Goal: Transaction & Acquisition: Purchase product/service

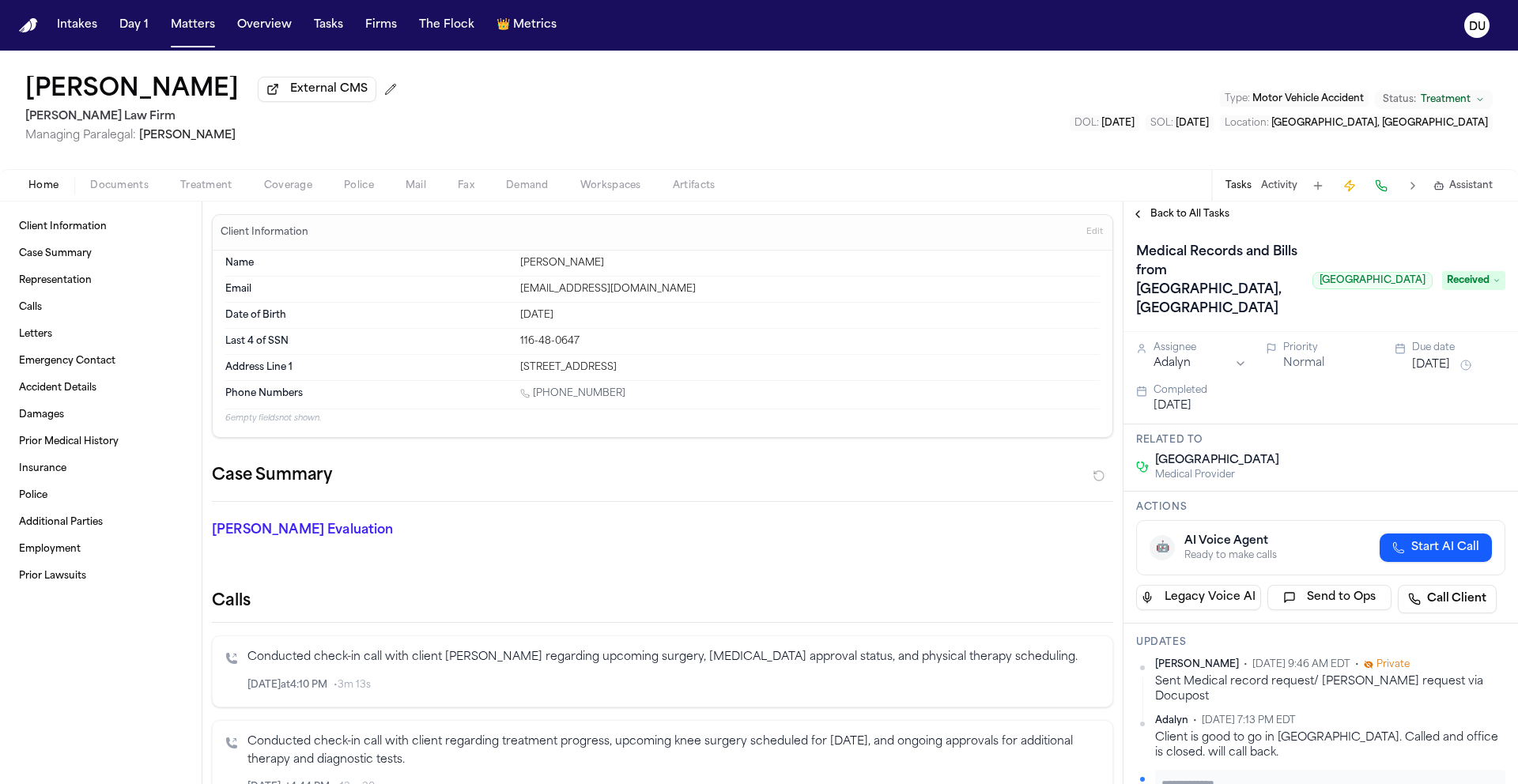
scroll to position [416, 0]
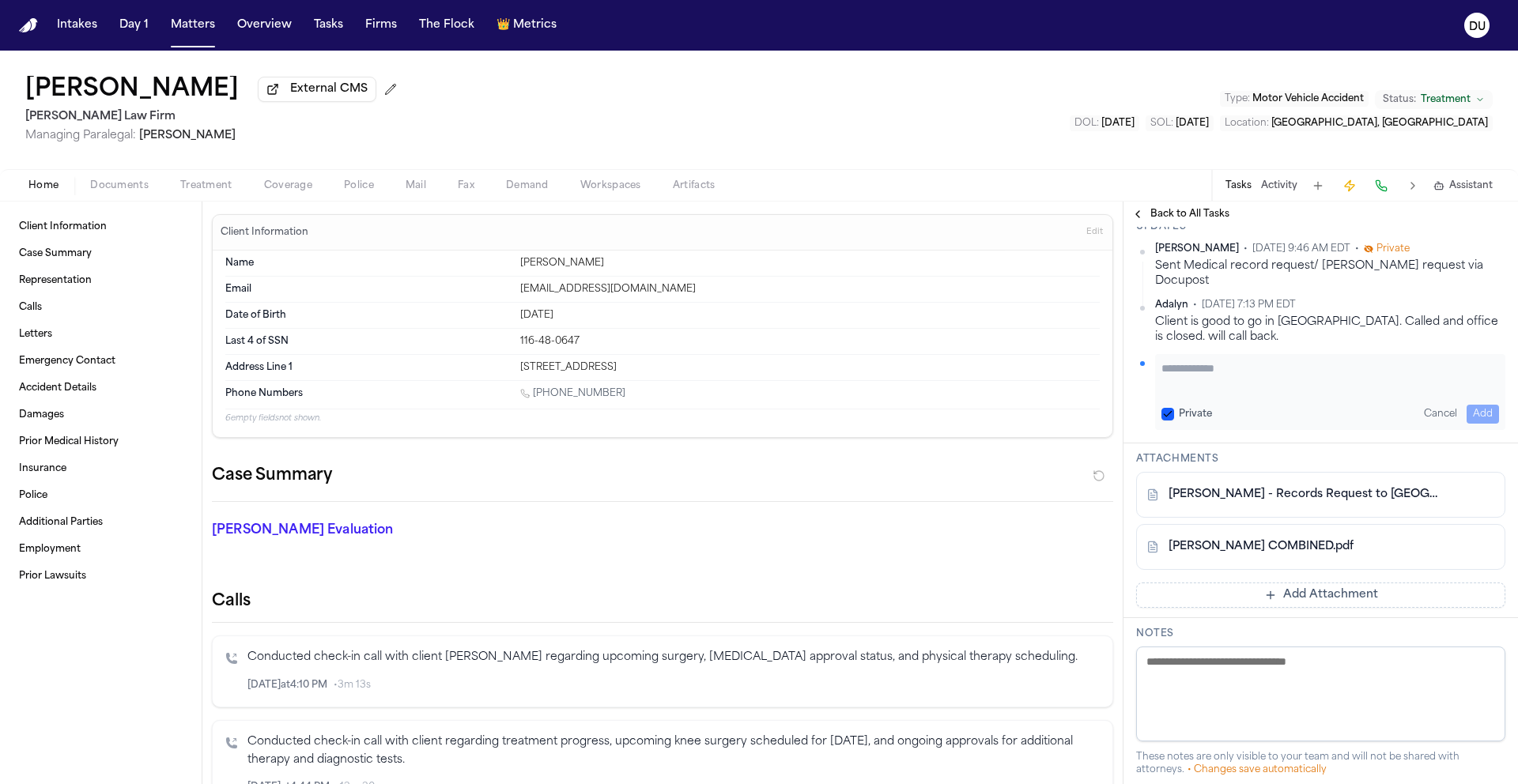
click at [29, 32] on img "Home" at bounding box center [28, 26] width 19 height 15
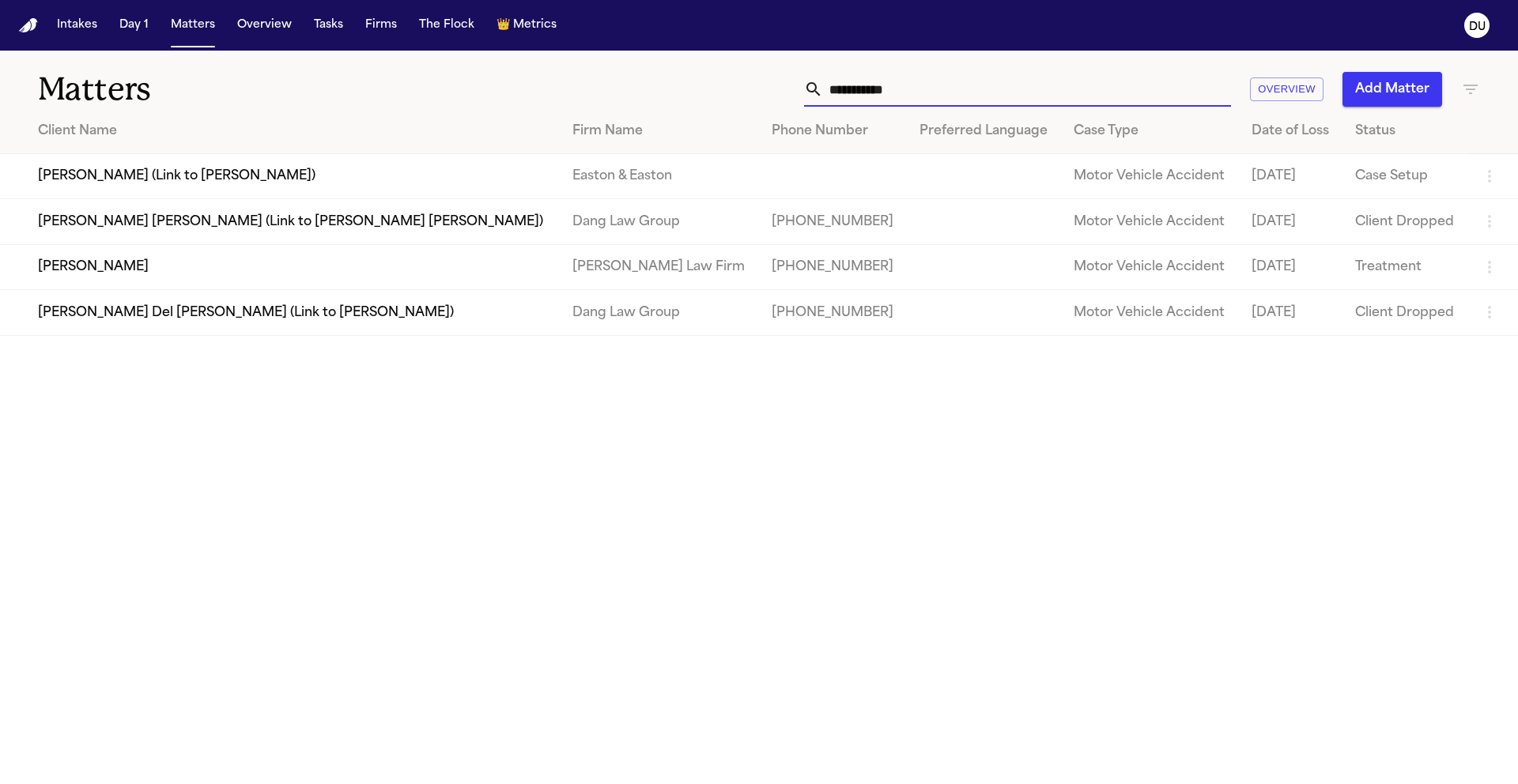
drag, startPoint x: 958, startPoint y: 94, endPoint x: 756, endPoint y: 94, distance: 202.0
click at [756, 94] on div "**********" at bounding box center [968, 89] width 1022 height 34
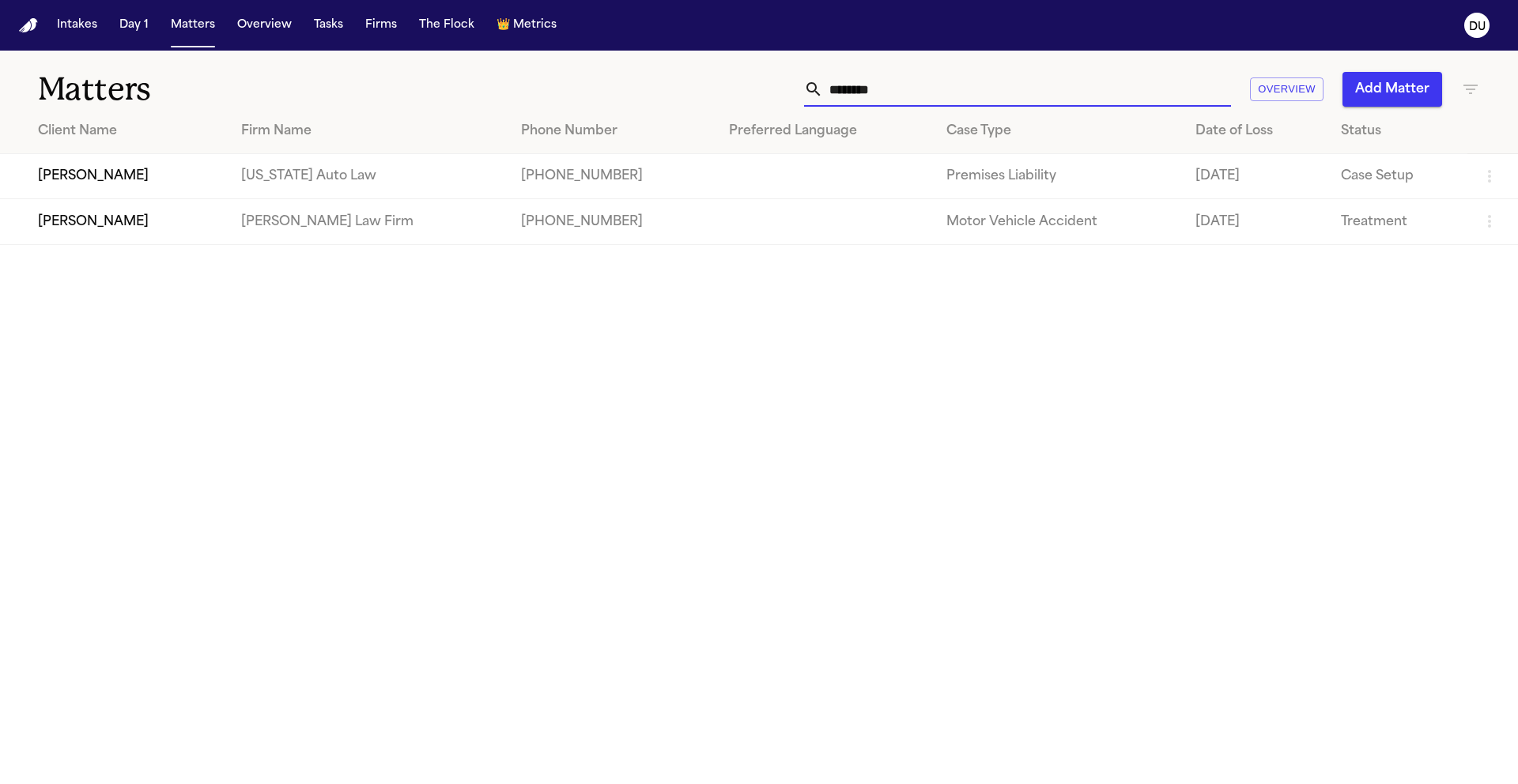
type input "********"
click at [77, 175] on td "[PERSON_NAME]" at bounding box center [114, 176] width 228 height 45
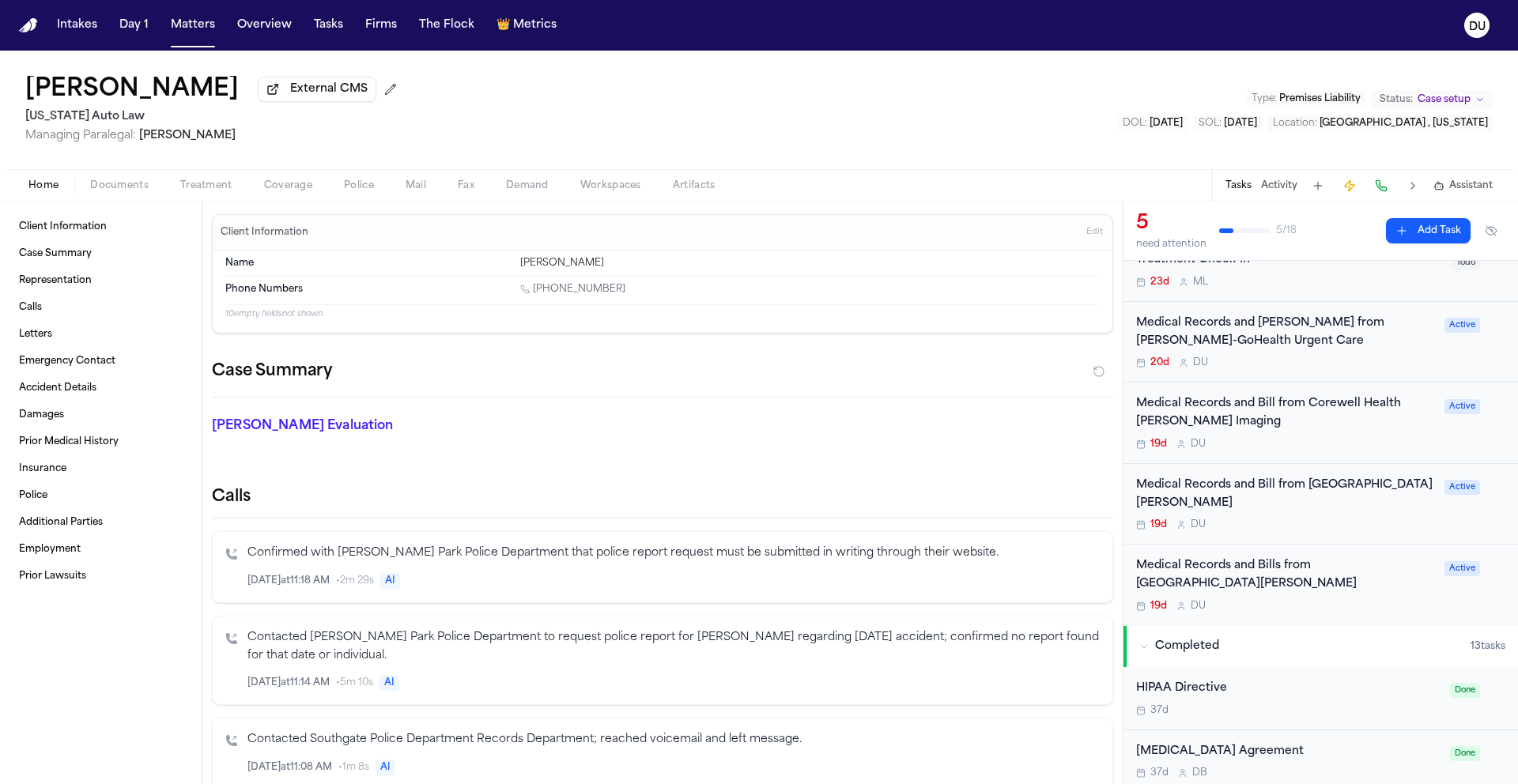
scroll to position [94, 0]
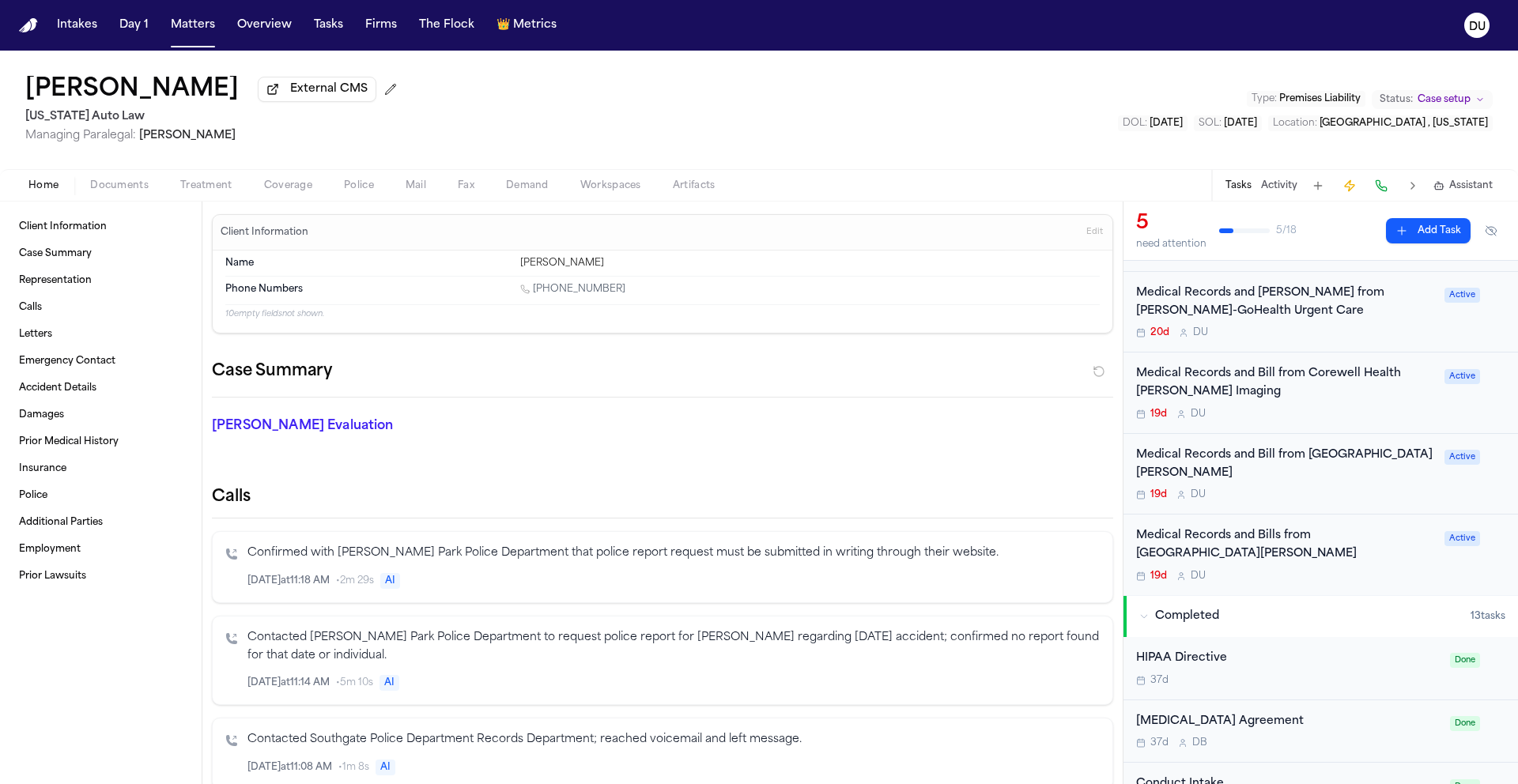
click at [1285, 471] on div "Medical Records and Bill from Corewell Health Taylor Hospital Orthopedic Center" at bounding box center [1285, 464] width 299 height 36
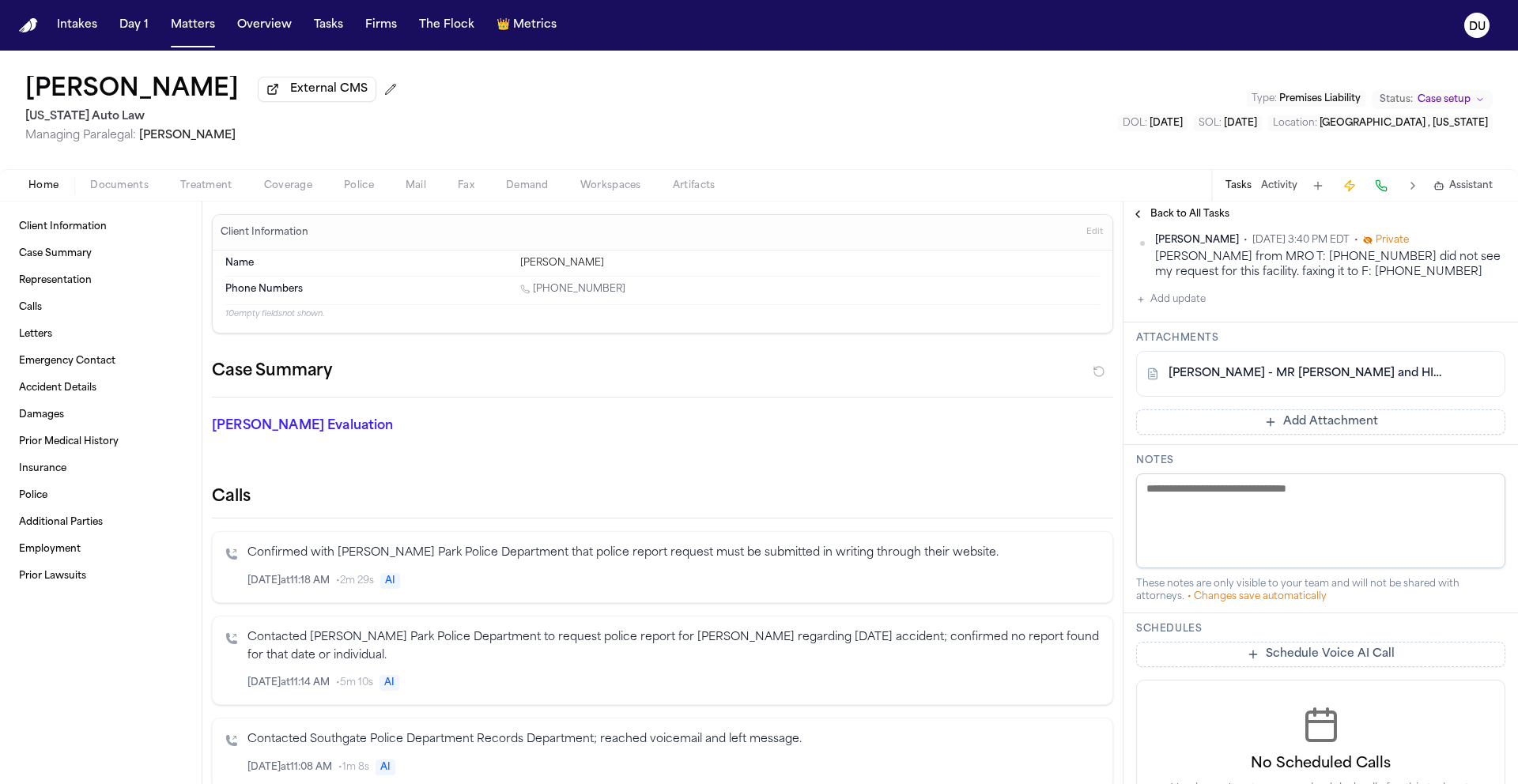
scroll to position [229, 0]
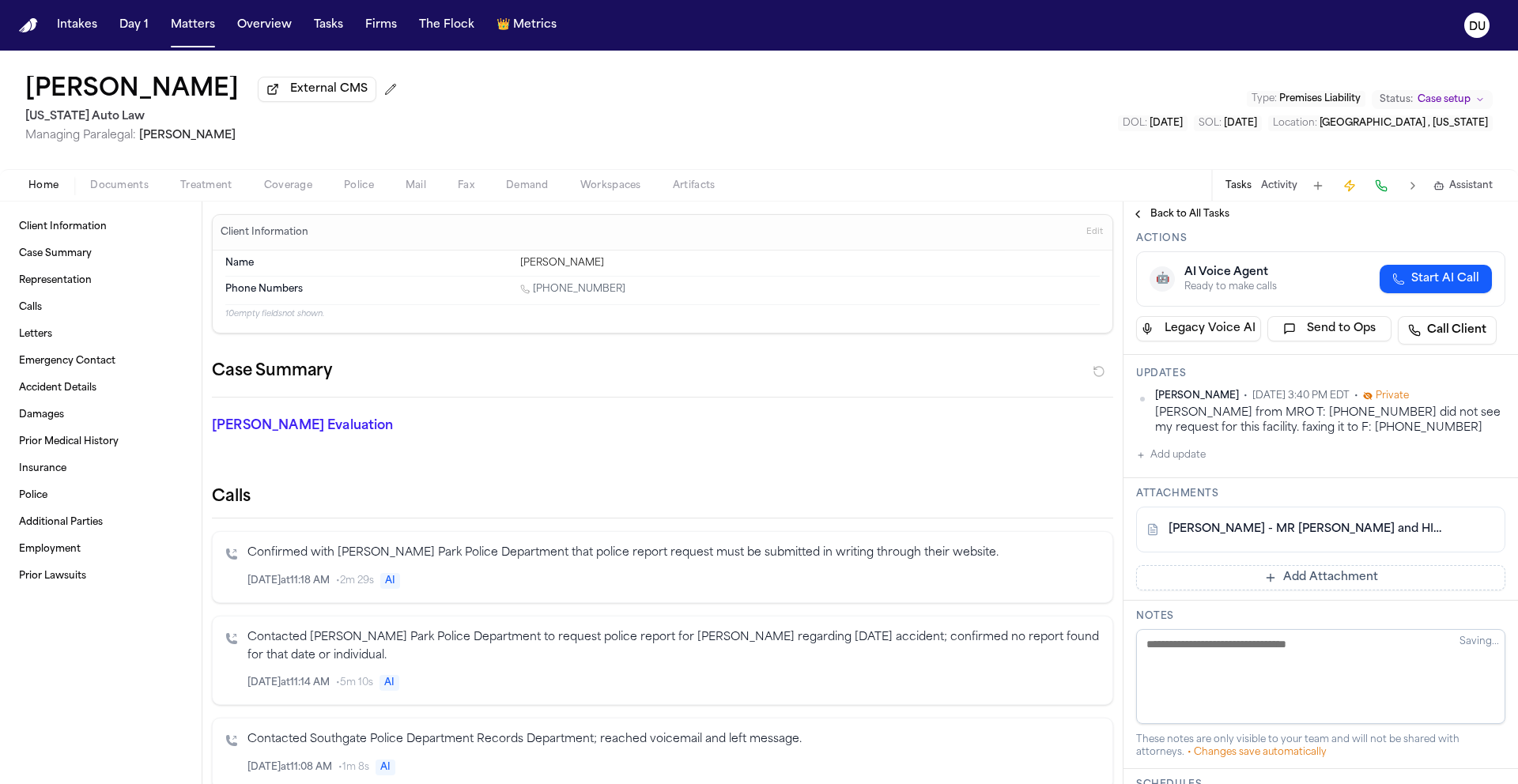
click at [1184, 465] on button "Add update" at bounding box center [1170, 455] width 70 height 19
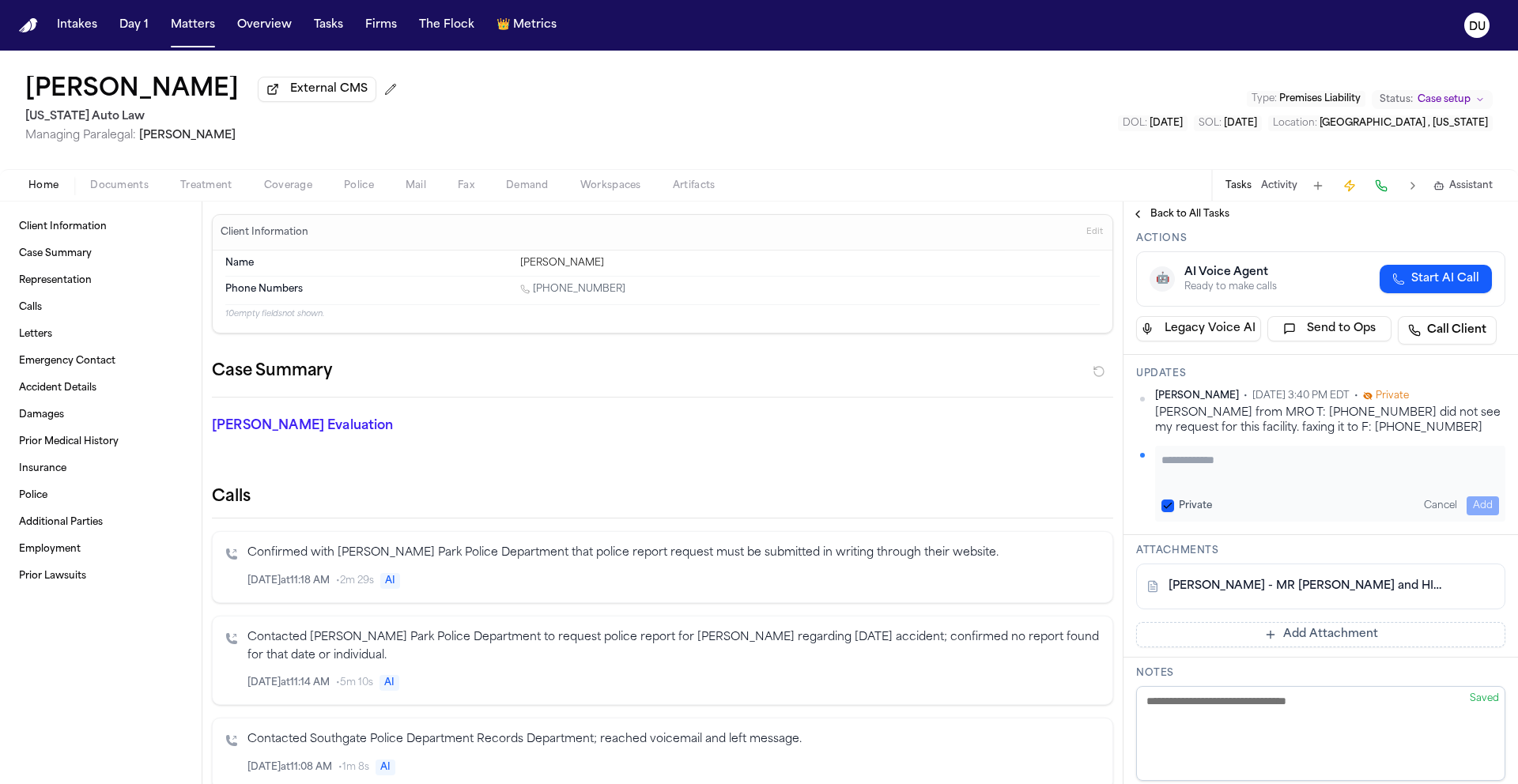
click at [1245, 483] on textarea "Add your update" at bounding box center [1330, 468] width 338 height 32
type textarea "**********"
click at [1477, 515] on button "Add" at bounding box center [1482, 506] width 32 height 19
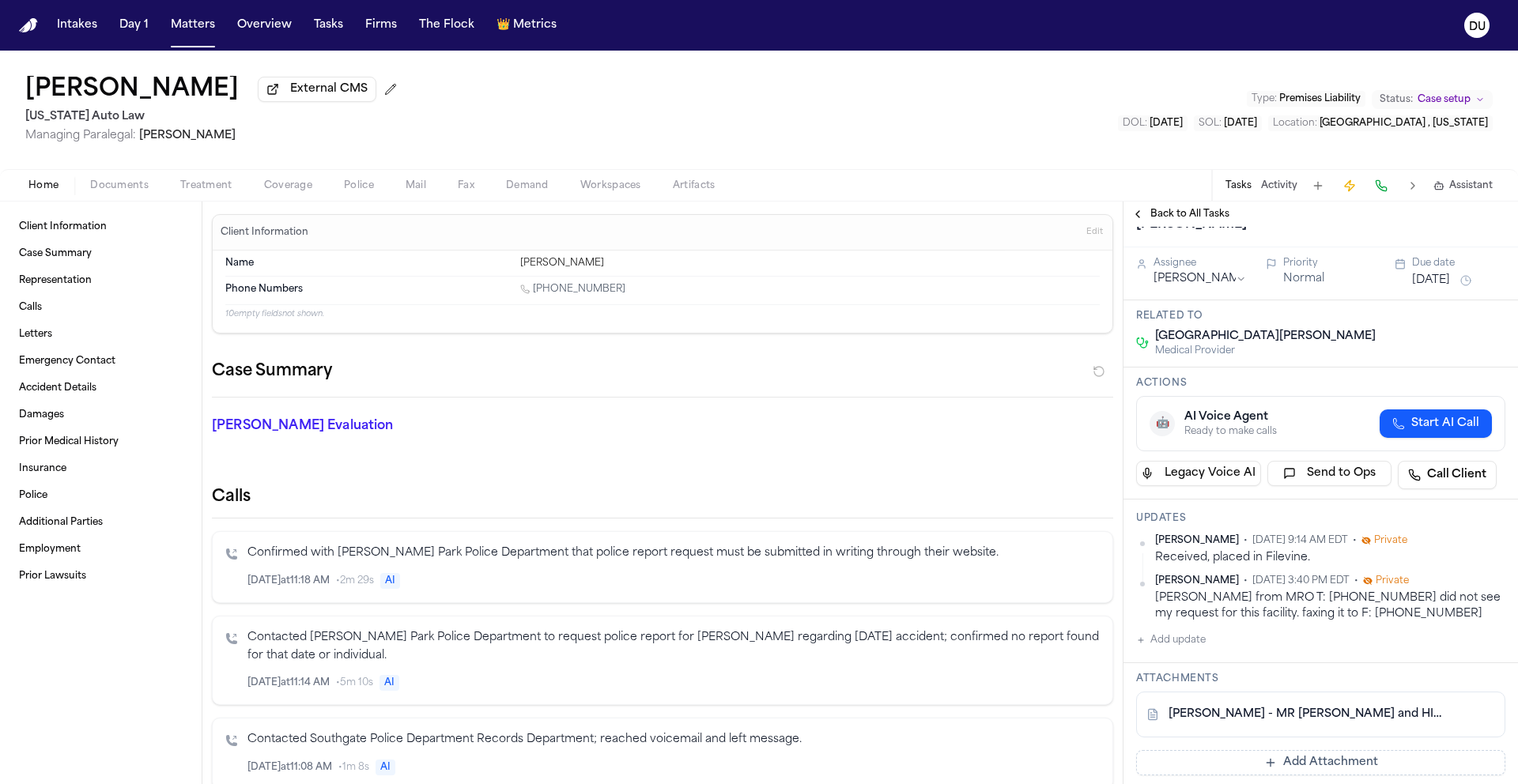
scroll to position [0, 0]
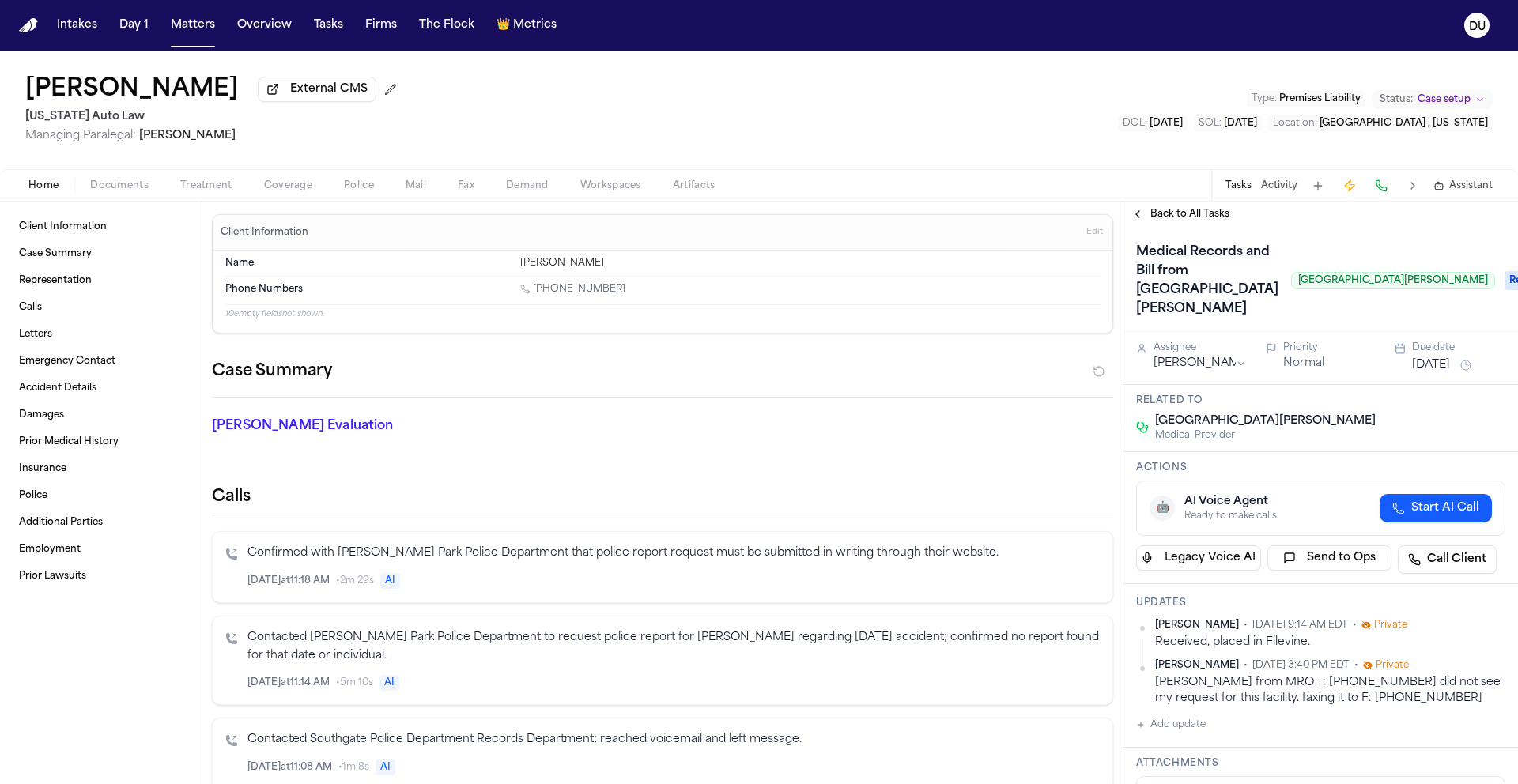
click at [1504, 290] on span "Requested" at bounding box center [1536, 280] width 63 height 19
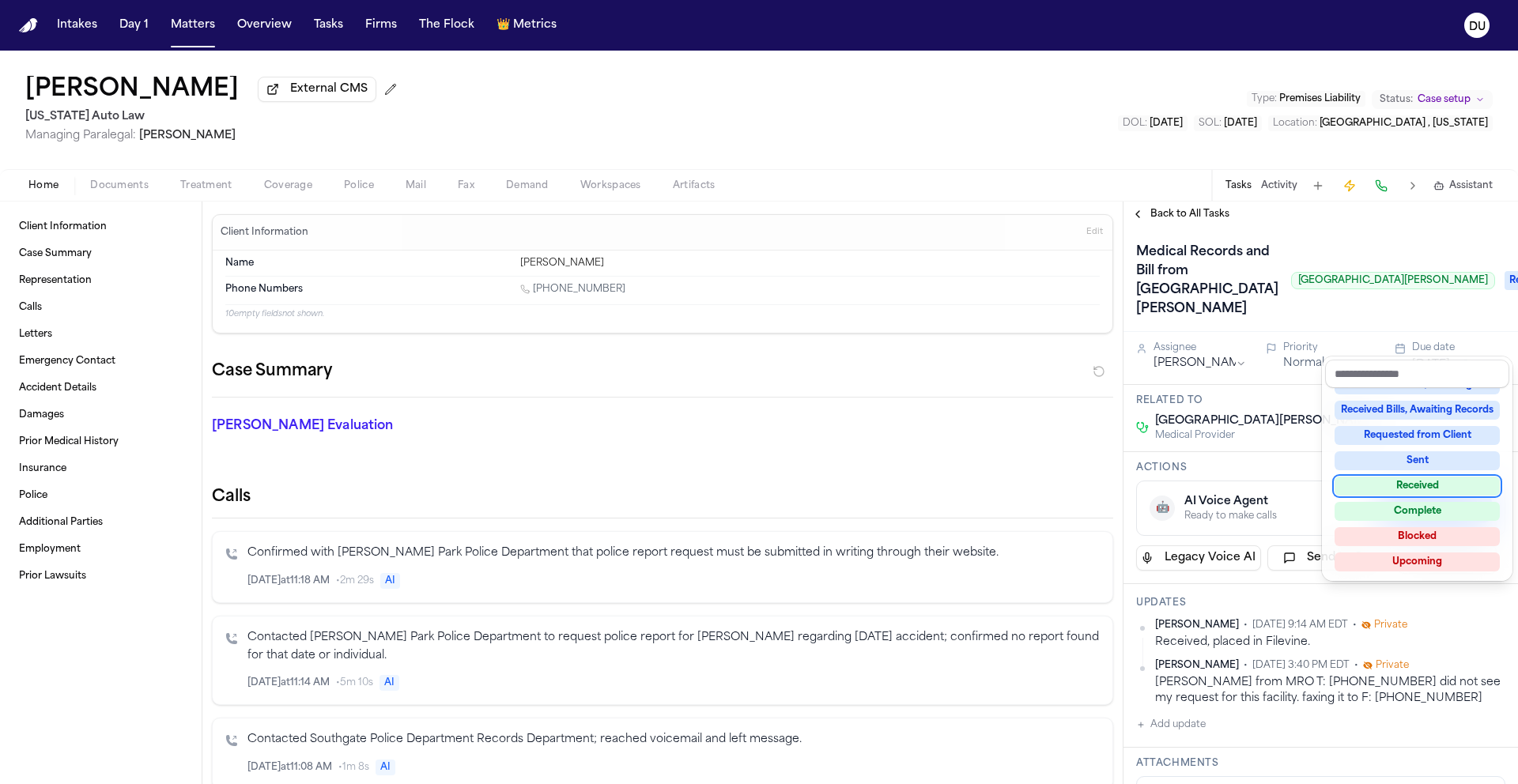
click at [1410, 491] on div "Received" at bounding box center [1417, 486] width 165 height 19
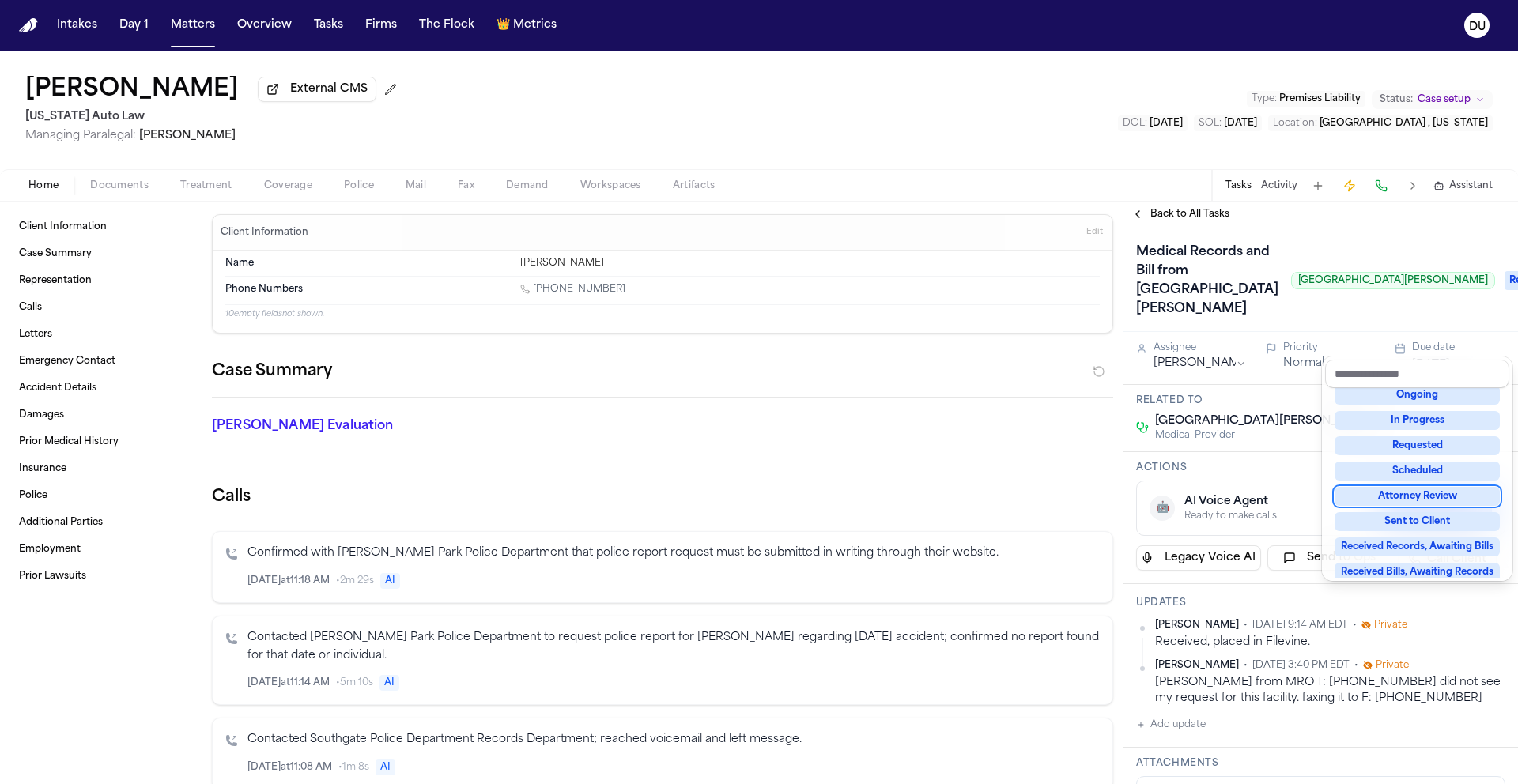
scroll to position [83, 0]
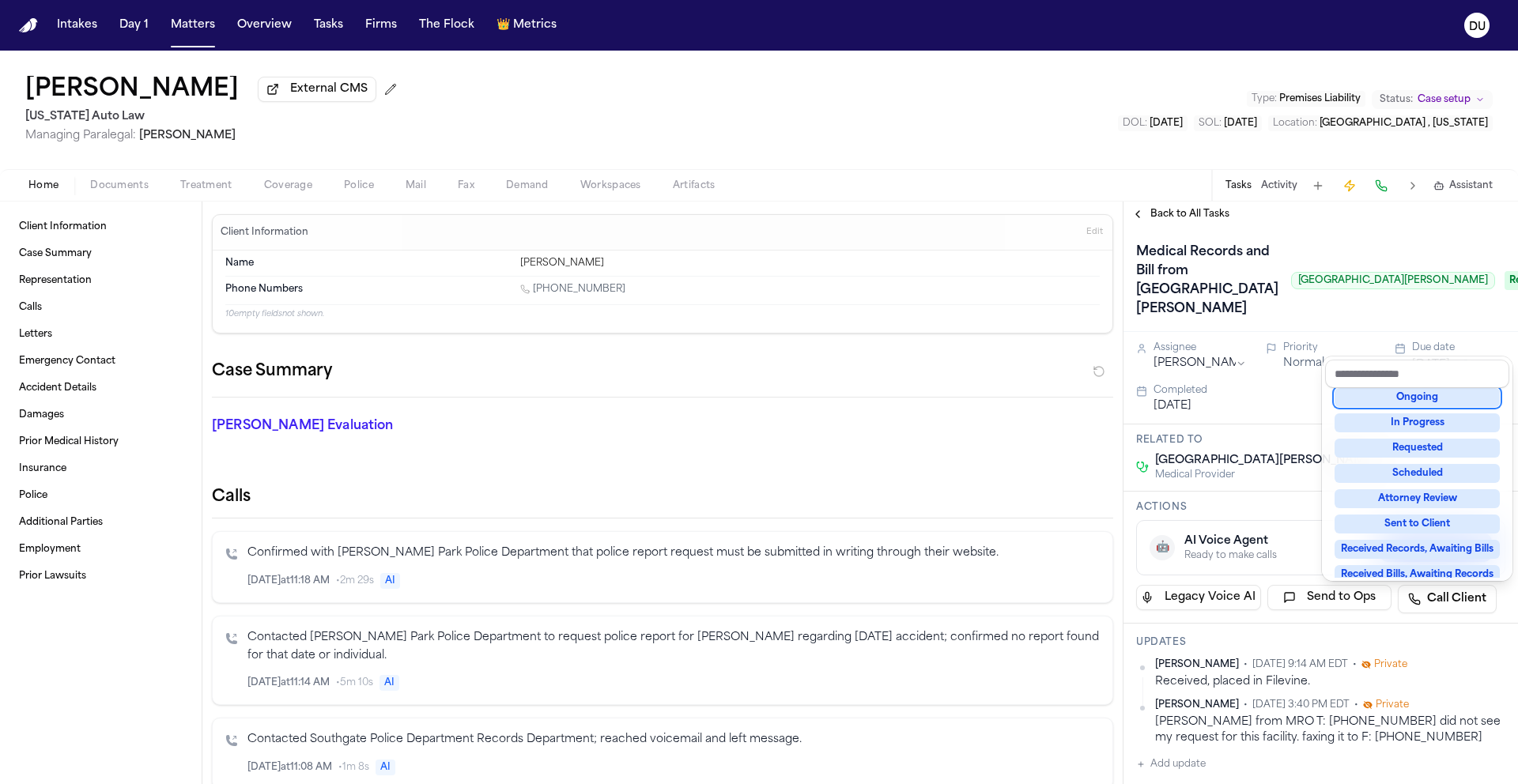
click at [1188, 221] on div "Back to All Tasks Medical Records and Bill from Corewell Health Taylor Hospital…" at bounding box center [1319, 493] width 394 height 583
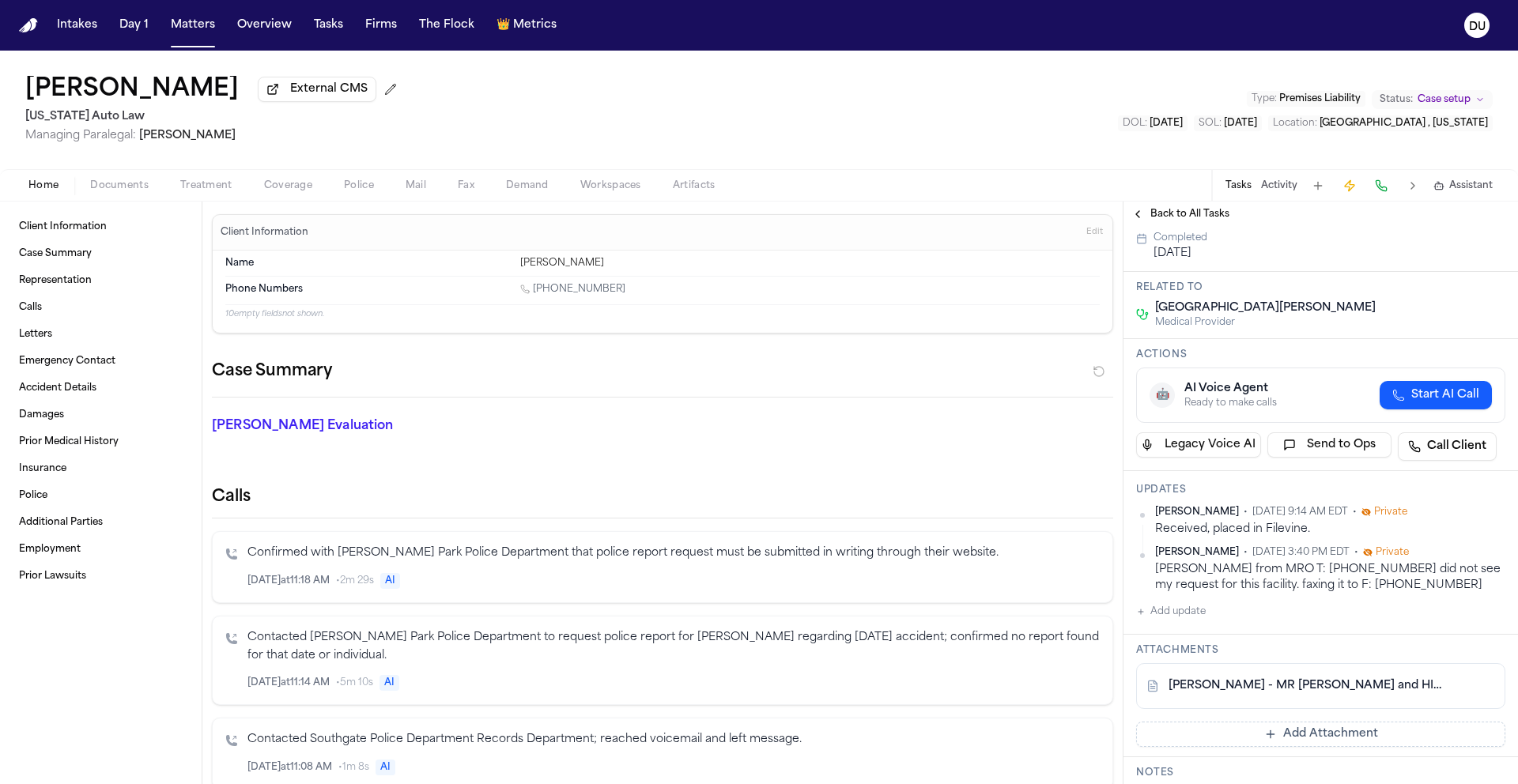
scroll to position [294, 0]
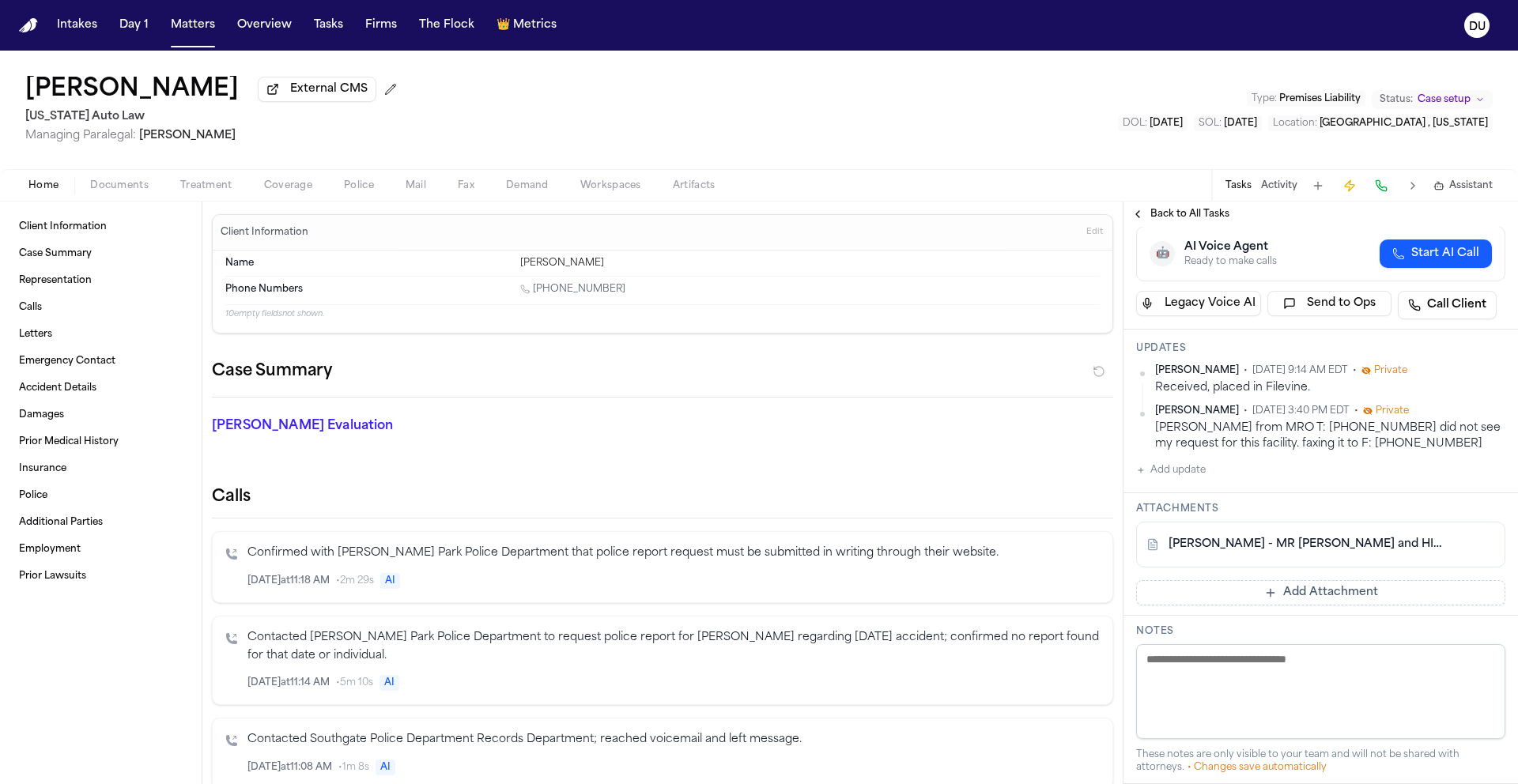
click at [1202, 480] on button "Add update" at bounding box center [1170, 470] width 70 height 19
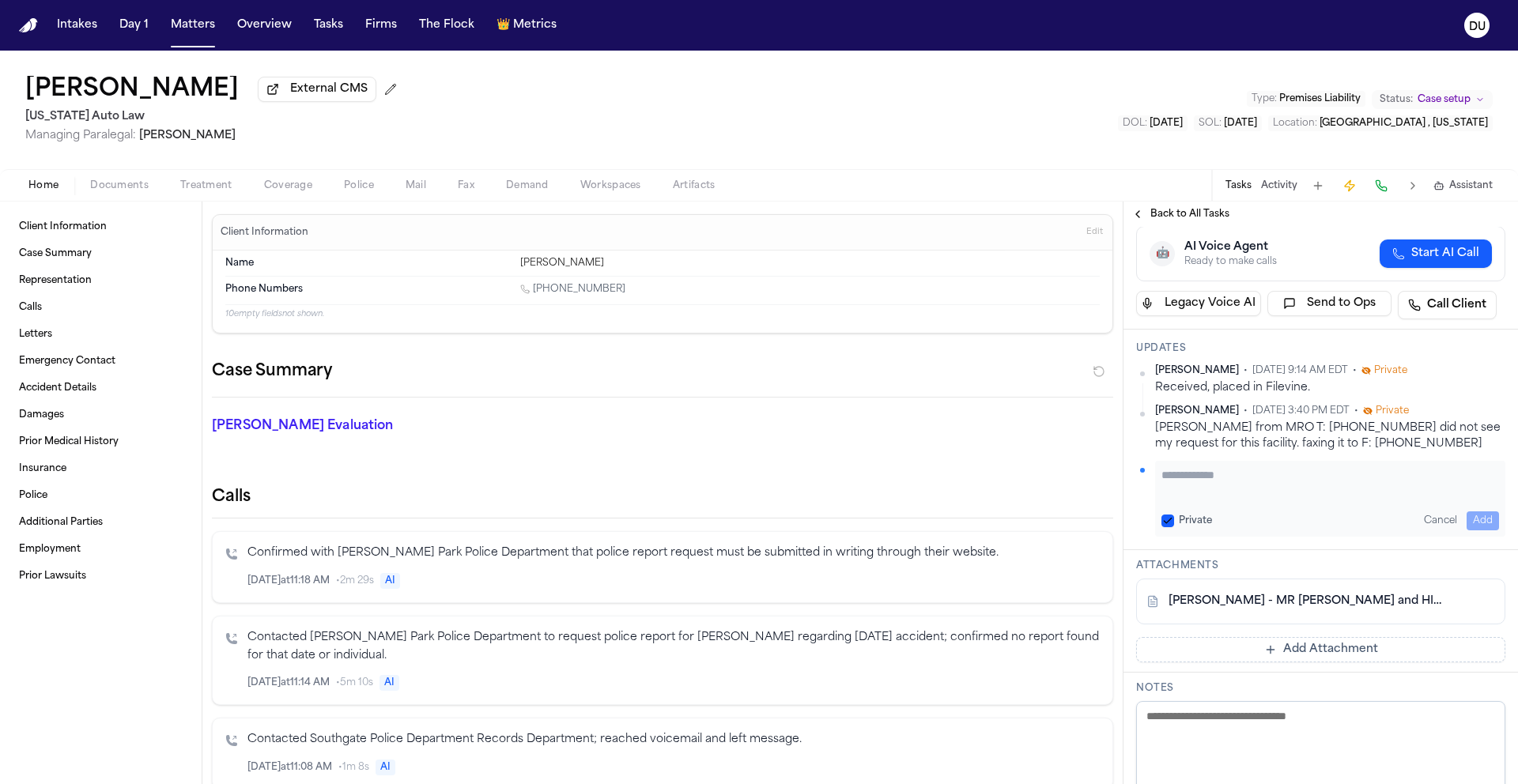
click at [1202, 499] on textarea "Add your update" at bounding box center [1330, 482] width 338 height 32
type textarea "**********"
click at [1467, 531] on button "Add" at bounding box center [1482, 521] width 32 height 19
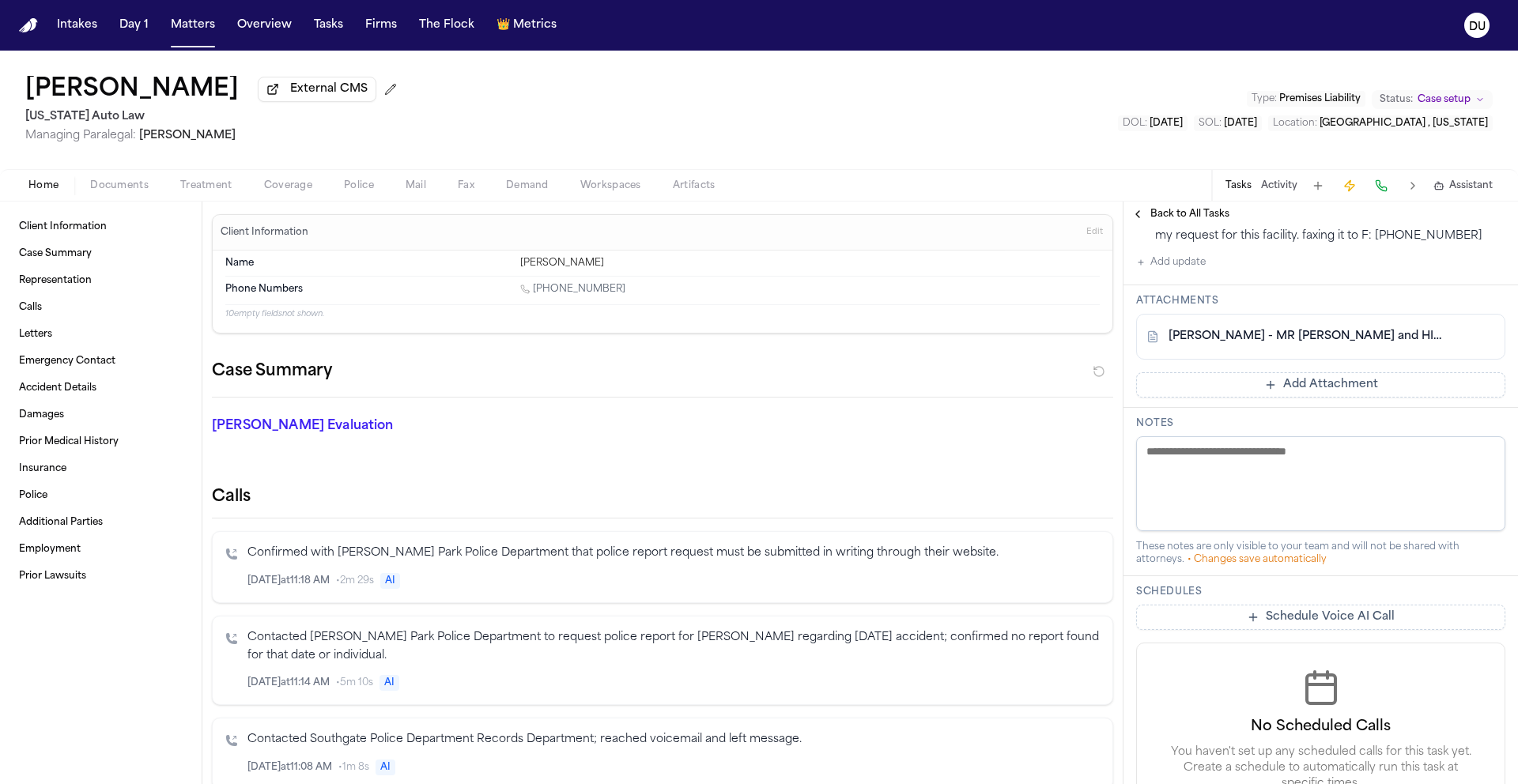
scroll to position [558, 0]
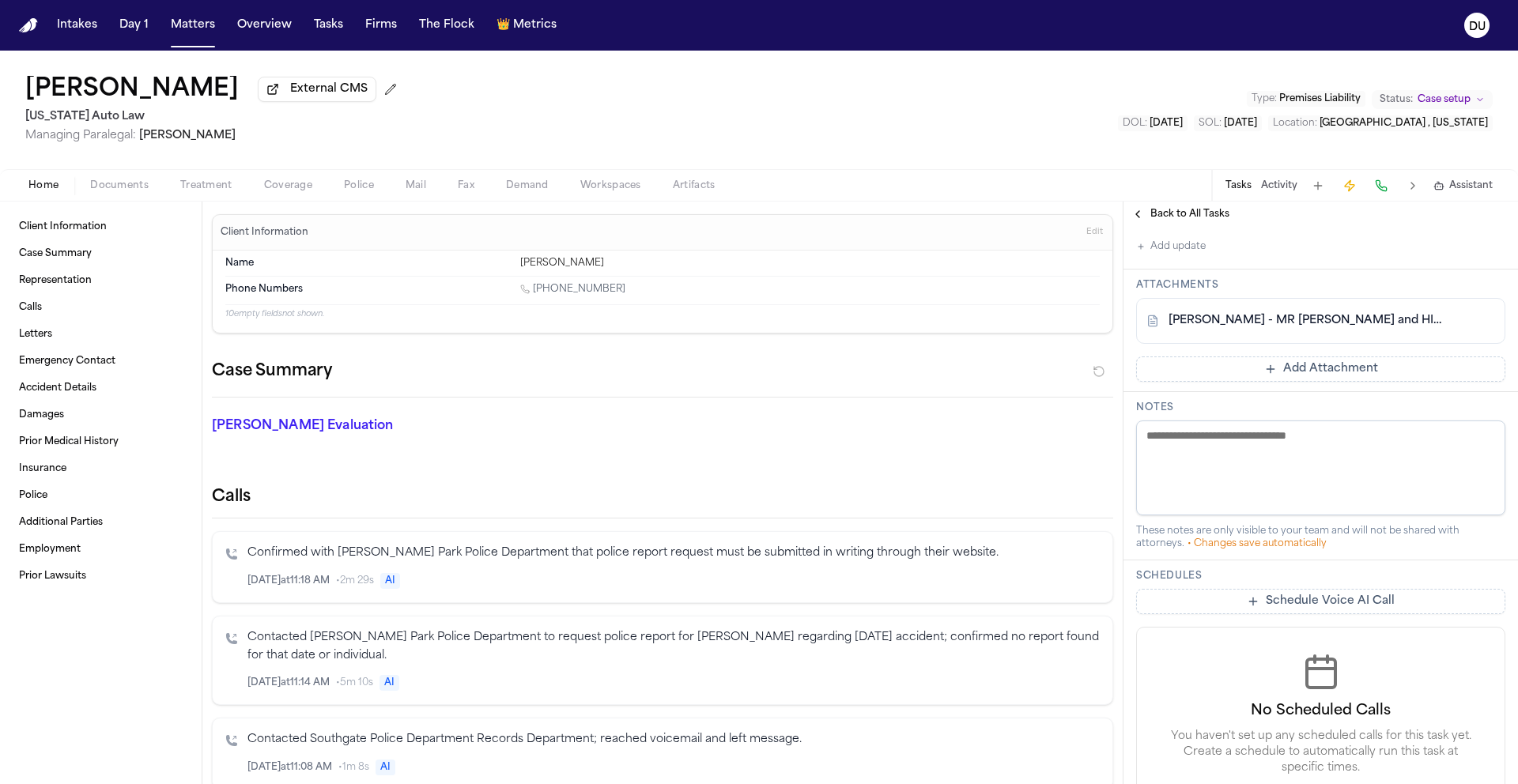
click at [1321, 381] on button "Add Attachment" at bounding box center [1320, 368] width 369 height 25
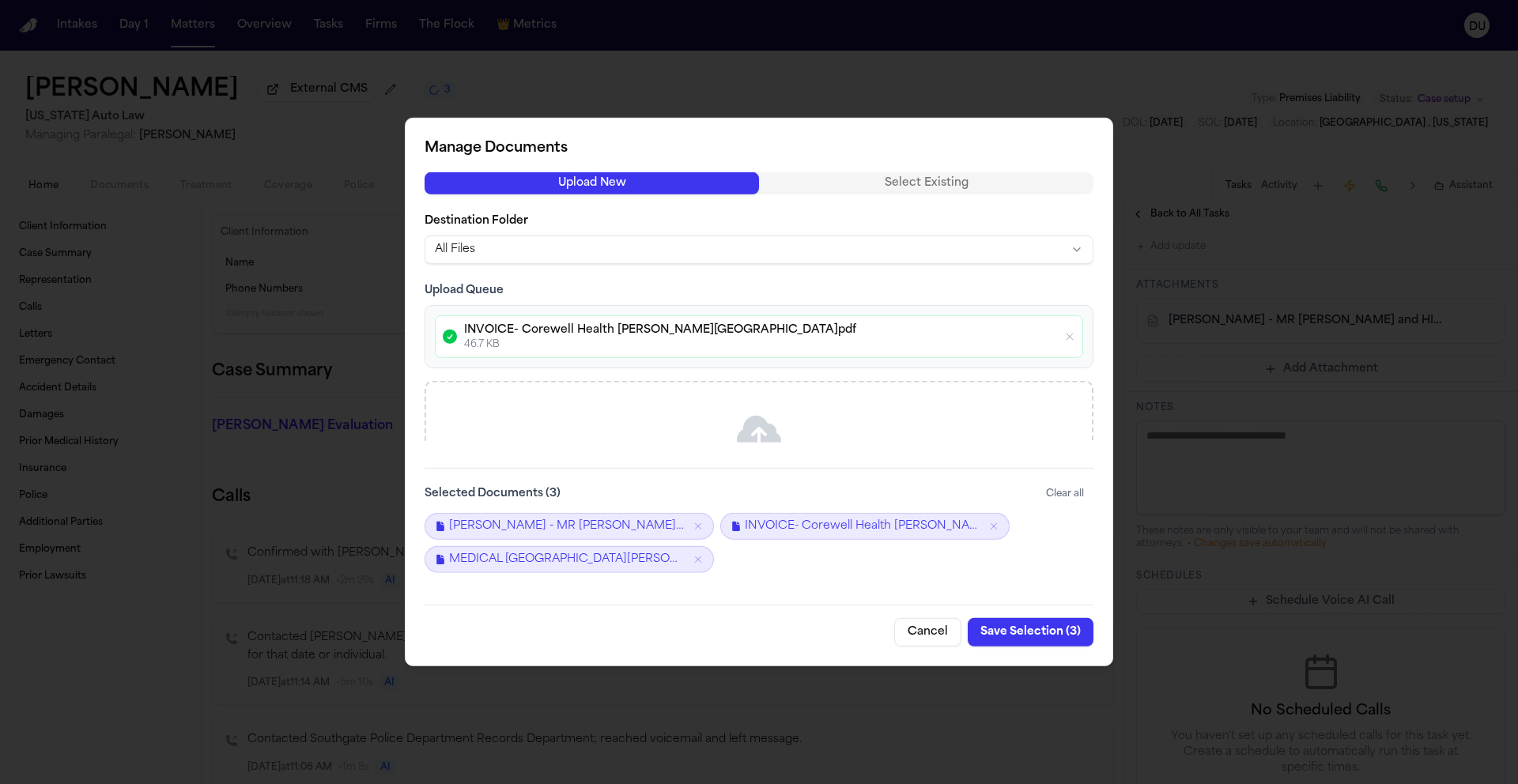
click at [1036, 636] on button "Save Selection ( 3 )" at bounding box center [1030, 632] width 125 height 29
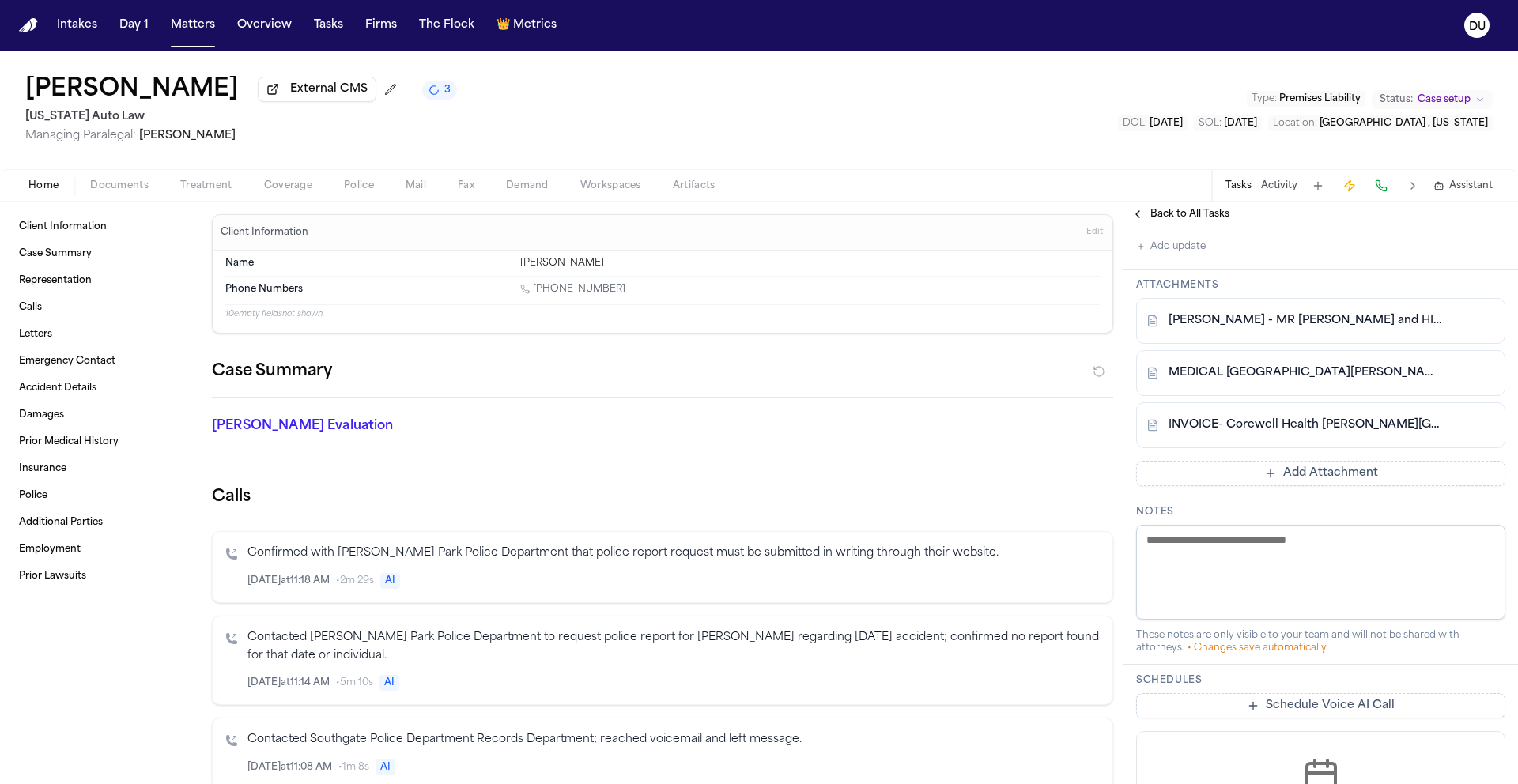
click at [424, 191] on span "Mail" at bounding box center [416, 186] width 20 height 13
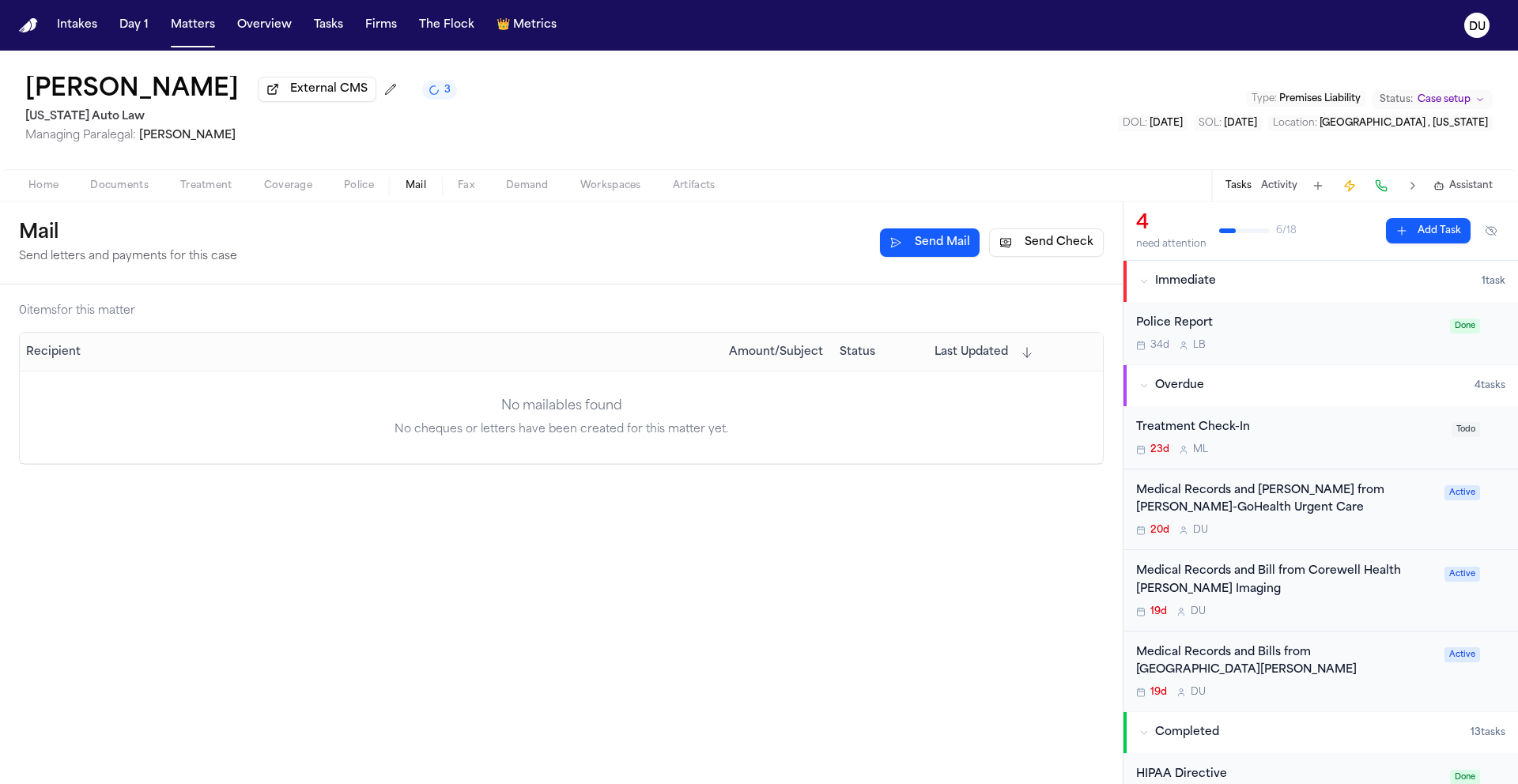
click at [1039, 247] on button "Send Check" at bounding box center [1047, 242] width 115 height 29
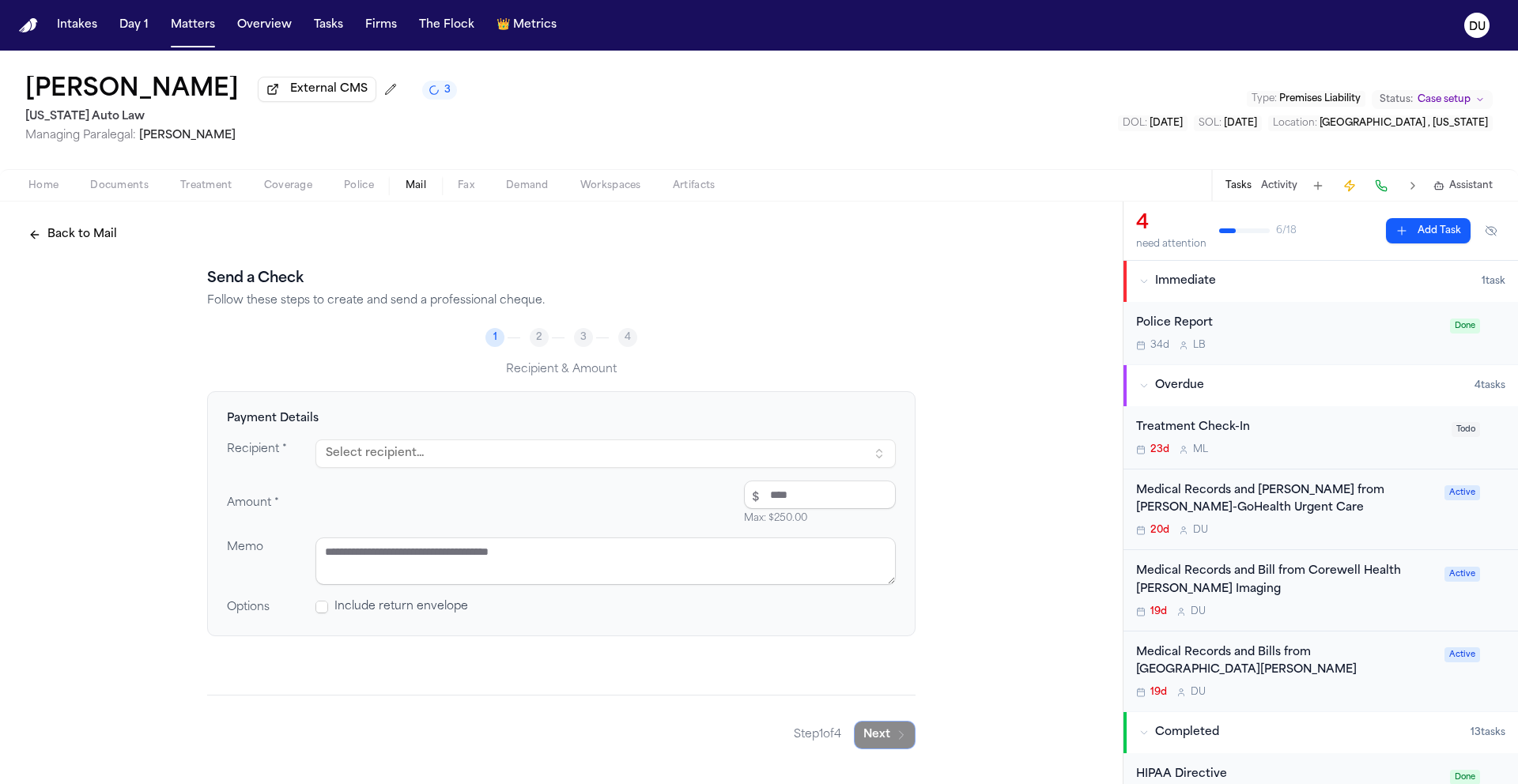
click at [504, 450] on button "Select recipient..." at bounding box center [605, 454] width 580 height 29
type input "*"
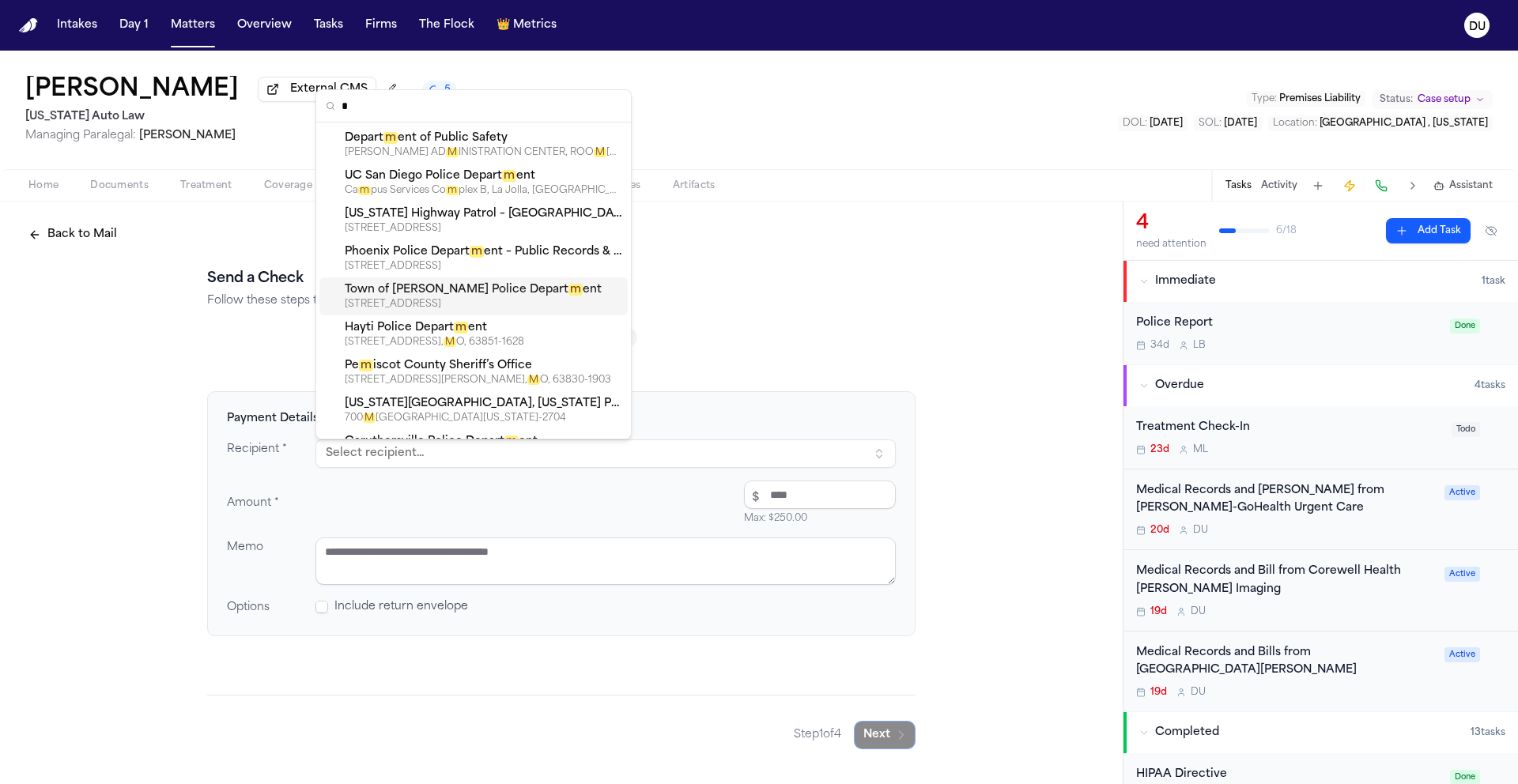
click at [970, 257] on div "Back to Mail Send a Check Follow these steps to create and send a professional …" at bounding box center [561, 484] width 1123 height 567
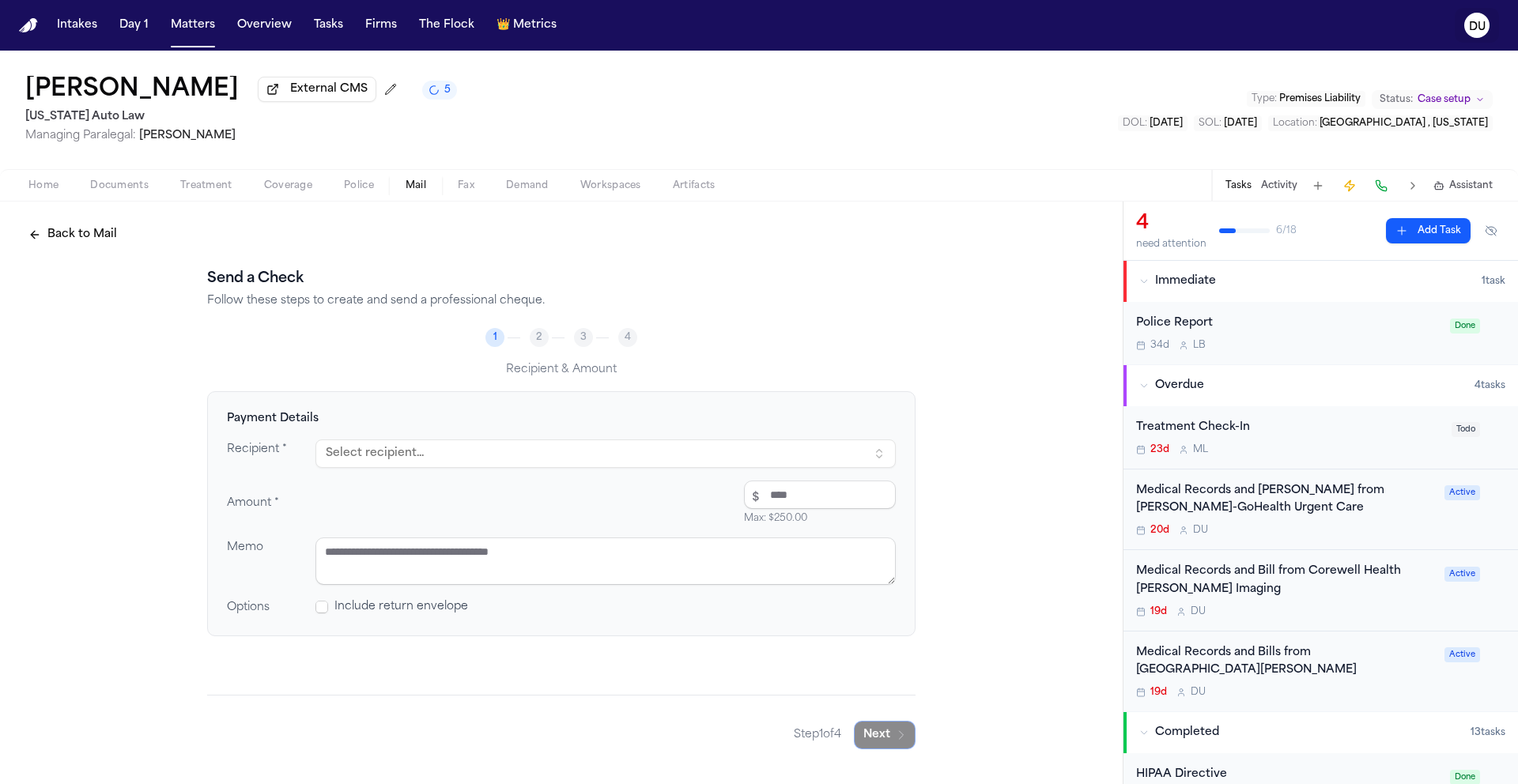
click at [1480, 28] on text "DU" at bounding box center [1477, 27] width 17 height 11
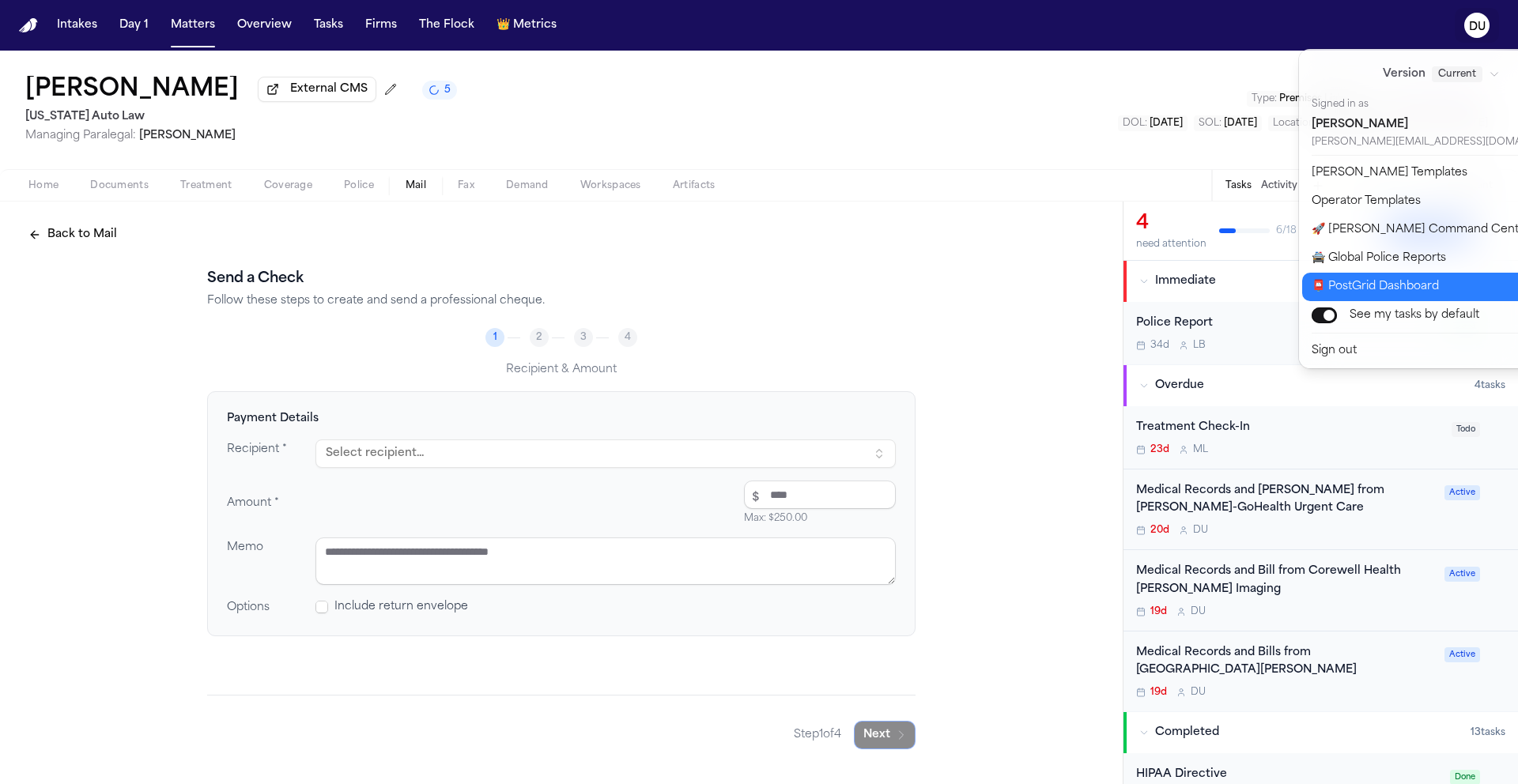
click at [1384, 292] on button "📮 PostGrid Dashboard" at bounding box center [1450, 287] width 297 height 29
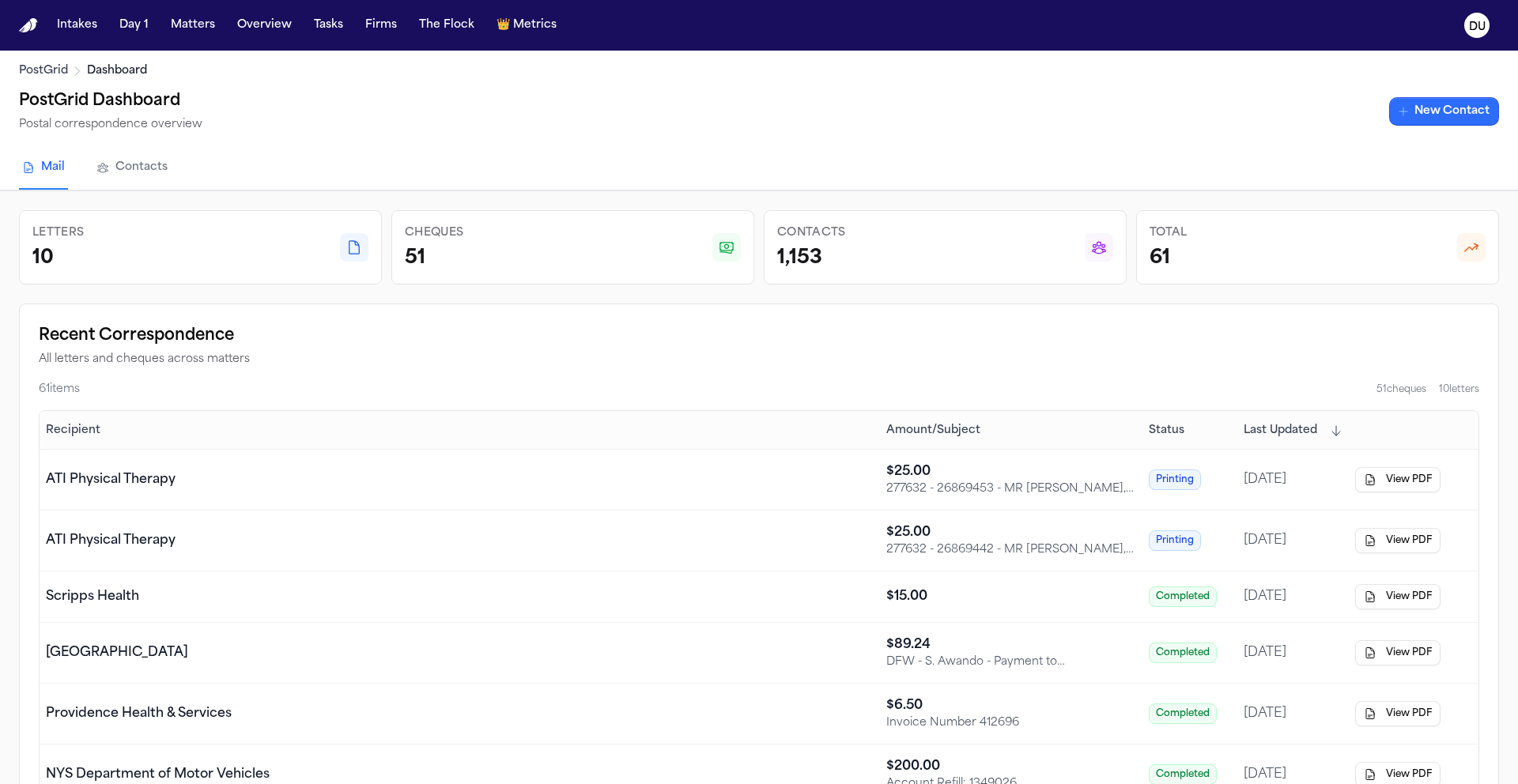
click at [1446, 113] on link "New Contact" at bounding box center [1444, 111] width 109 height 29
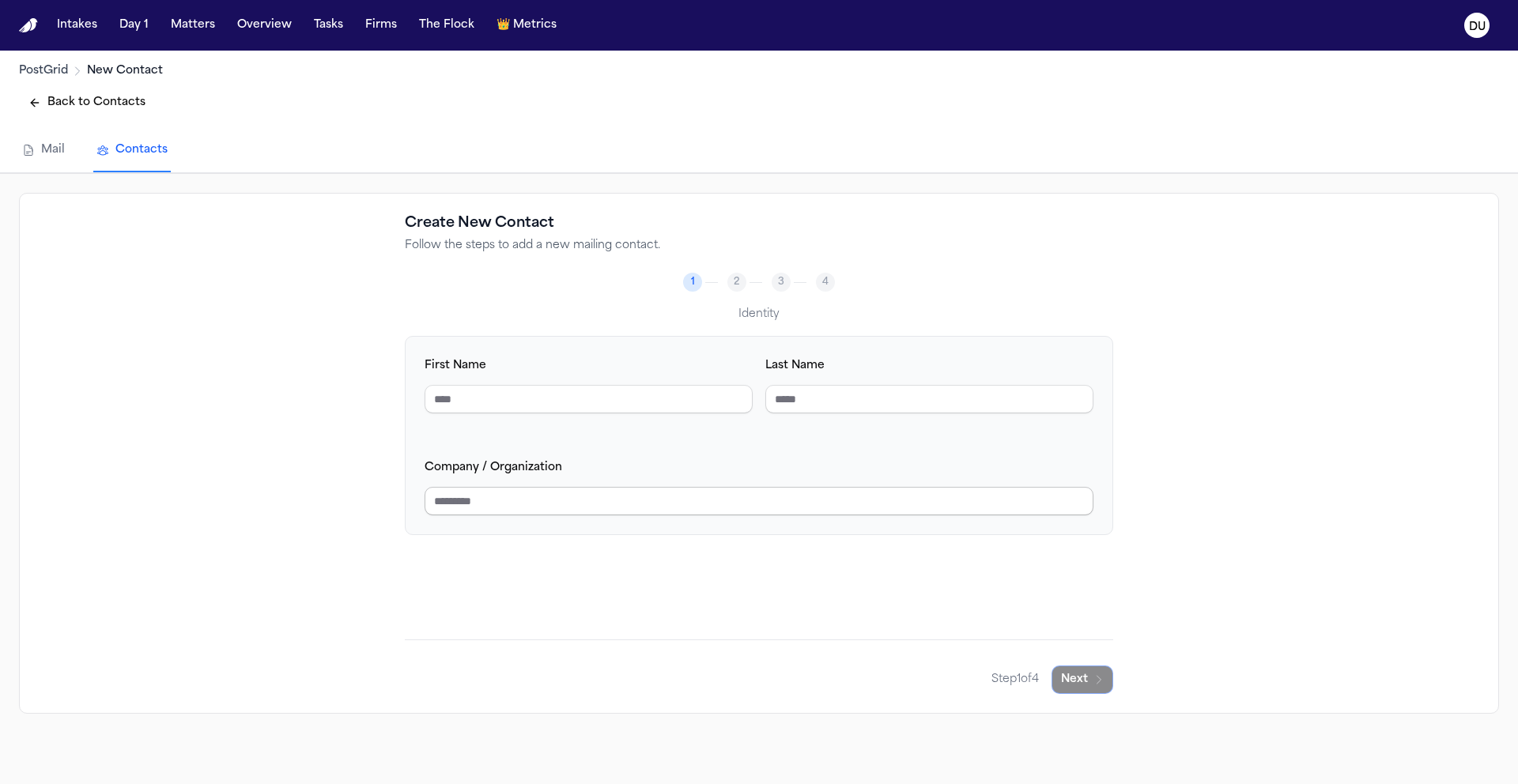
click at [547, 495] on input "Company / Organization" at bounding box center [758, 501] width 669 height 29
type input "***"
click at [1096, 685] on icon "button" at bounding box center [1099, 680] width 13 height 13
click at [600, 405] on input "Email Address" at bounding box center [588, 399] width 328 height 29
click at [882, 389] on input "Phone Number" at bounding box center [930, 399] width 328 height 29
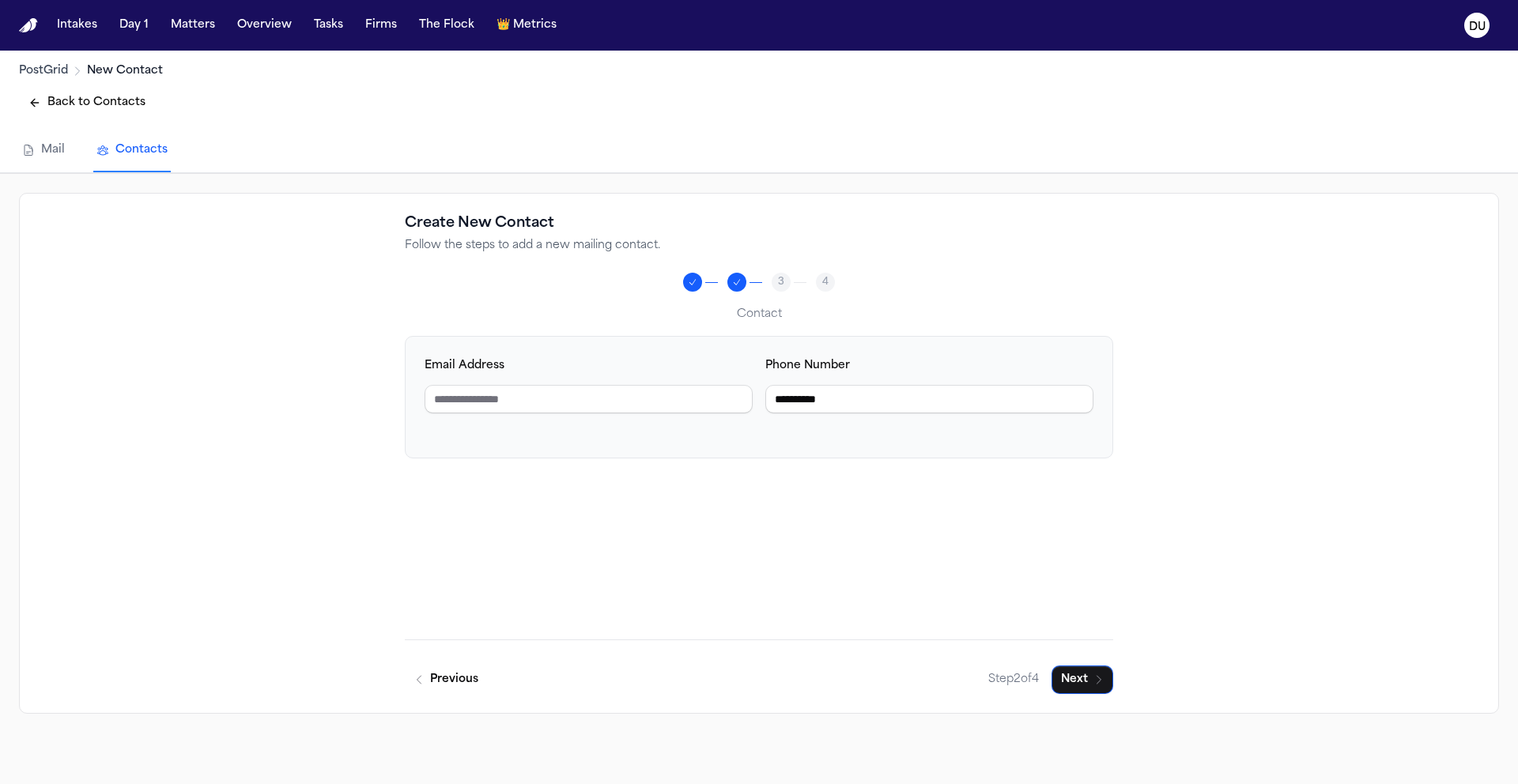
type input "**********"
click at [1064, 683] on button "Next" at bounding box center [1082, 679] width 61 height 29
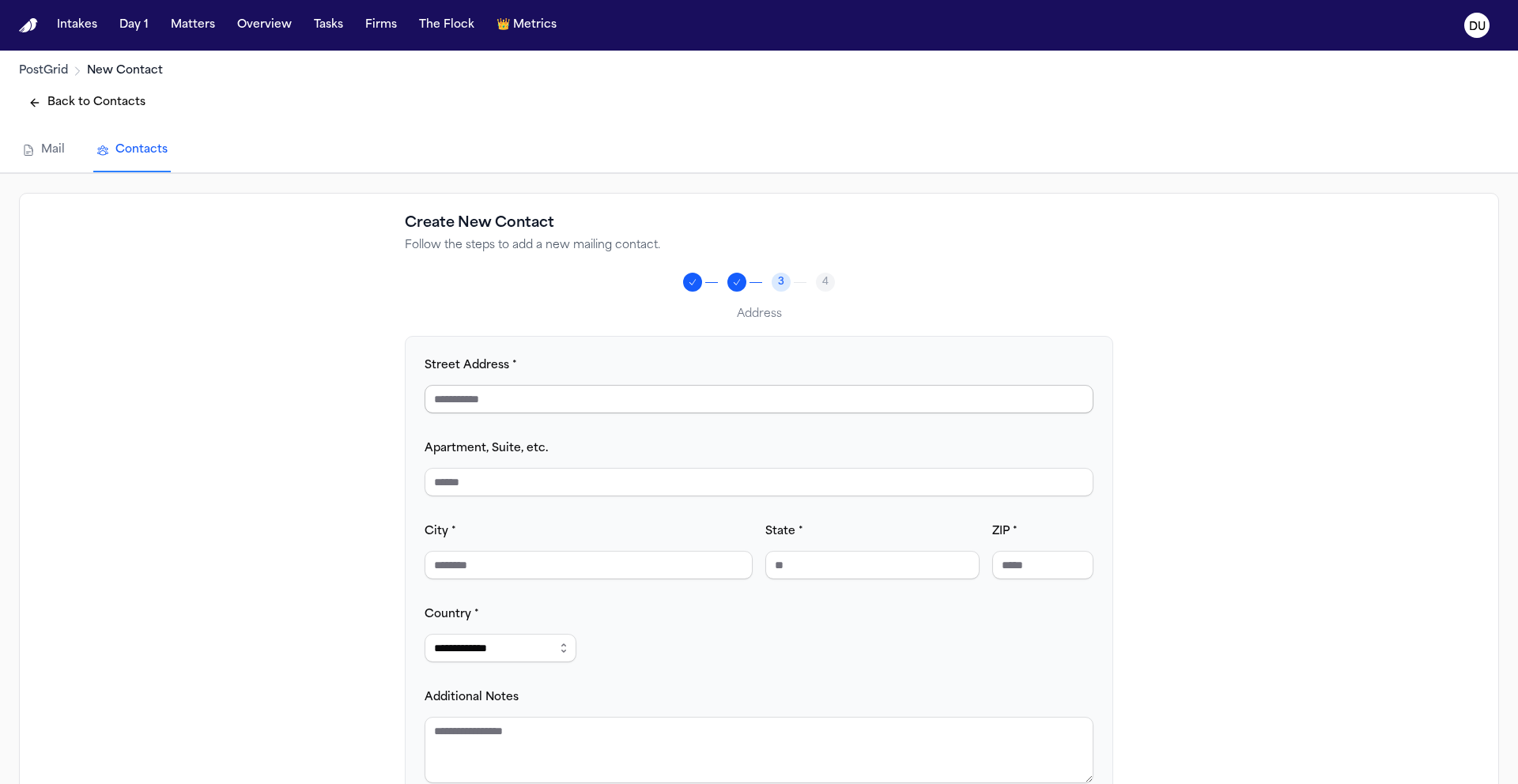
click at [630, 402] on input "Street Address *" at bounding box center [758, 399] width 669 height 29
click at [728, 402] on input "Street Address *" at bounding box center [758, 399] width 669 height 29
type input "**********"
click at [664, 568] on input "City *" at bounding box center [588, 565] width 328 height 29
type input "**********"
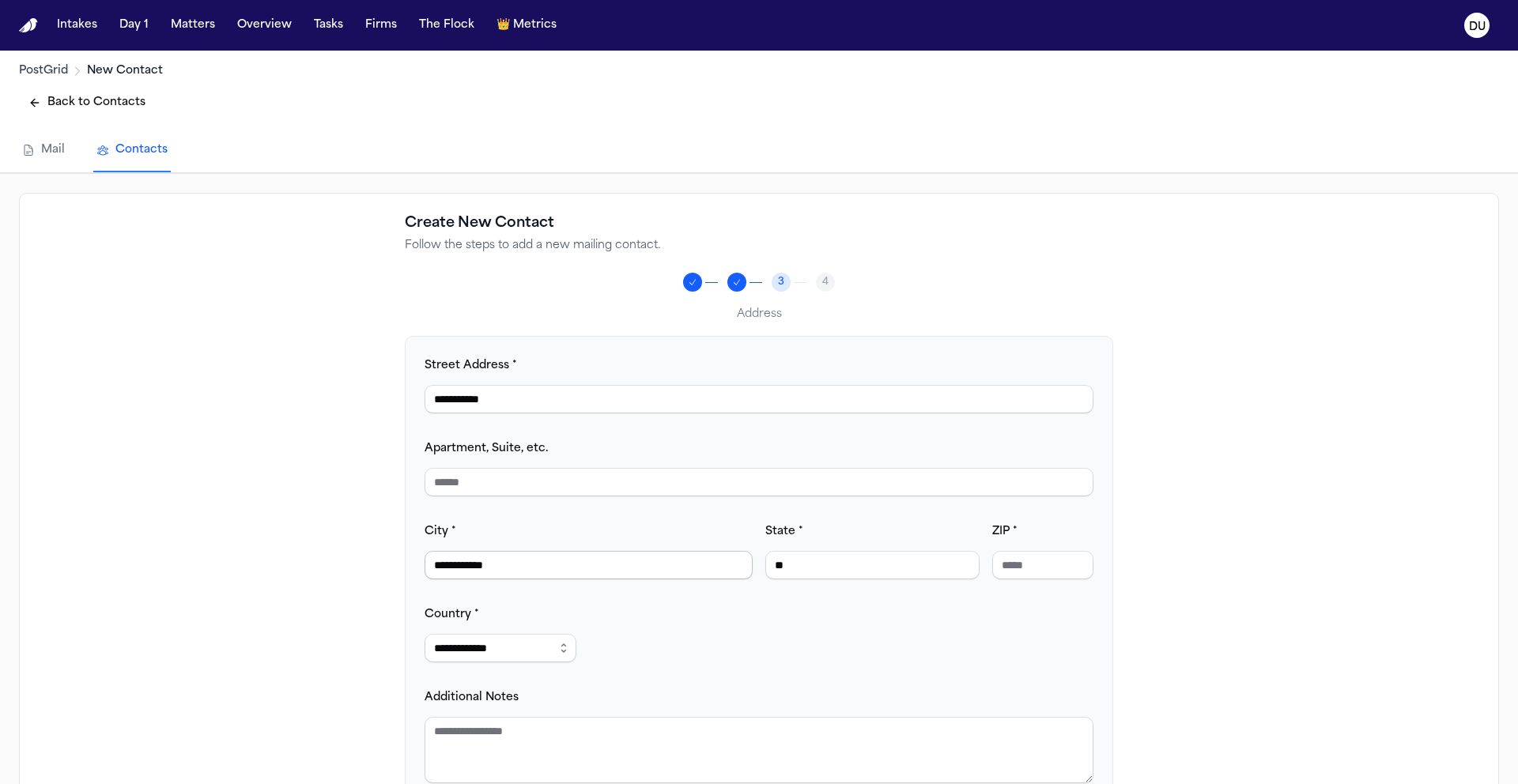
type input "**"
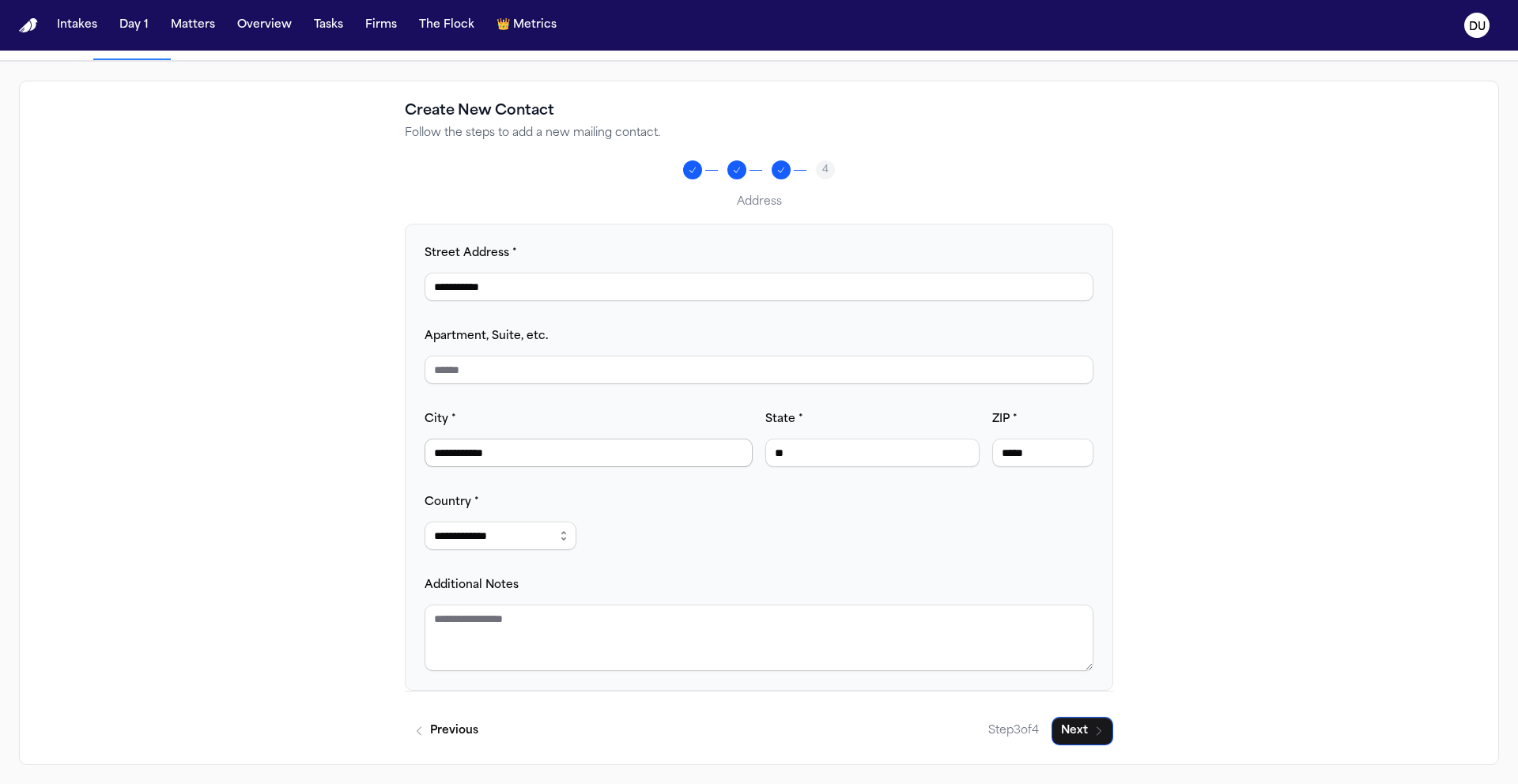
scroll to position [116, 0]
type input "*****"
click at [875, 654] on textarea "Additional Notes" at bounding box center [758, 638] width 669 height 67
click at [611, 647] on textarea "Additional Notes" at bounding box center [758, 638] width 669 height 67
type textarea "**********"
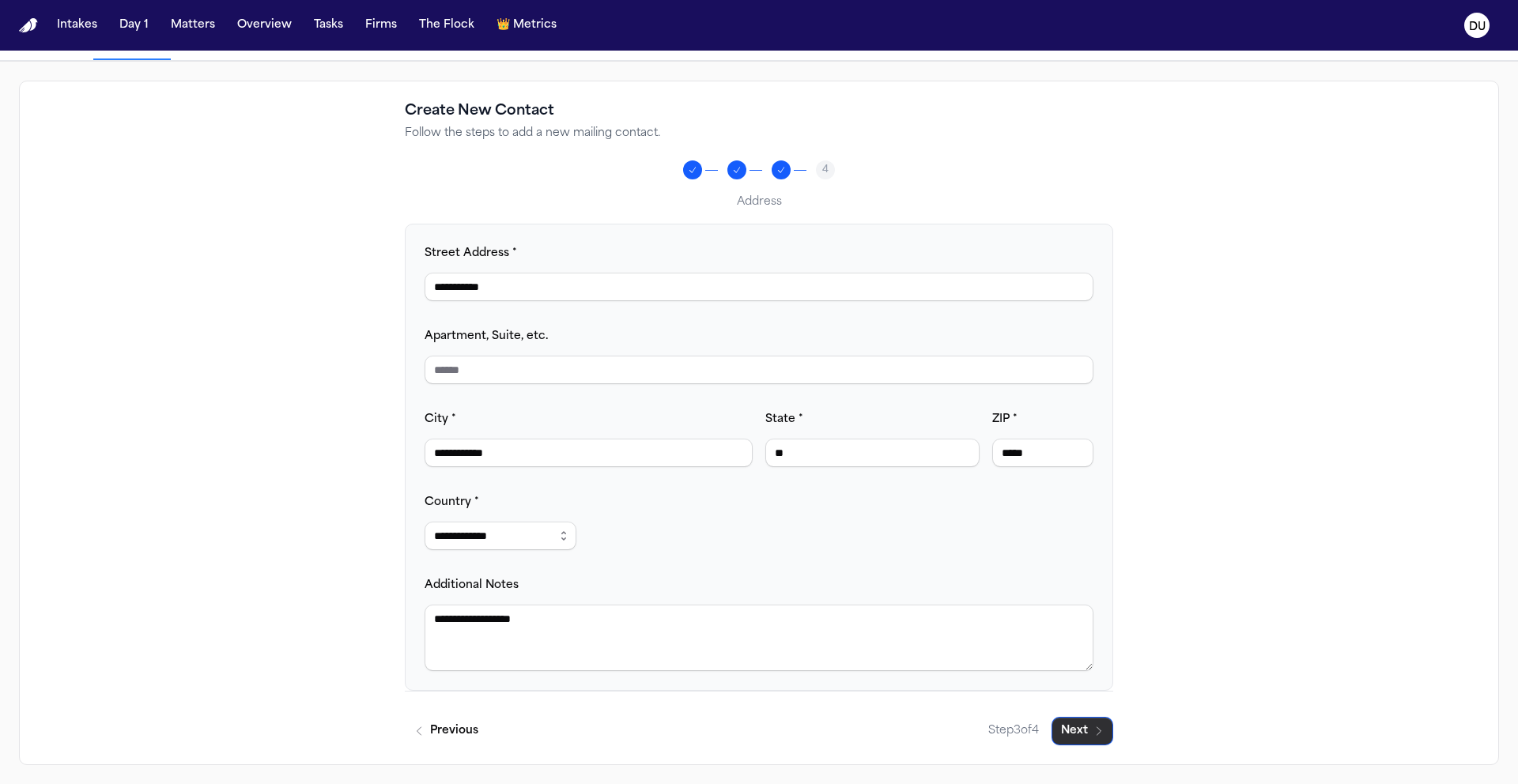
click at [1101, 737] on icon "button" at bounding box center [1099, 731] width 13 height 13
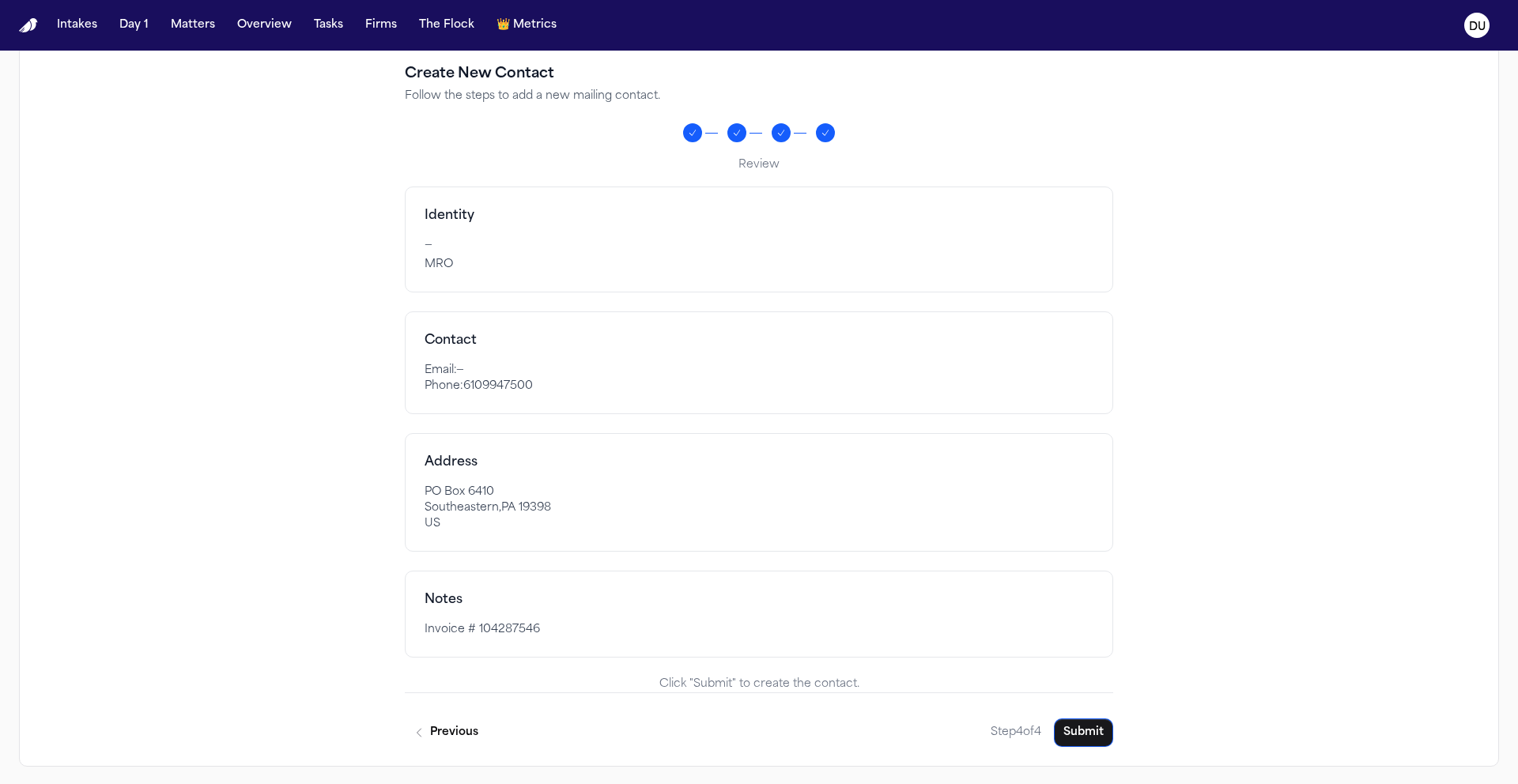
scroll to position [151, 0]
click at [1089, 733] on button "Submit" at bounding box center [1083, 731] width 59 height 29
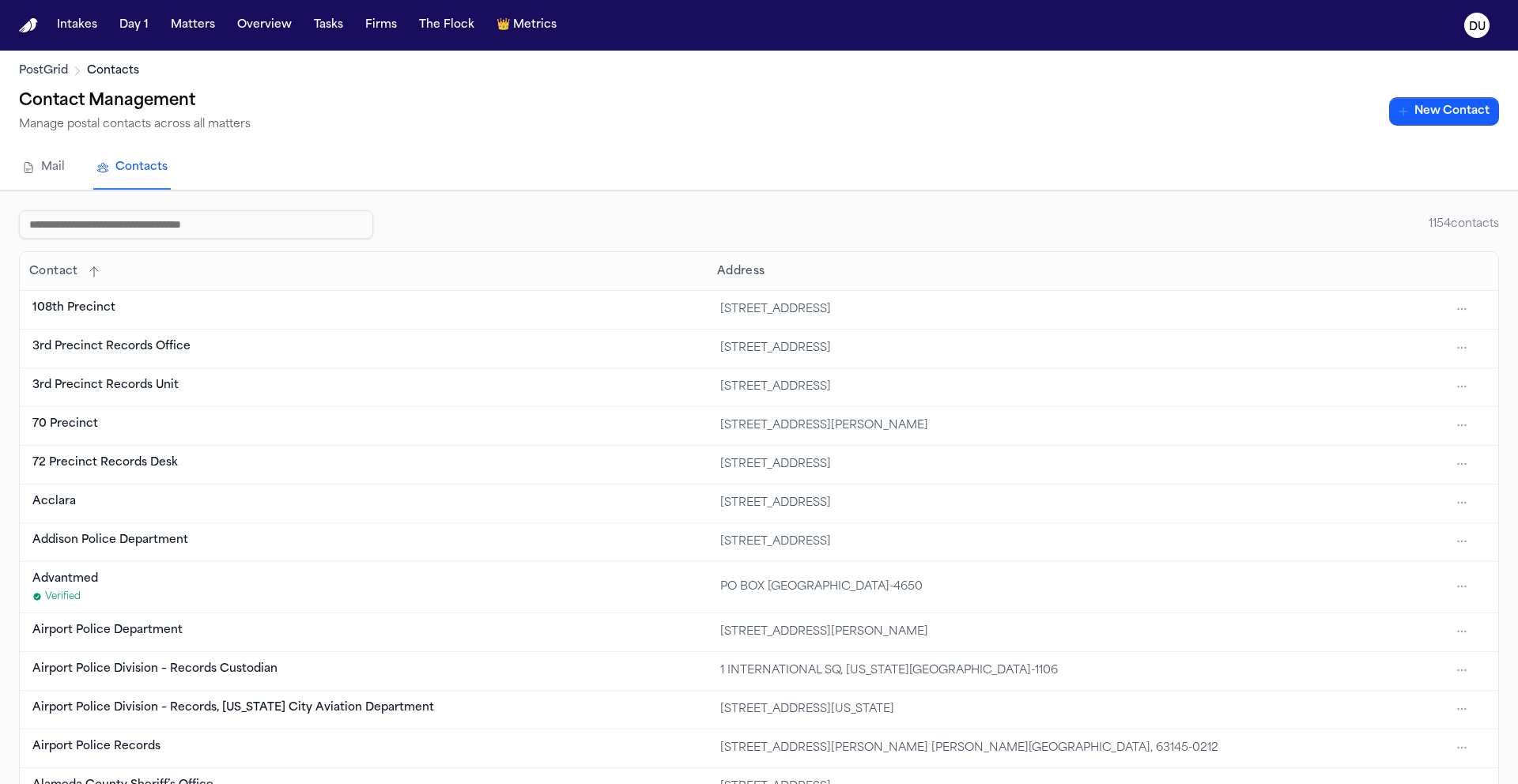
click at [19, 28] on img "Home" at bounding box center [28, 26] width 19 height 15
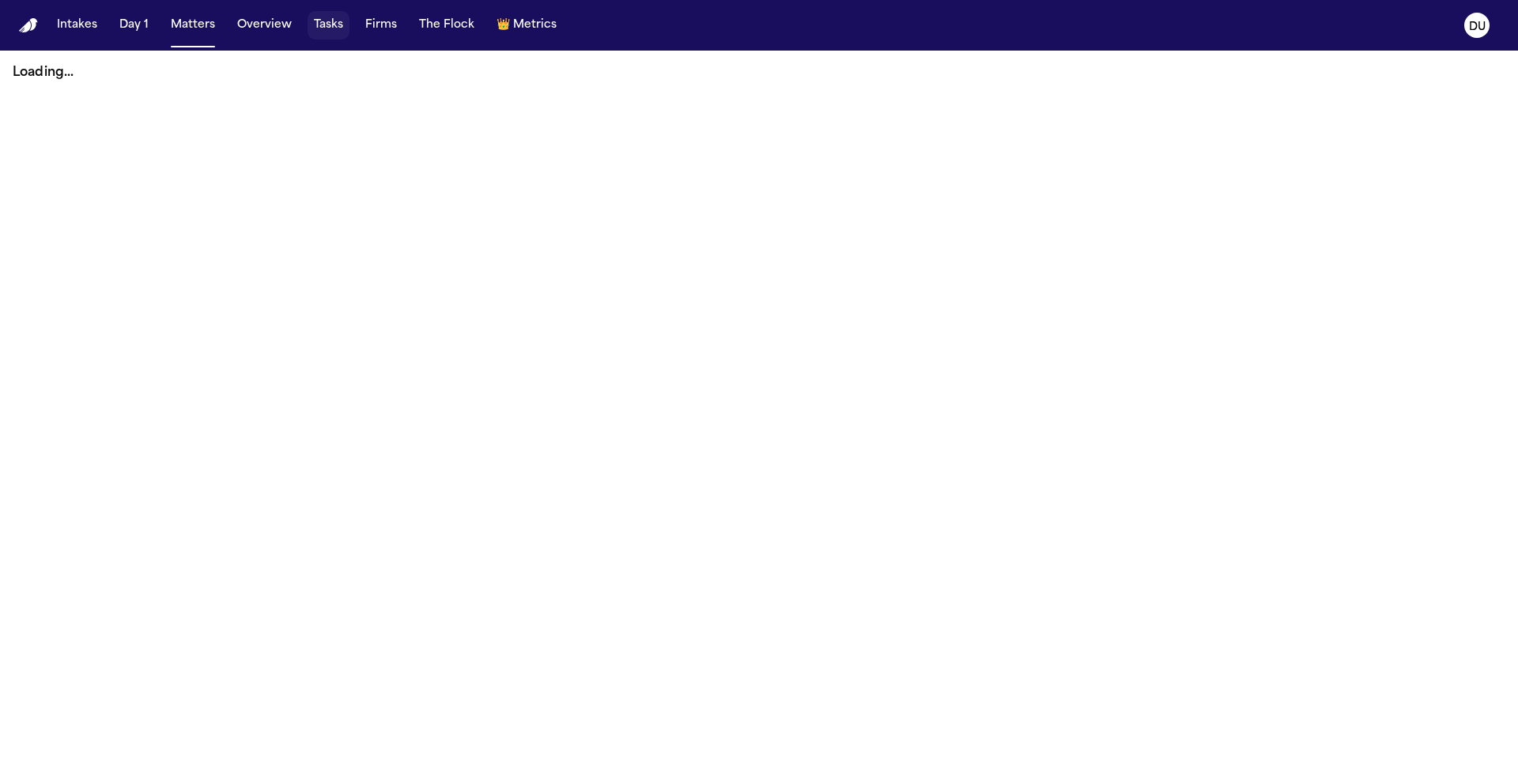
click at [327, 25] on button "Tasks" at bounding box center [328, 25] width 42 height 29
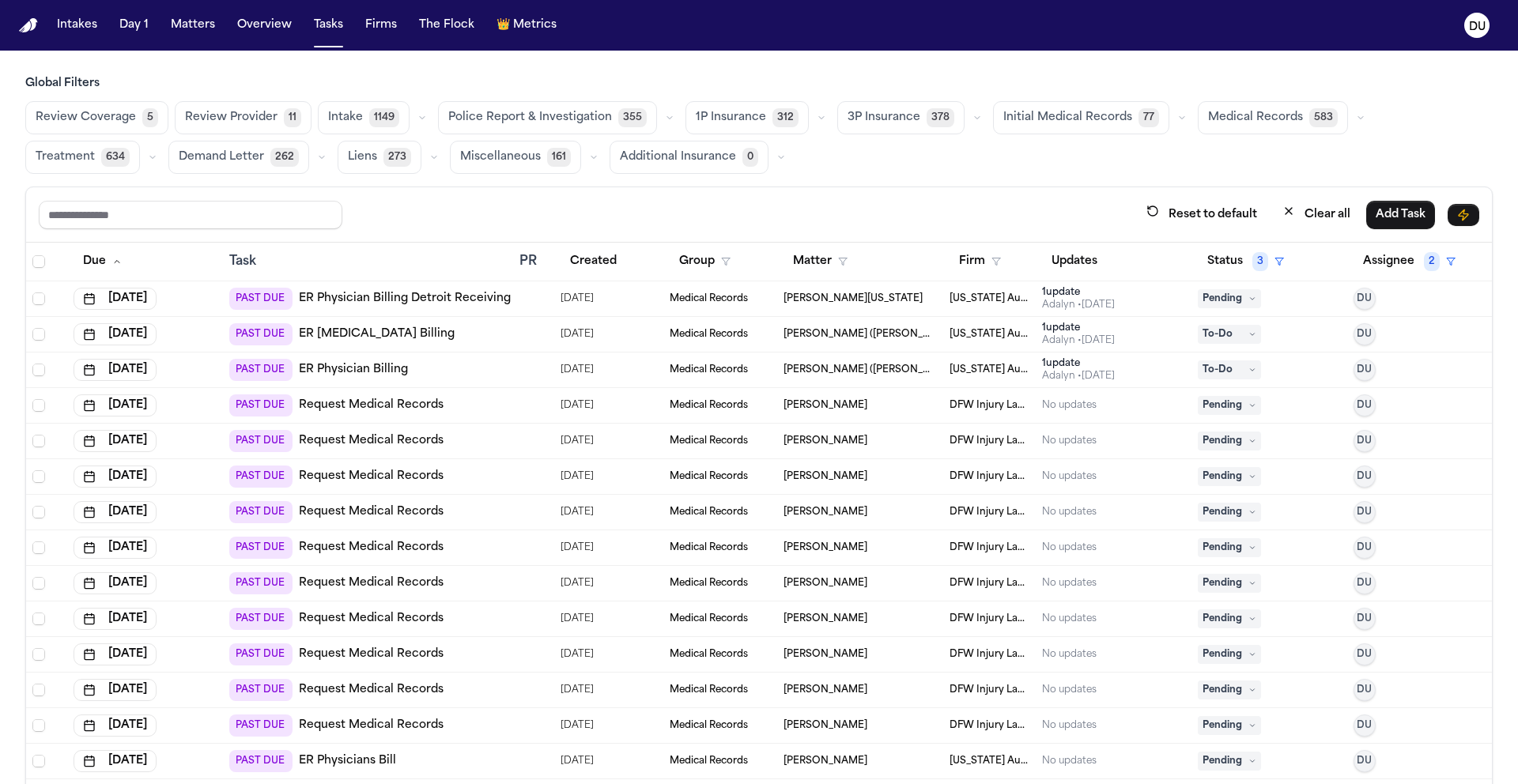
click at [37, 29] on img "Home" at bounding box center [28, 26] width 19 height 15
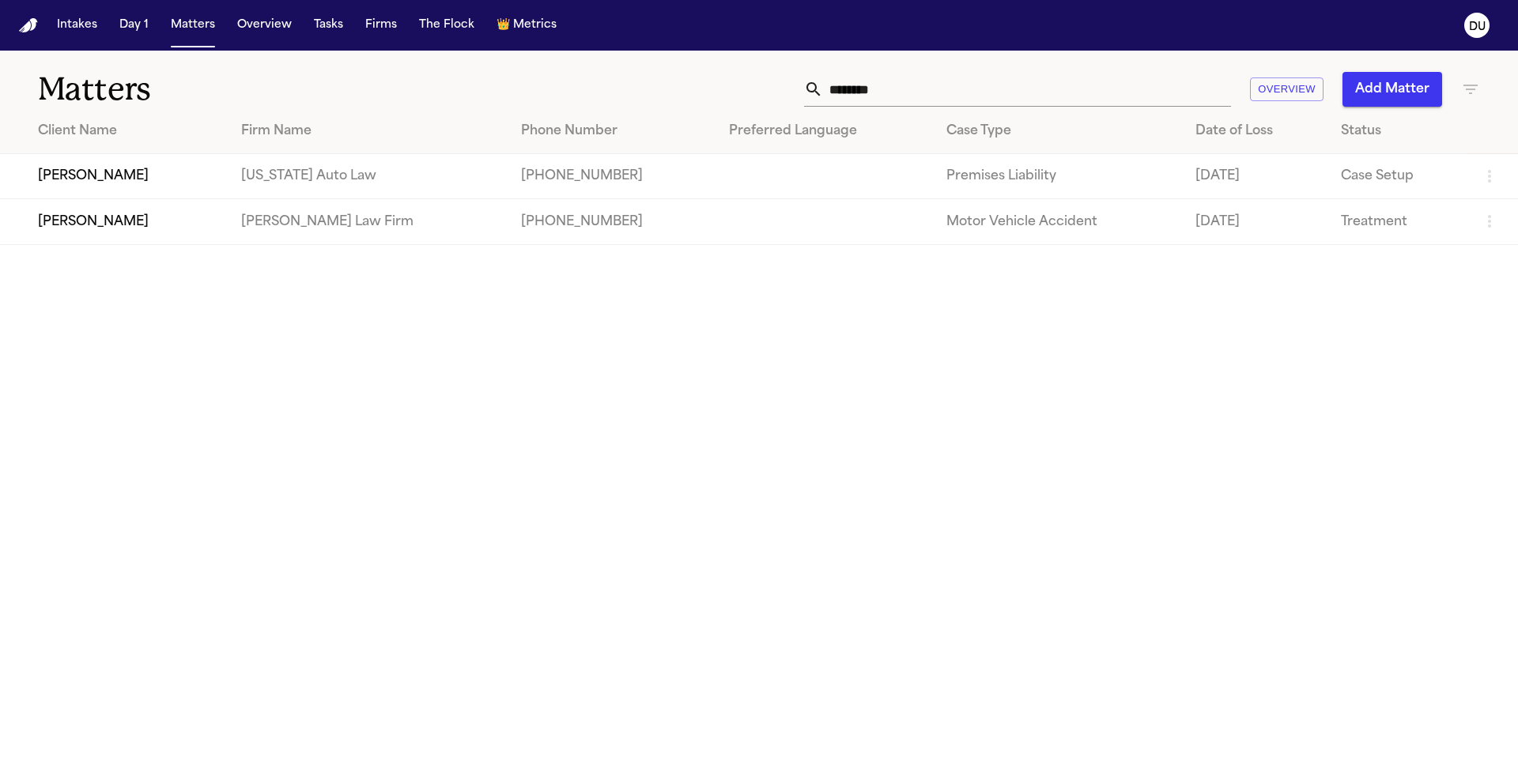
click at [182, 186] on td "[PERSON_NAME]" at bounding box center [114, 176] width 228 height 45
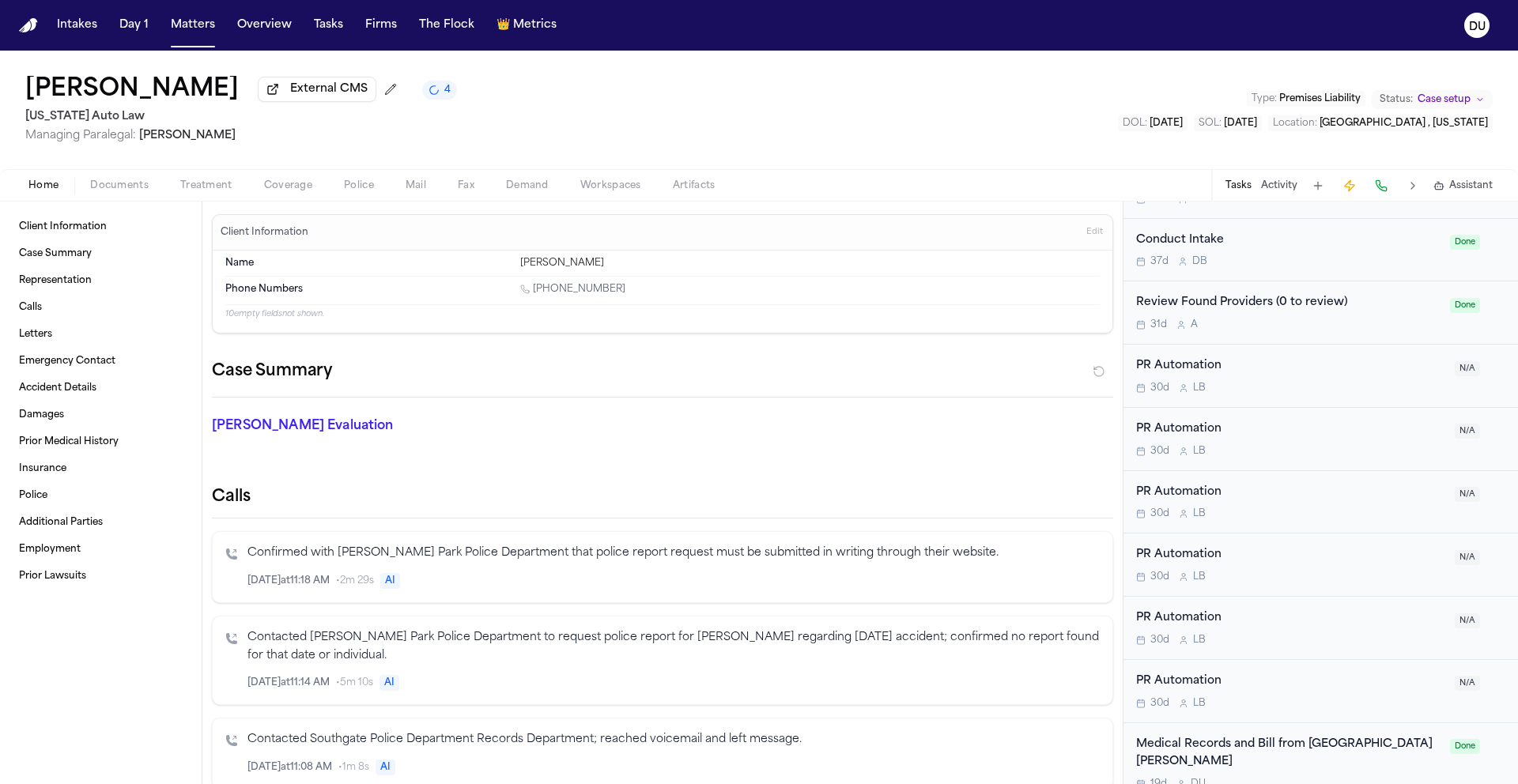
scroll to position [809, 0]
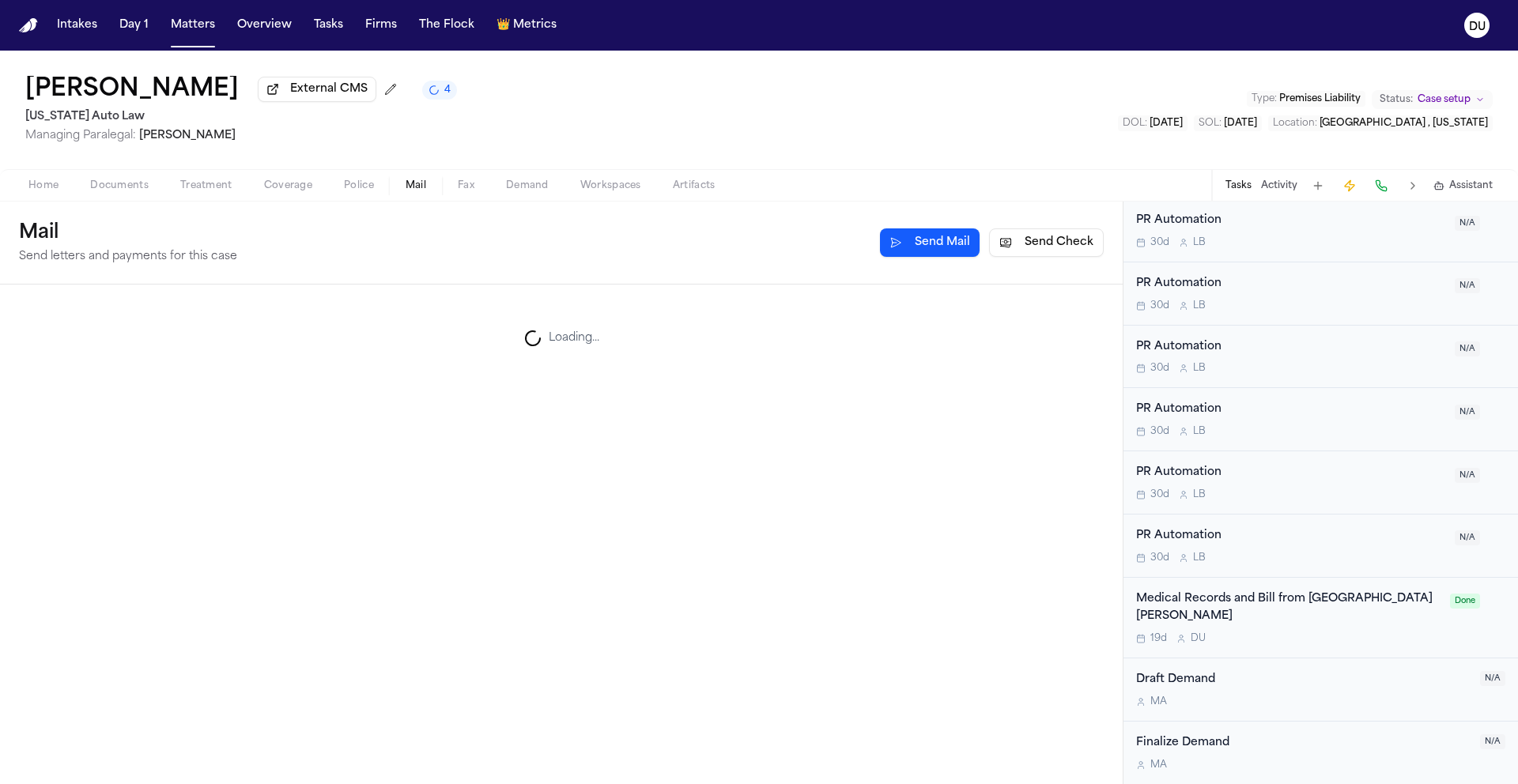
click at [413, 189] on span "Mail" at bounding box center [416, 186] width 20 height 13
click at [1031, 250] on button "Send Check" at bounding box center [1047, 242] width 115 height 29
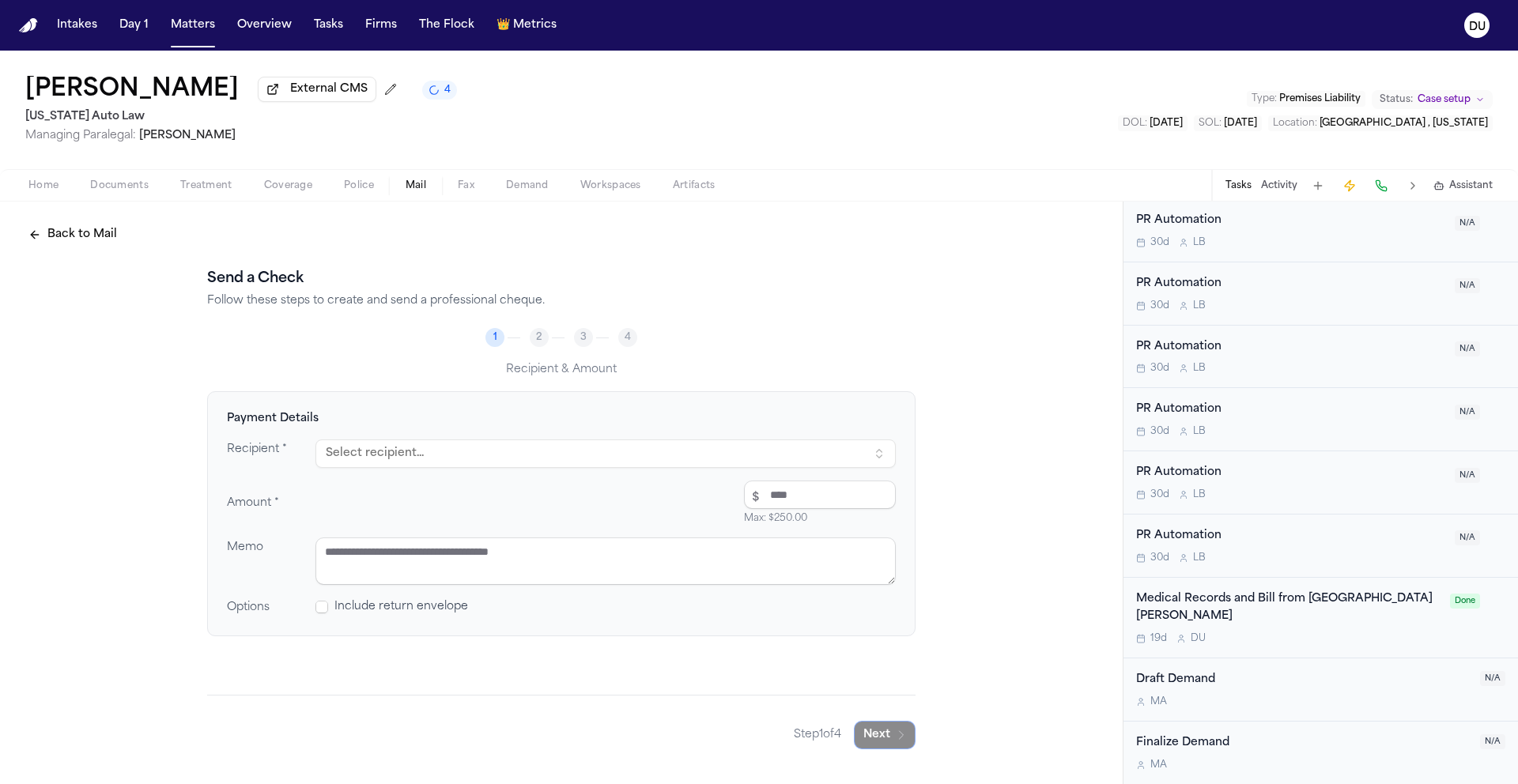
click at [526, 465] on button "Select recipient..." at bounding box center [605, 454] width 580 height 29
type input "***"
click at [527, 528] on div "MRO" at bounding box center [482, 522] width 277 height 16
click at [776, 506] on input "number" at bounding box center [820, 495] width 152 height 29
click at [767, 499] on input "number" at bounding box center [820, 495] width 152 height 29
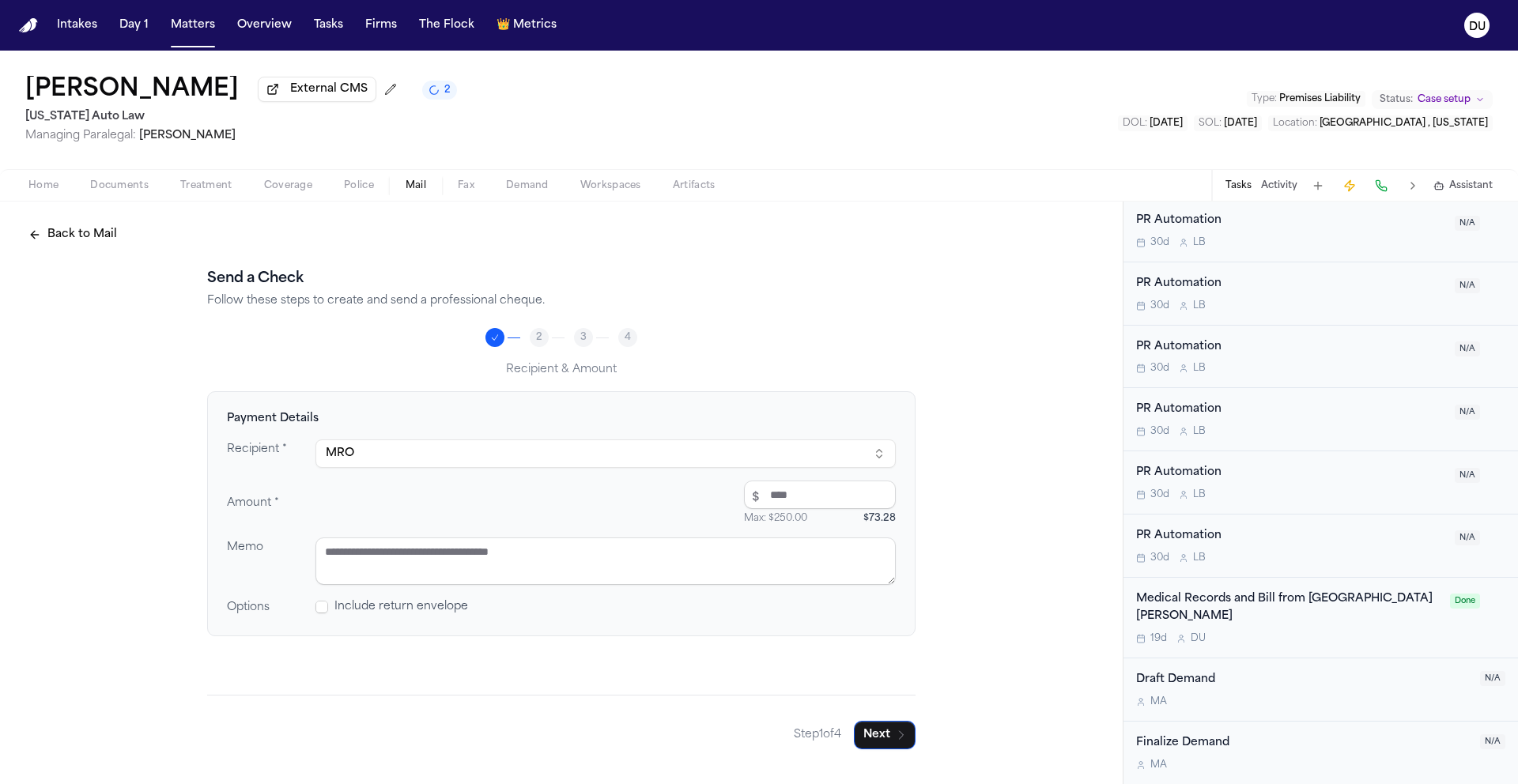
type input "*****"
click at [718, 546] on textarea at bounding box center [605, 560] width 580 height 47
click at [827, 458] on button "MRO" at bounding box center [605, 454] width 580 height 29
click at [559, 576] on textarea at bounding box center [605, 560] width 580 height 47
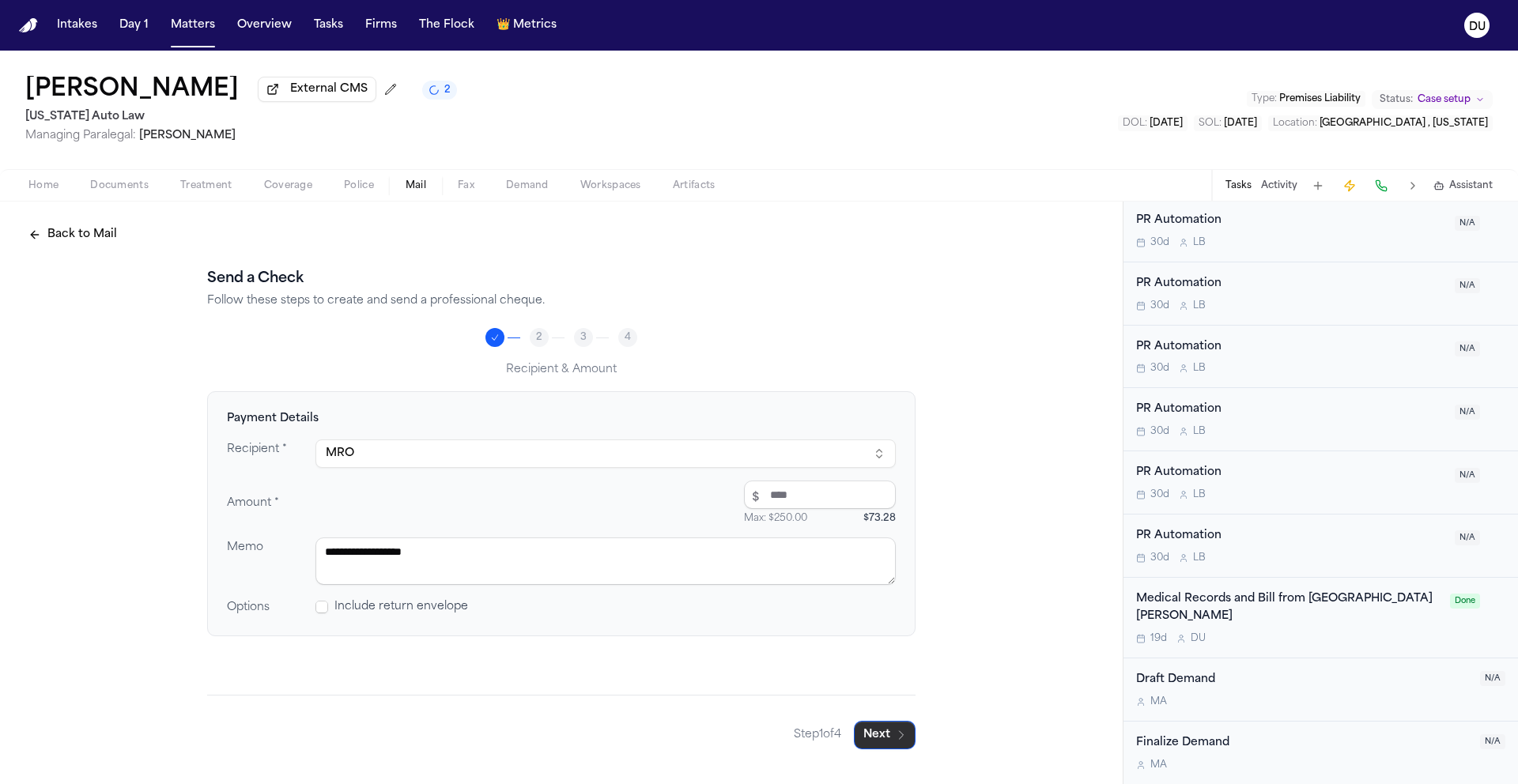
type textarea "**********"
click at [898, 745] on button "Next" at bounding box center [884, 735] width 61 height 29
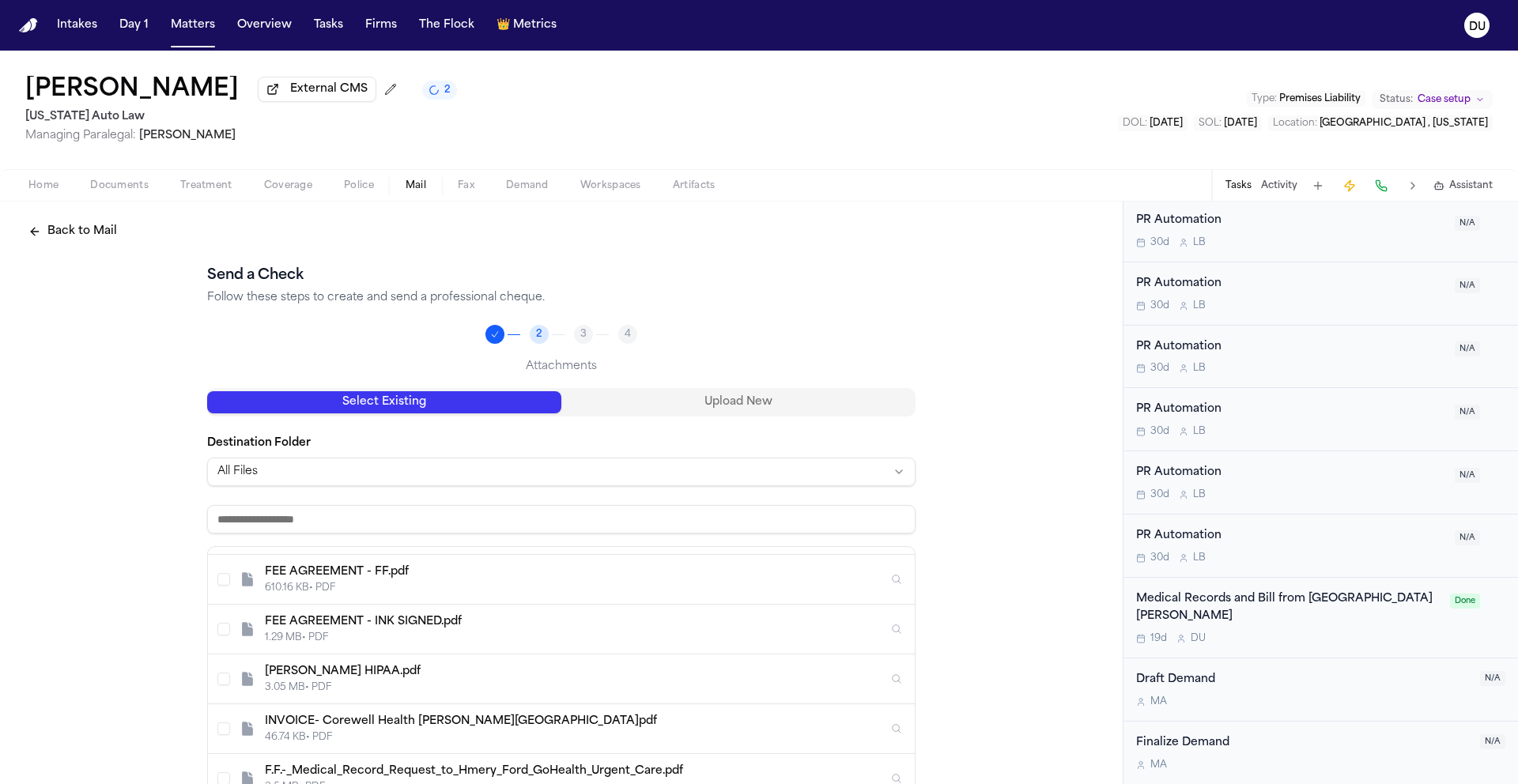
scroll to position [393, 0]
click at [446, 709] on div "INVOICE- Corewell Health Taylor Orthopedic Hospital.pdf 46.74 KB • PDF" at bounding box center [561, 726] width 707 height 50
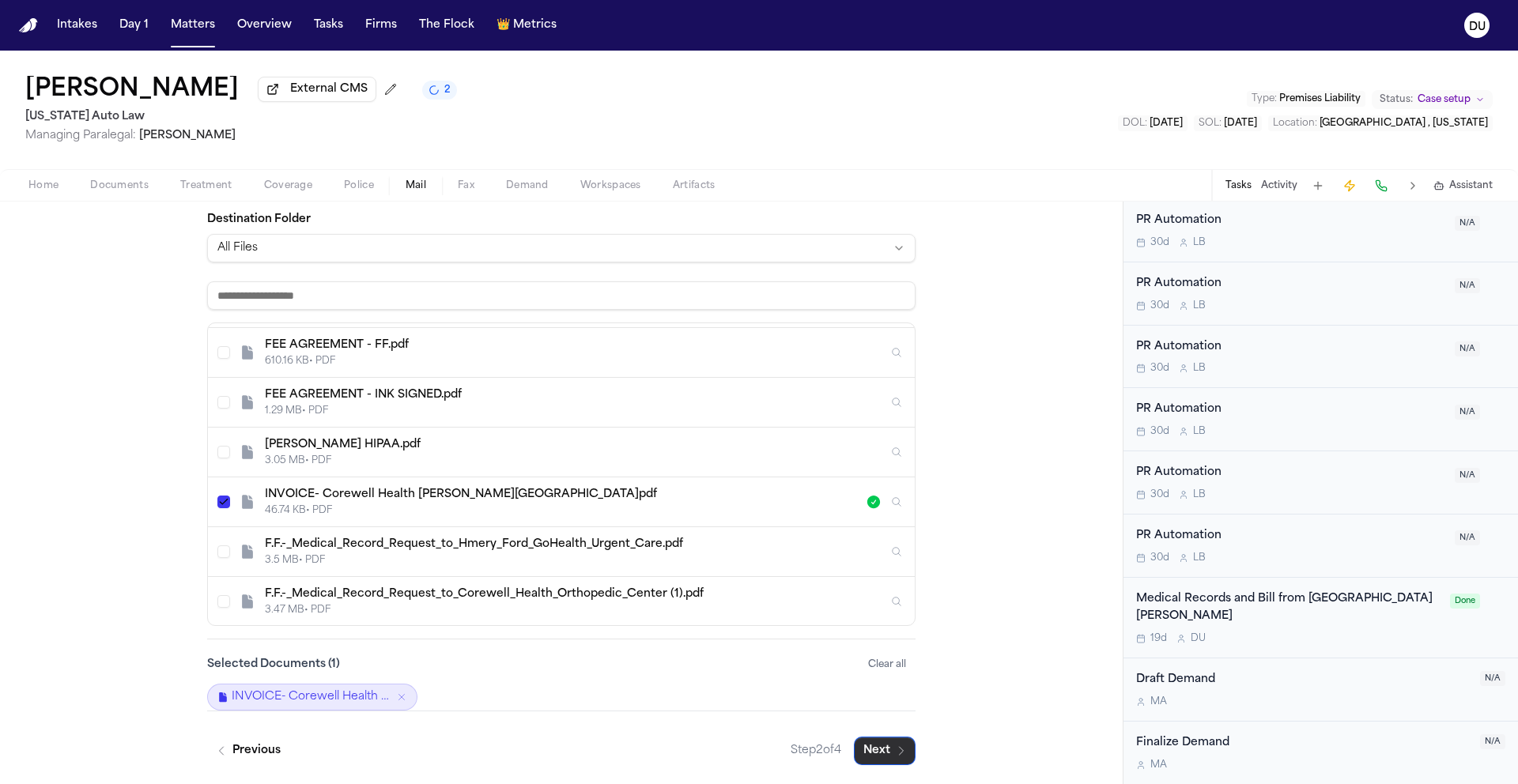
click at [879, 750] on button "Next" at bounding box center [884, 751] width 61 height 29
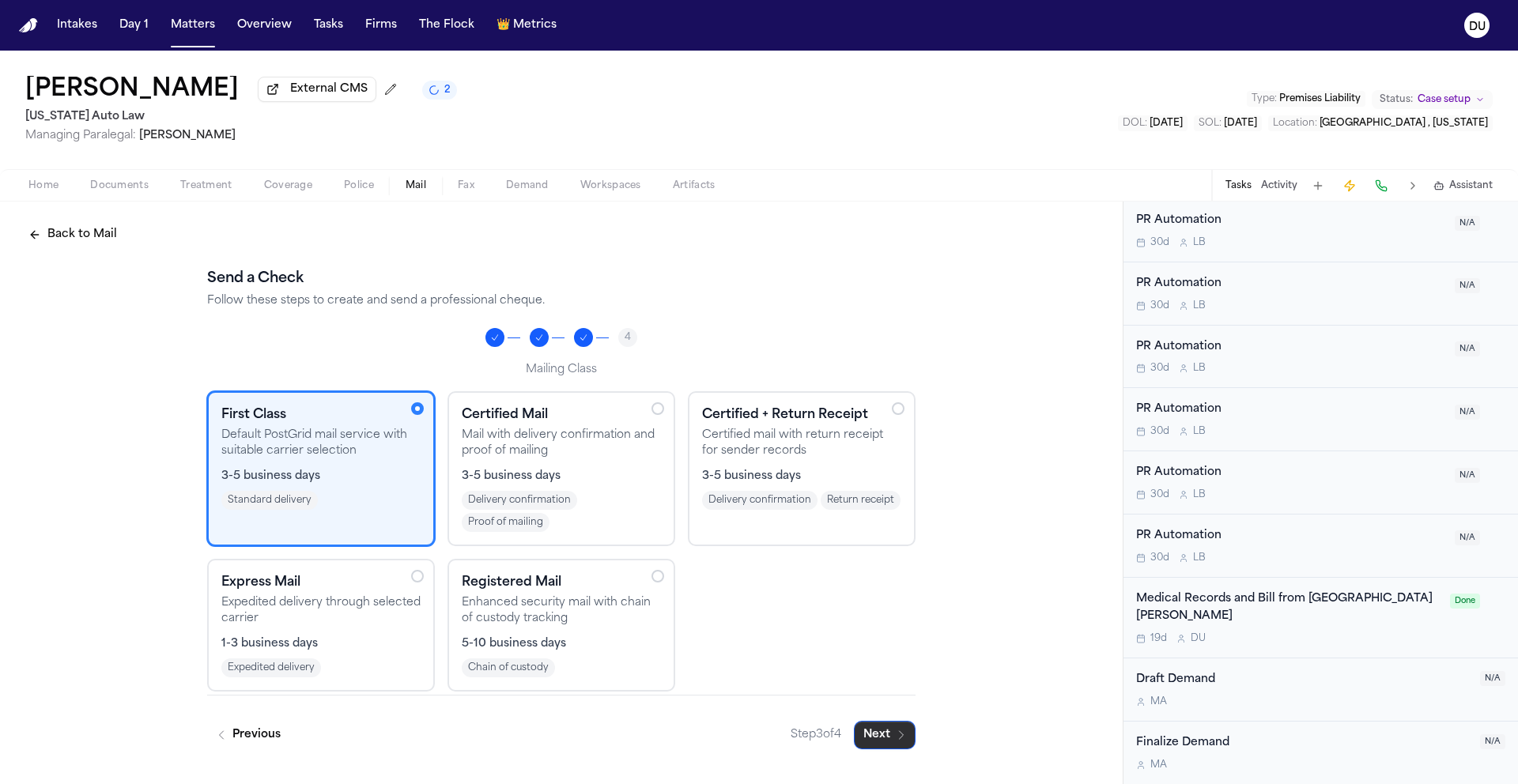
scroll to position [0, 0]
click at [888, 739] on button "Next" at bounding box center [884, 735] width 61 height 29
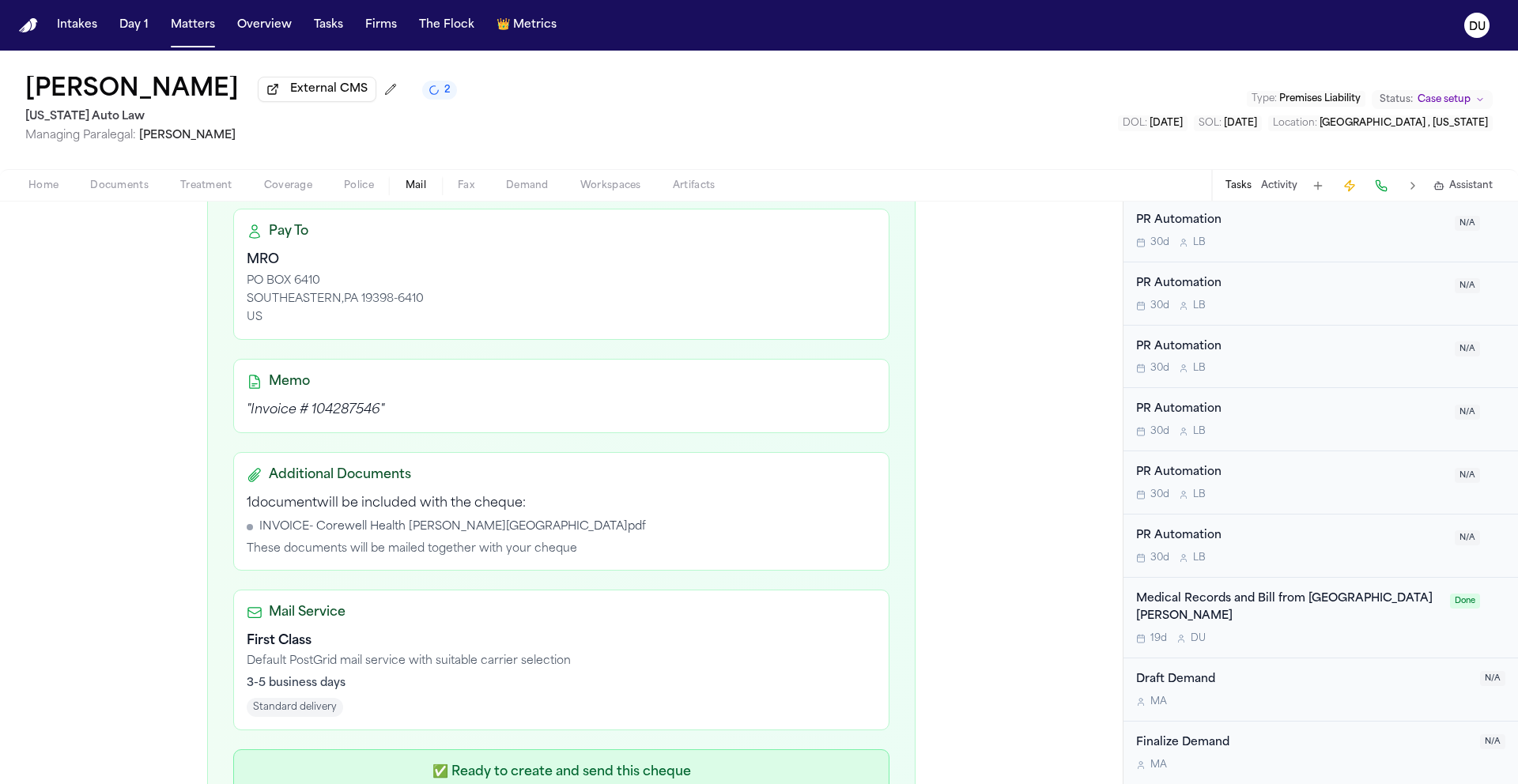
scroll to position [446, 0]
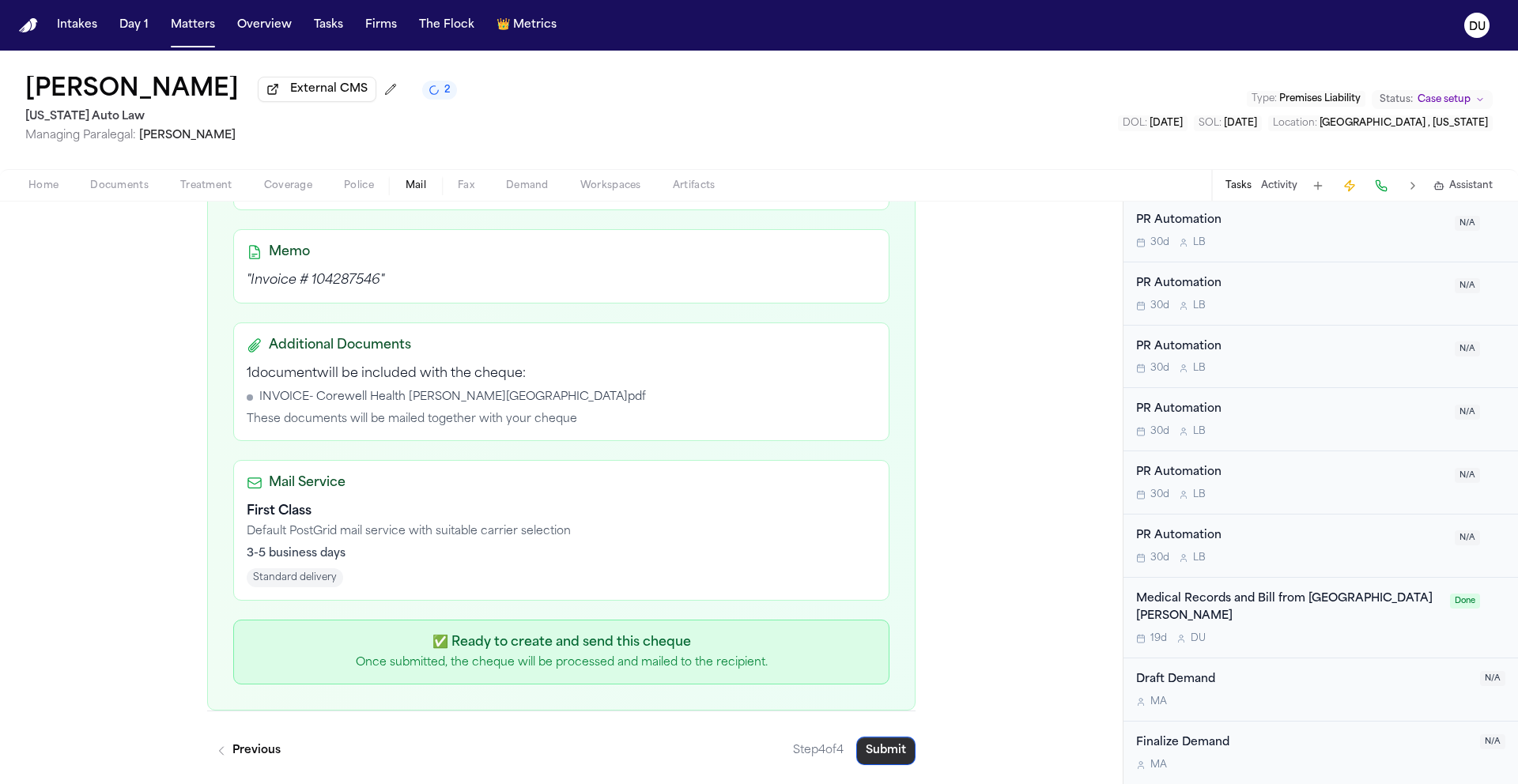
click at [887, 752] on button "Submit" at bounding box center [886, 751] width 59 height 29
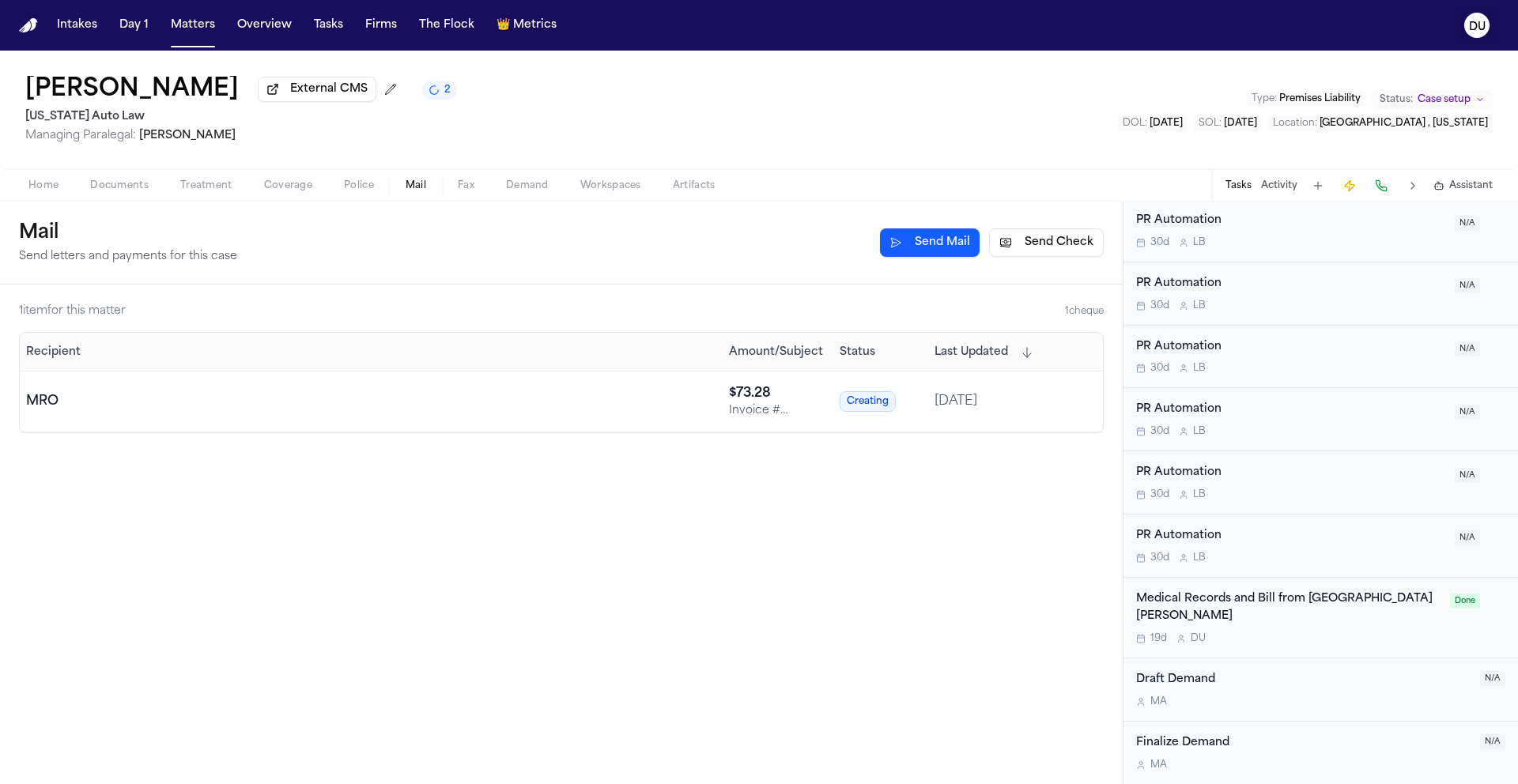
click at [1482, 32] on text "DU" at bounding box center [1477, 27] width 17 height 11
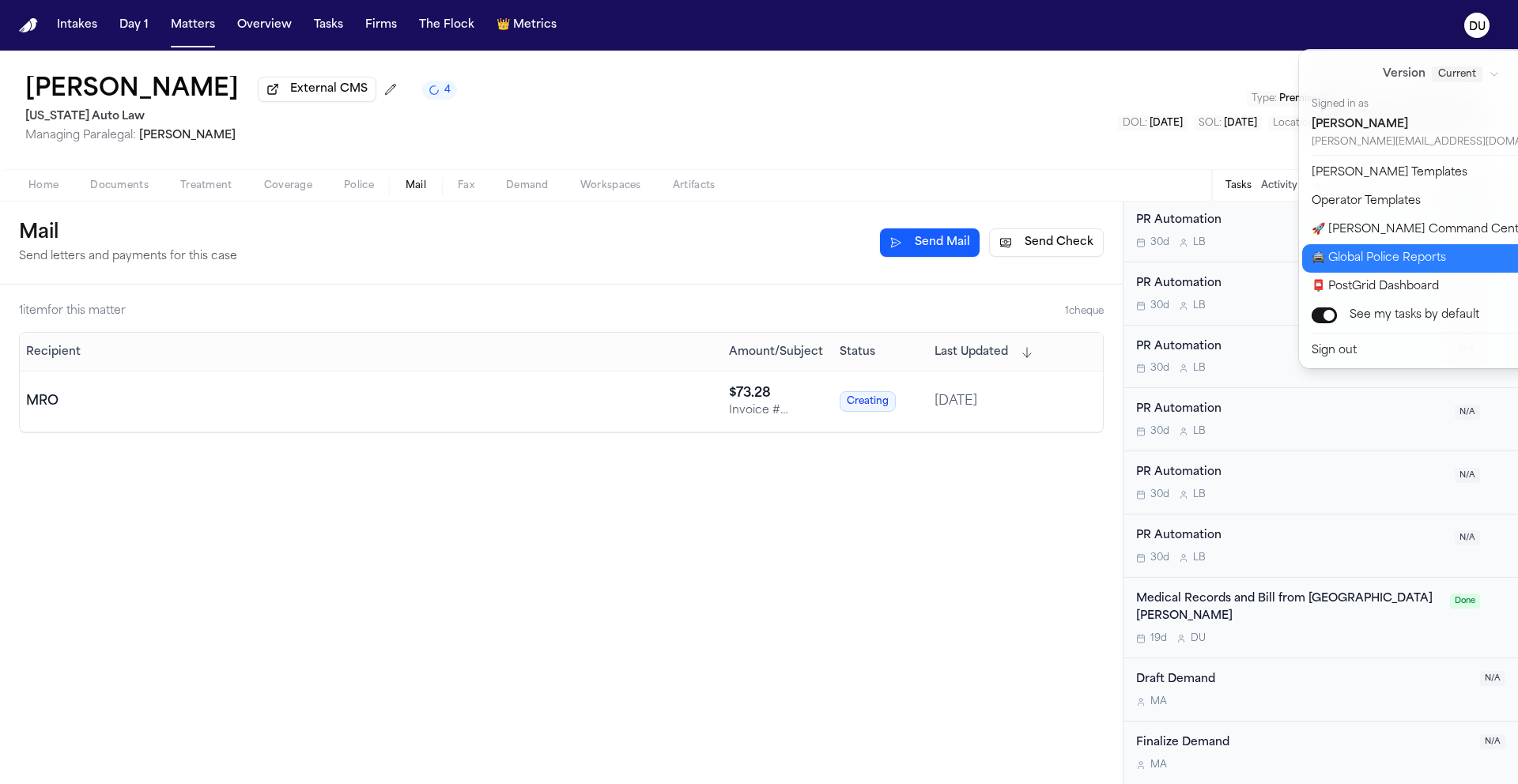
click at [1007, 116] on div "Intakes Day 1 Matters Overview Tasks Firms The Flock 👑 Metrics DU Francois Flem…" at bounding box center [759, 392] width 1518 height 784
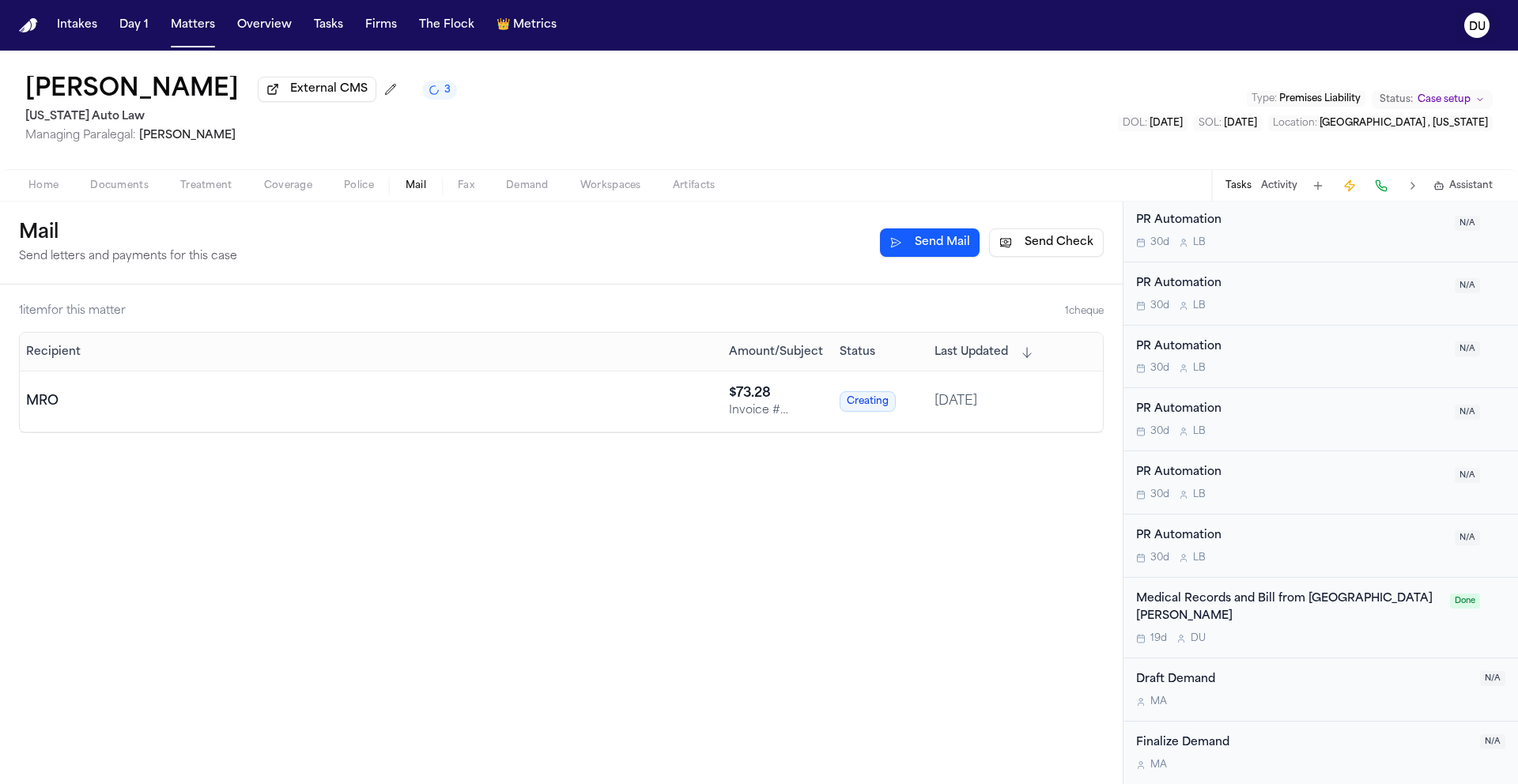
click at [1478, 30] on text "DU" at bounding box center [1477, 27] width 17 height 11
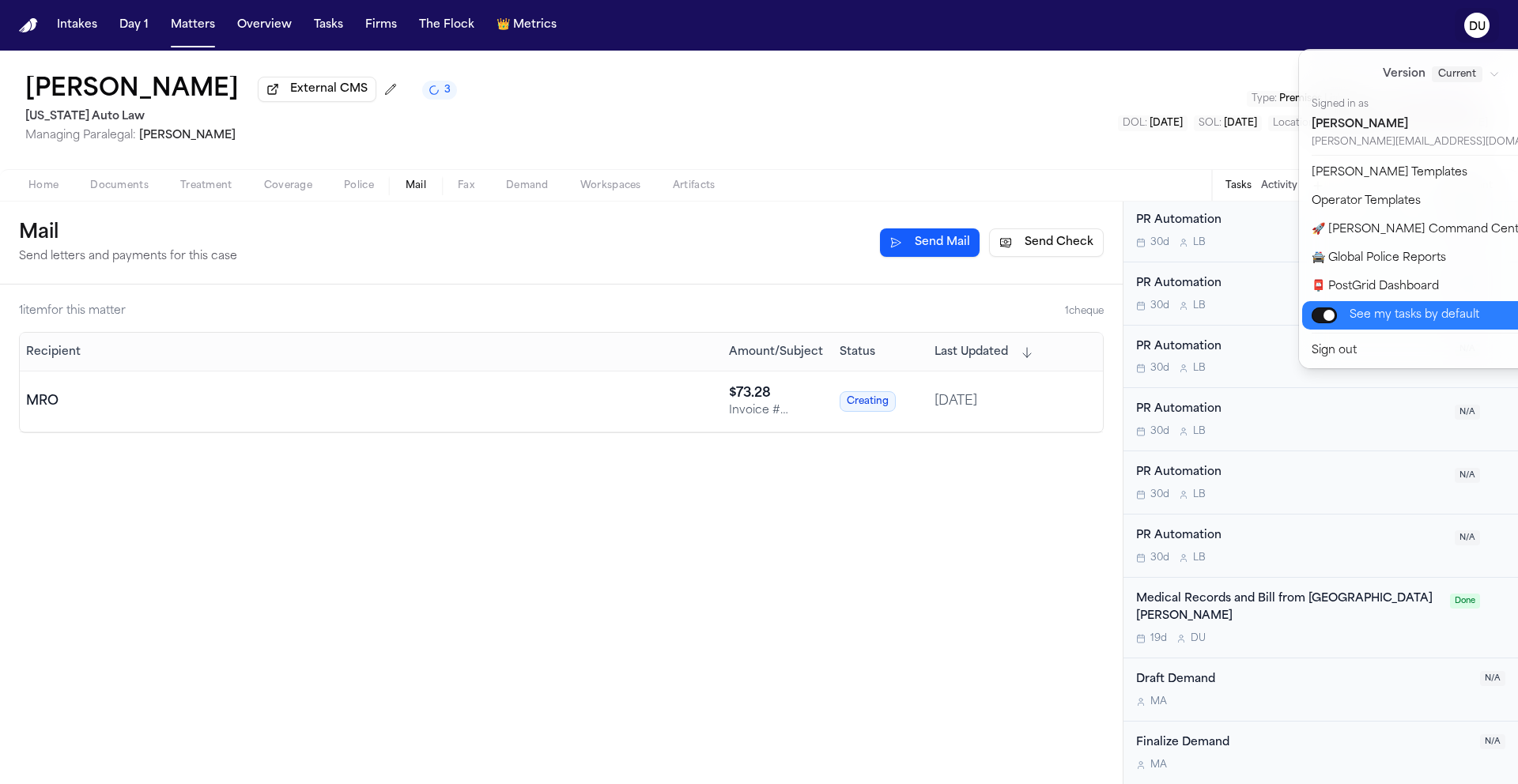
click at [1380, 295] on button "📮 PostGrid Dashboard" at bounding box center [1450, 287] width 297 height 29
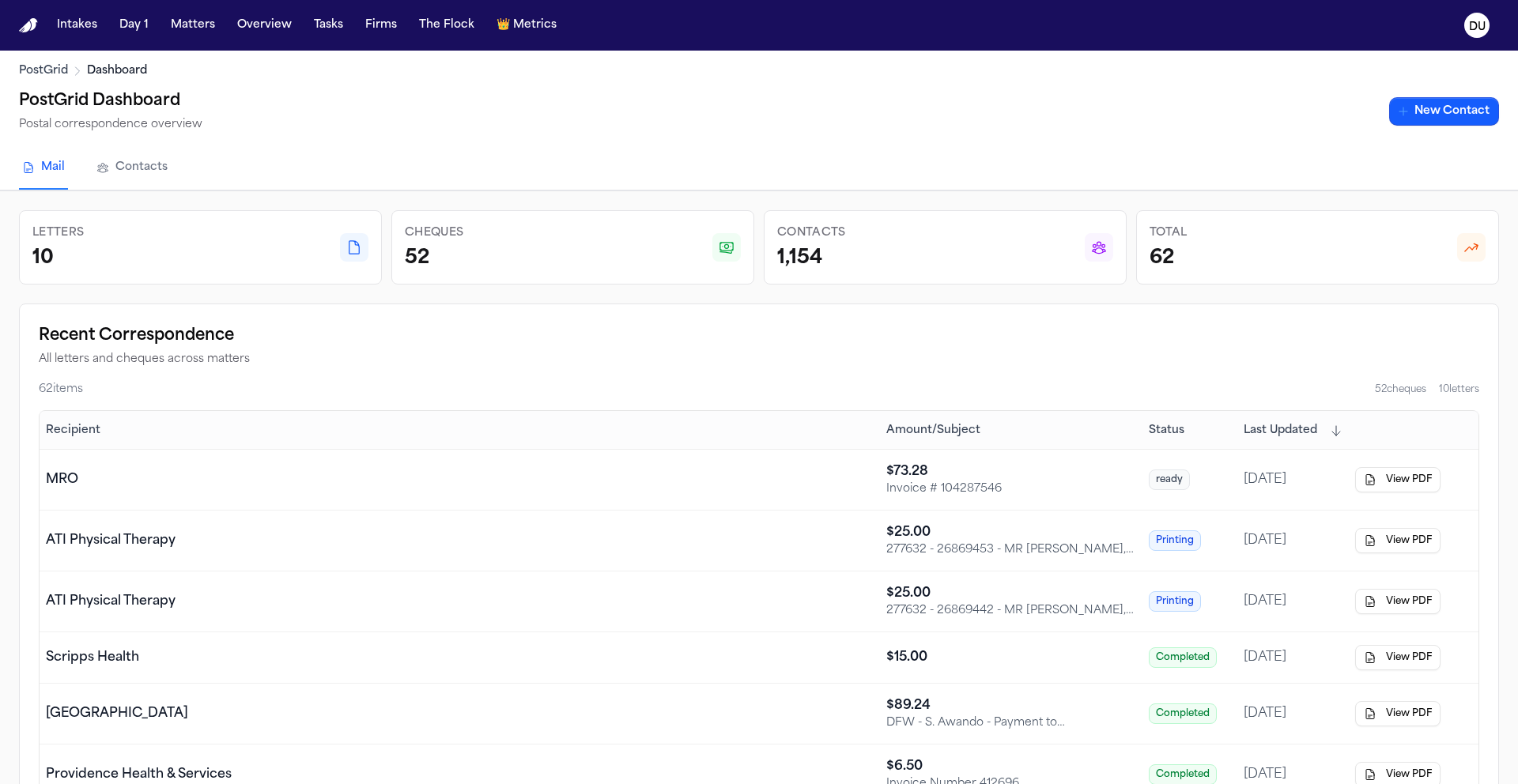
click at [131, 170] on link "Contacts" at bounding box center [132, 168] width 77 height 43
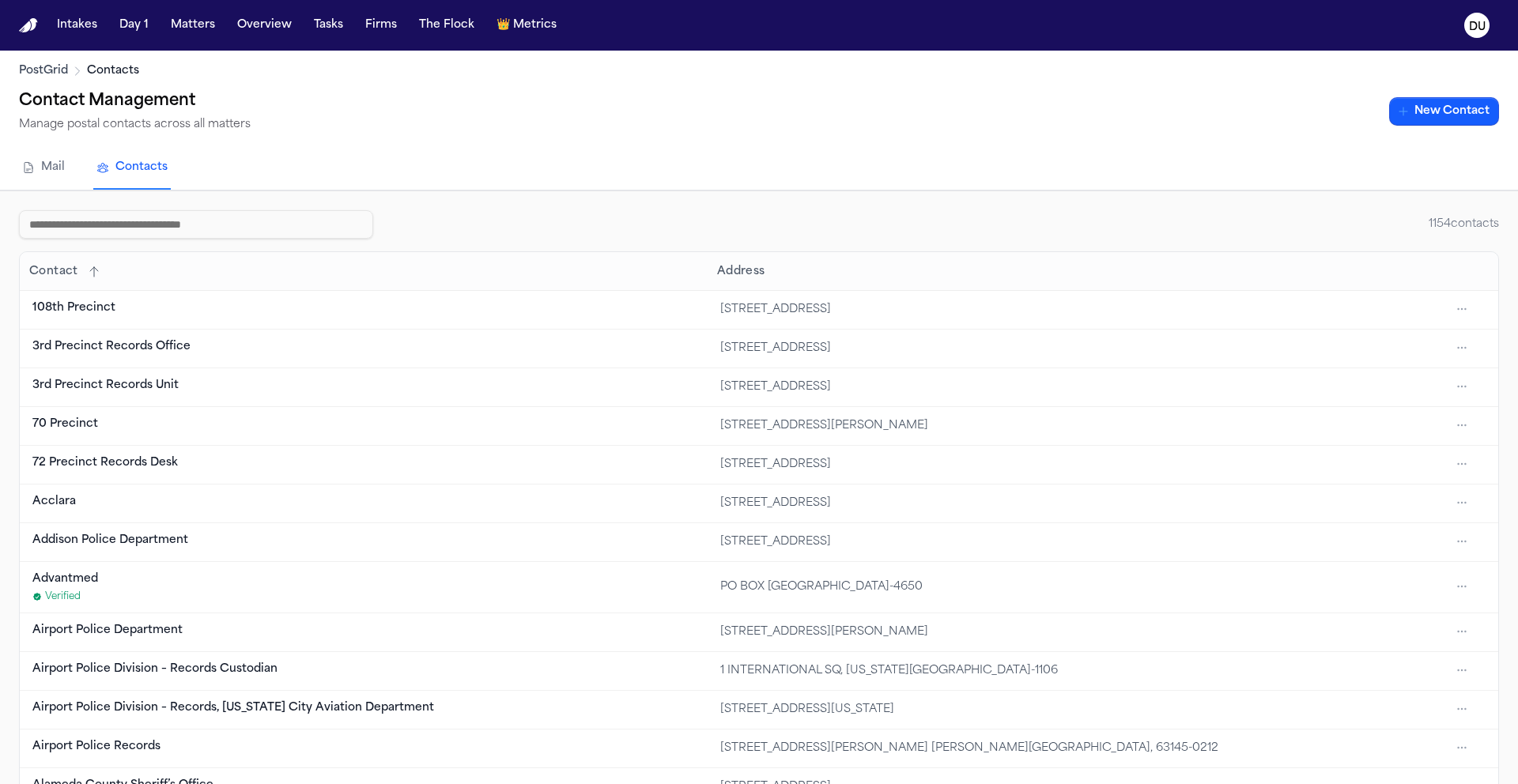
click at [54, 168] on link "Mail" at bounding box center [43, 168] width 49 height 43
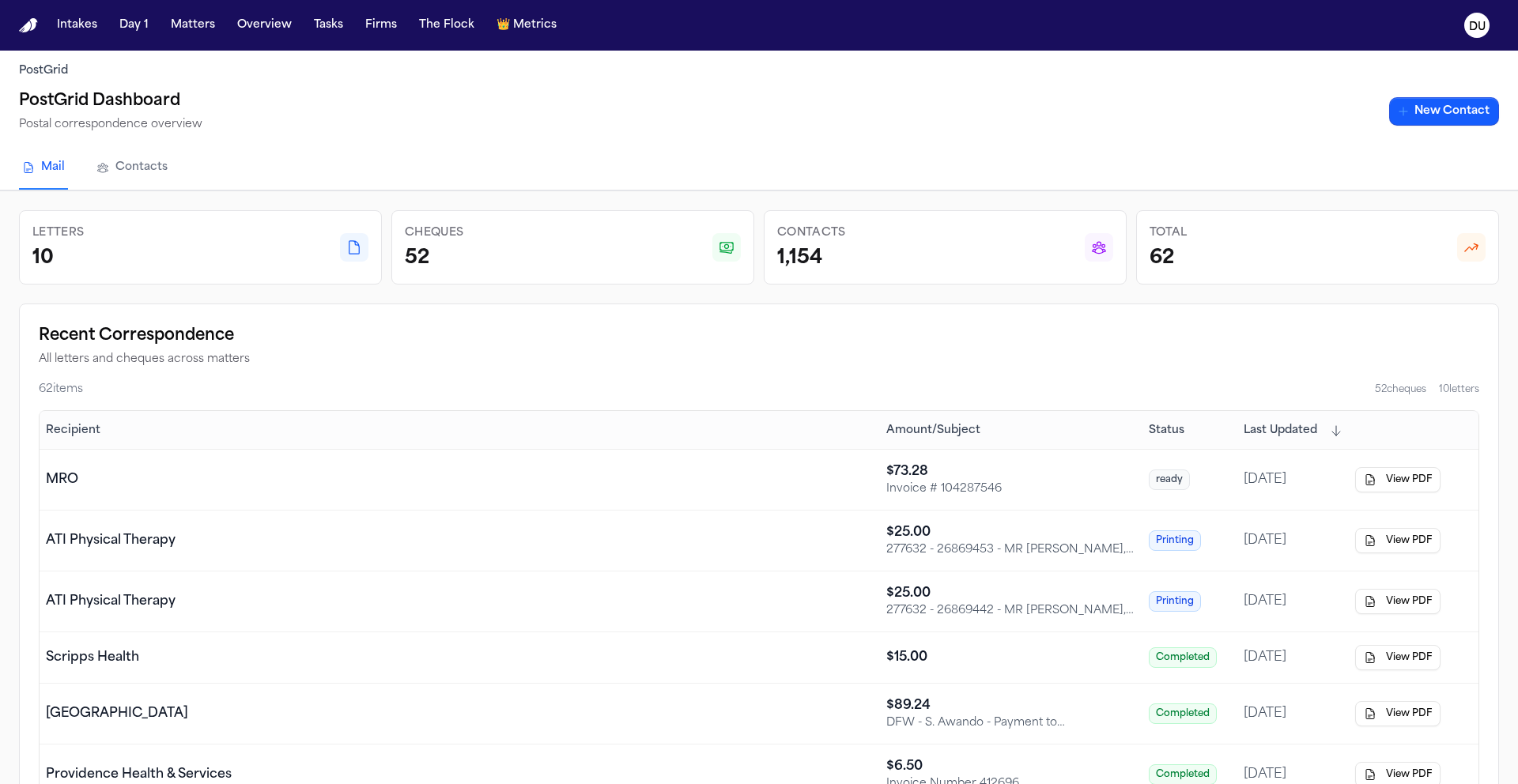
click at [852, 482] on div "MRO" at bounding box center [459, 480] width 828 height 19
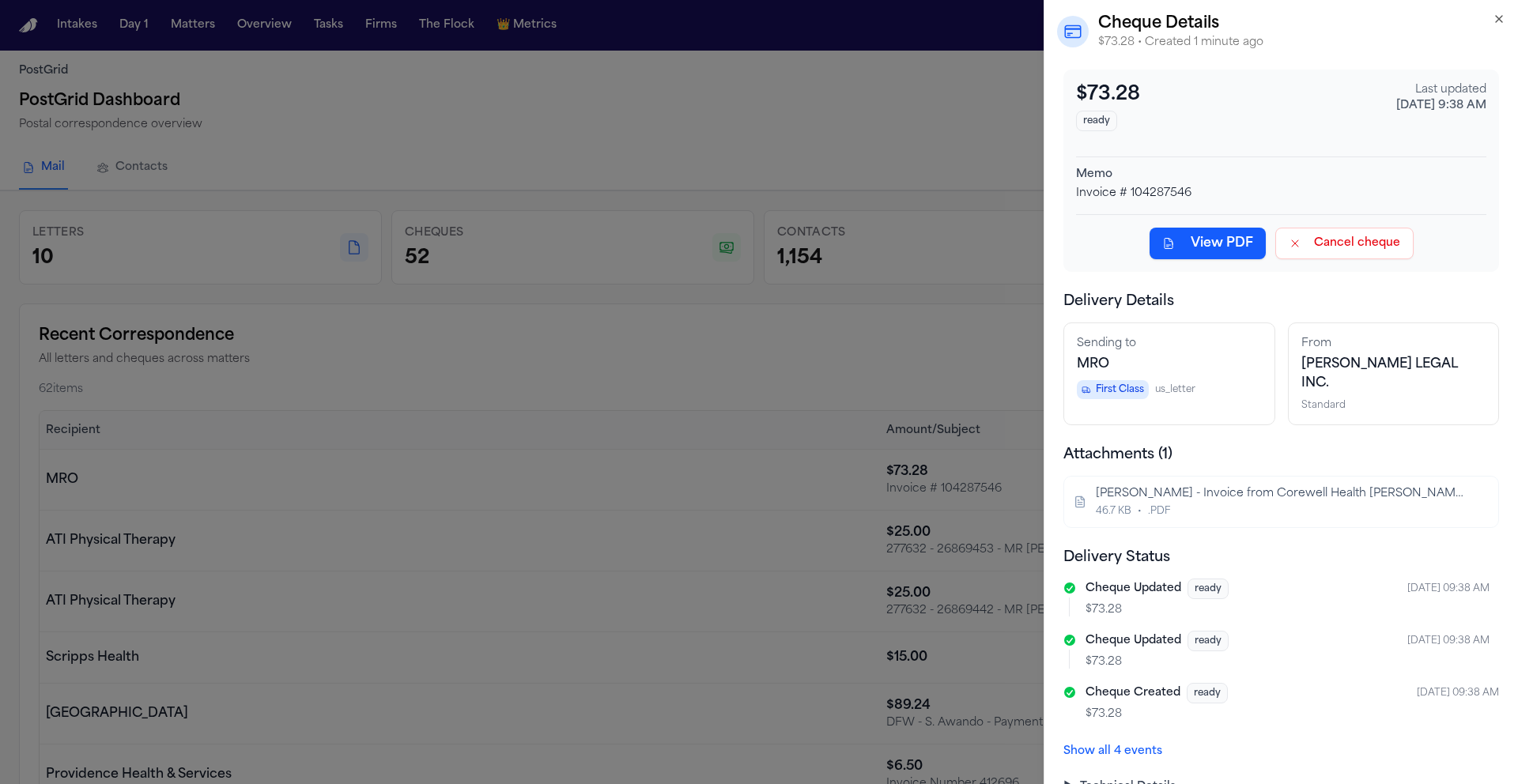
click at [1503, 28] on h2 "Cheque Details" at bounding box center [1301, 24] width 407 height 22
click at [1501, 19] on icon "button" at bounding box center [1499, 19] width 13 height 13
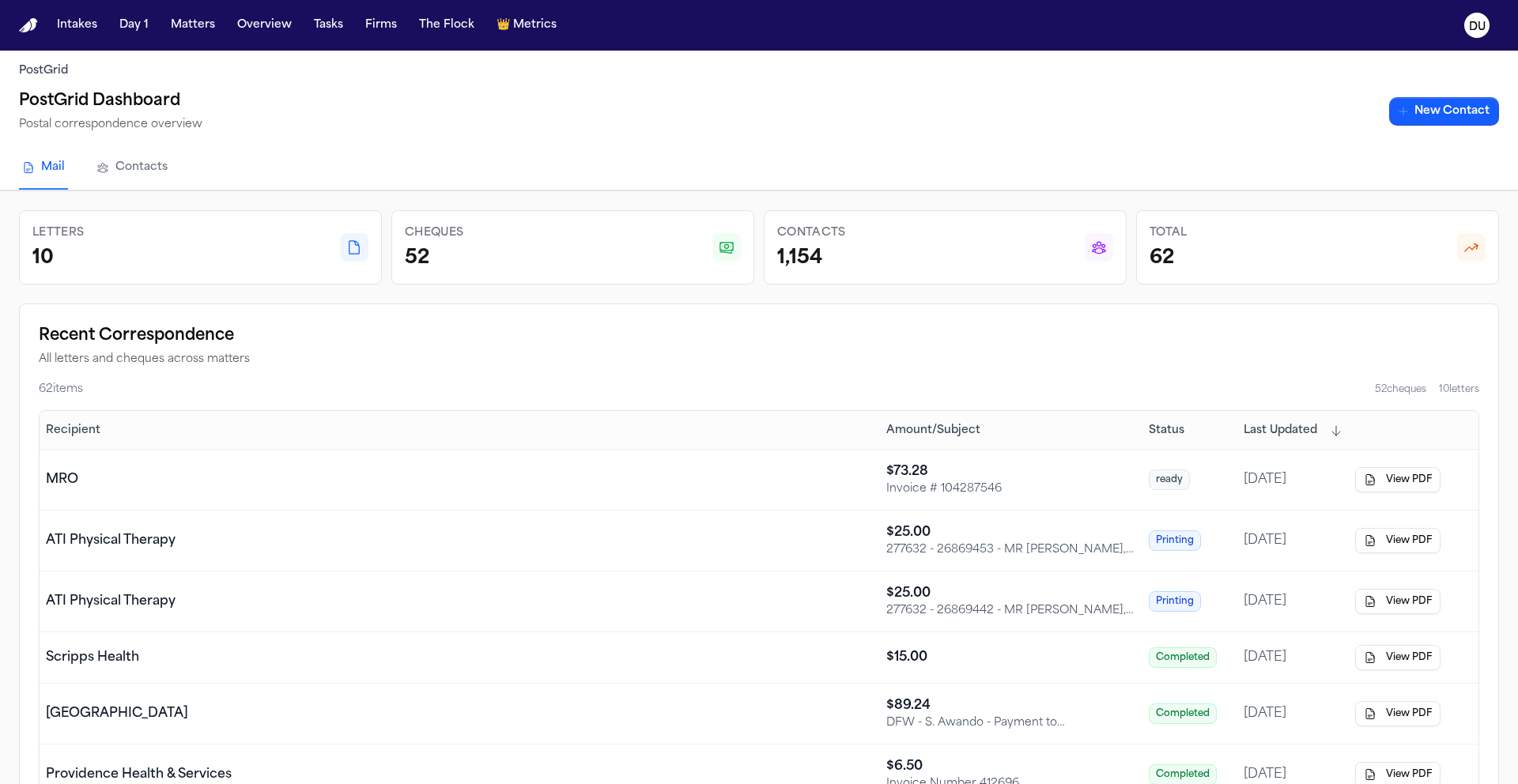
click at [115, 176] on link "Contacts" at bounding box center [132, 168] width 77 height 43
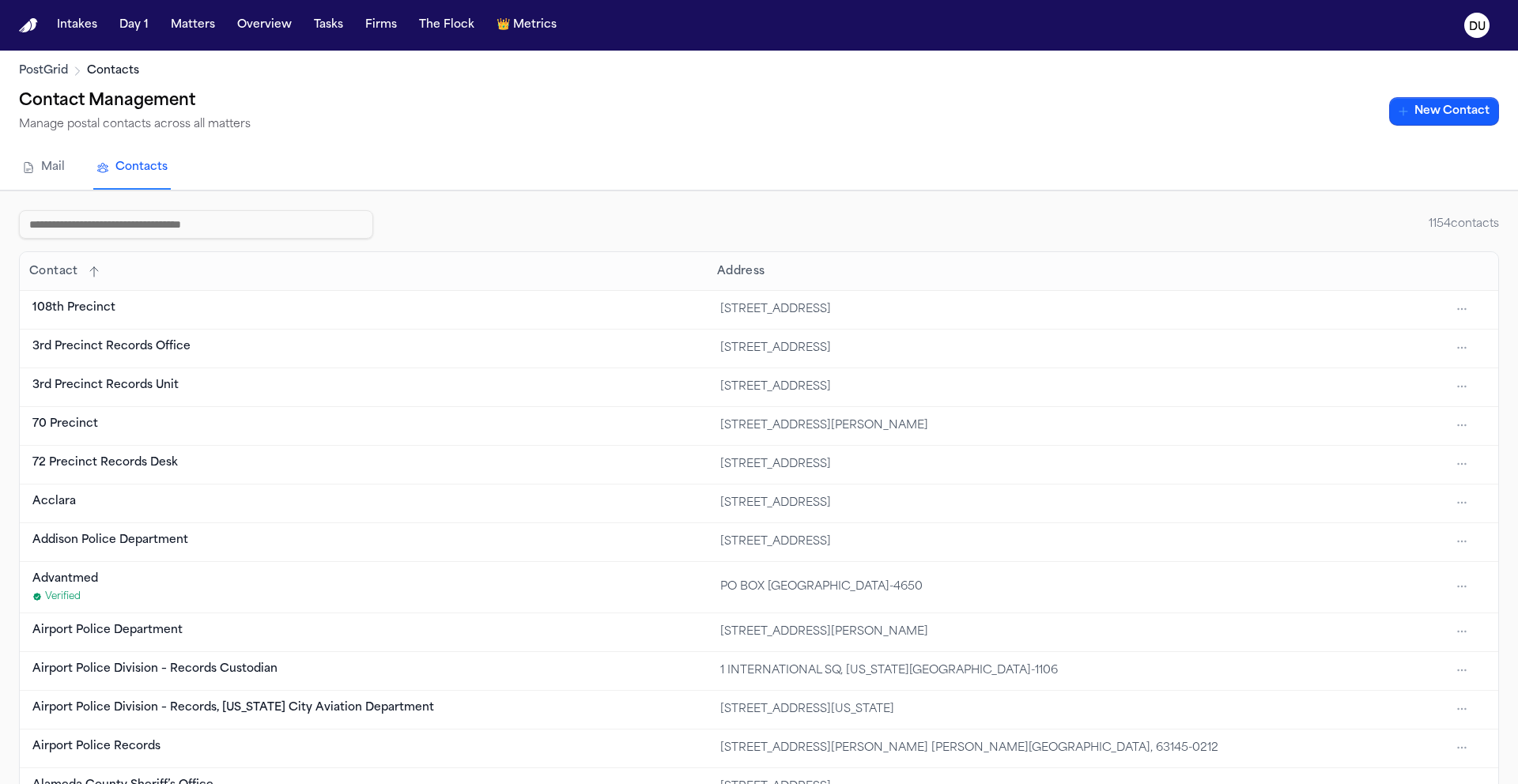
click at [195, 219] on input at bounding box center [196, 225] width 354 height 29
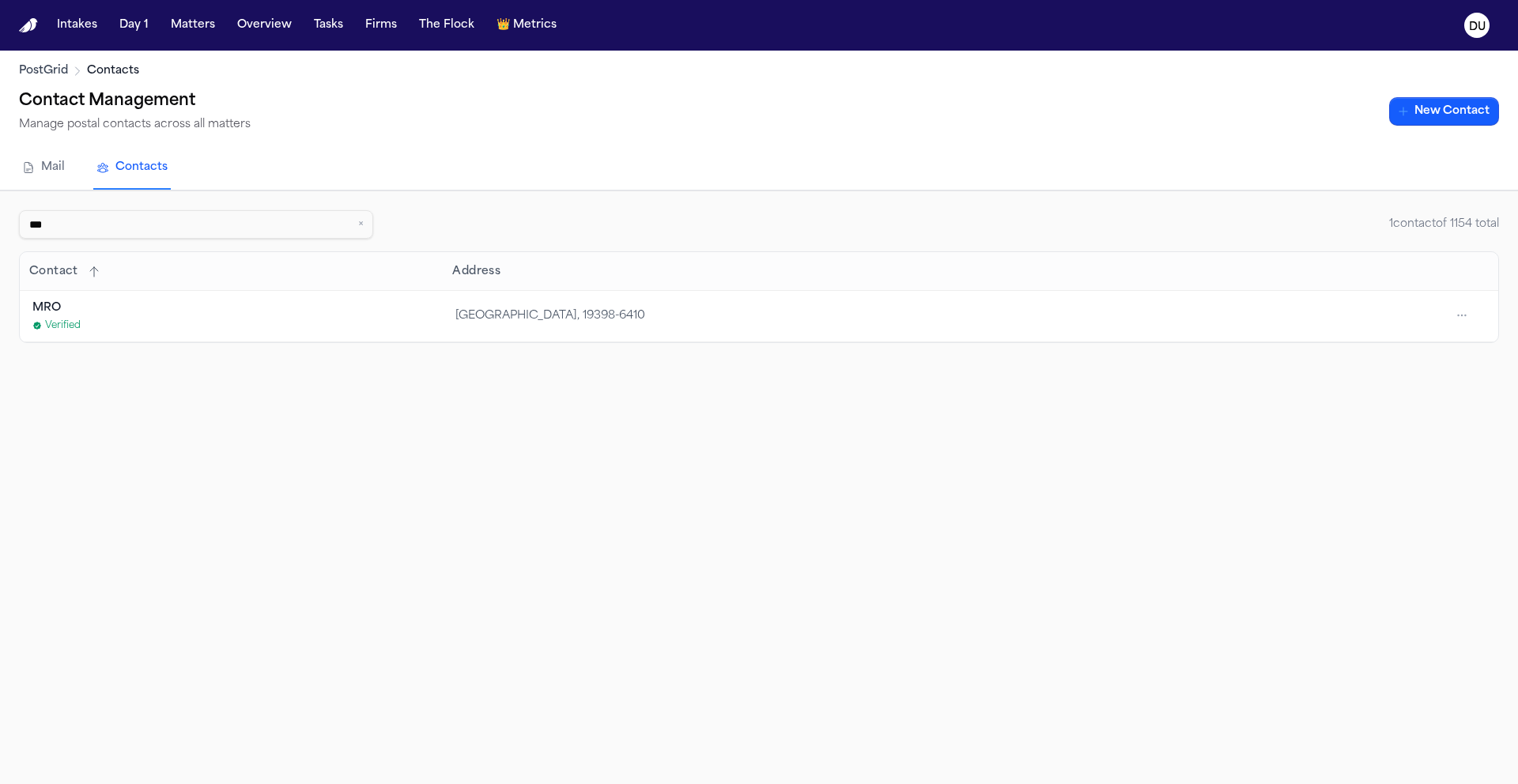
type input "***"
click at [354, 312] on td "MRO Verified" at bounding box center [234, 315] width 430 height 51
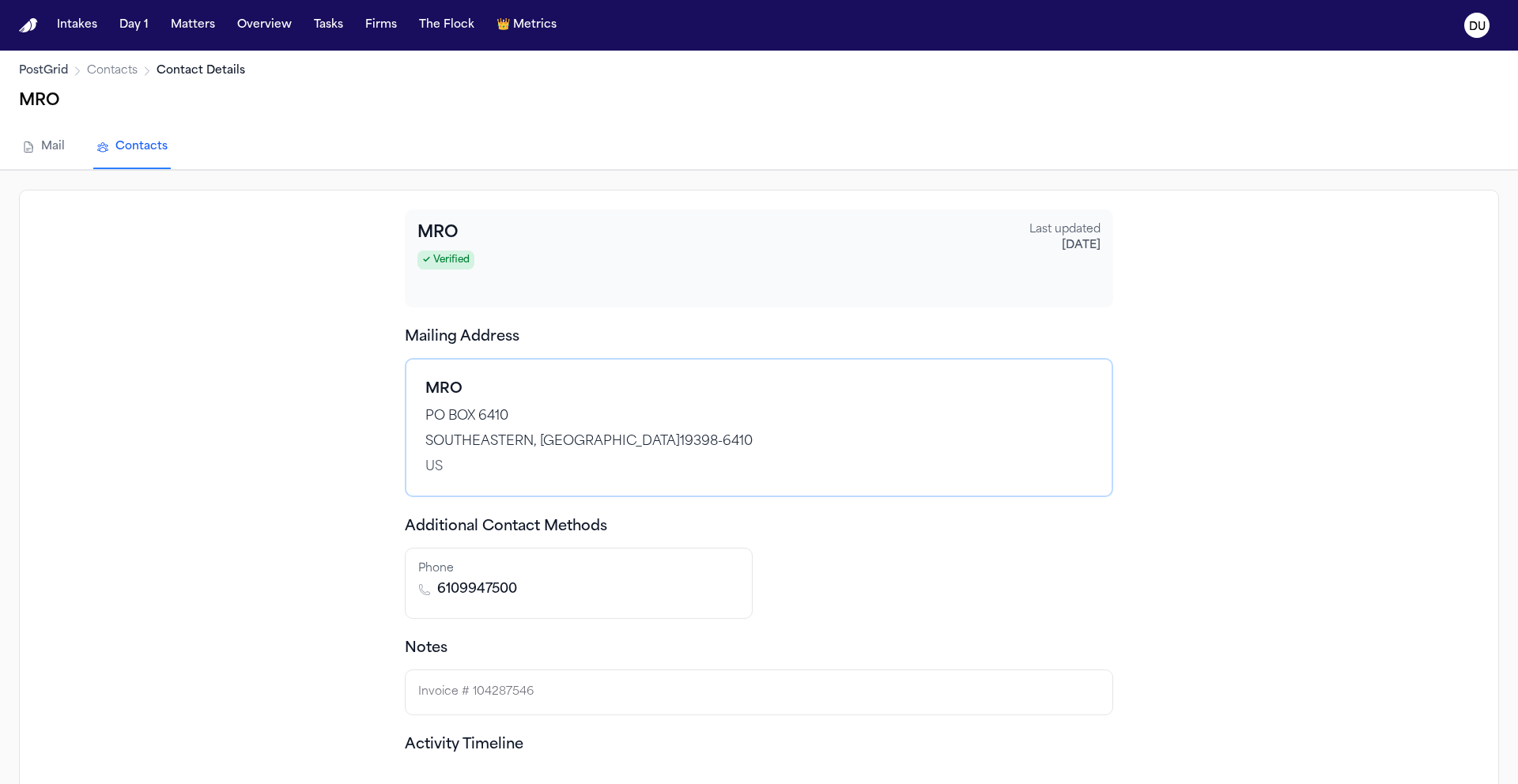
scroll to position [135, 0]
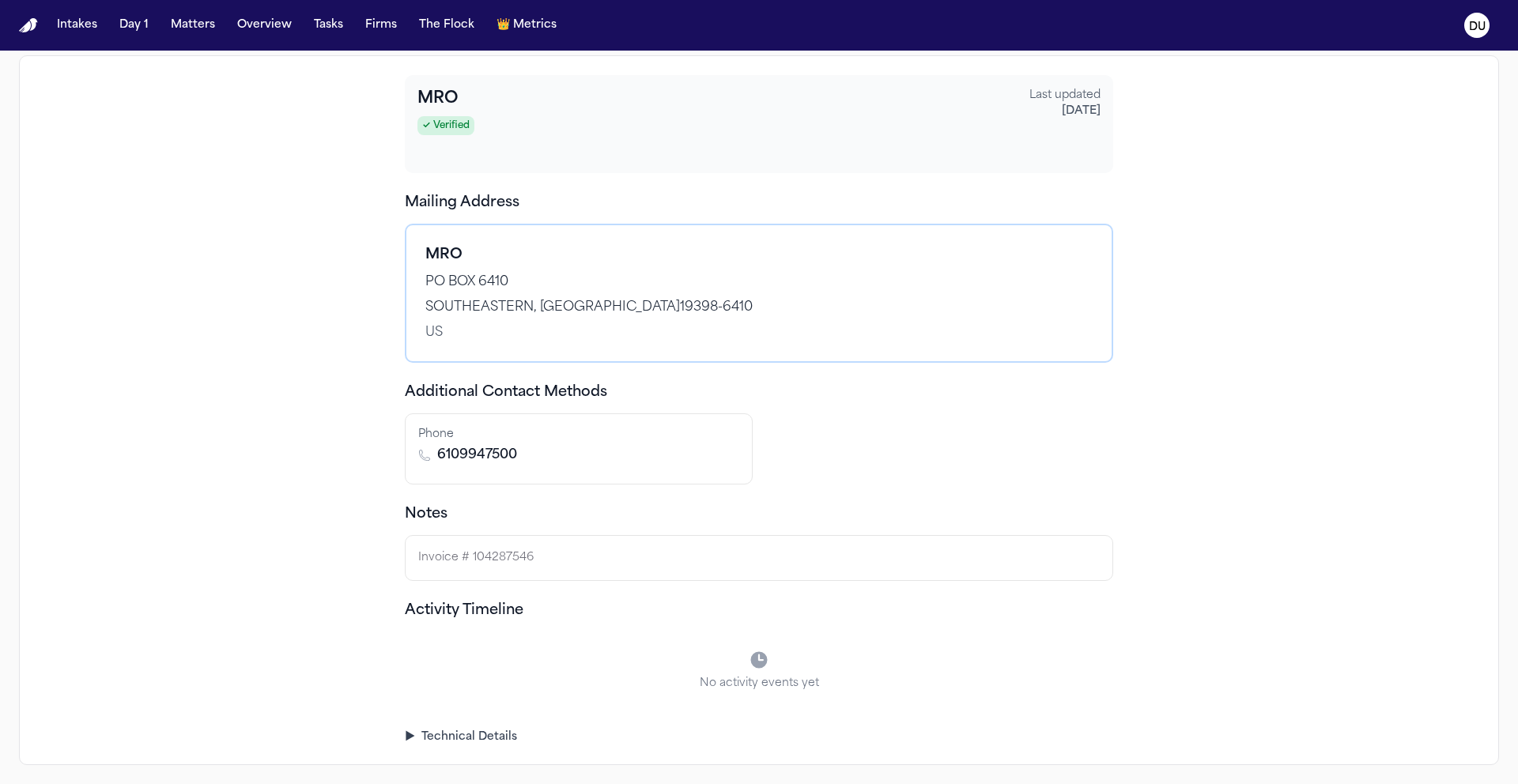
click at [526, 553] on p "Invoice # 104287546" at bounding box center [759, 558] width 681 height 19
drag, startPoint x: 549, startPoint y: 562, endPoint x: 403, endPoint y: 553, distance: 146.3
click at [403, 553] on div "MRO ✓ Verified Last updated 9/22/2025 Mailing Address MRO PO BOX 6410 SOUTHEAST…" at bounding box center [758, 410] width 1480 height 710
drag, startPoint x: 668, startPoint y: 559, endPoint x: 579, endPoint y: 563, distance: 89.1
click at [667, 559] on p "Invoice # 104287546" at bounding box center [759, 558] width 681 height 19
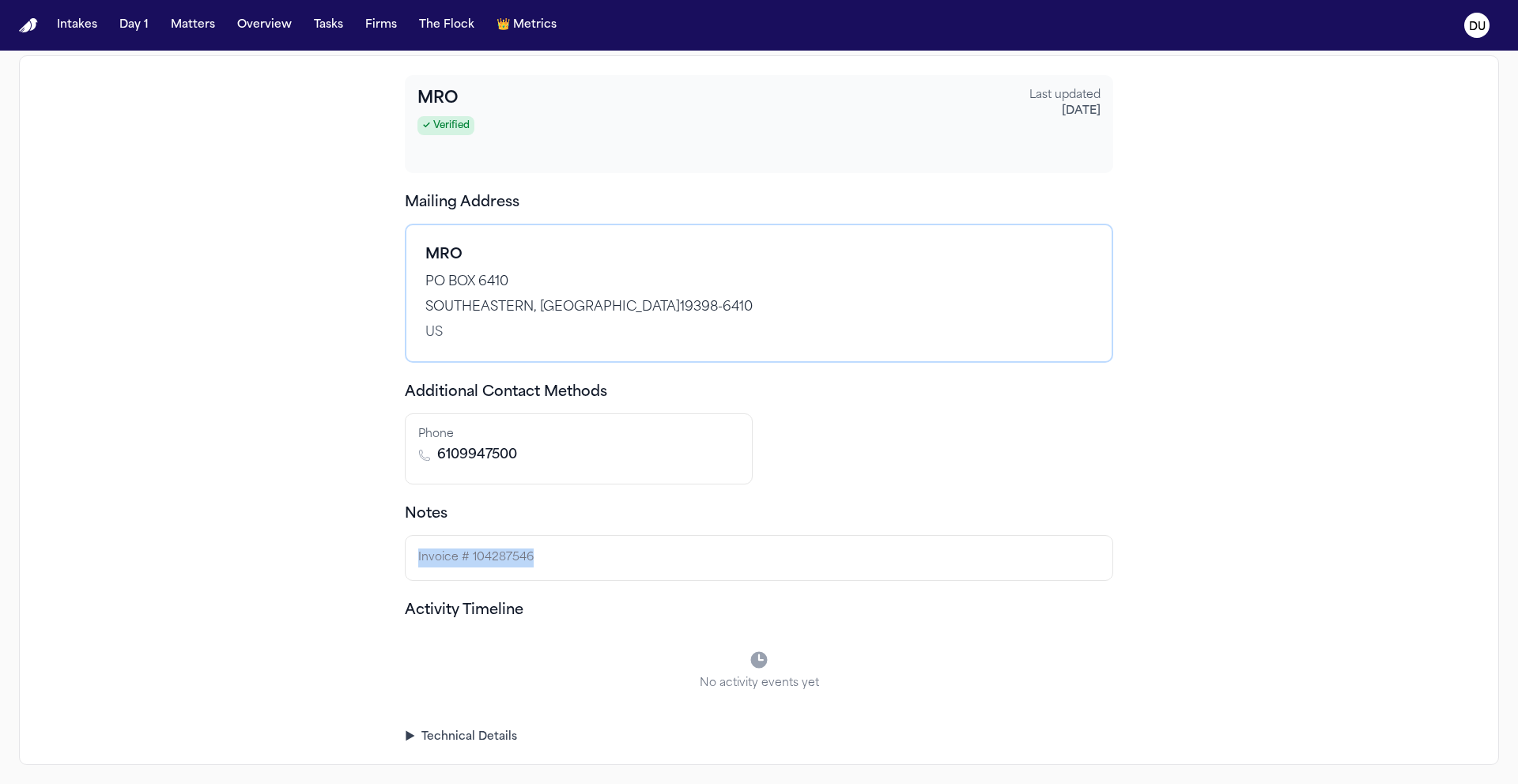
drag, startPoint x: 572, startPoint y: 562, endPoint x: 372, endPoint y: 555, distance: 200.1
click at [372, 555] on div "MRO ✓ Verified Last updated 9/22/2025 Mailing Address MRO PO BOX 6410 SOUTHEAST…" at bounding box center [758, 410] width 1480 height 710
click at [580, 565] on p "Invoice # 104287546" at bounding box center [759, 558] width 681 height 19
click at [542, 597] on div "MRO ✓ Verified Last updated 9/22/2025 Mailing Address MRO PO BOX 6410 SOUTHEAST…" at bounding box center [758, 410] width 708 height 670
drag, startPoint x: 541, startPoint y: 558, endPoint x: 365, endPoint y: 556, distance: 176.0
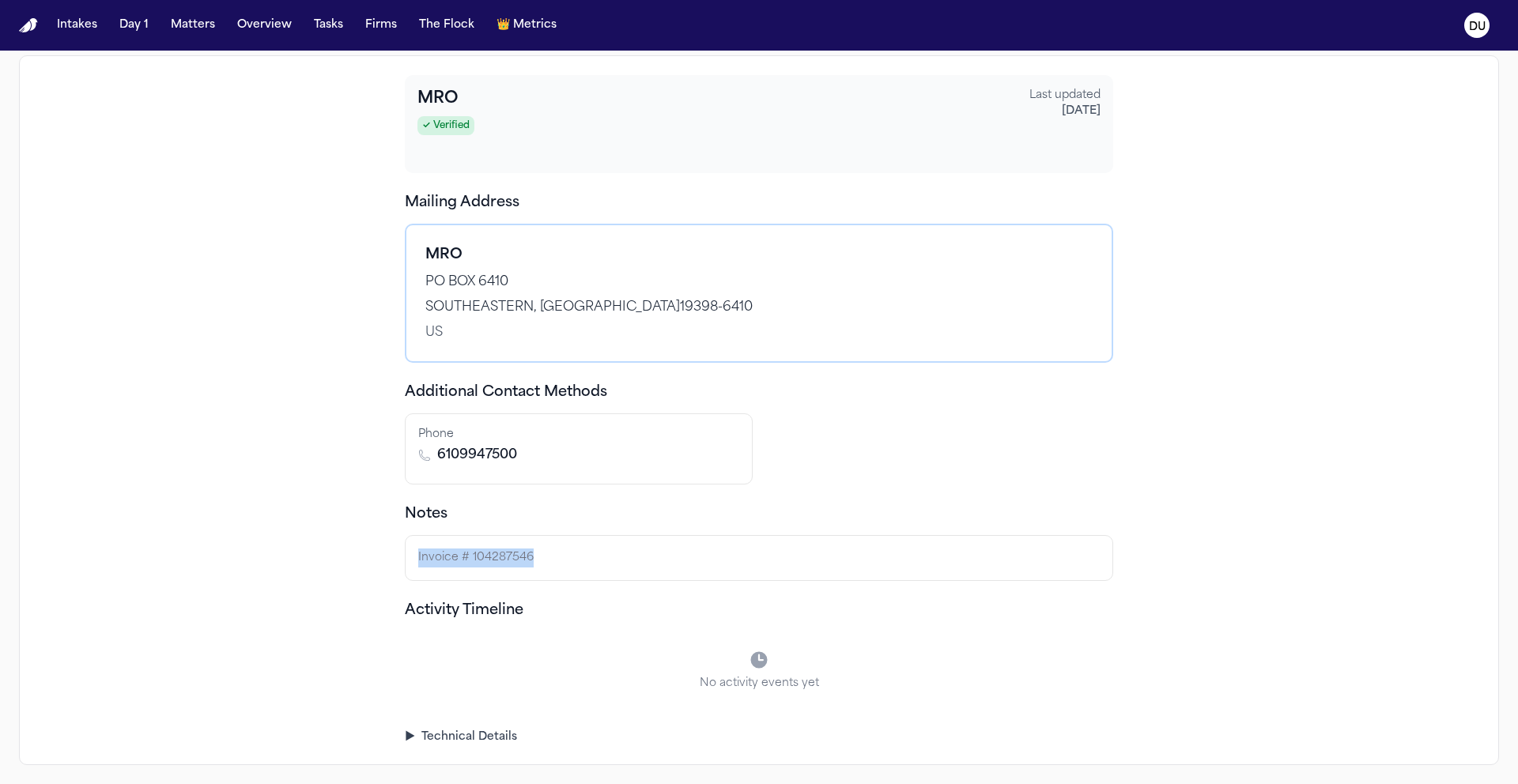
click at [365, 556] on div "MRO ✓ Verified Last updated 9/22/2025 Mailing Address MRO PO BOX 6410 SOUTHEAST…" at bounding box center [758, 410] width 1480 height 710
click at [482, 538] on div "Invoice # 104287546" at bounding box center [758, 558] width 708 height 45
drag, startPoint x: 452, startPoint y: 561, endPoint x: 574, endPoint y: 567, distance: 122.1
click at [574, 567] on p "Invoice # 104287546" at bounding box center [759, 558] width 681 height 19
click at [521, 562] on p "Invoice # 104287546" at bounding box center [759, 558] width 681 height 19
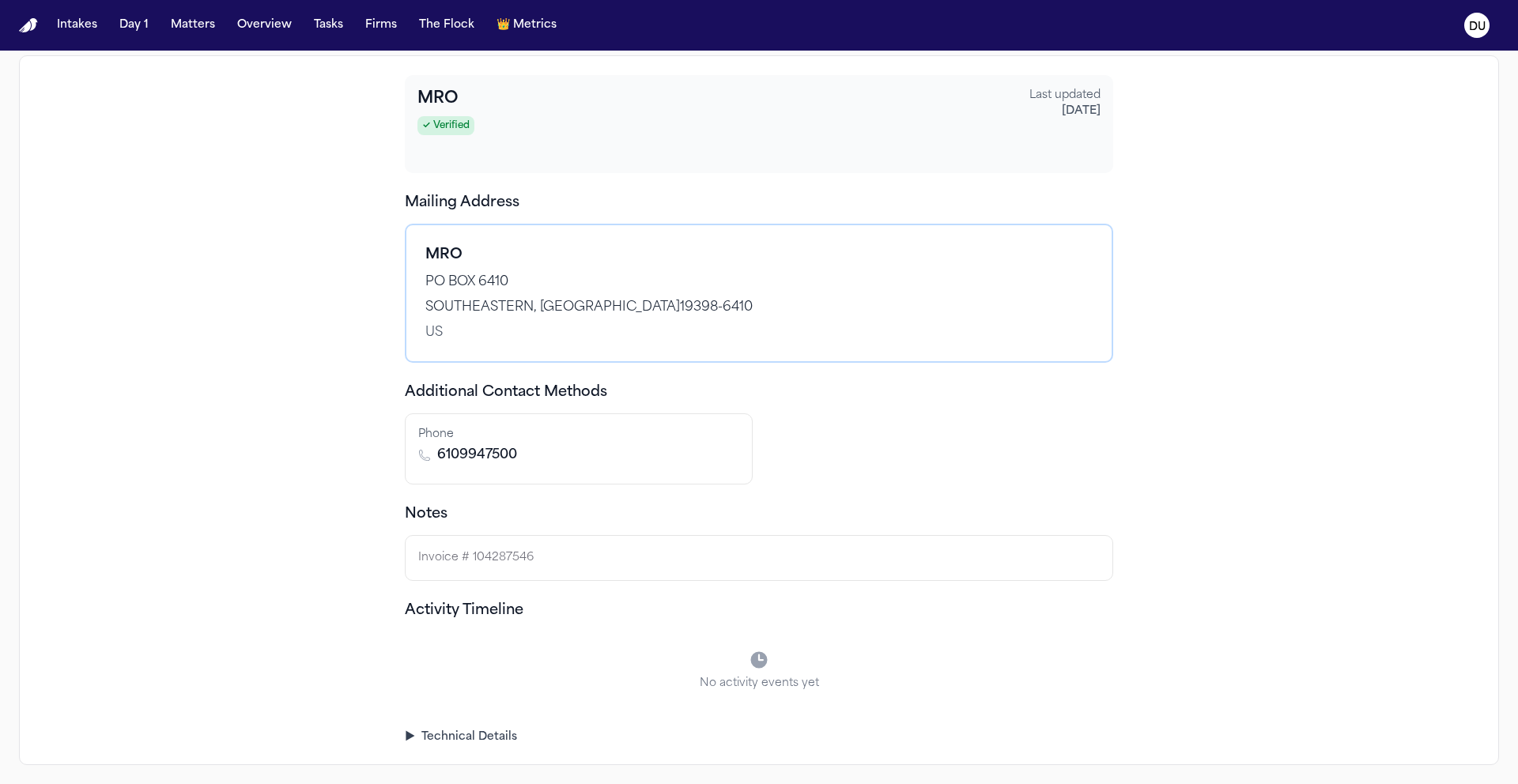
click at [467, 745] on summary "▶ Technical Details" at bounding box center [758, 737] width 708 height 16
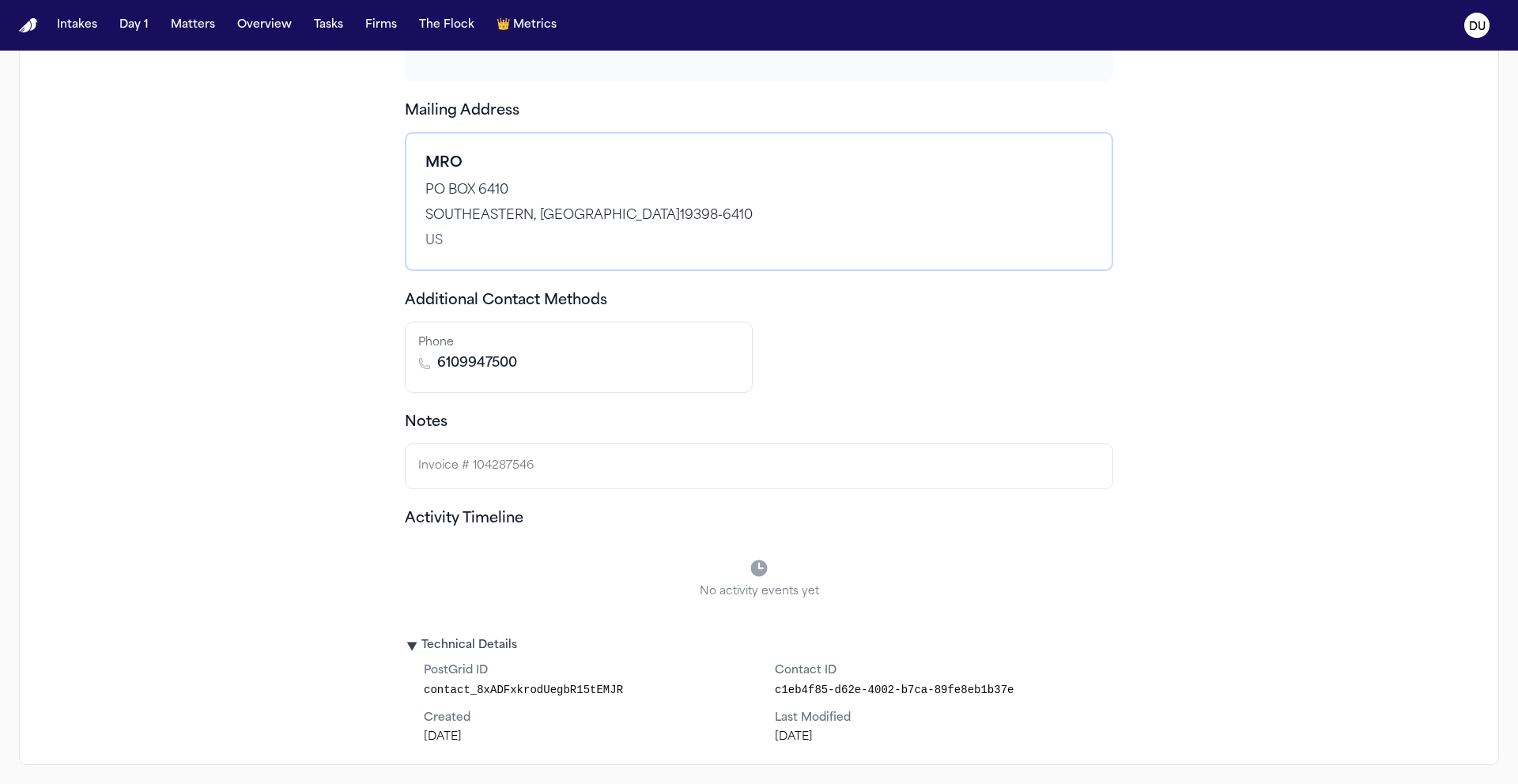
click at [550, 471] on p "Invoice # 104287546" at bounding box center [759, 466] width 681 height 19
drag, startPoint x: 543, startPoint y: 468, endPoint x: 360, endPoint y: 469, distance: 183.0
click at [360, 469] on div "MRO ✓ Verified Last updated 9/22/2025 Mailing Address MRO PO BOX 6410 SOUTHEAST…" at bounding box center [758, 365] width 1480 height 802
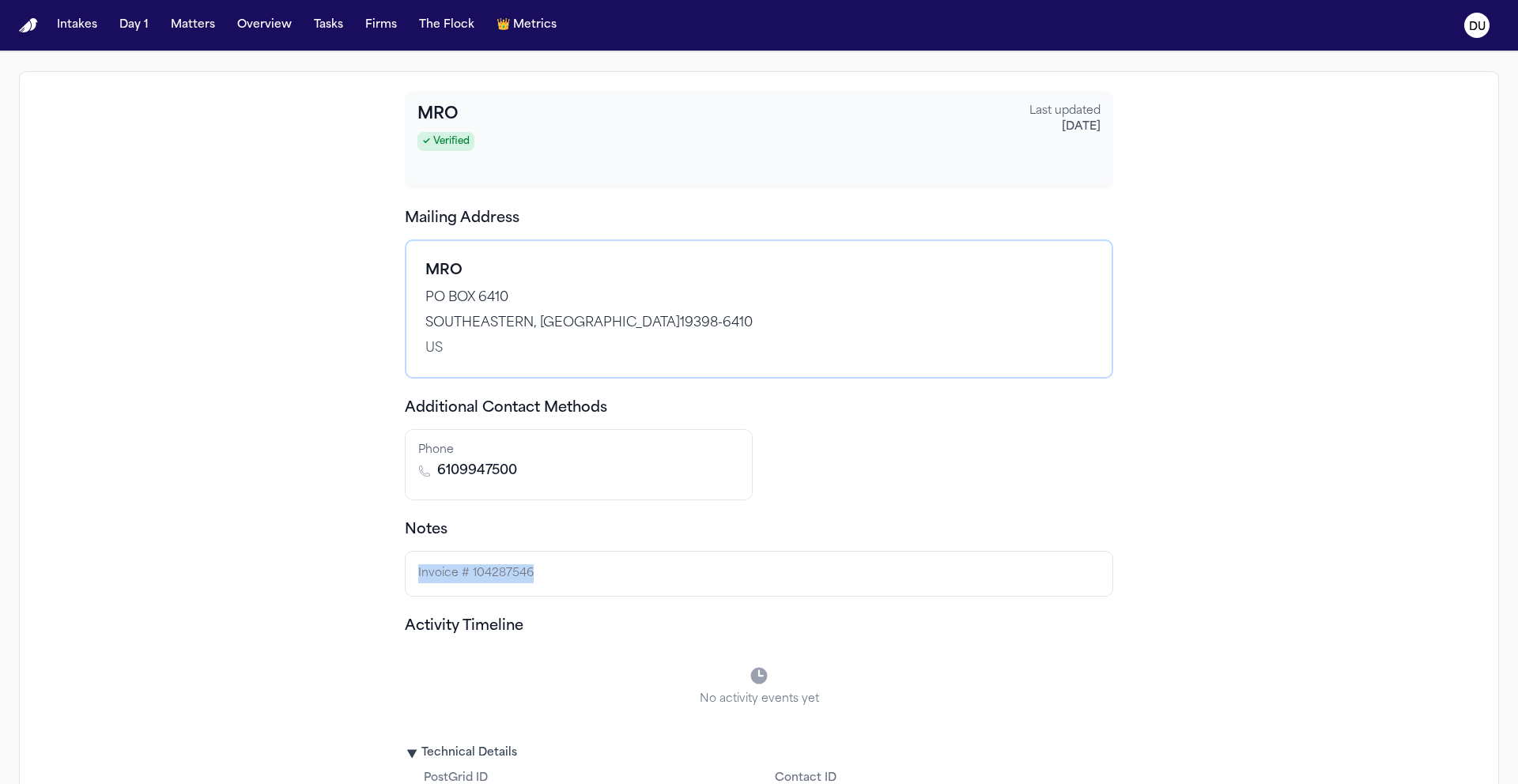
scroll to position [0, 0]
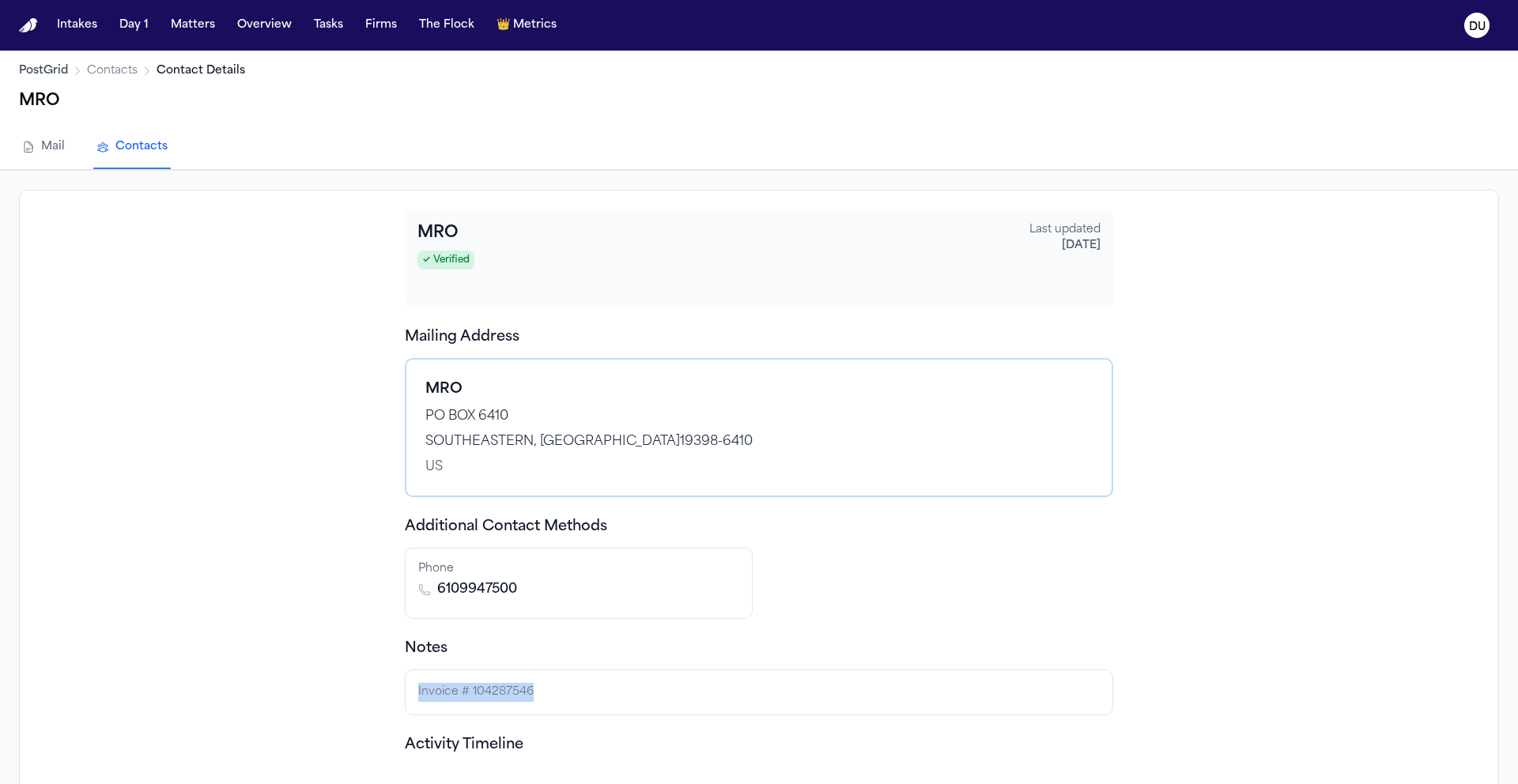
click at [40, 152] on link "Mail" at bounding box center [43, 148] width 49 height 43
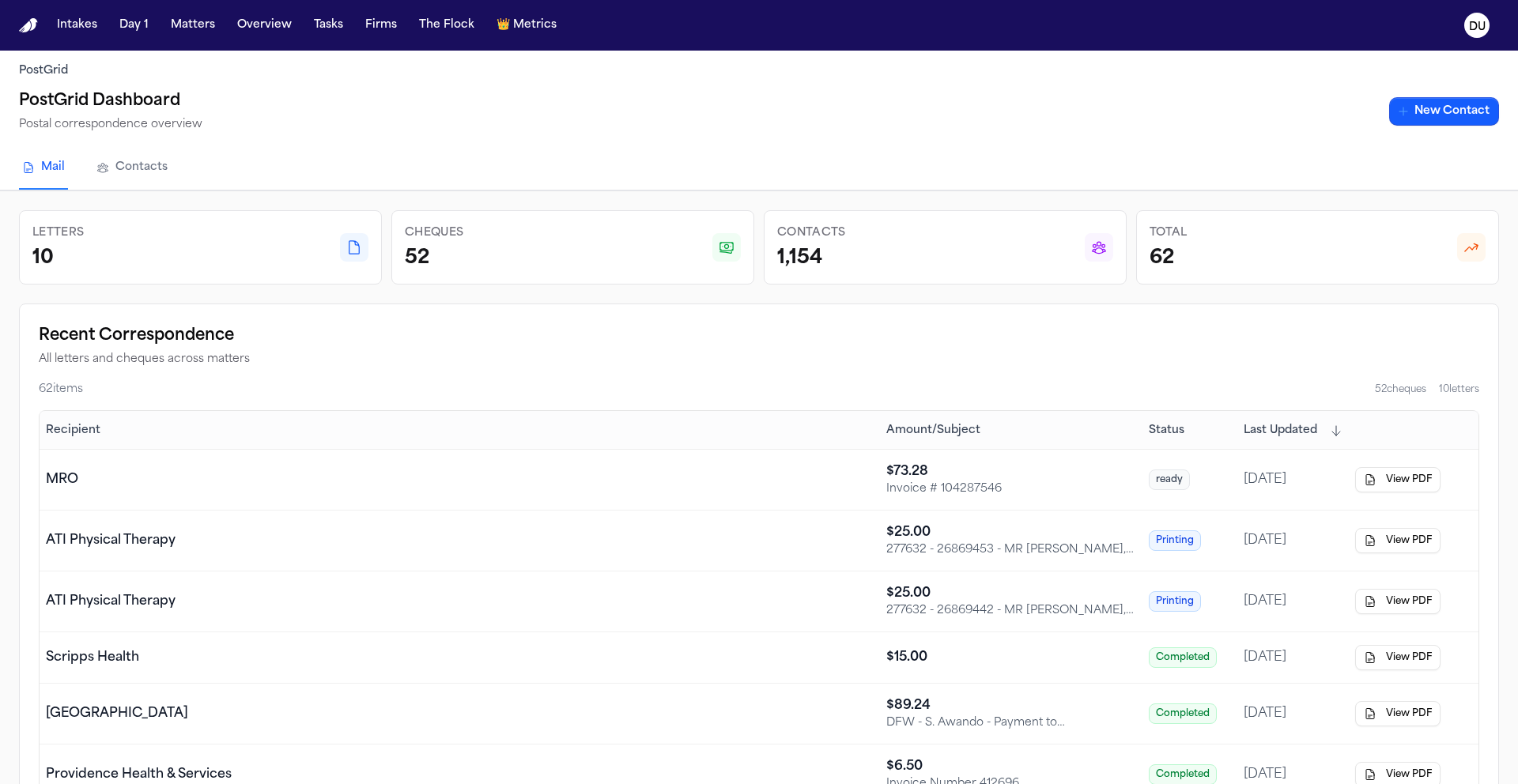
click at [25, 31] on img "Home" at bounding box center [28, 26] width 19 height 15
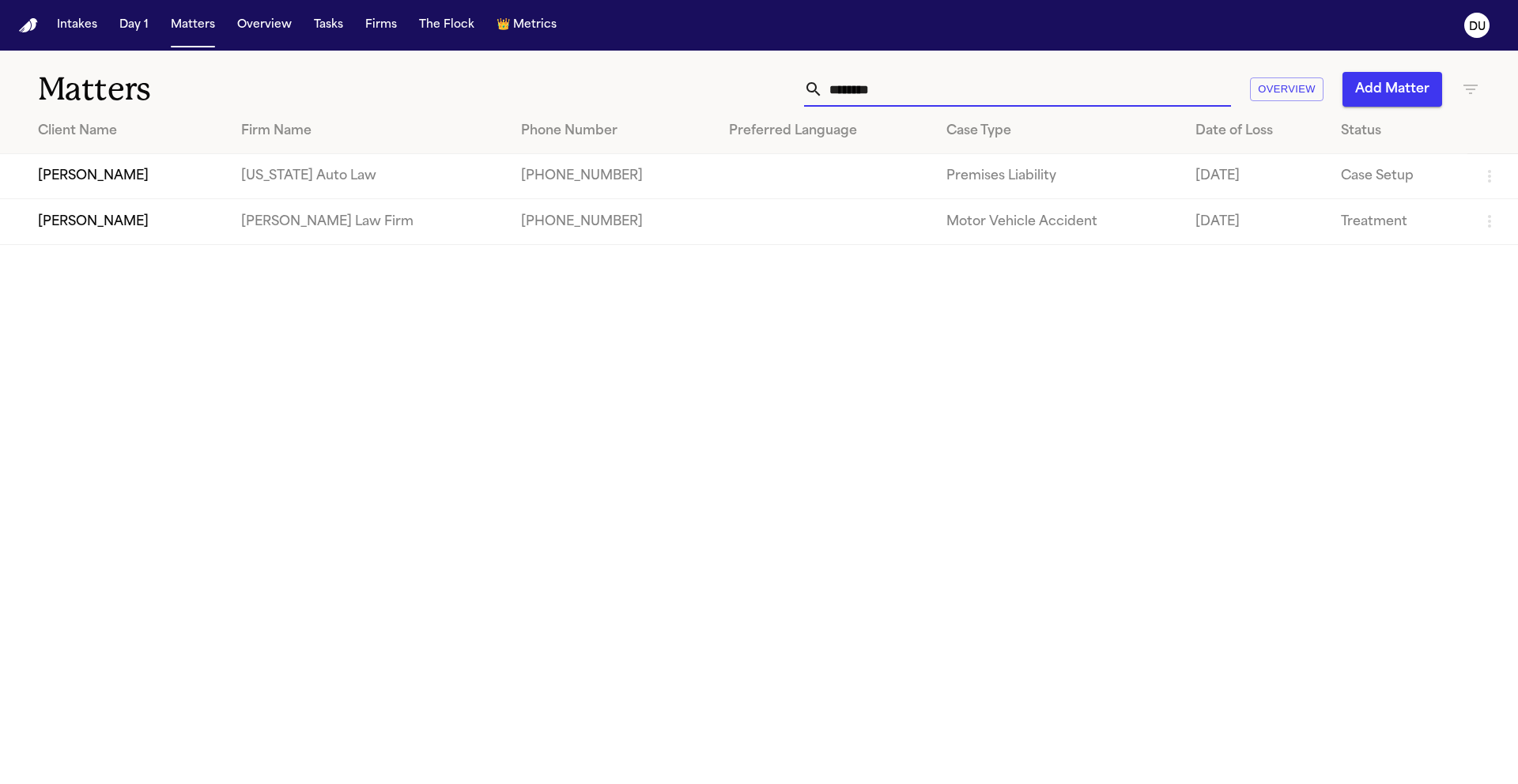
drag, startPoint x: 958, startPoint y: 93, endPoint x: 676, endPoint y: 92, distance: 282.0
click at [677, 93] on div "******** Overview Add Matter" at bounding box center [968, 89] width 1022 height 34
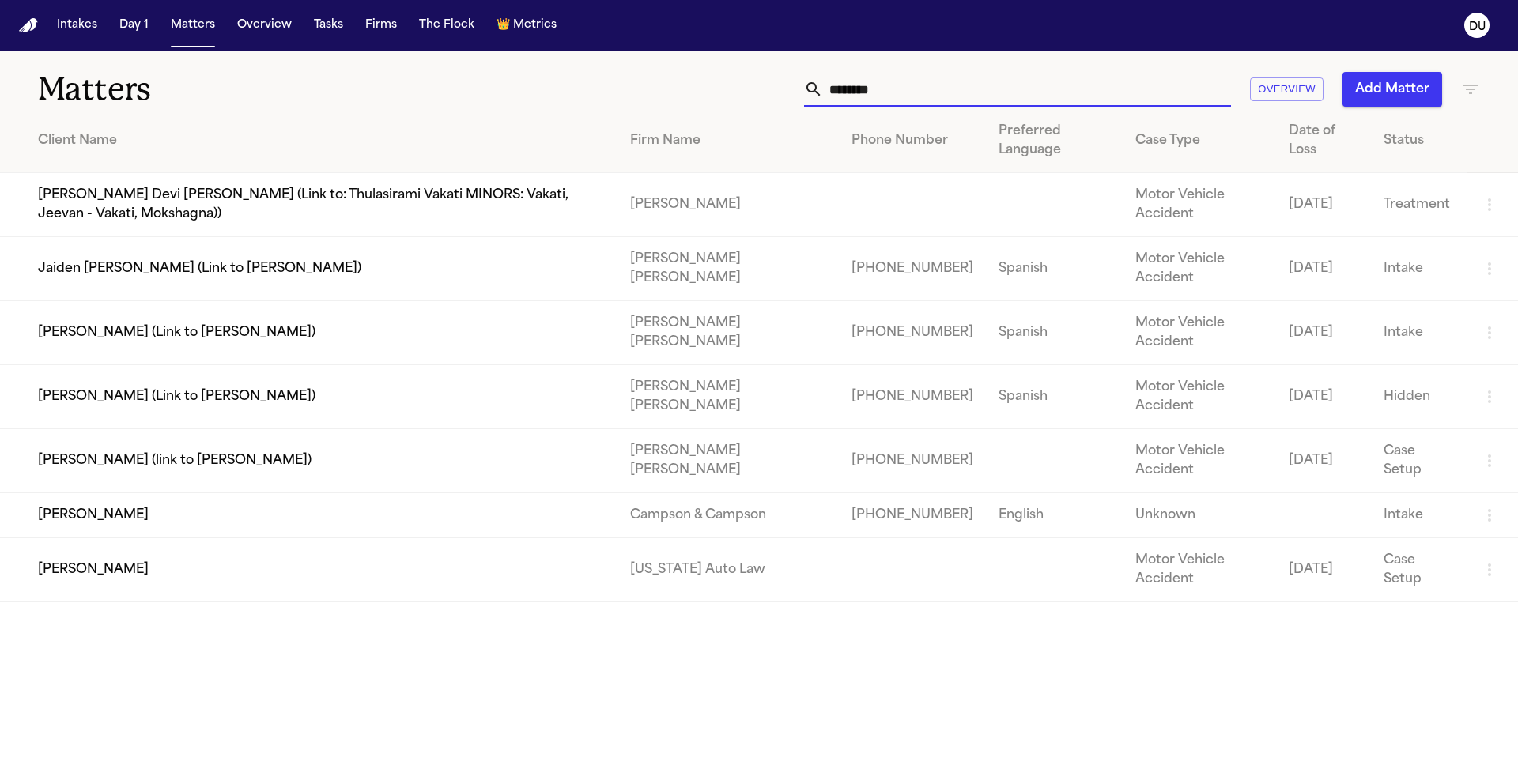
type input "********"
click at [253, 538] on td "[PERSON_NAME]" at bounding box center [308, 570] width 617 height 64
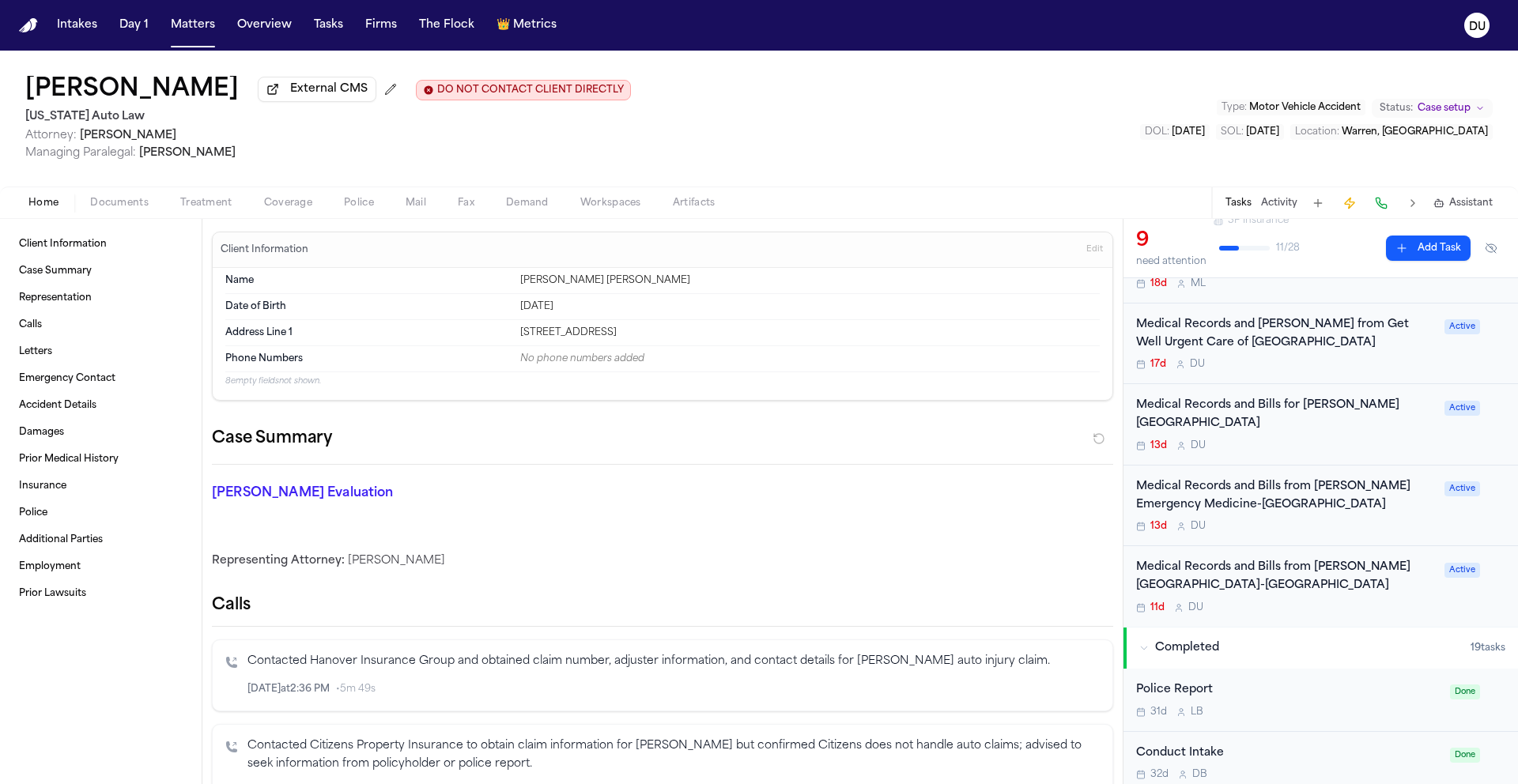
scroll to position [341, 0]
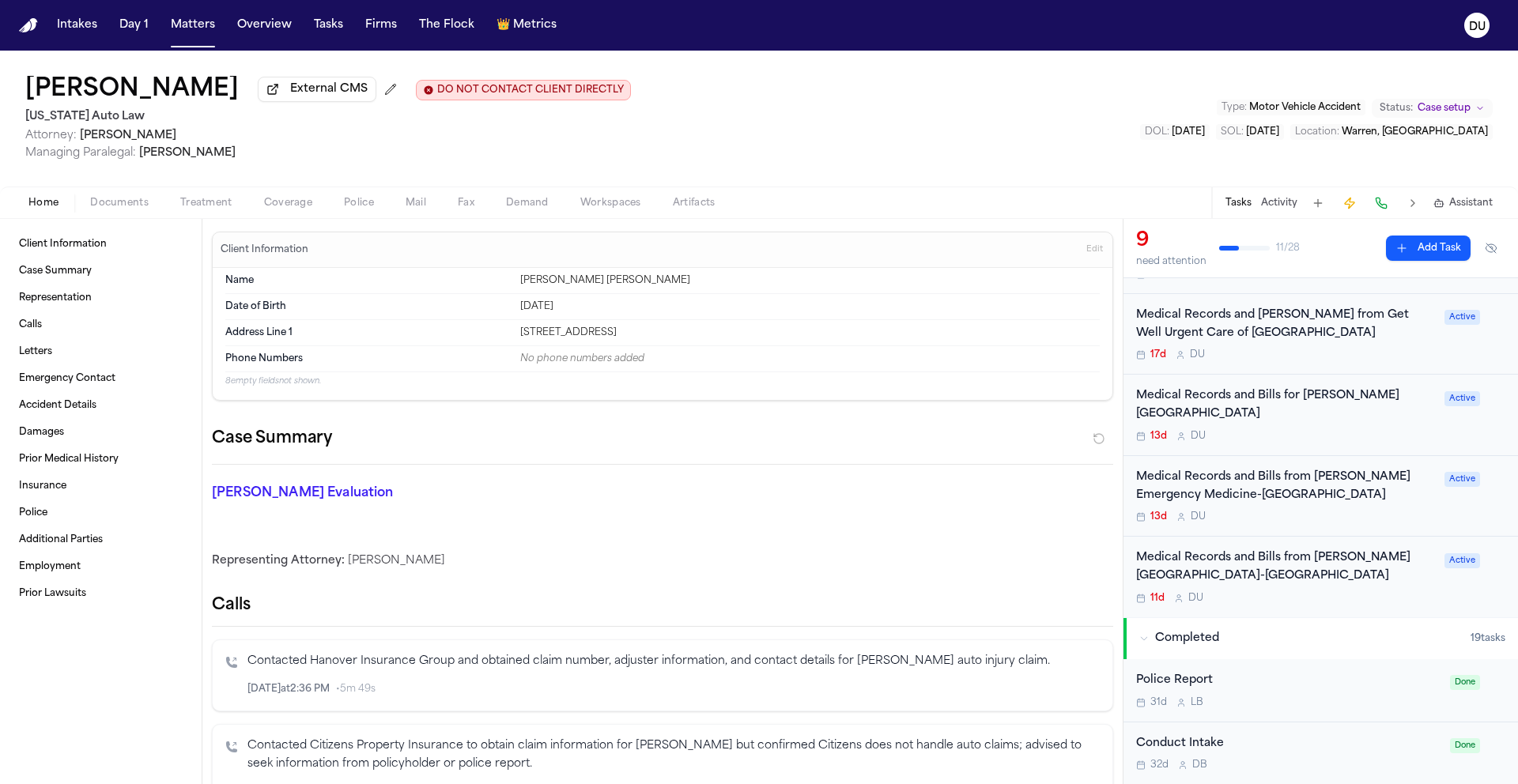
click at [1260, 393] on div "Medical Records and Bills for [PERSON_NAME][GEOGRAPHIC_DATA]" at bounding box center [1285, 405] width 299 height 36
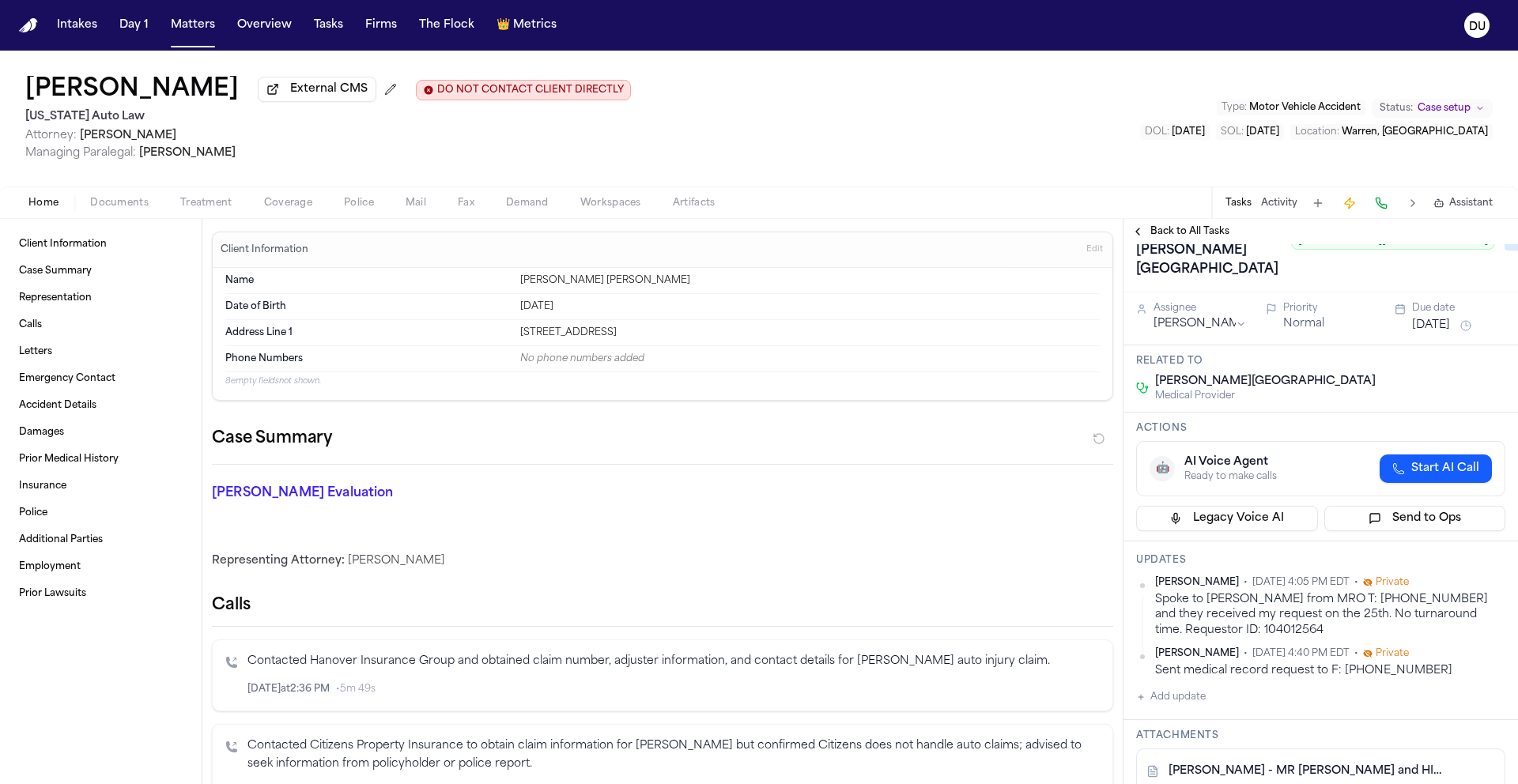
scroll to position [292, 0]
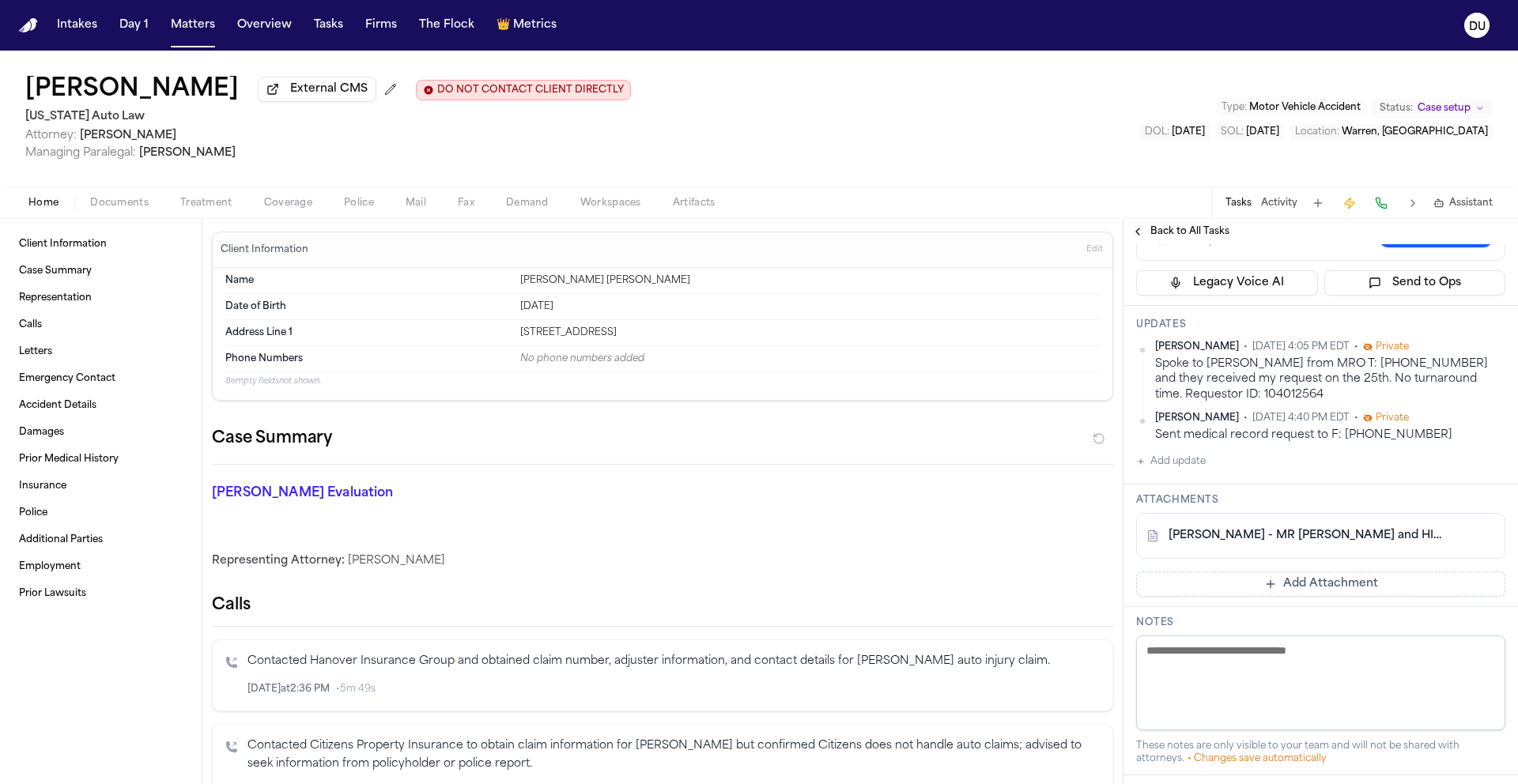
click at [1205, 230] on span "Back to All Tasks" at bounding box center [1189, 232] width 79 height 13
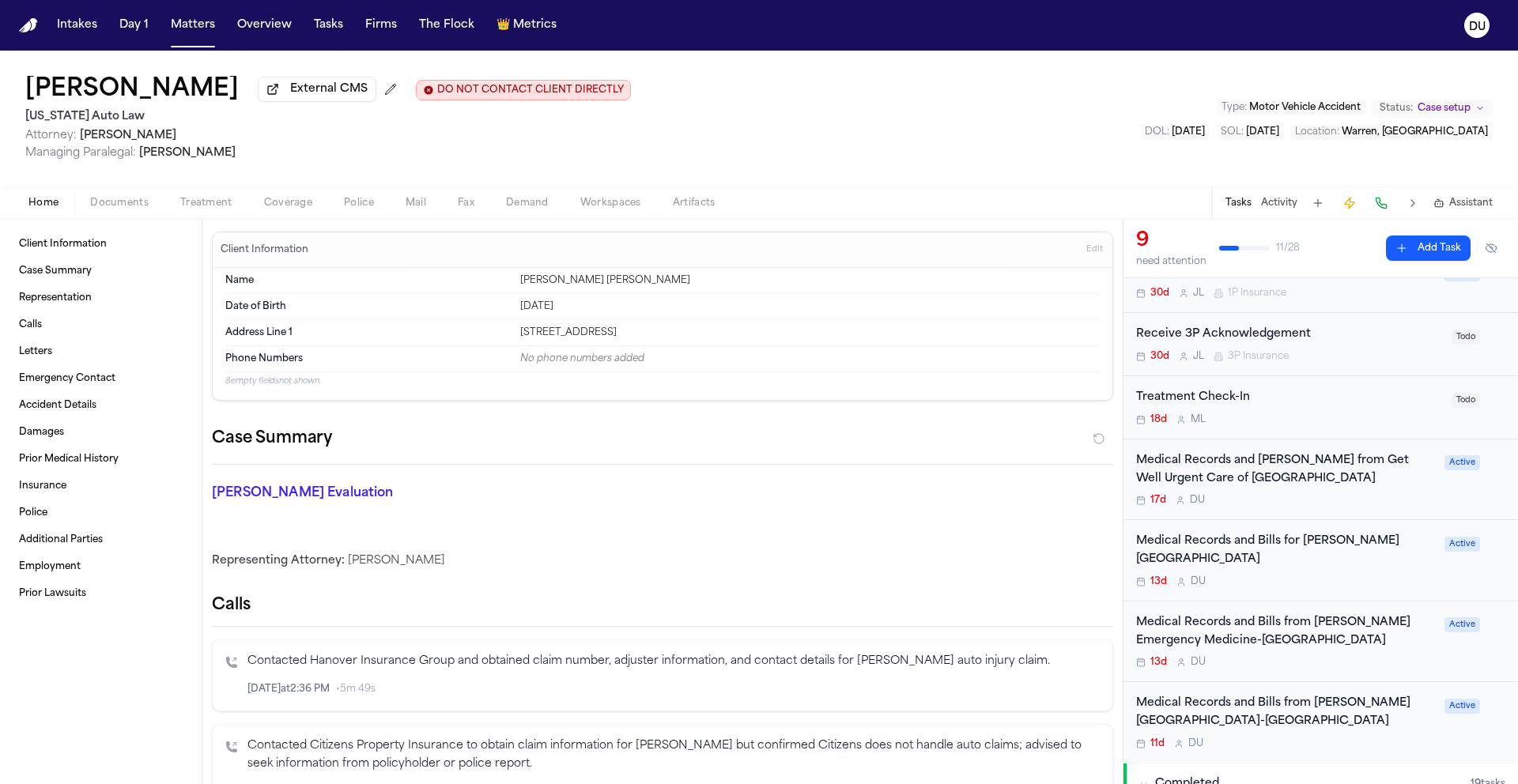
scroll to position [315, 0]
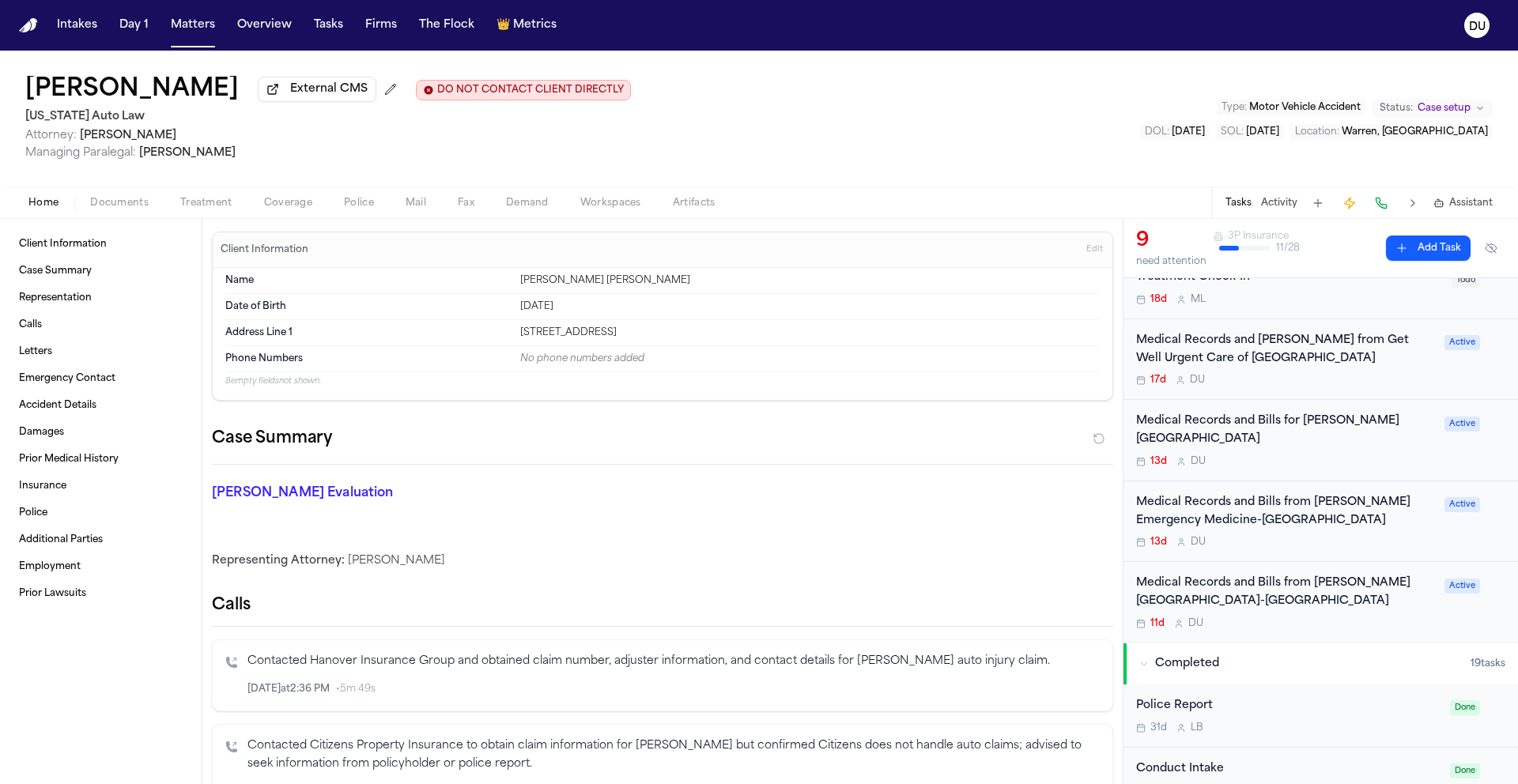
click at [1251, 507] on div "Medical Records and Bills from [PERSON_NAME] Emergency Medicine-[GEOGRAPHIC_DAT…" at bounding box center [1285, 511] width 299 height 36
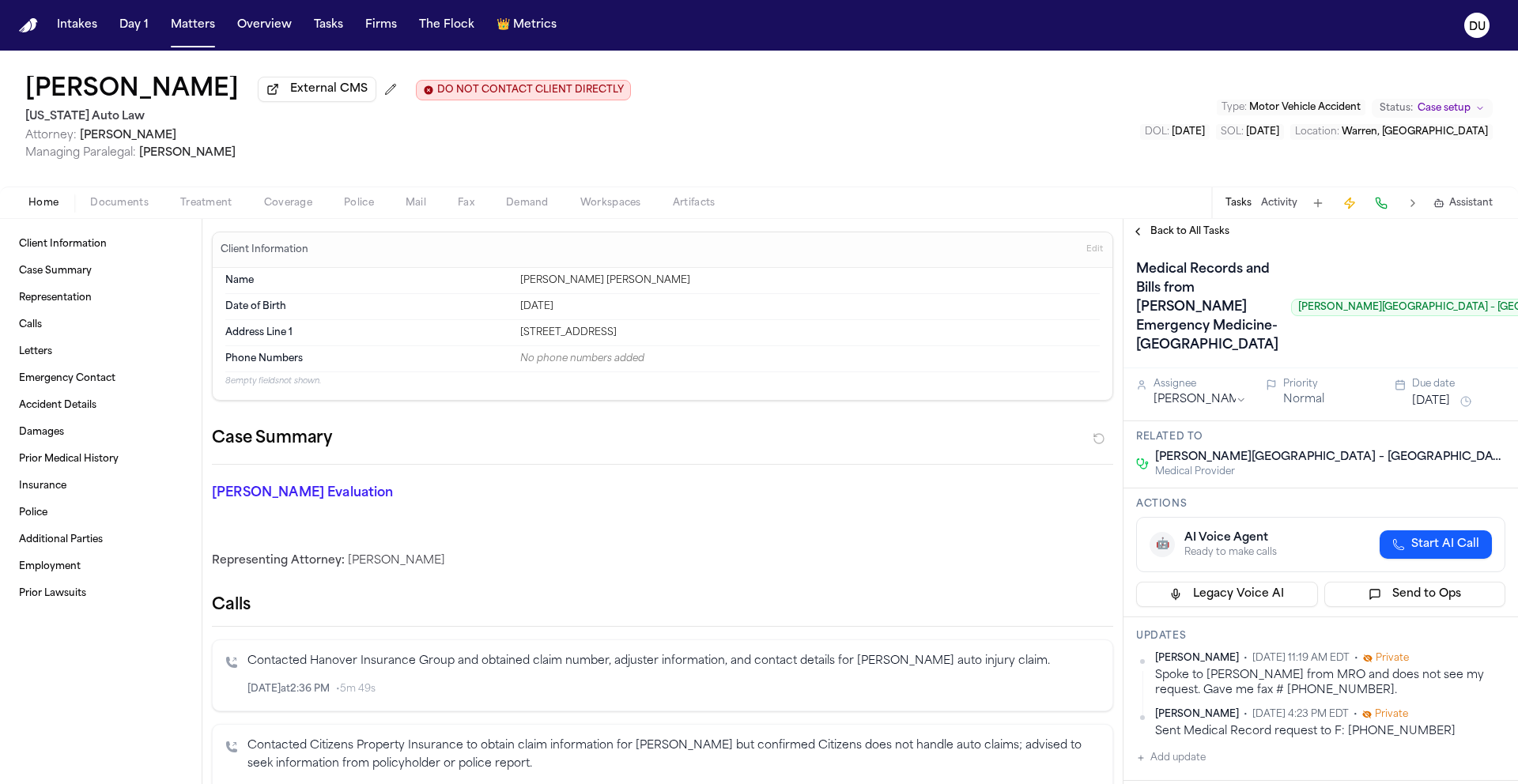
click at [1181, 243] on div "Back to All Tasks" at bounding box center [1319, 231] width 394 height 25
click at [1186, 237] on span "Back to All Tasks" at bounding box center [1189, 232] width 79 height 13
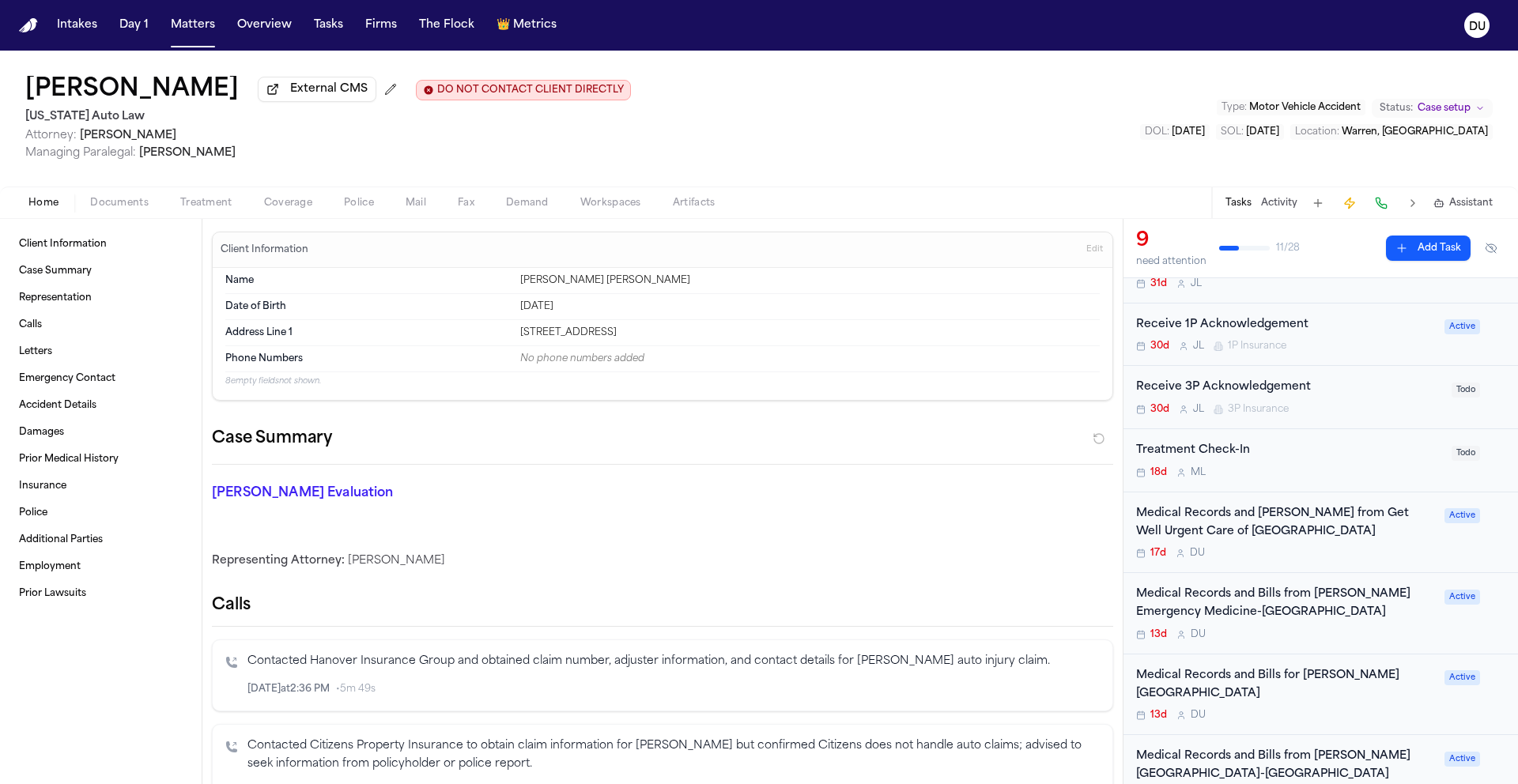
scroll to position [299, 0]
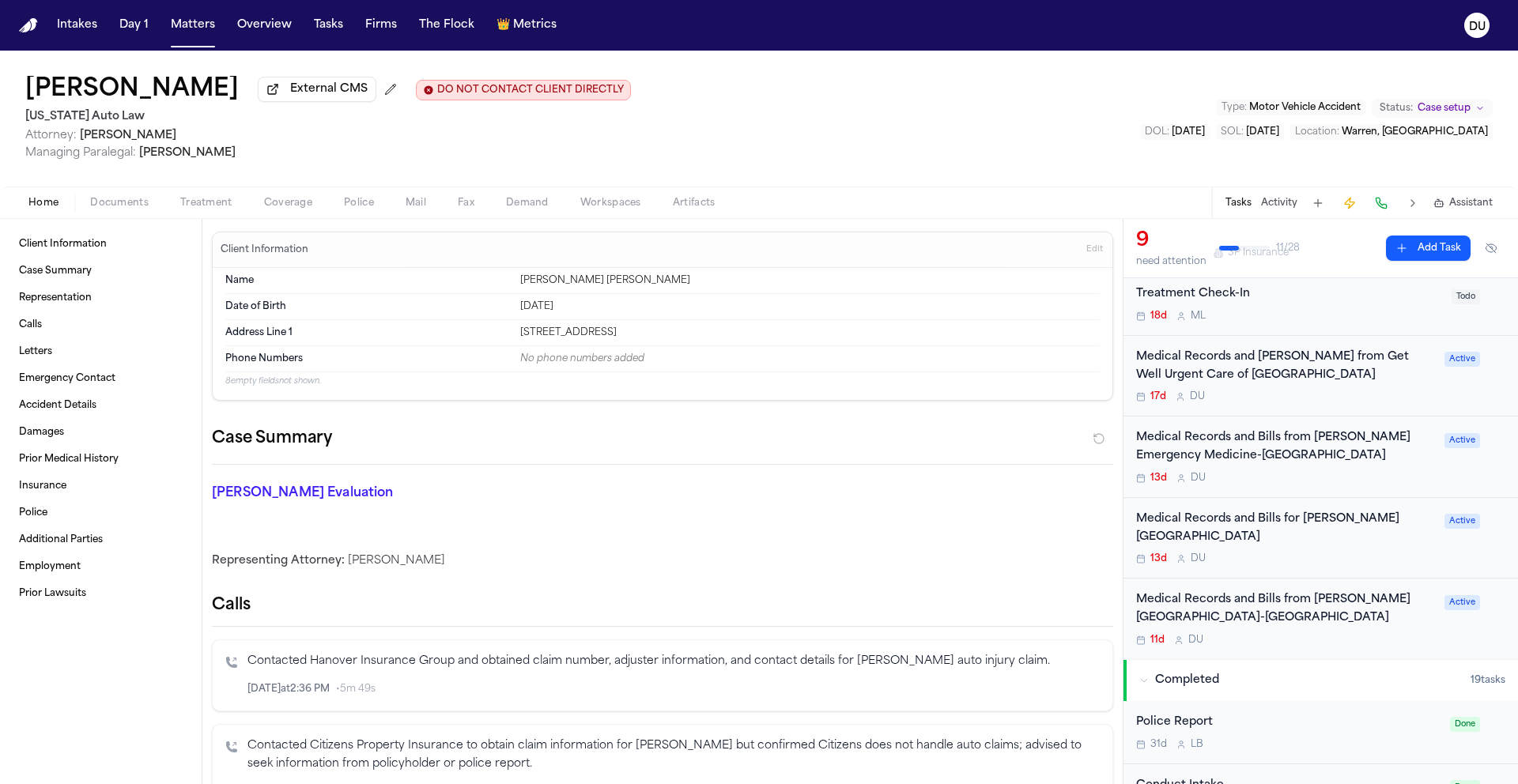
click at [1277, 591] on div "Medical Records and Bills from [PERSON_NAME][GEOGRAPHIC_DATA]-[GEOGRAPHIC_DATA]" at bounding box center [1285, 609] width 299 height 36
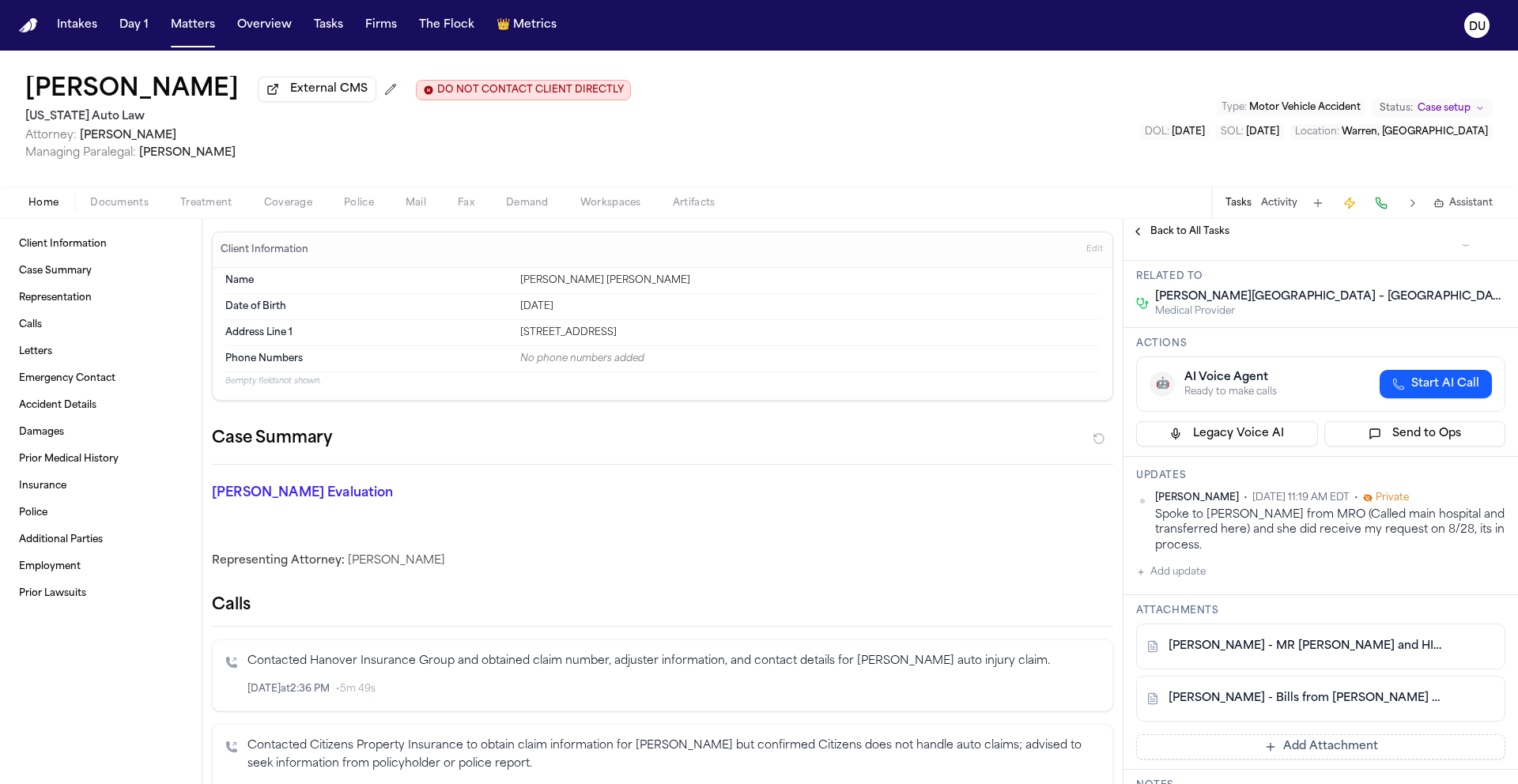
scroll to position [289, 0]
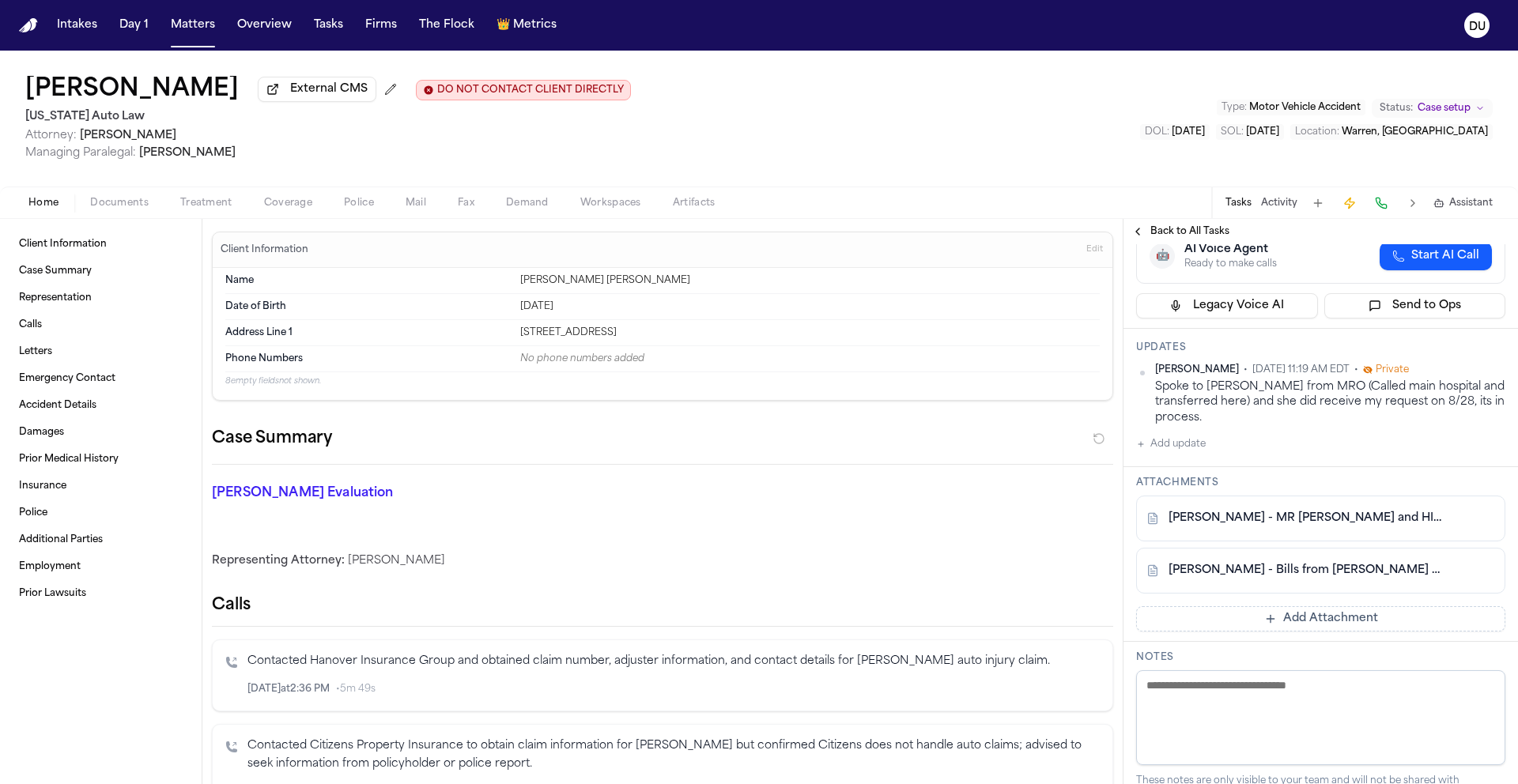
click at [1289, 579] on link "[PERSON_NAME] - Bills from [PERSON_NAME] Health System - [DATE] to [DATE]" at bounding box center [1305, 570] width 273 height 16
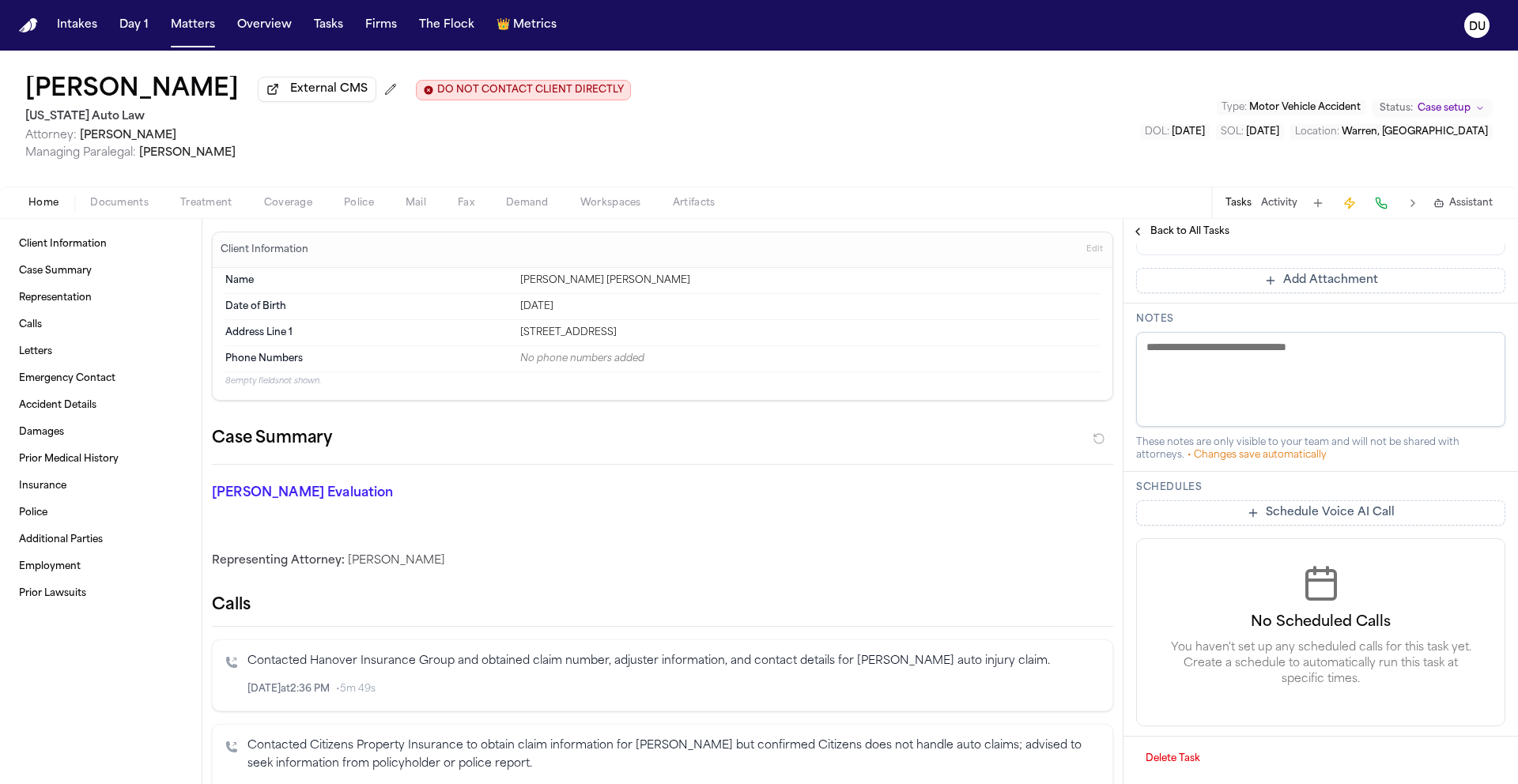
scroll to position [755, 0]
click at [1284, 274] on button "Add Attachment" at bounding box center [1320, 280] width 369 height 25
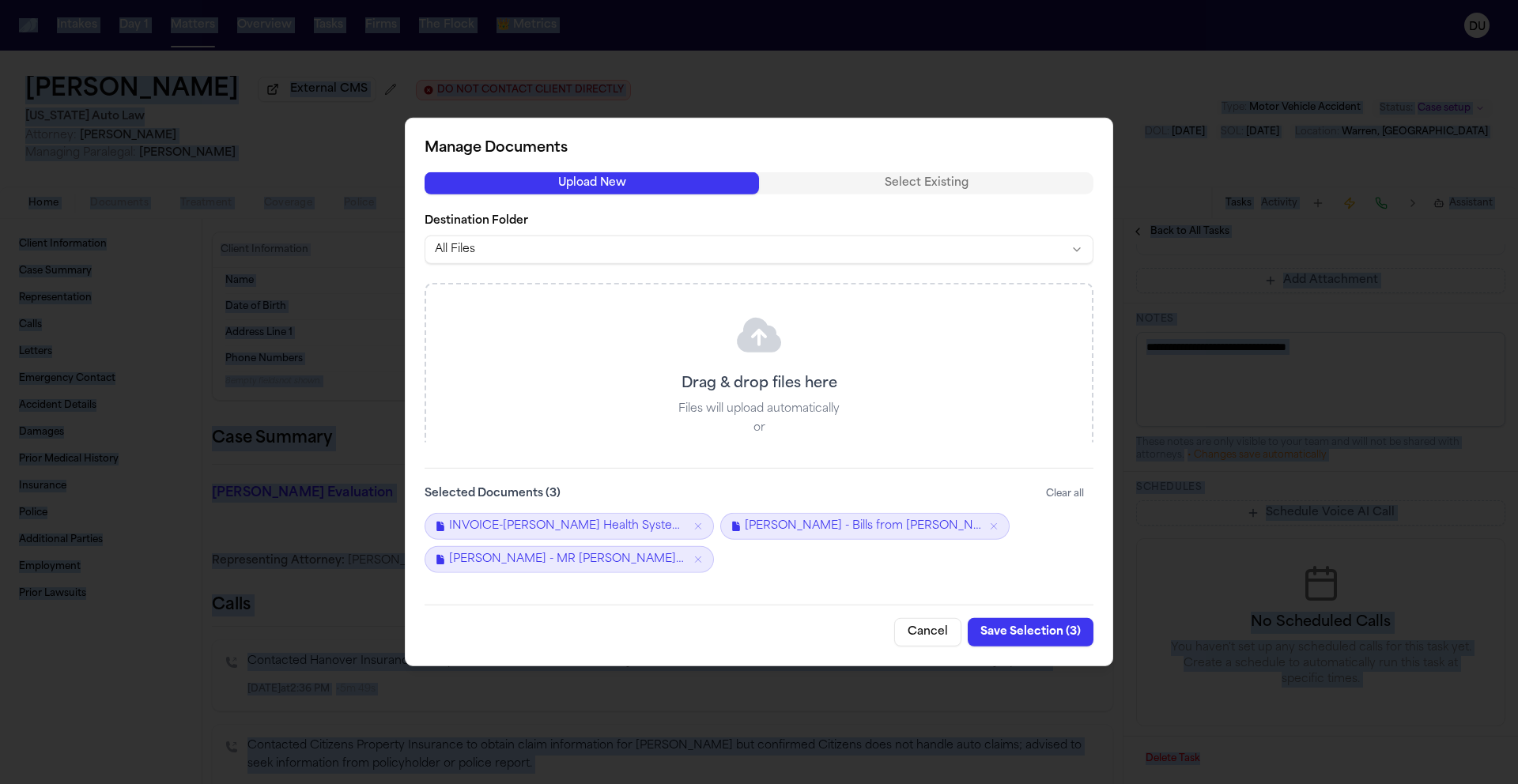
drag, startPoint x: 1024, startPoint y: 628, endPoint x: 1035, endPoint y: 629, distance: 11.0
click at [1025, 629] on button "Save Selection ( 3 )" at bounding box center [1030, 632] width 125 height 29
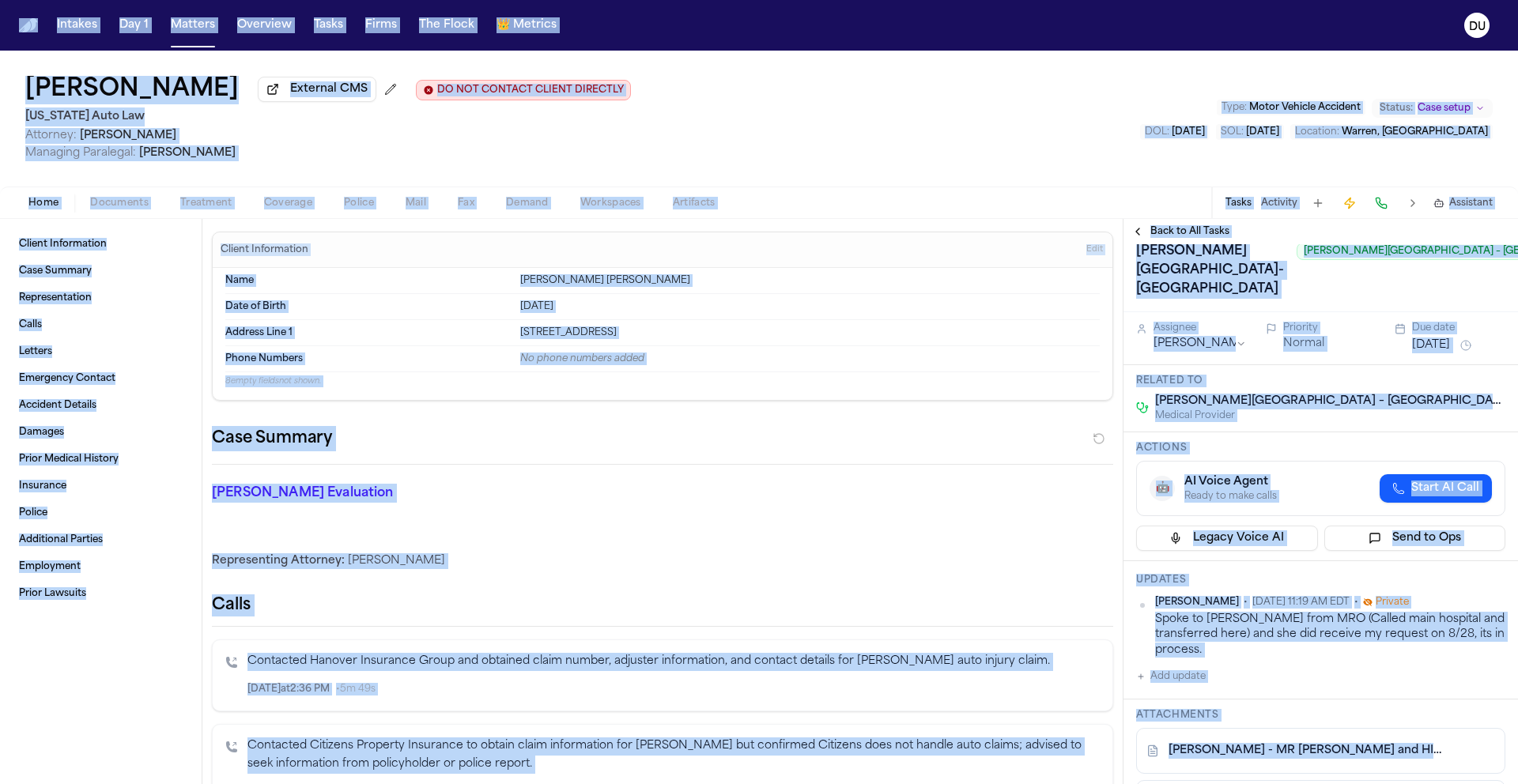
scroll to position [0, 0]
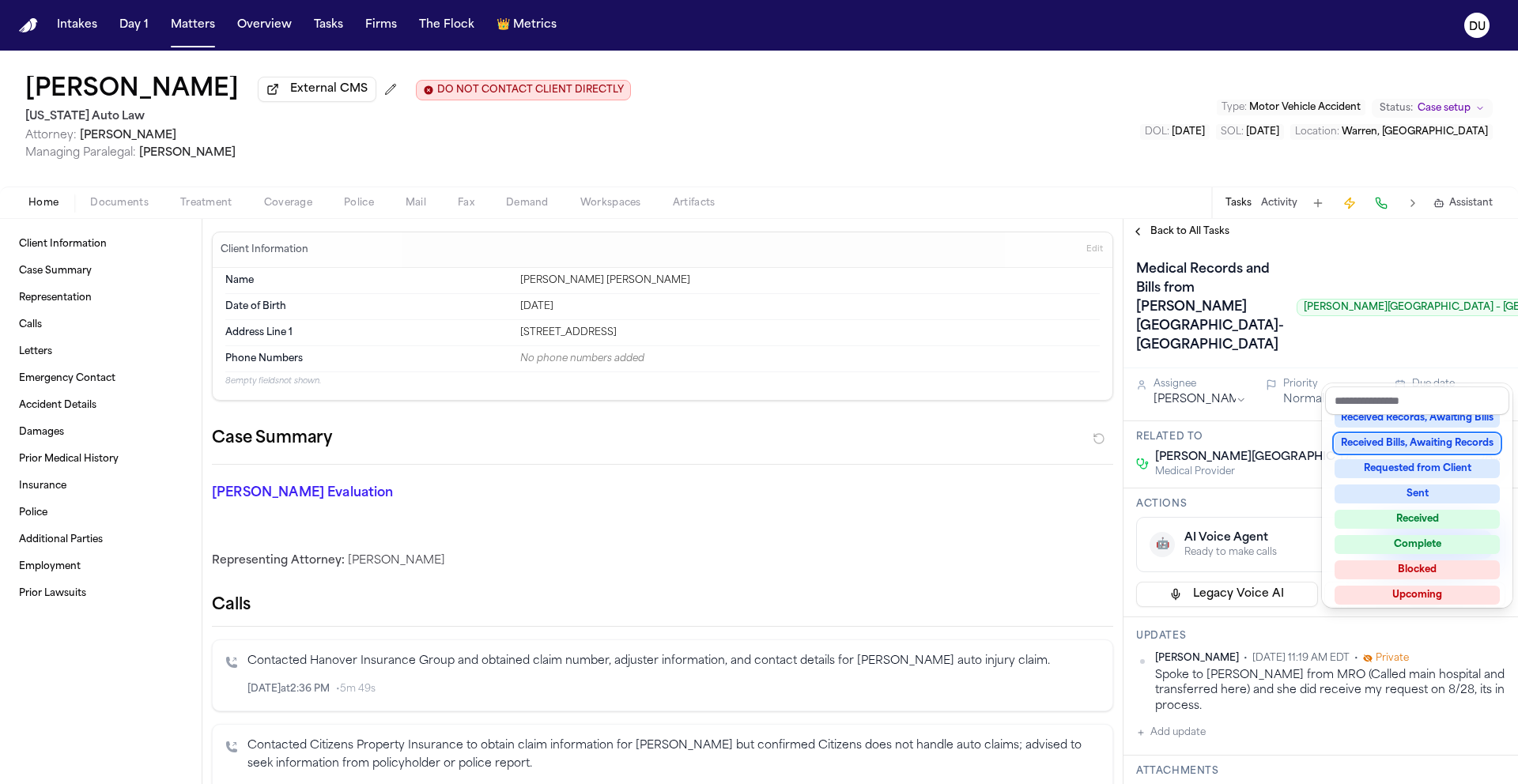
scroll to position [242, 0]
click at [1442, 437] on div "Received Bills, Awaiting Records" at bounding box center [1417, 442] width 165 height 19
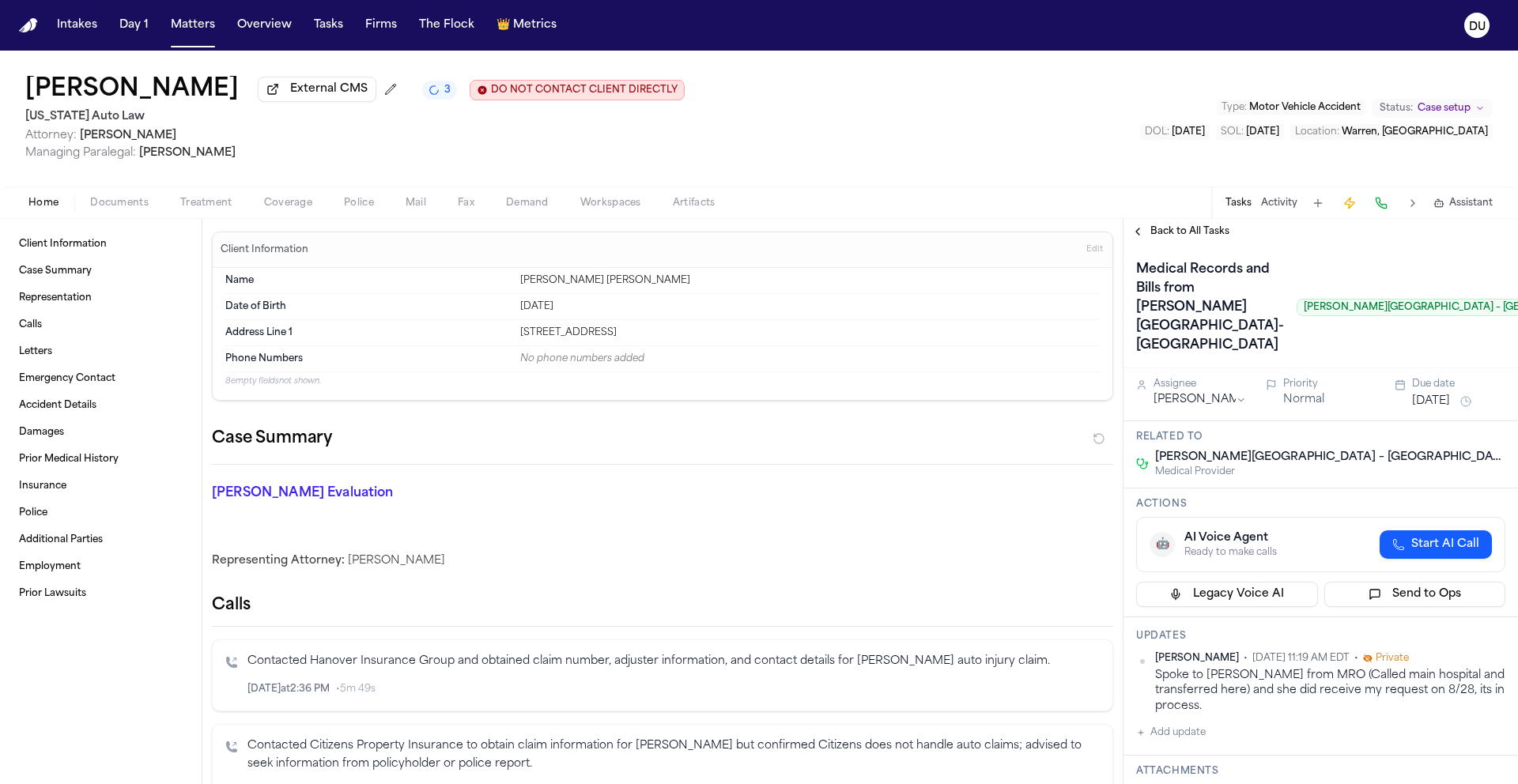
scroll to position [311, 0]
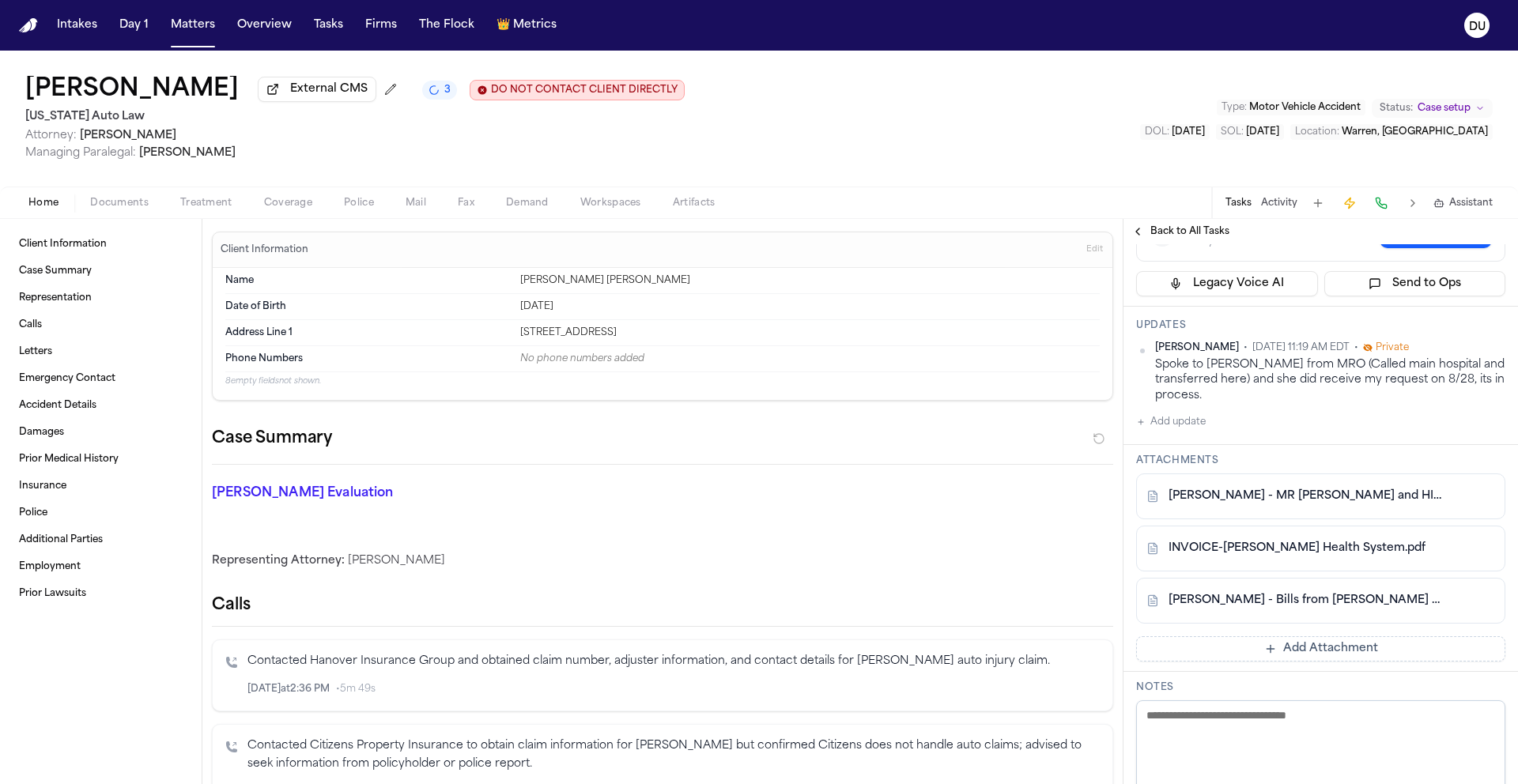
click at [1187, 431] on button "Add update" at bounding box center [1170, 422] width 70 height 19
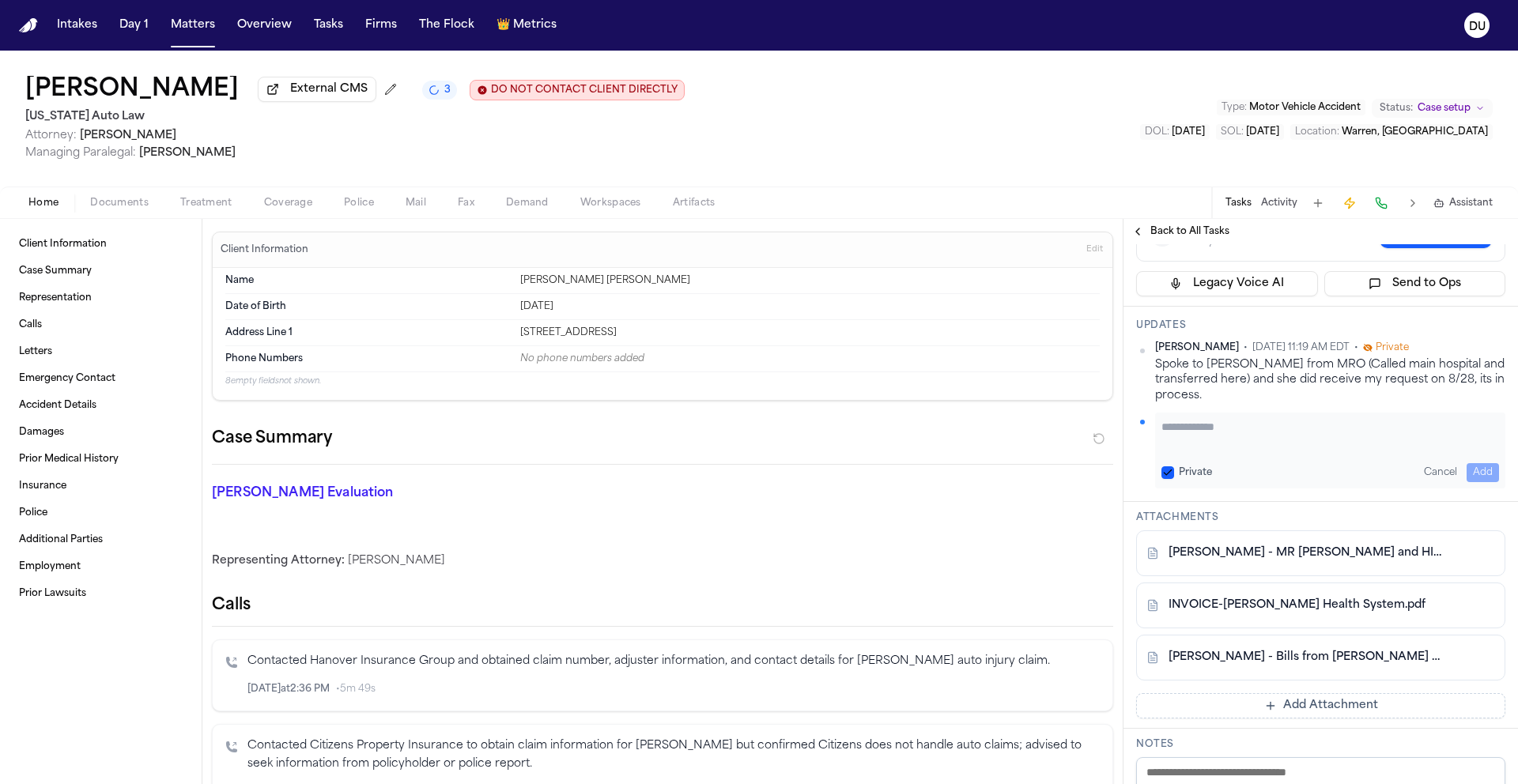
click at [1248, 451] on textarea "Add your update" at bounding box center [1330, 434] width 338 height 32
type textarea "**********"
click at [1470, 482] on button "Add" at bounding box center [1482, 472] width 32 height 19
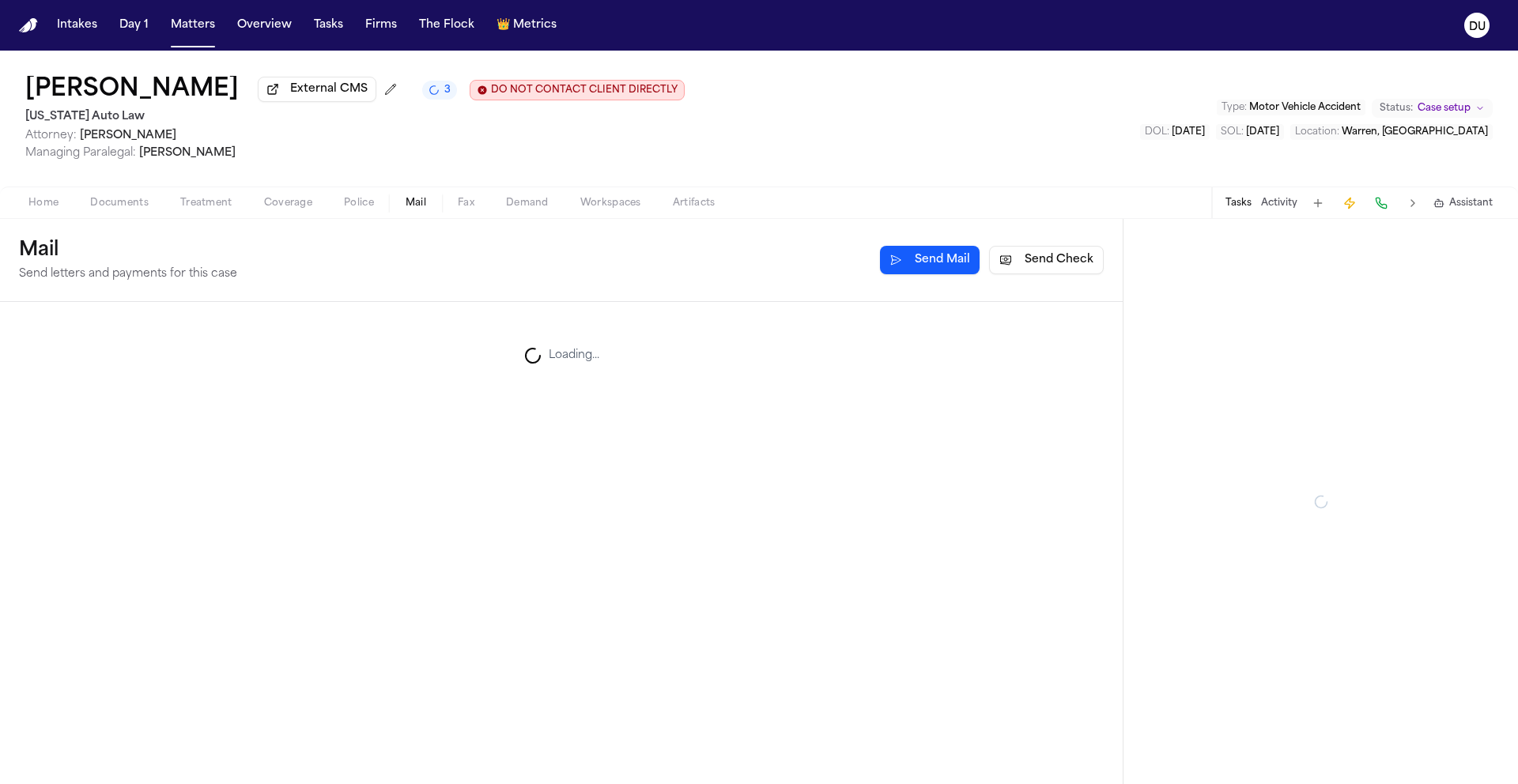
click at [413, 208] on span "Mail" at bounding box center [416, 203] width 20 height 13
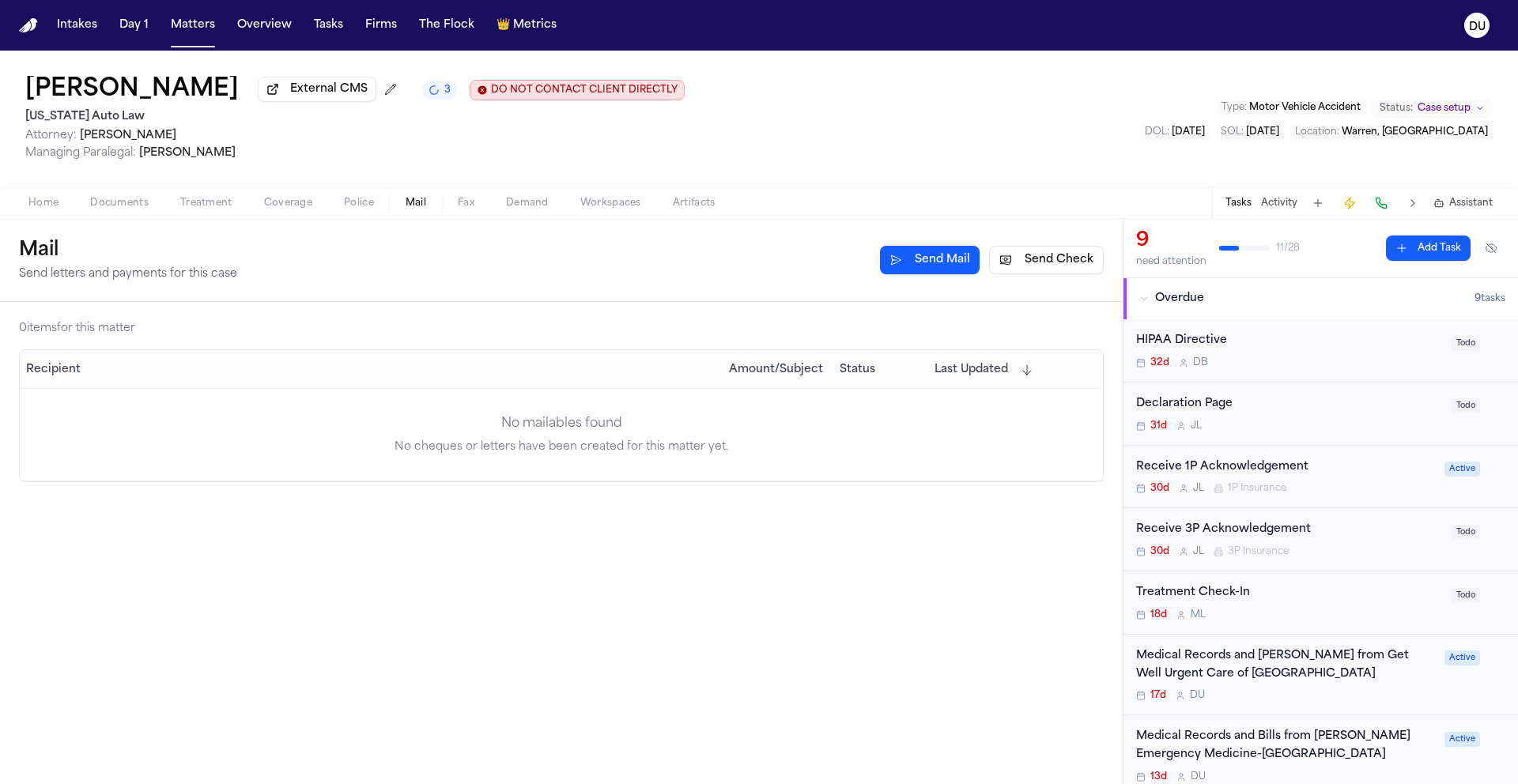
click at [1047, 265] on button "Send Check" at bounding box center [1047, 260] width 115 height 29
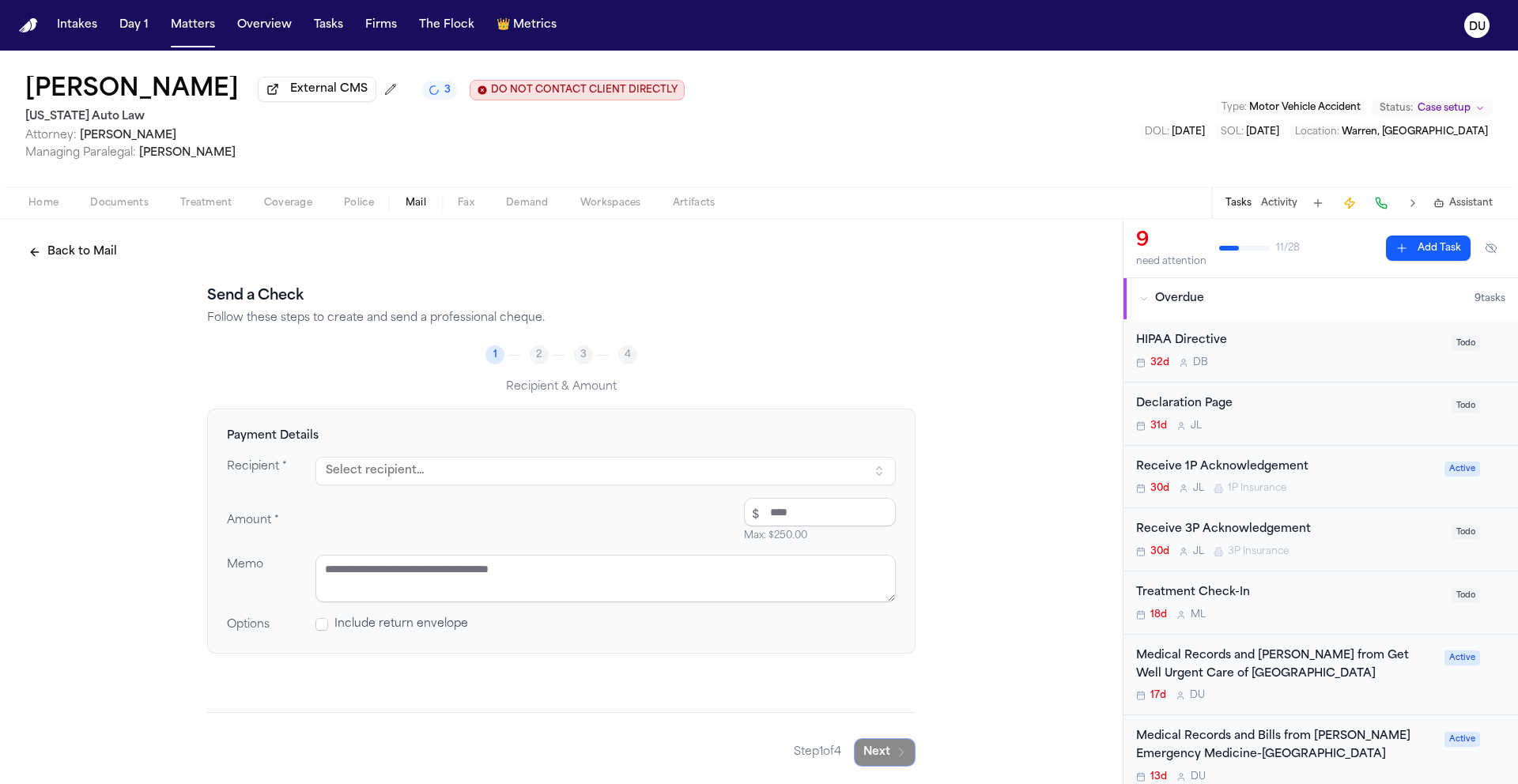
click at [440, 474] on button "Select recipient..." at bounding box center [605, 470] width 580 height 29
type input "***"
click at [461, 540] on div "MRO" at bounding box center [477, 540] width 277 height 16
click at [793, 516] on input "number" at bounding box center [820, 510] width 152 height 29
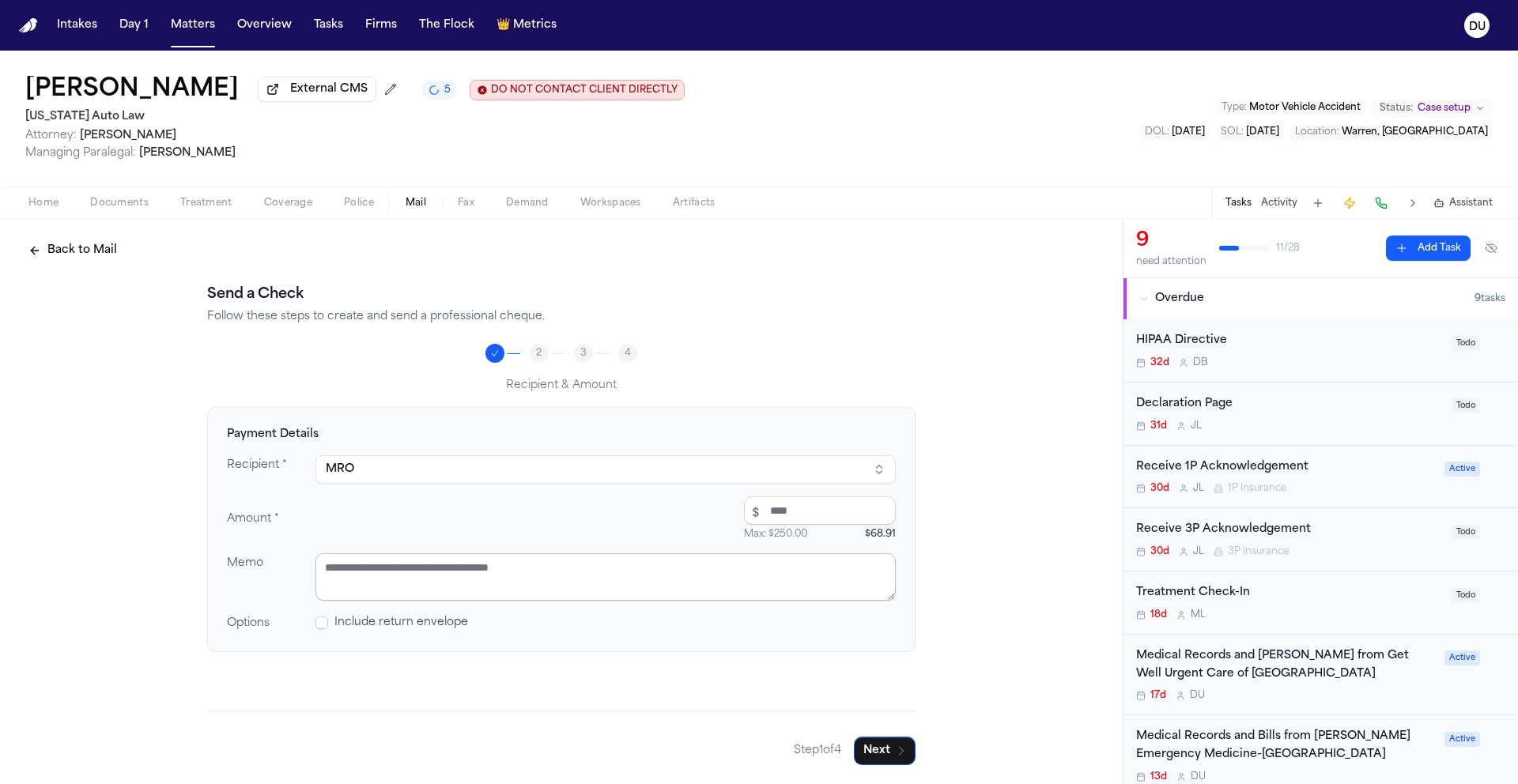
type input "*****"
click at [658, 573] on textarea at bounding box center [605, 576] width 580 height 47
type textarea "**********"
click at [885, 747] on button "Next" at bounding box center [884, 751] width 61 height 29
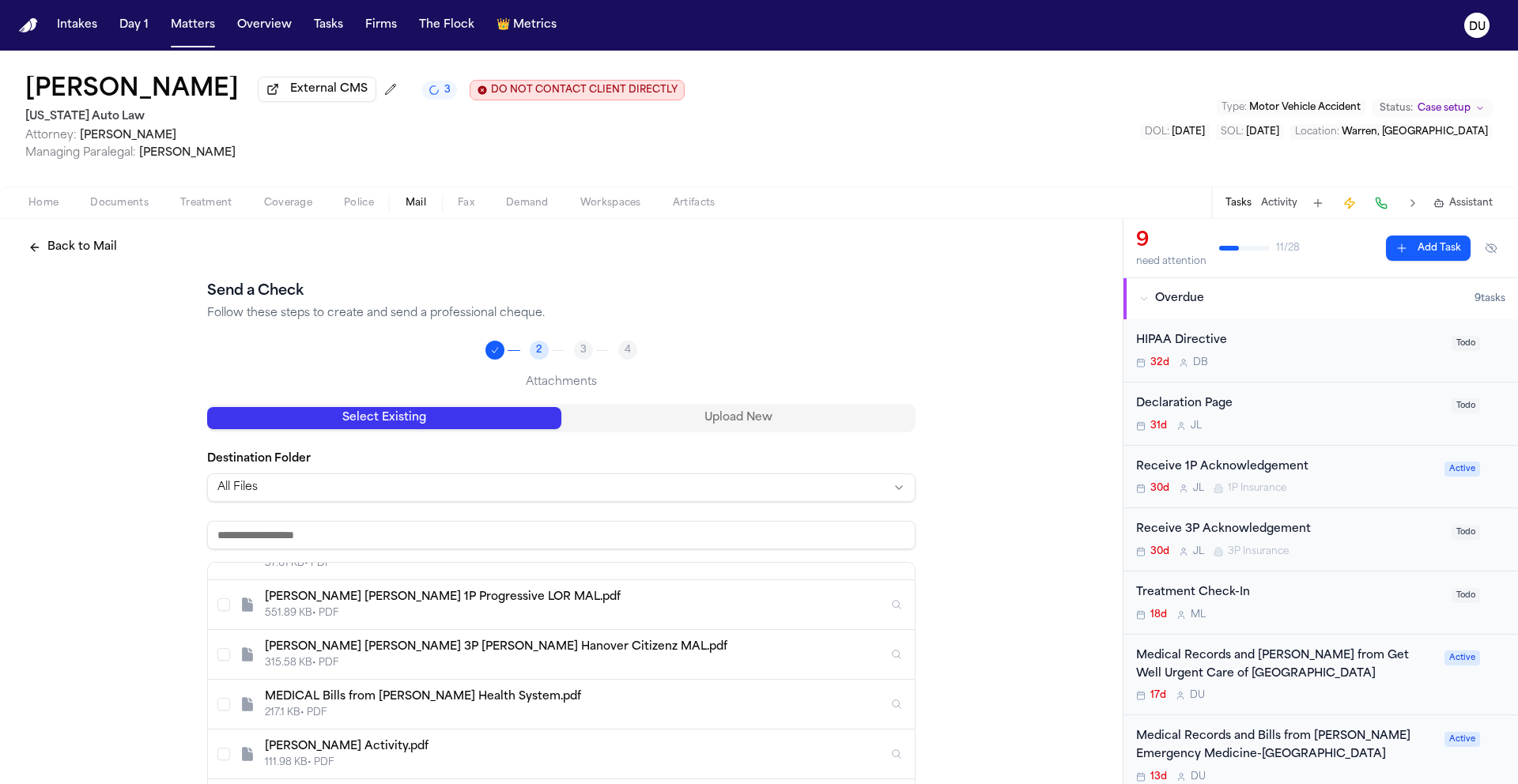
scroll to position [0, 0]
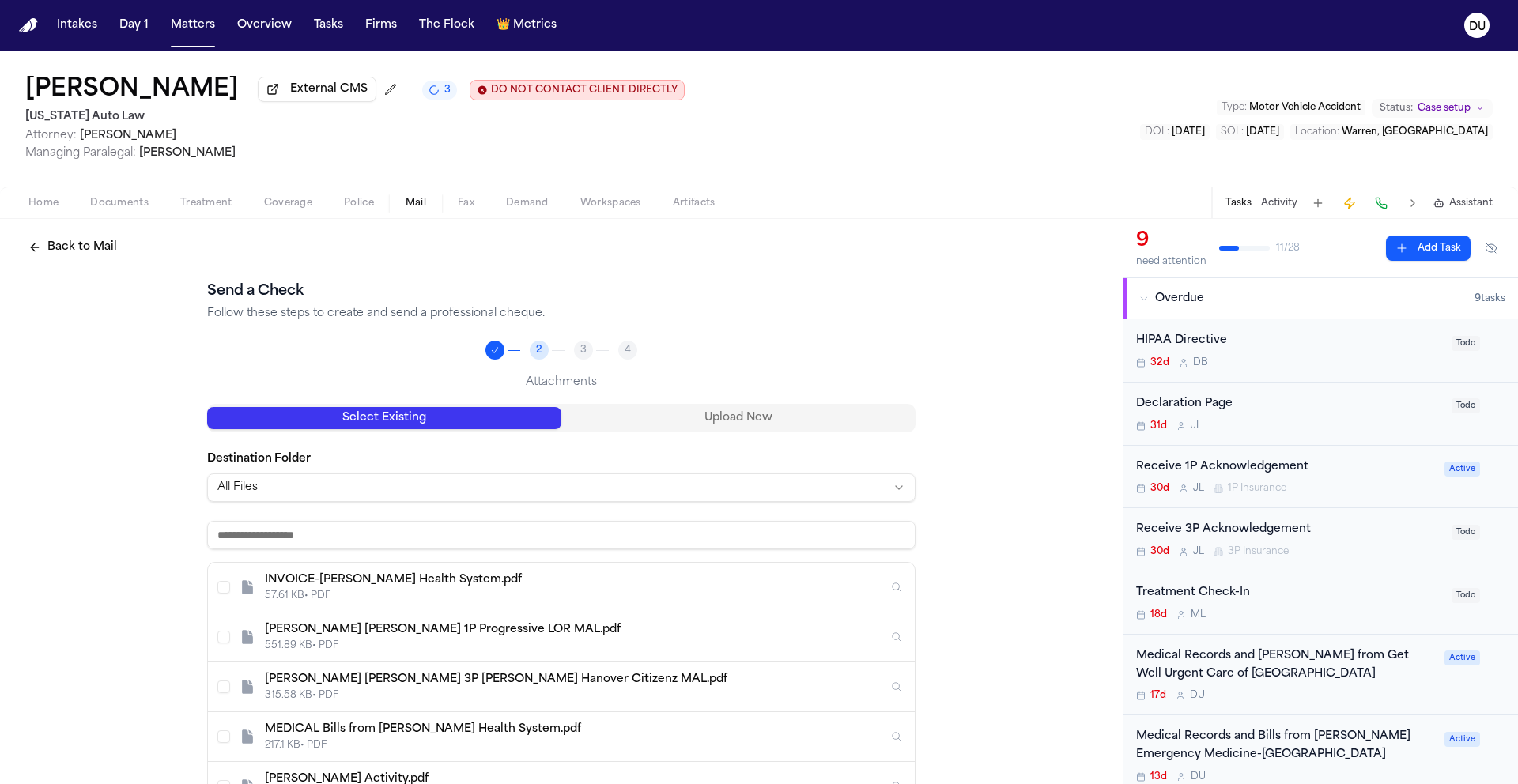
click at [518, 588] on div "INVOICE-[PERSON_NAME] Health System.pdf" at bounding box center [575, 580] width 623 height 16
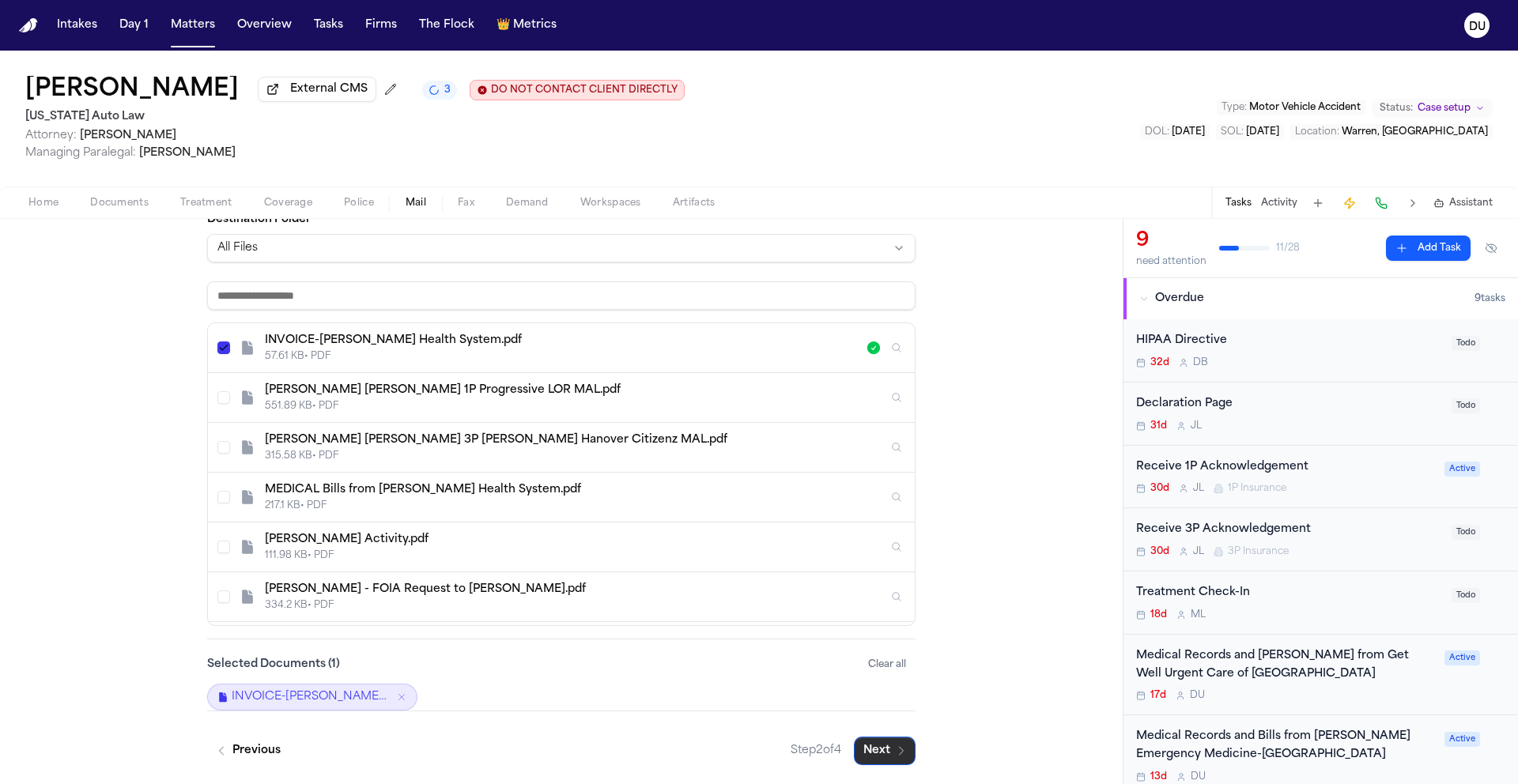
click at [888, 759] on button "Next" at bounding box center [884, 751] width 61 height 29
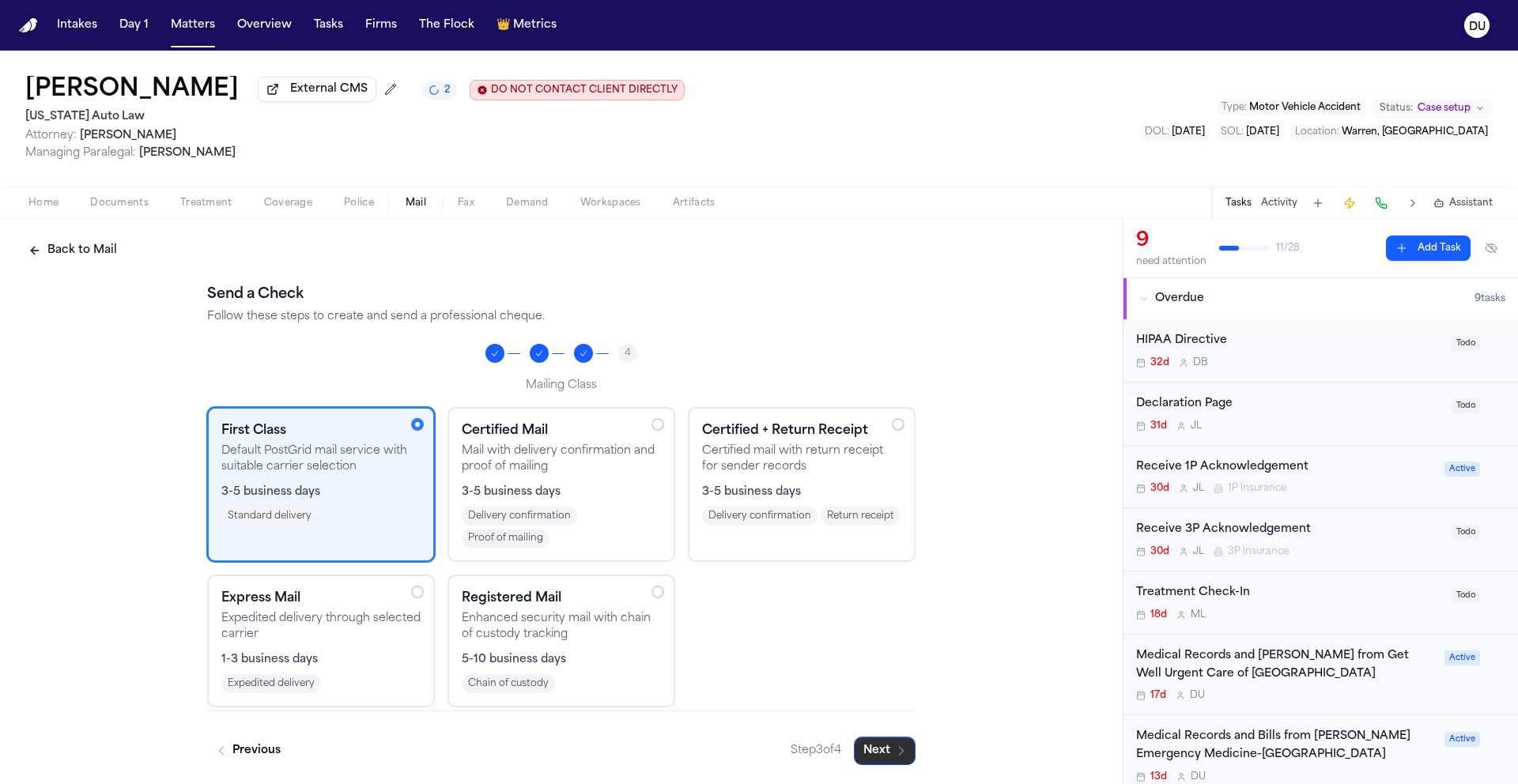
click at [878, 748] on button "Next" at bounding box center [884, 751] width 61 height 29
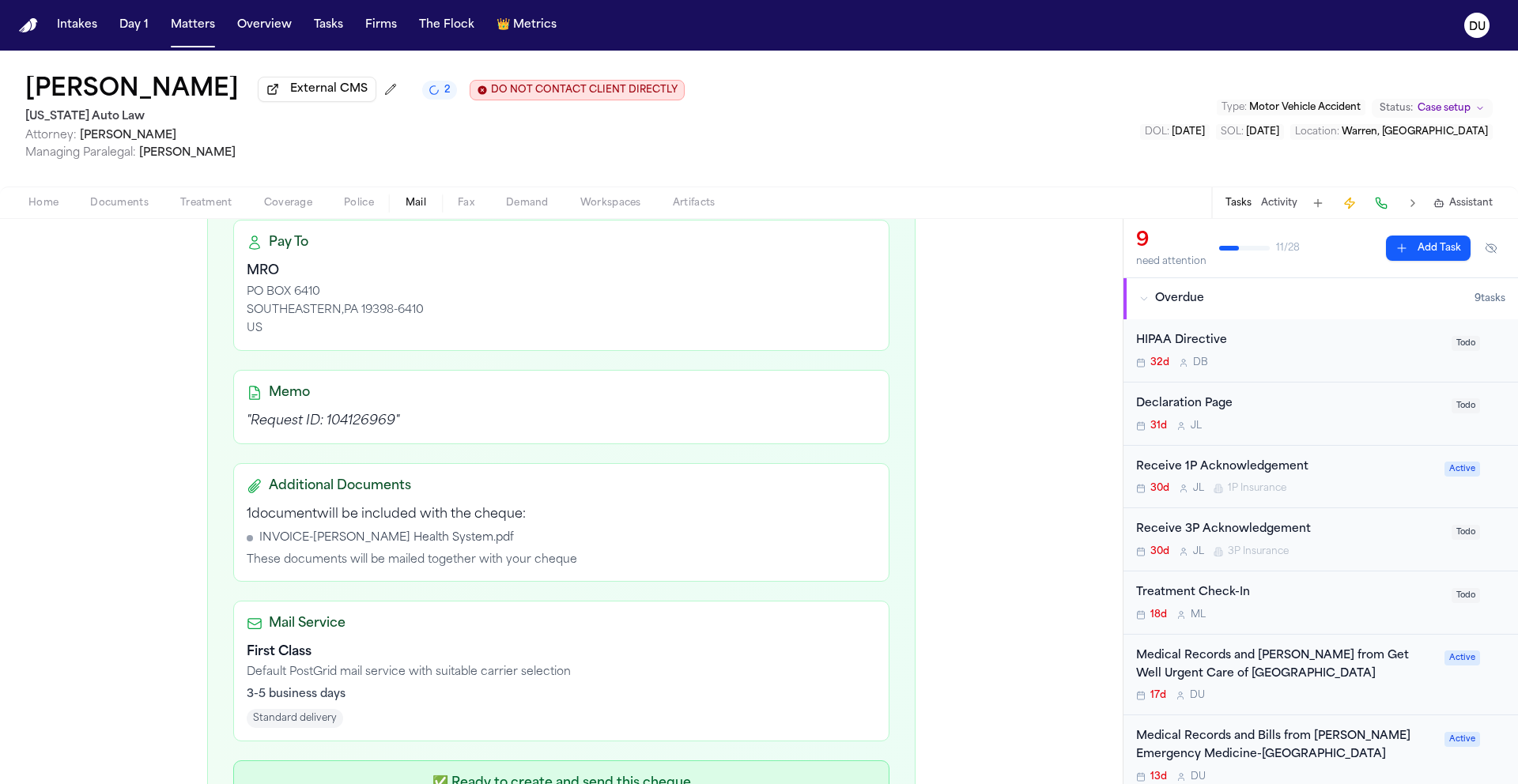
scroll to position [464, 0]
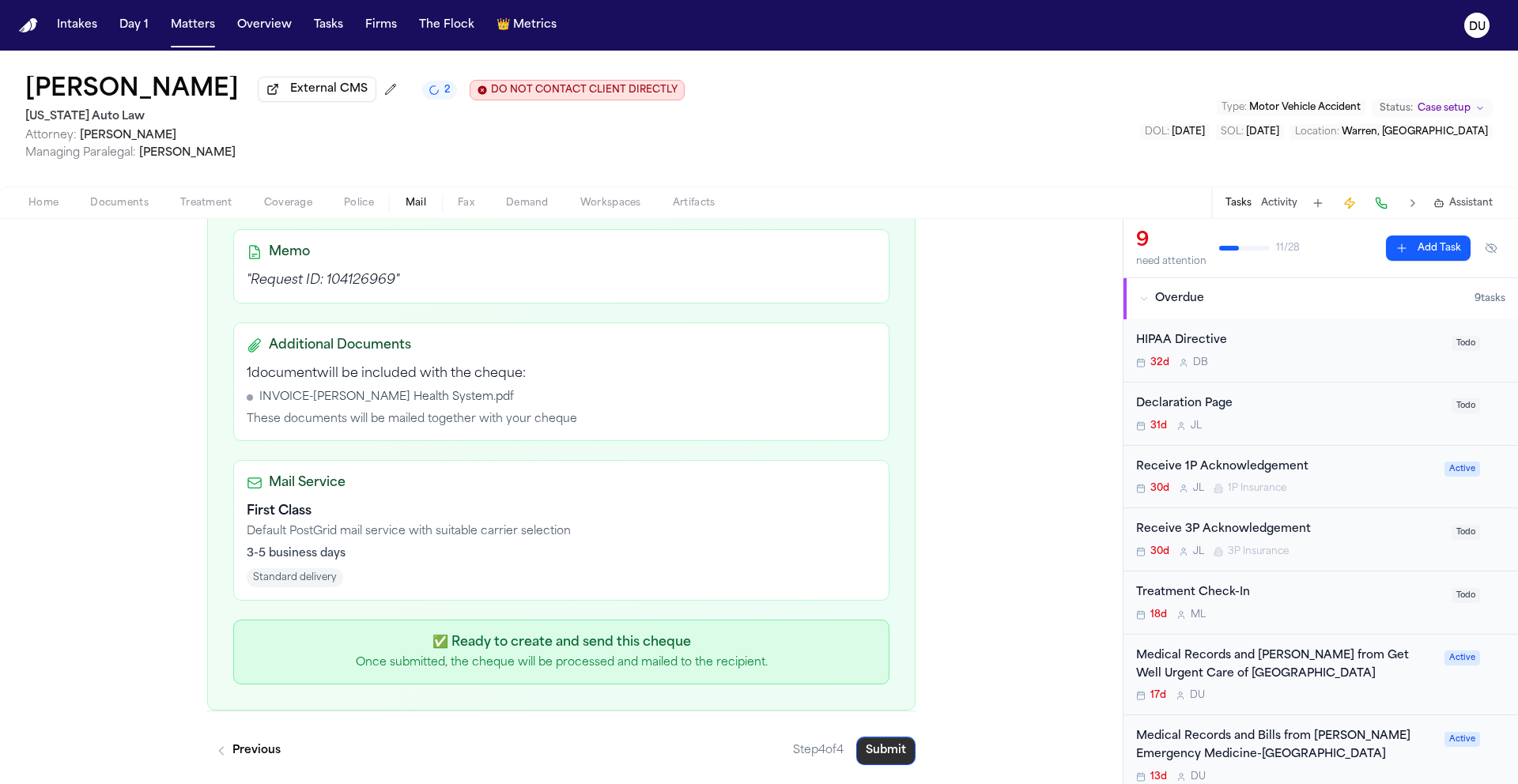
click at [880, 746] on button "Submit" at bounding box center [886, 751] width 59 height 29
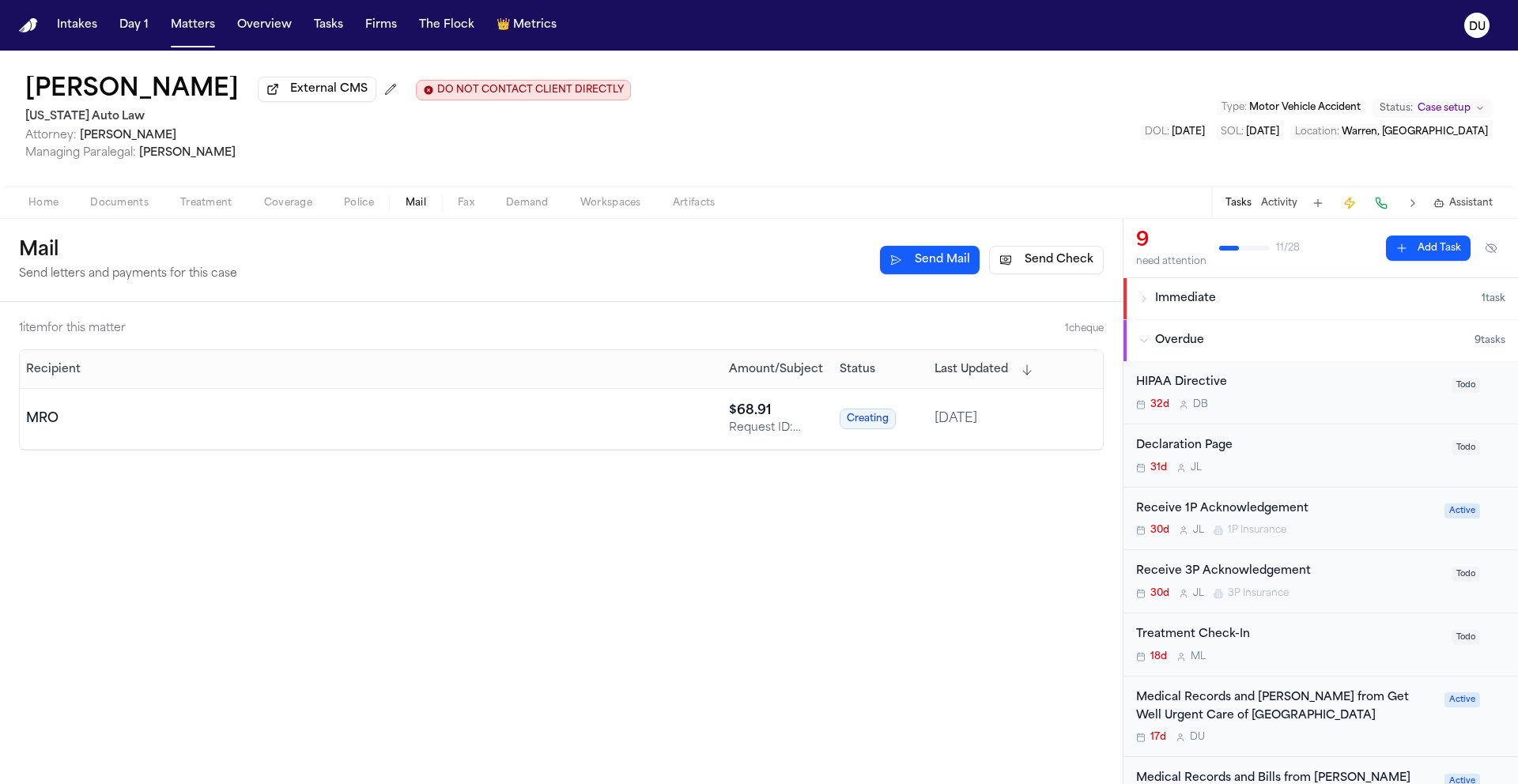
scroll to position [279, 0]
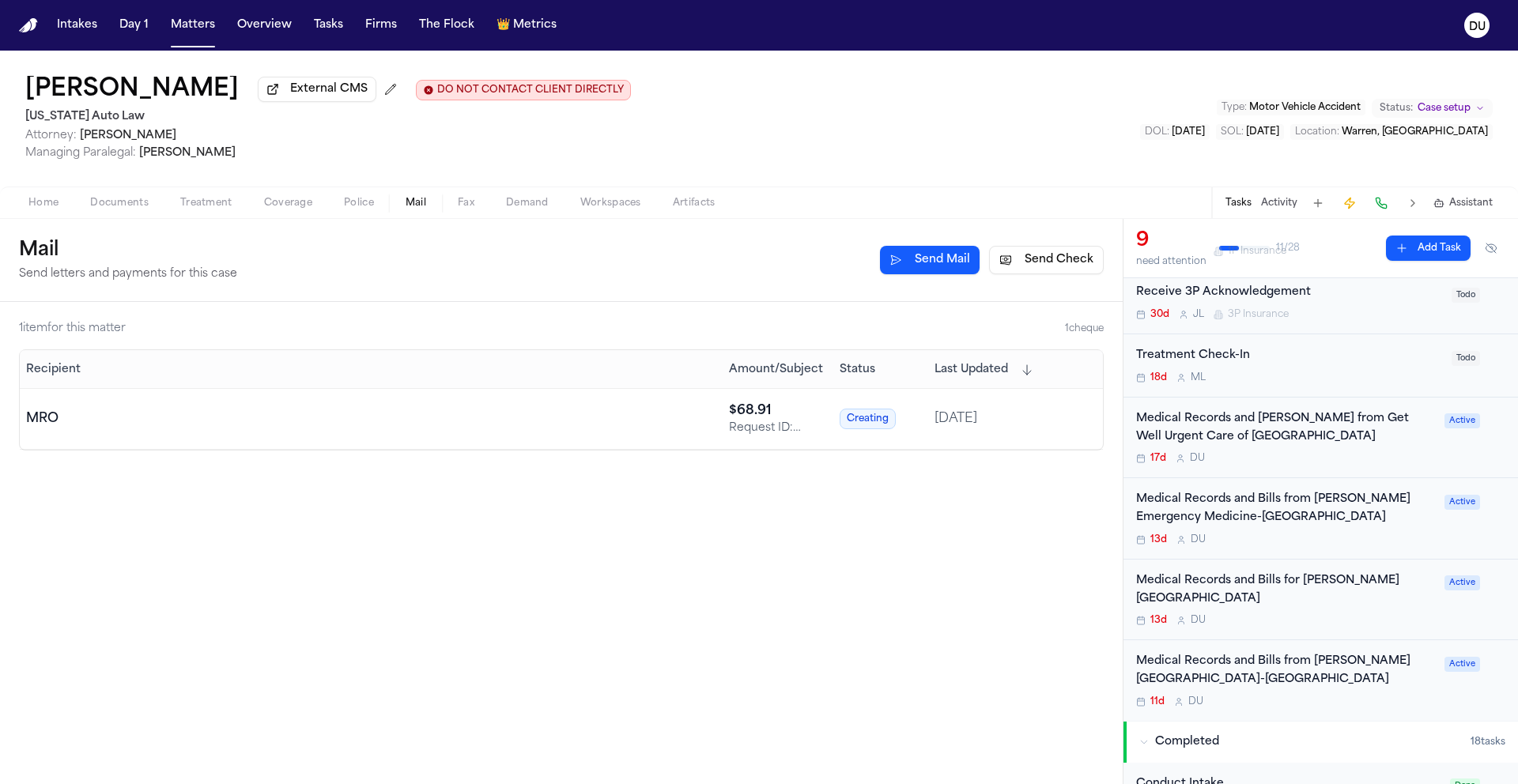
click at [1281, 521] on div "Medical Records and Bills from [PERSON_NAME] Emergency Medicine-[GEOGRAPHIC_DAT…" at bounding box center [1285, 508] width 299 height 36
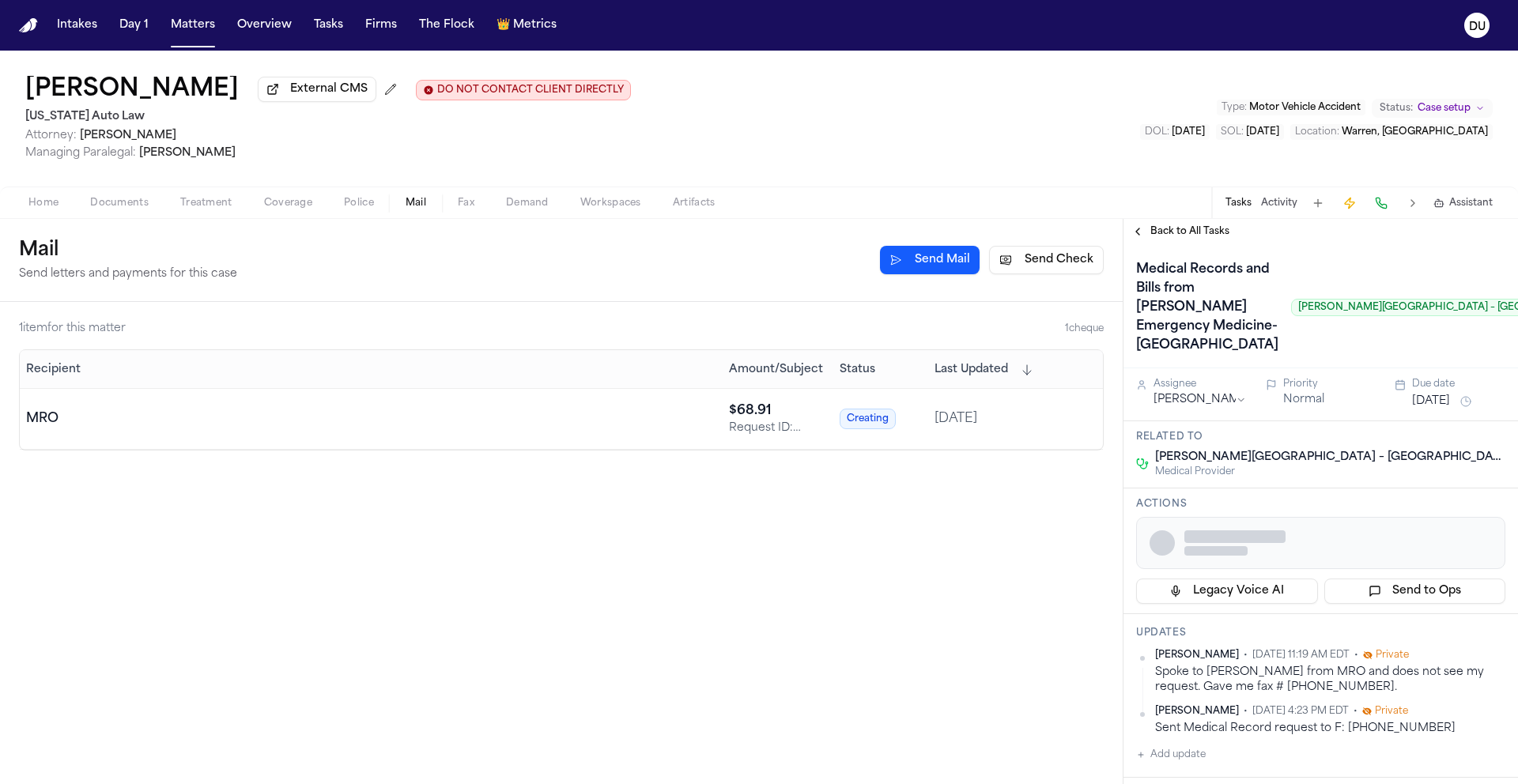
scroll to position [3, 0]
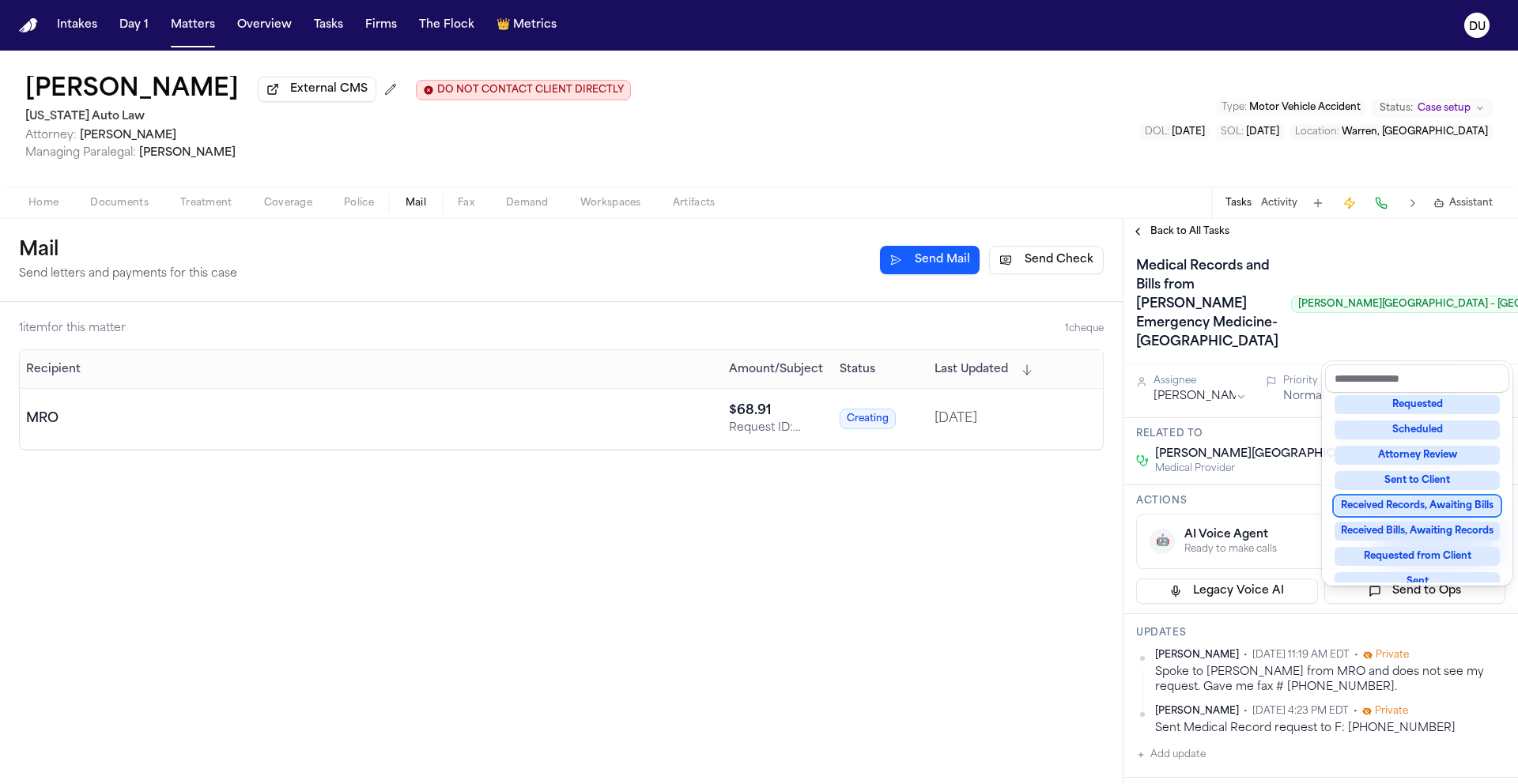
click at [1411, 504] on div "Received Records, Awaiting Bills" at bounding box center [1417, 506] width 165 height 19
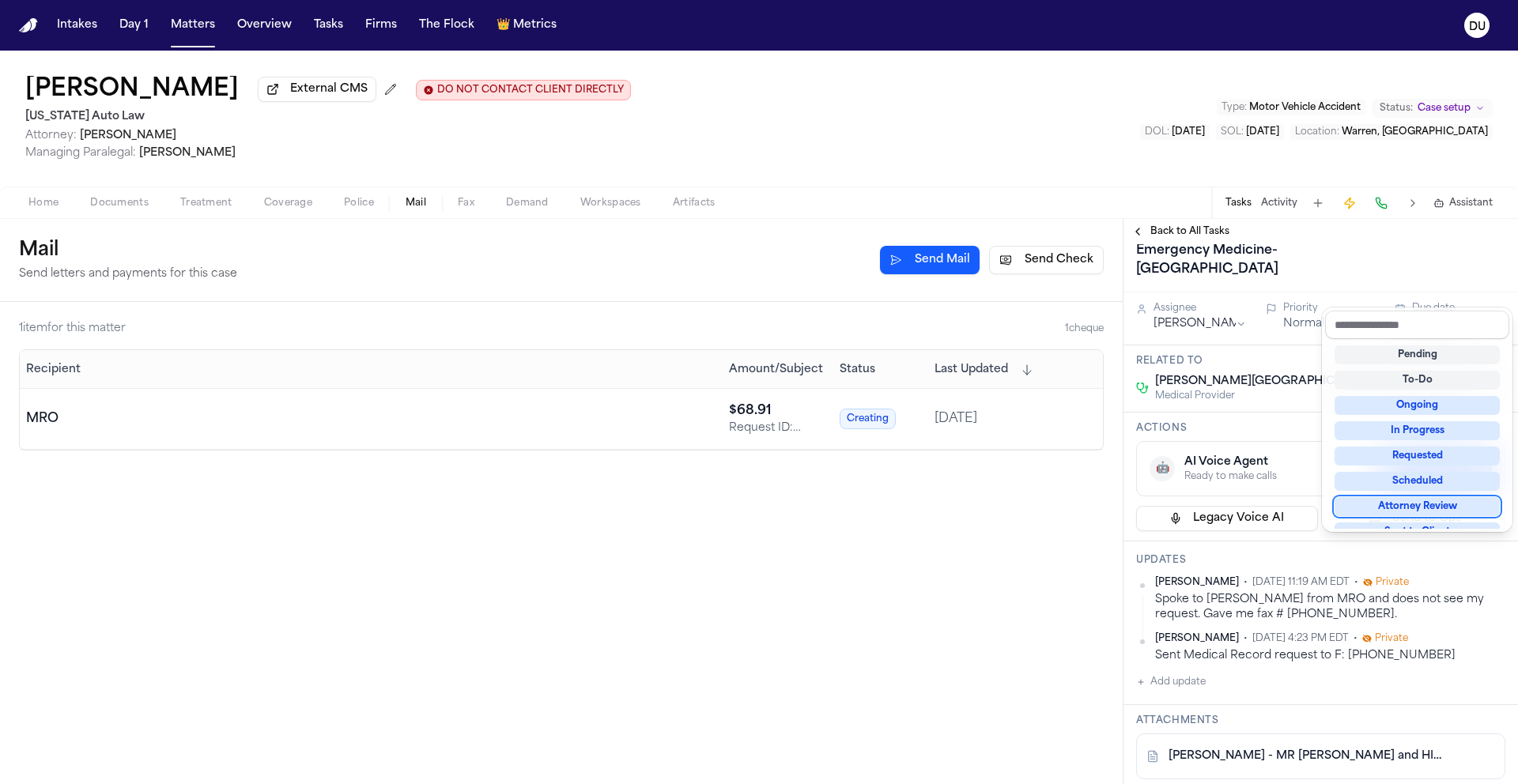
scroll to position [271, 0]
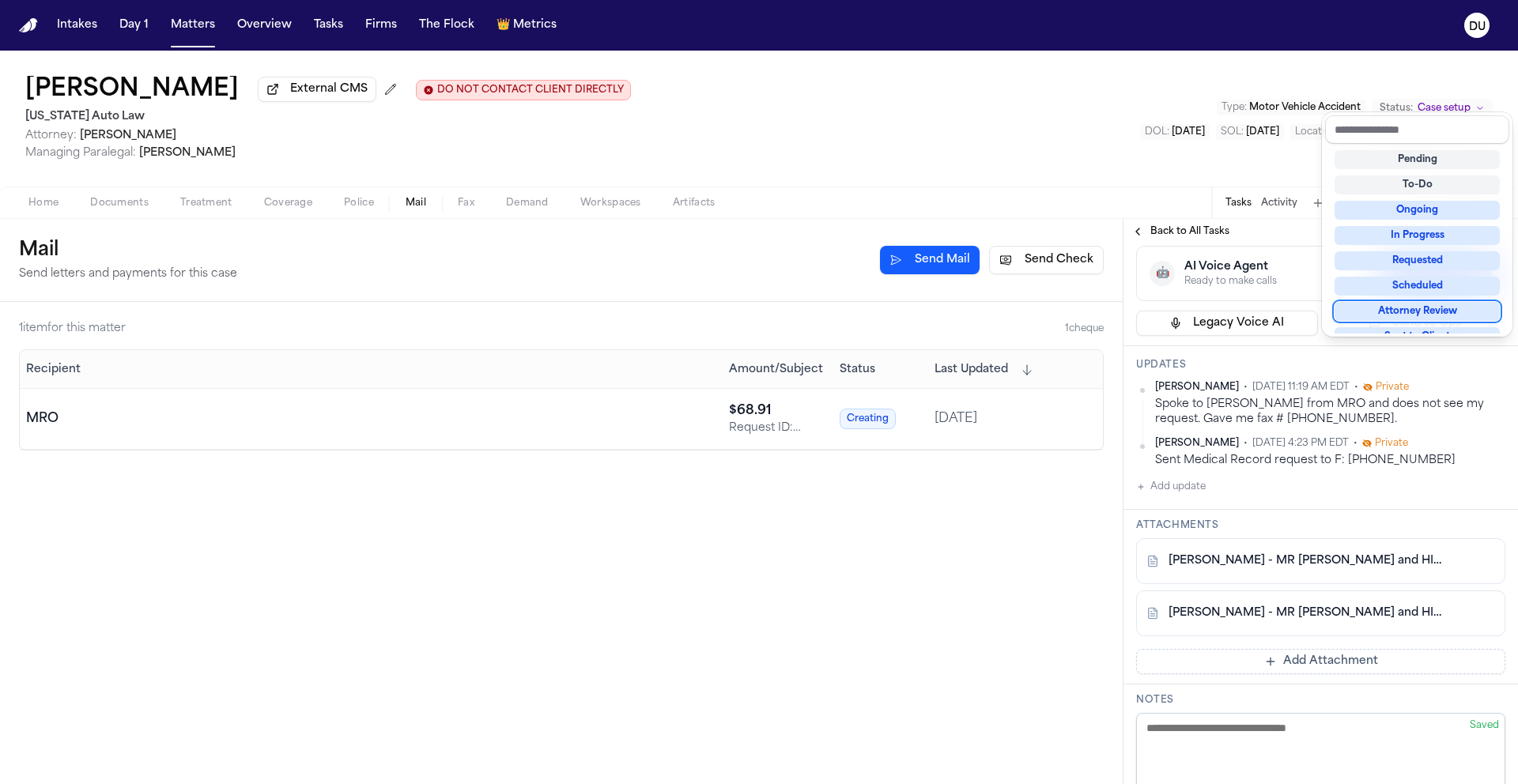
click at [1170, 576] on div "Medical Records and Bills from Henry Ford Emergency Medicine-Sterling Heights H…" at bounding box center [1319, 569] width 394 height 1192
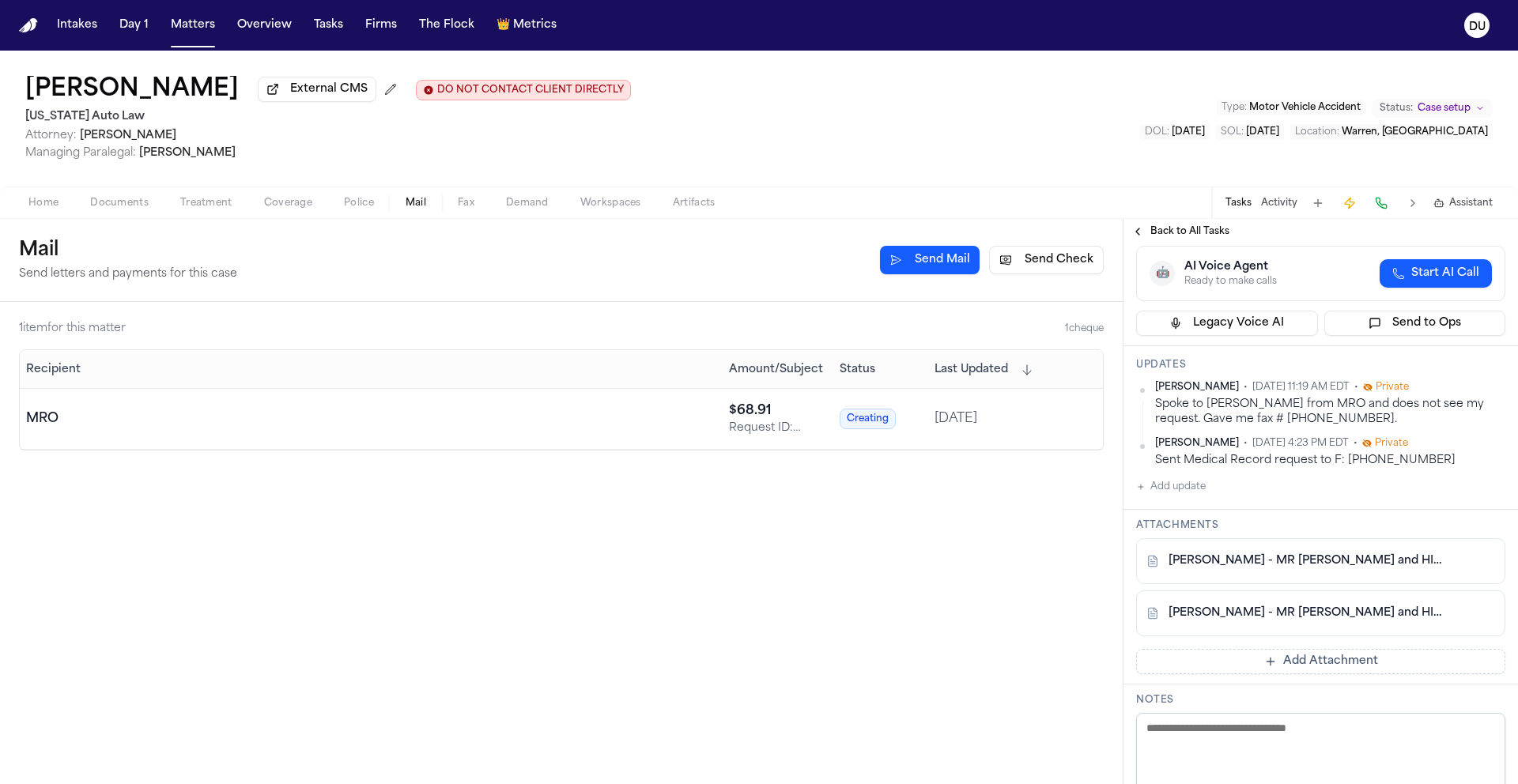
click at [1177, 496] on button "Add update" at bounding box center [1170, 487] width 70 height 19
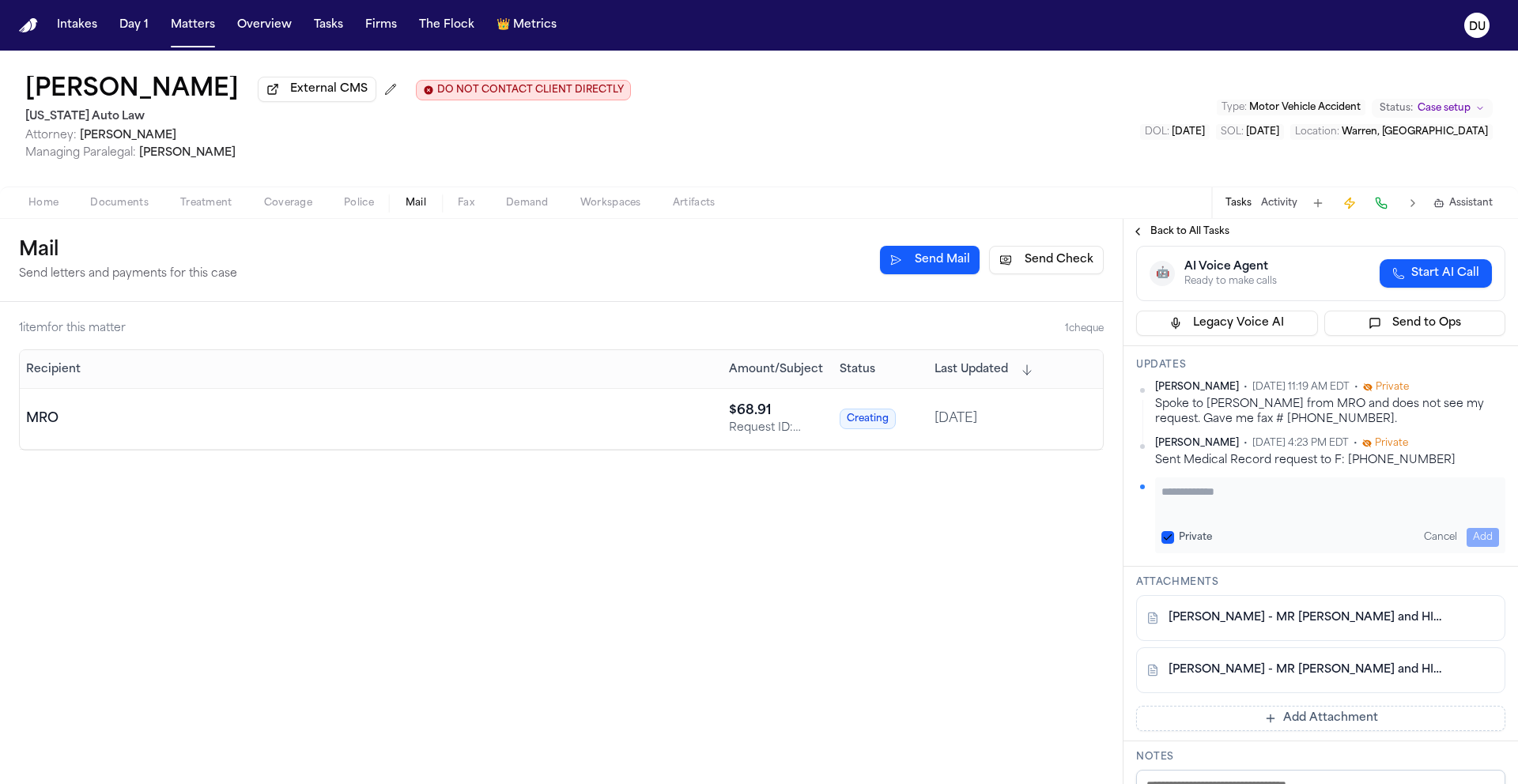
click at [1201, 515] on textarea "Add your update" at bounding box center [1330, 499] width 338 height 32
type textarea "**********"
click at [1466, 546] on button "Add" at bounding box center [1482, 537] width 32 height 19
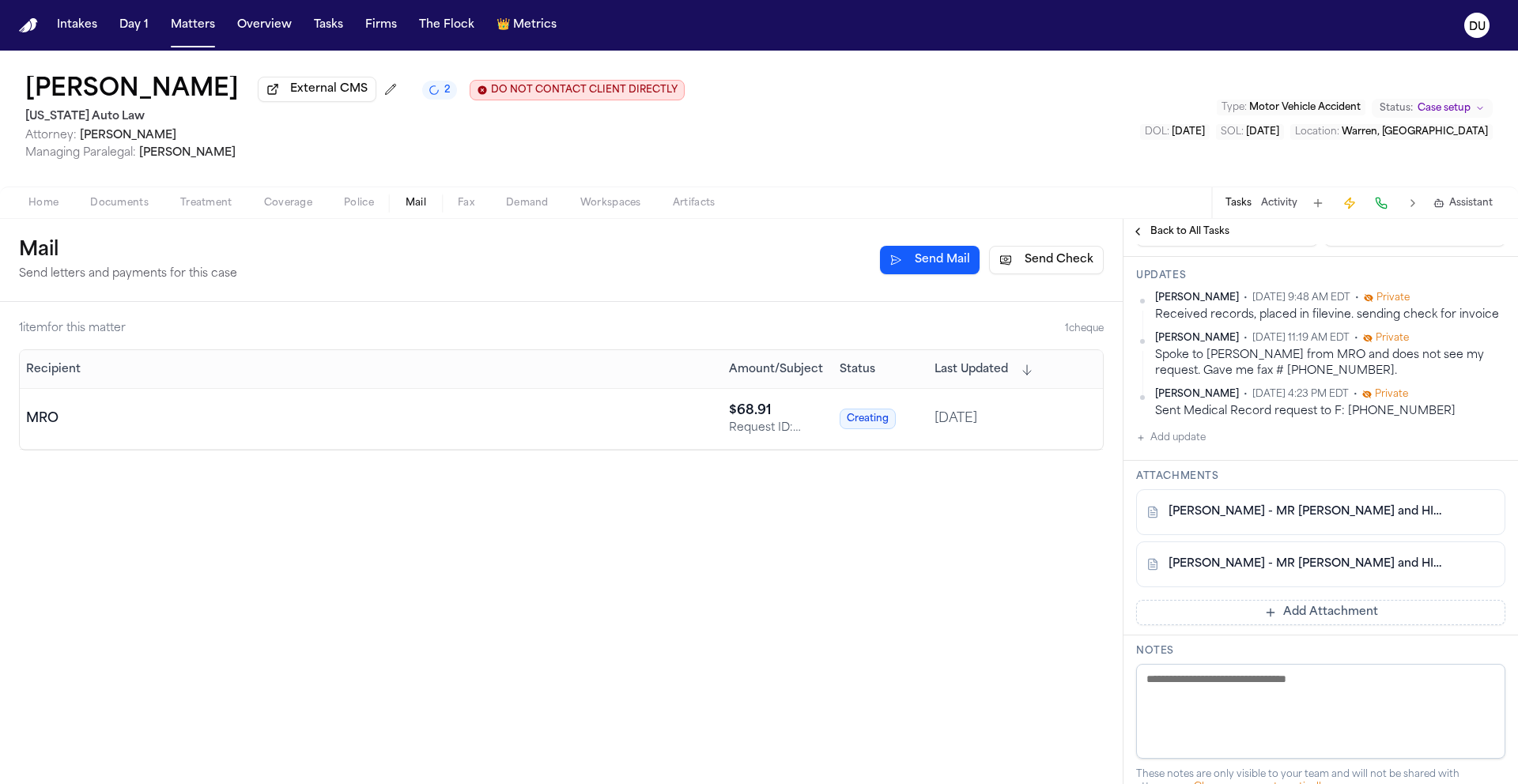
scroll to position [366, 0]
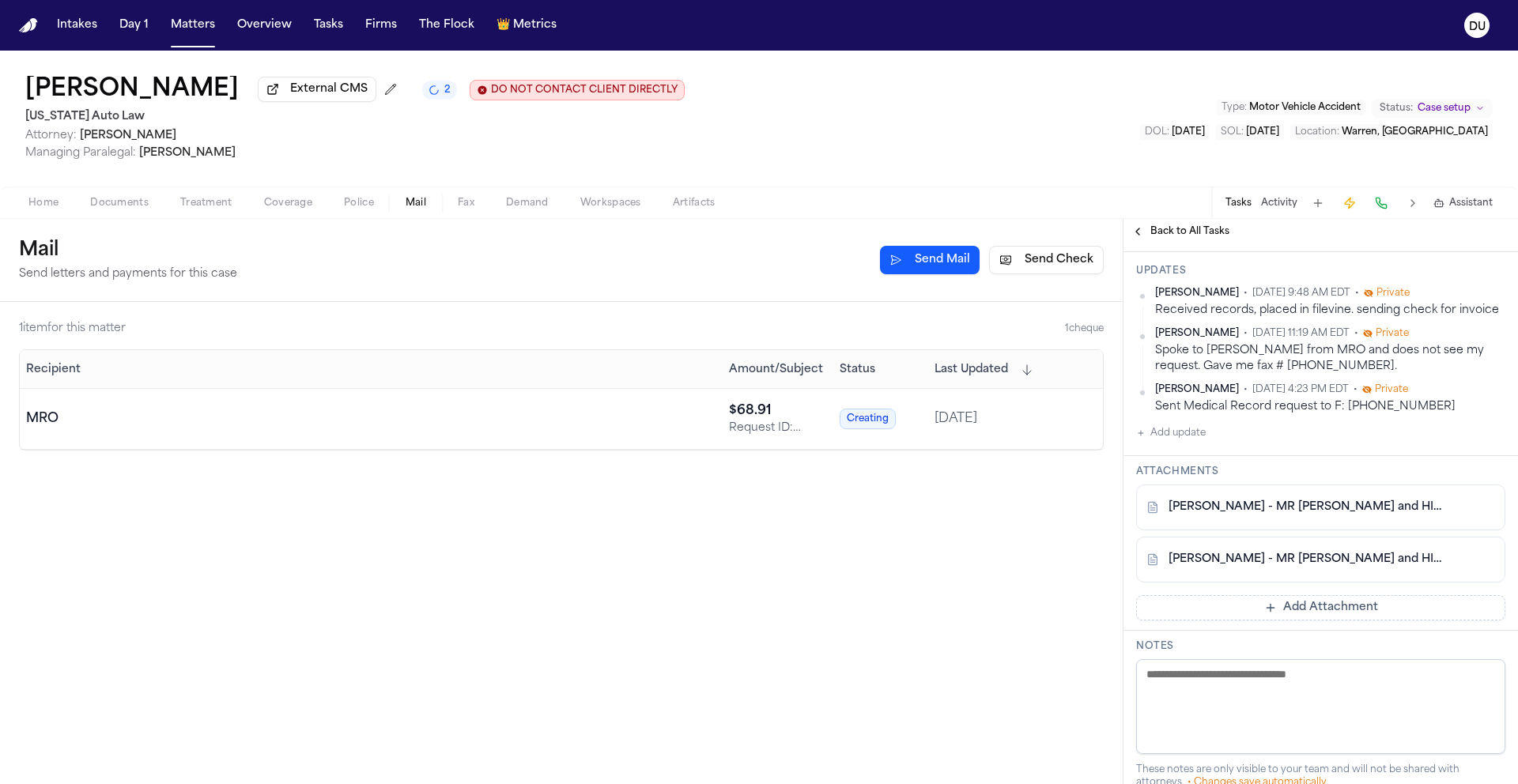
click at [1243, 621] on button "Add Attachment" at bounding box center [1320, 607] width 369 height 25
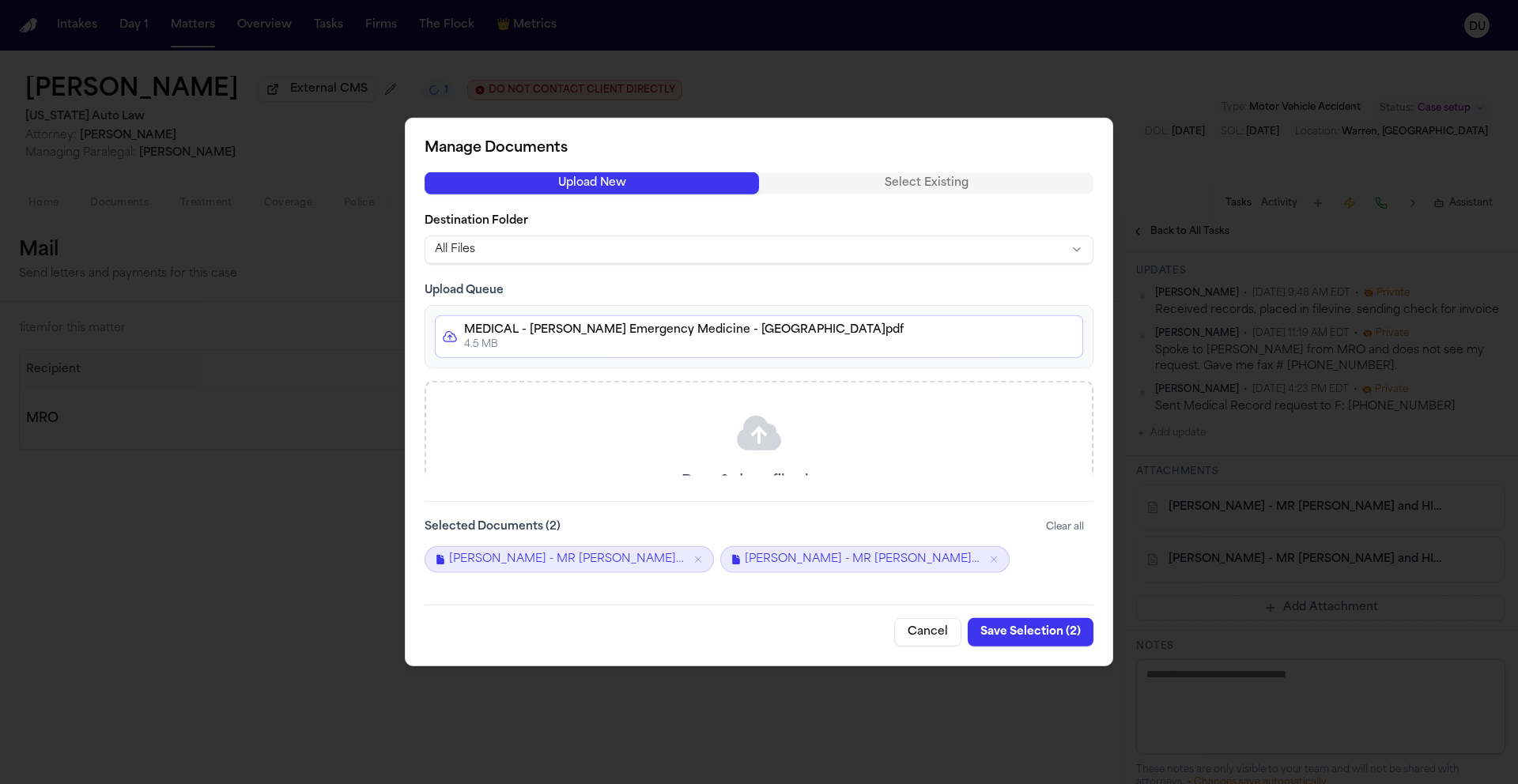
click at [1038, 637] on button "Save Selection ( 2 )" at bounding box center [1030, 632] width 125 height 29
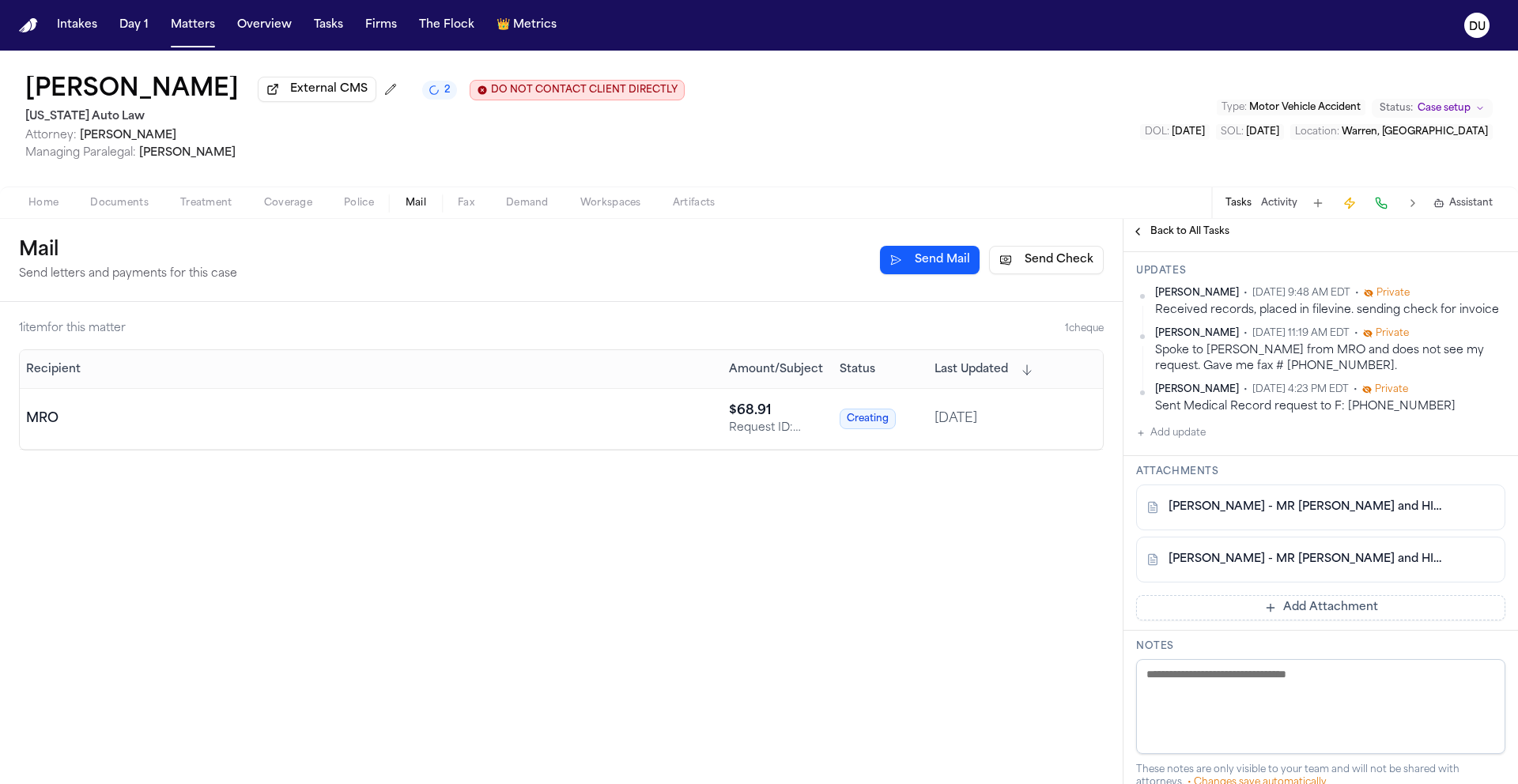
click at [1326, 621] on button "Add Attachment" at bounding box center [1320, 607] width 369 height 25
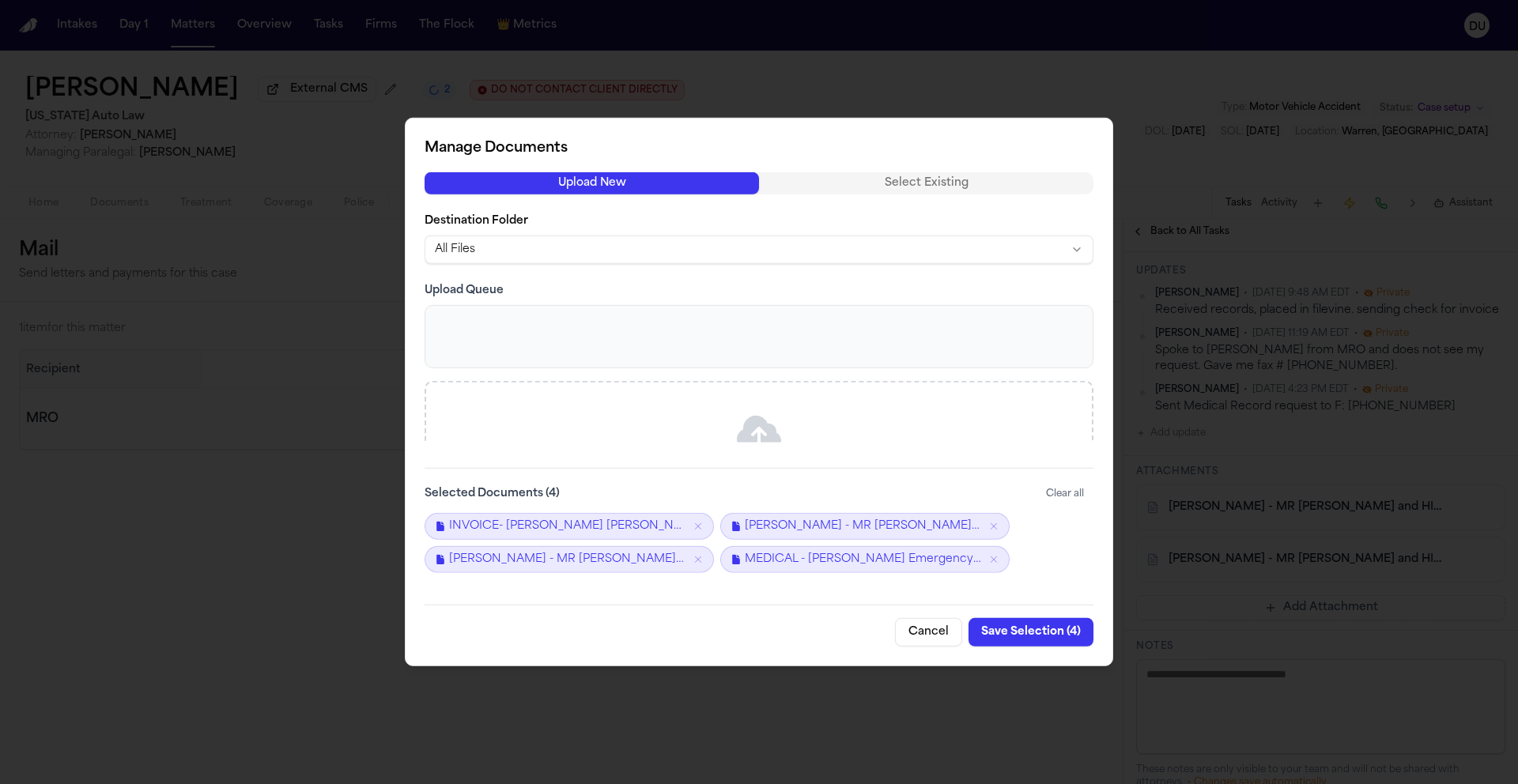
click at [1036, 636] on button "Save Selection ( 4 )" at bounding box center [1030, 632] width 125 height 29
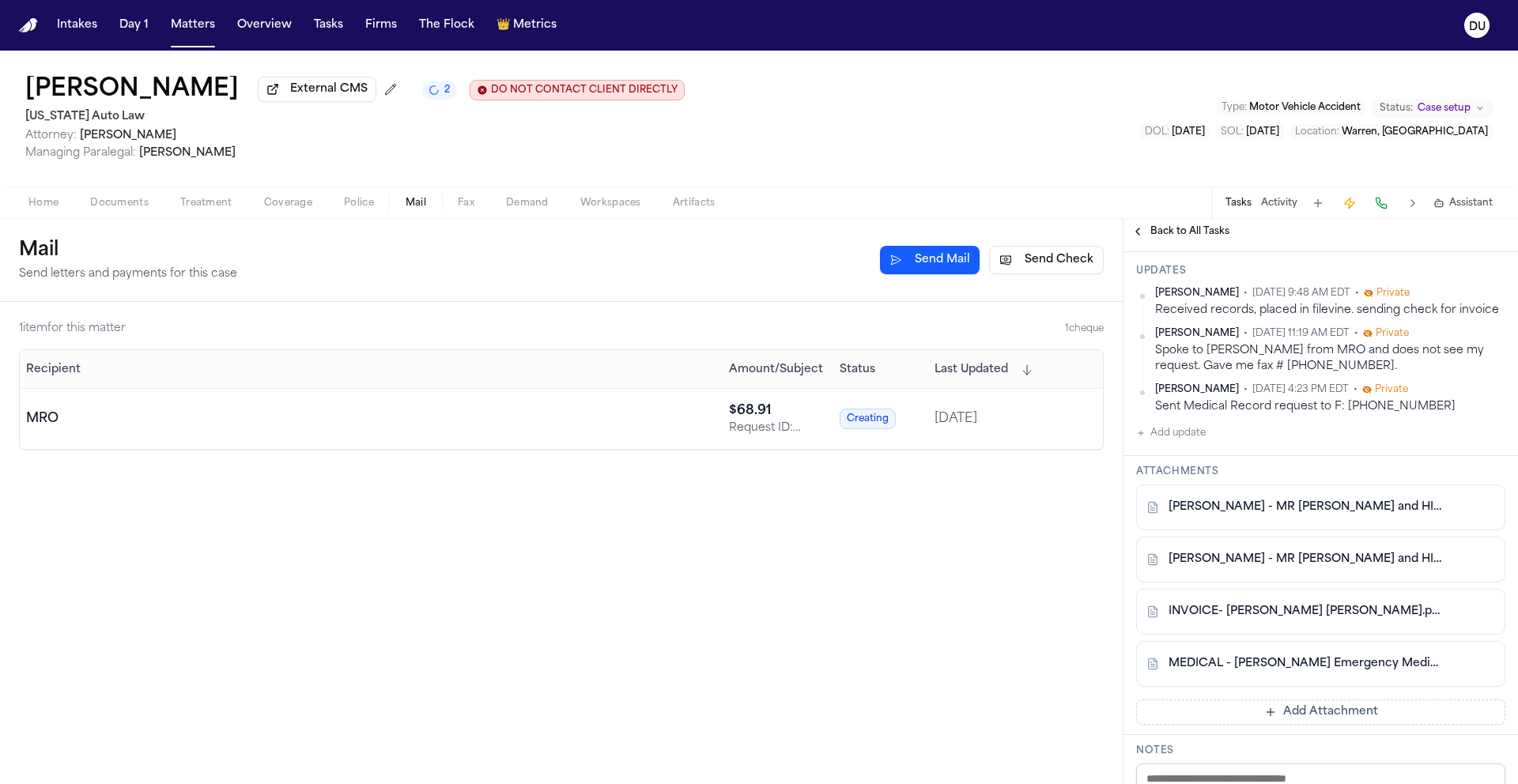
click at [1045, 263] on button "Send Check" at bounding box center [1047, 260] width 115 height 29
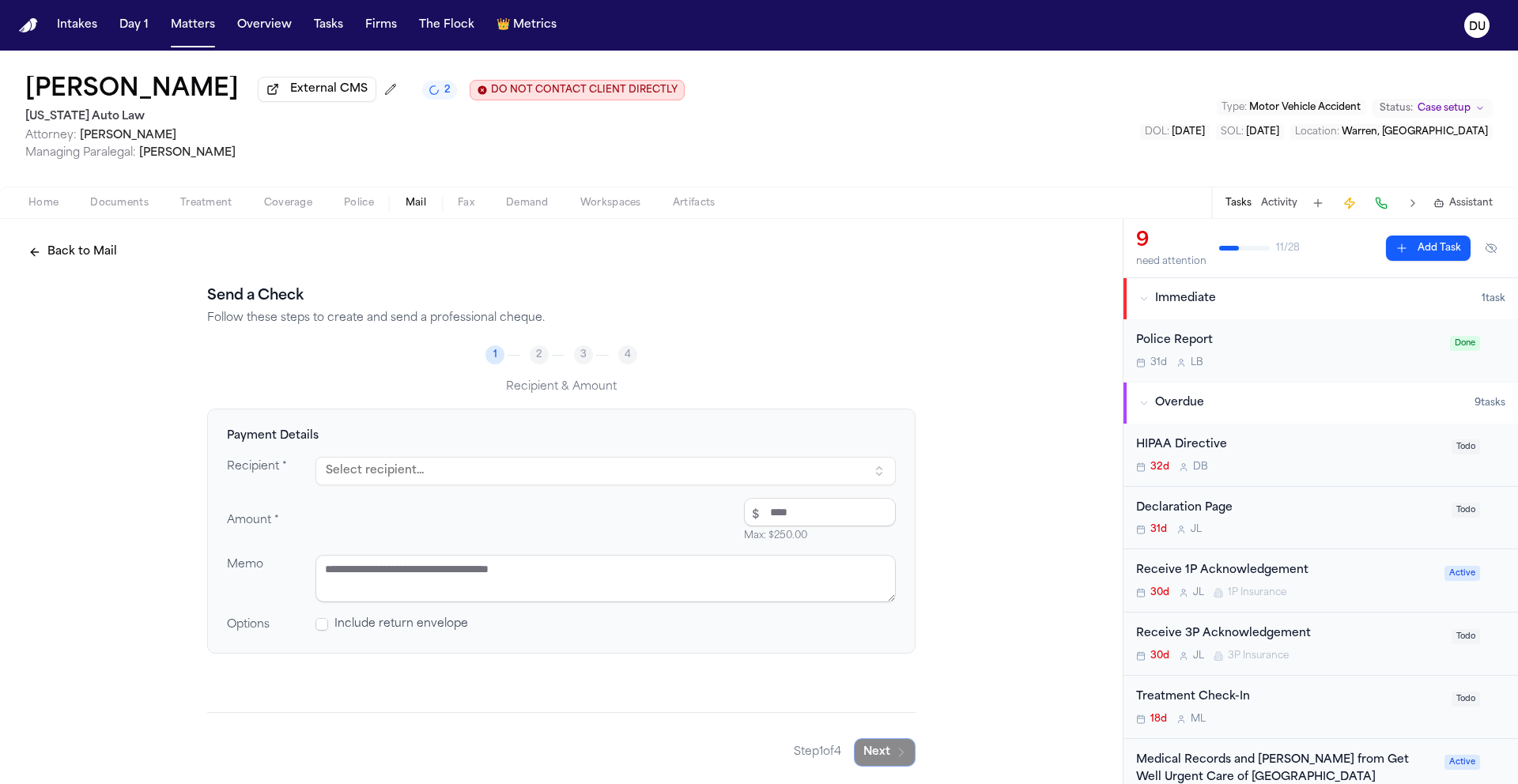
click at [483, 468] on button "Select recipient..." at bounding box center [605, 470] width 580 height 29
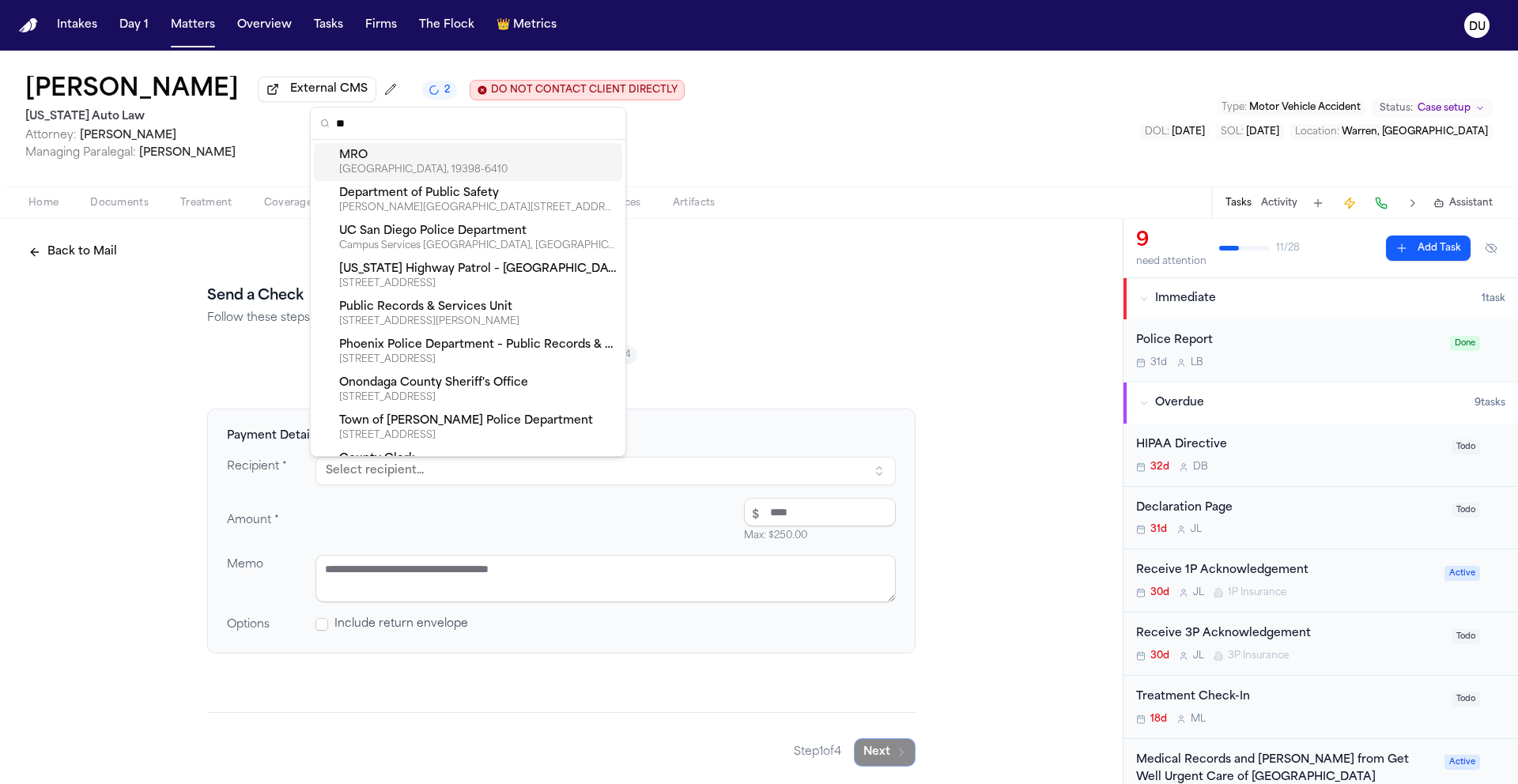
type input "***"
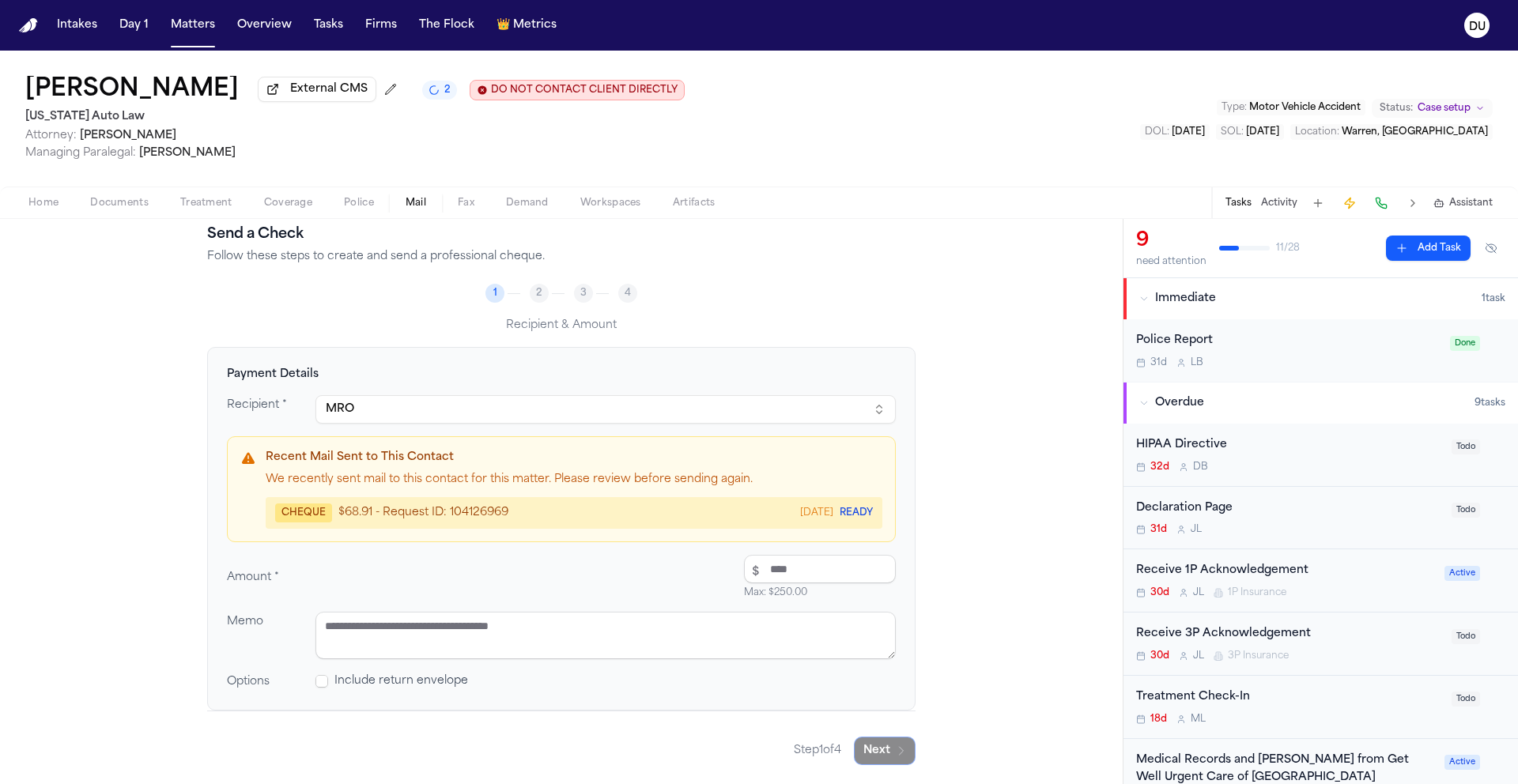
scroll to position [65, 0]
click at [778, 581] on input "number" at bounding box center [820, 569] width 152 height 29
type input "*****"
click at [551, 632] on textarea at bounding box center [605, 635] width 580 height 47
type textarea "**********"
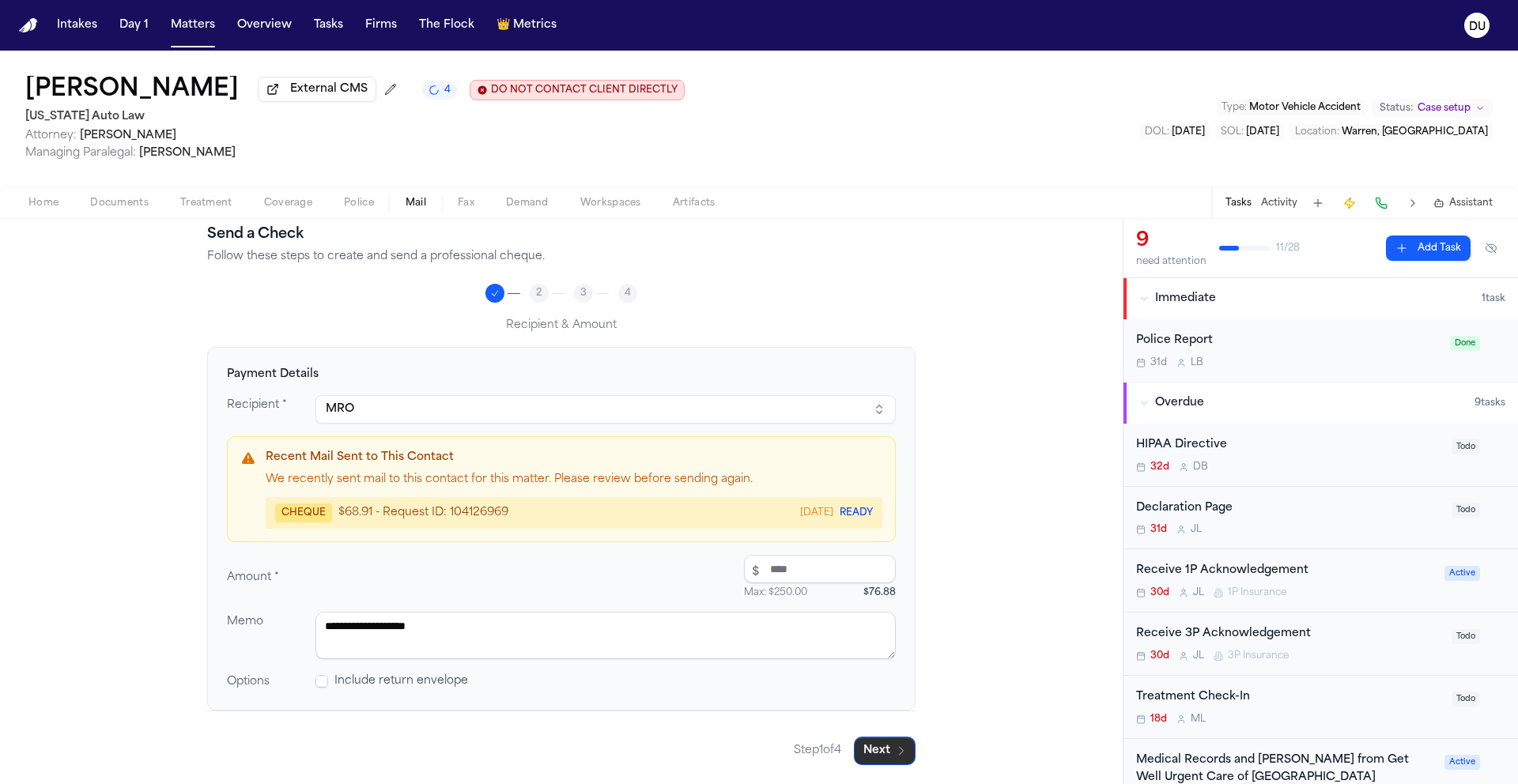
click at [868, 752] on button "Next" at bounding box center [884, 751] width 61 height 29
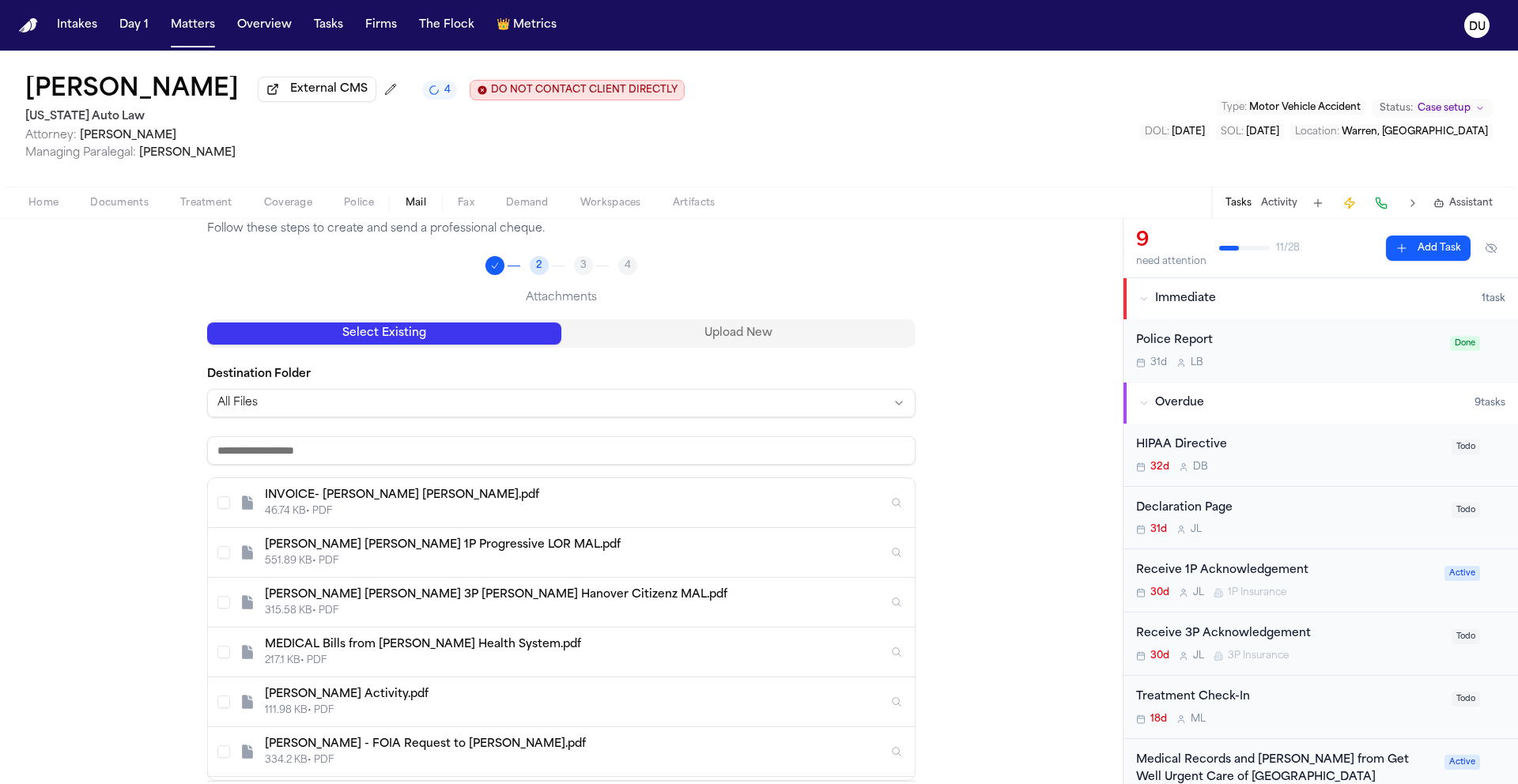
scroll to position [162, 0]
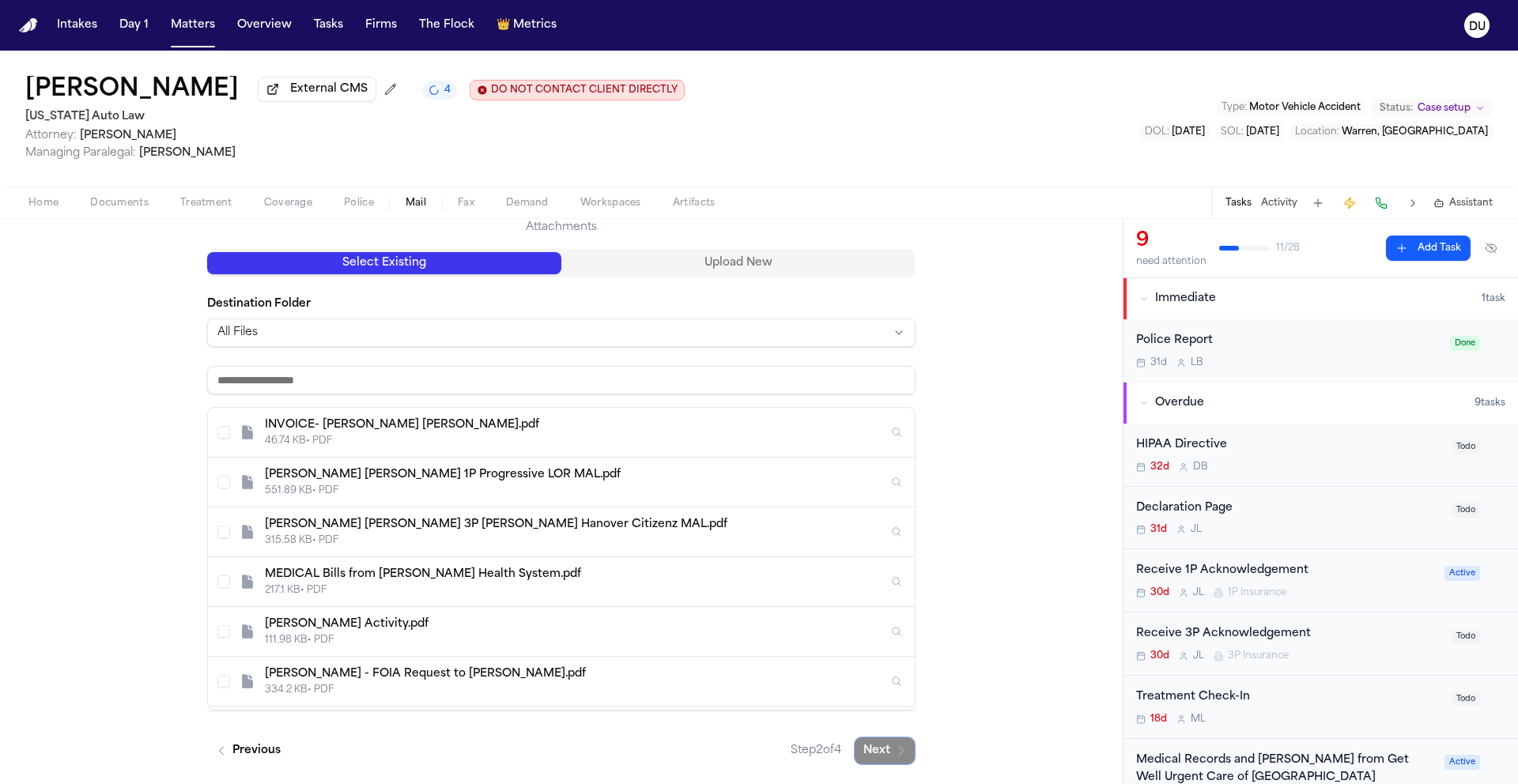
click at [413, 431] on div "INVOICE- [PERSON_NAME] [PERSON_NAME].pdf" at bounding box center [575, 425] width 623 height 16
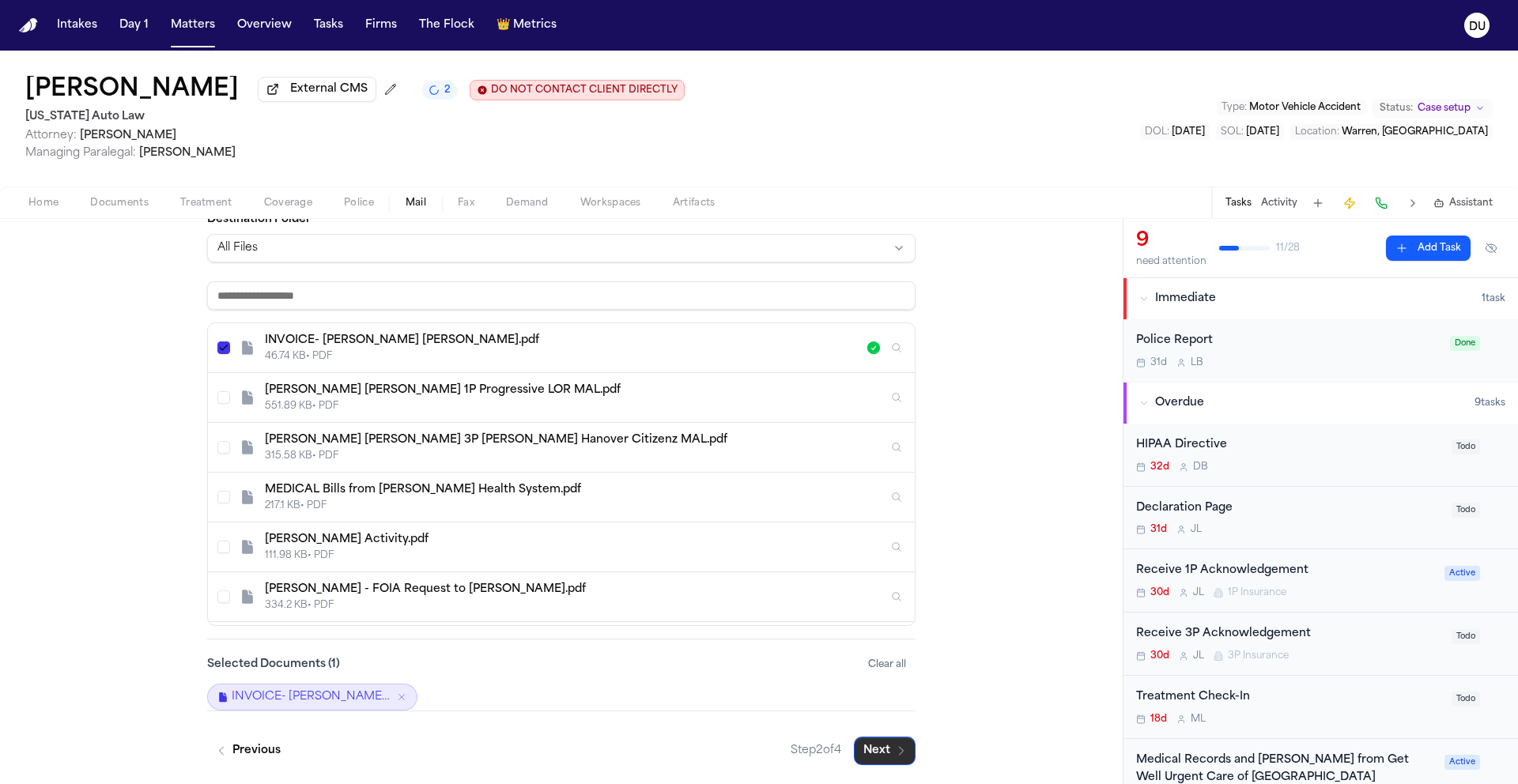
click at [872, 754] on button "Next" at bounding box center [884, 751] width 61 height 29
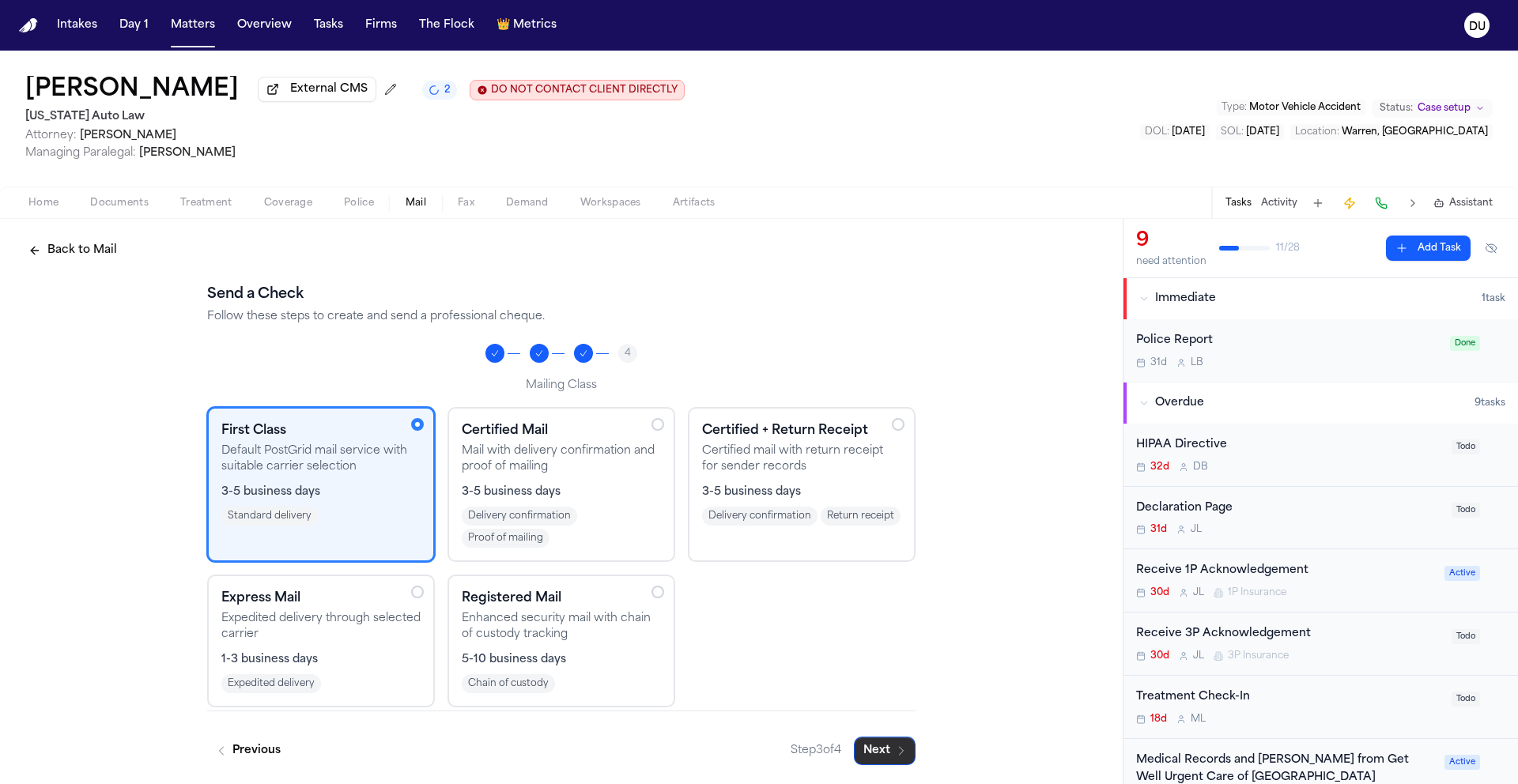
click at [882, 746] on button "Next" at bounding box center [884, 751] width 61 height 29
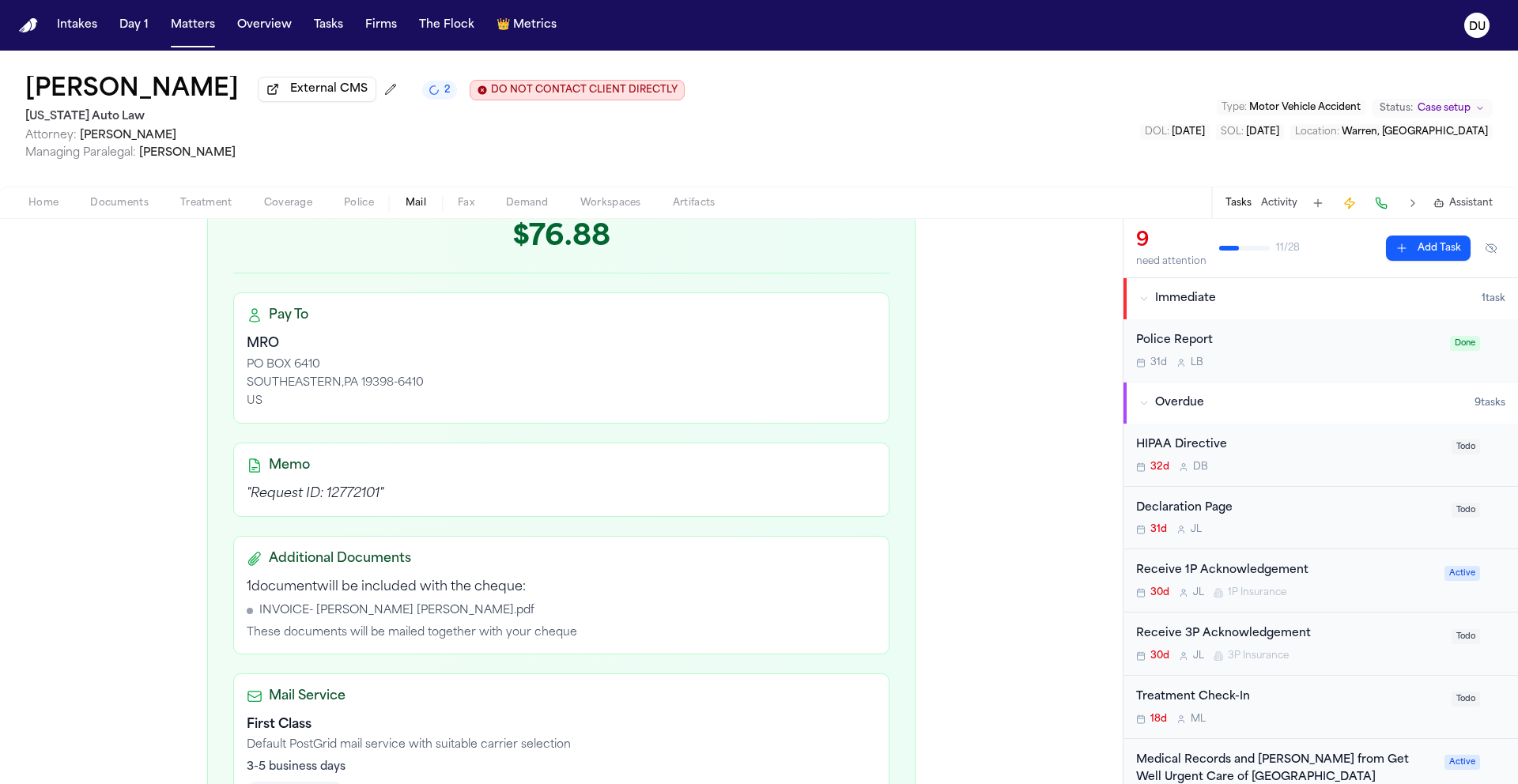
scroll to position [464, 0]
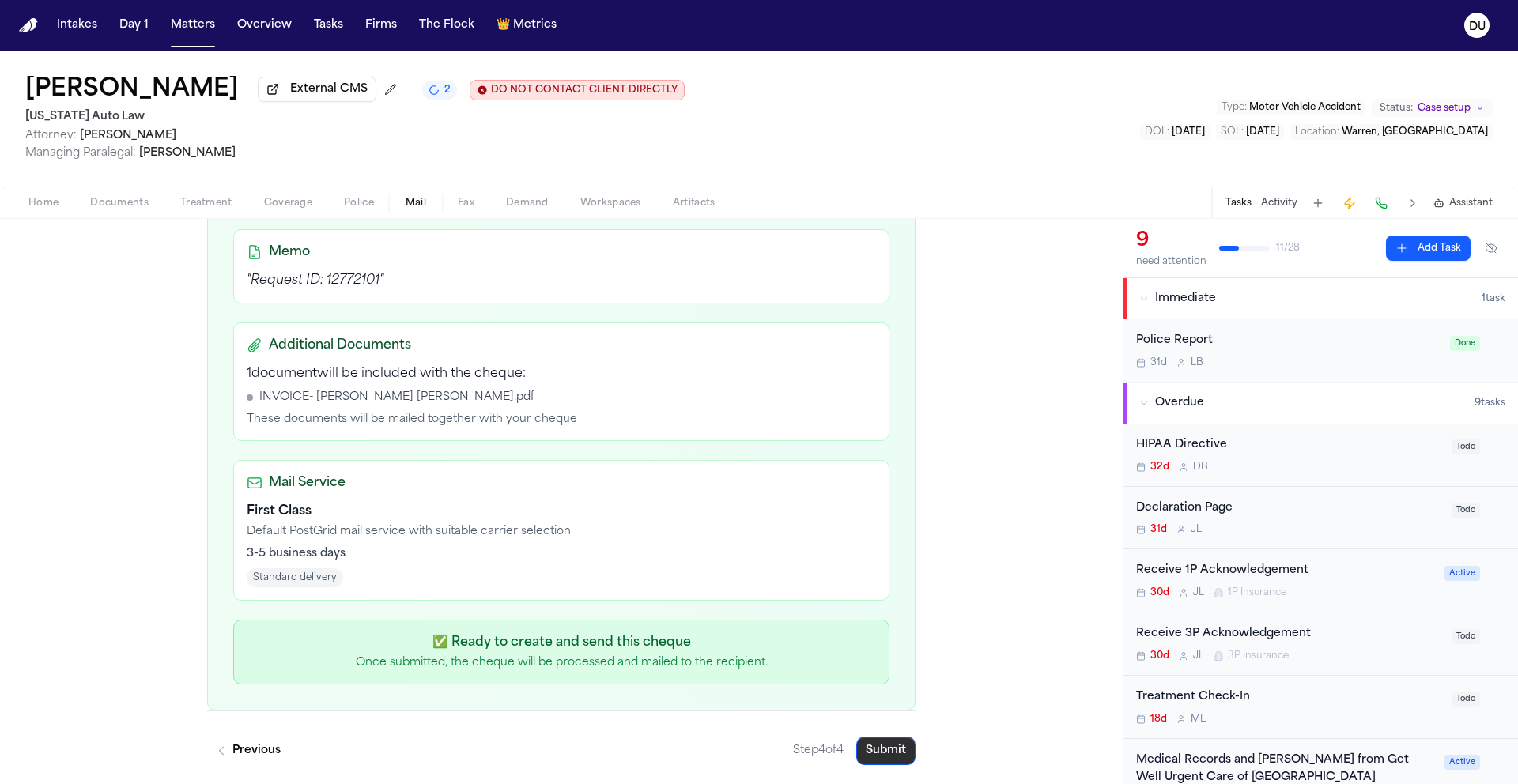
click at [897, 757] on button "Submit" at bounding box center [886, 751] width 59 height 29
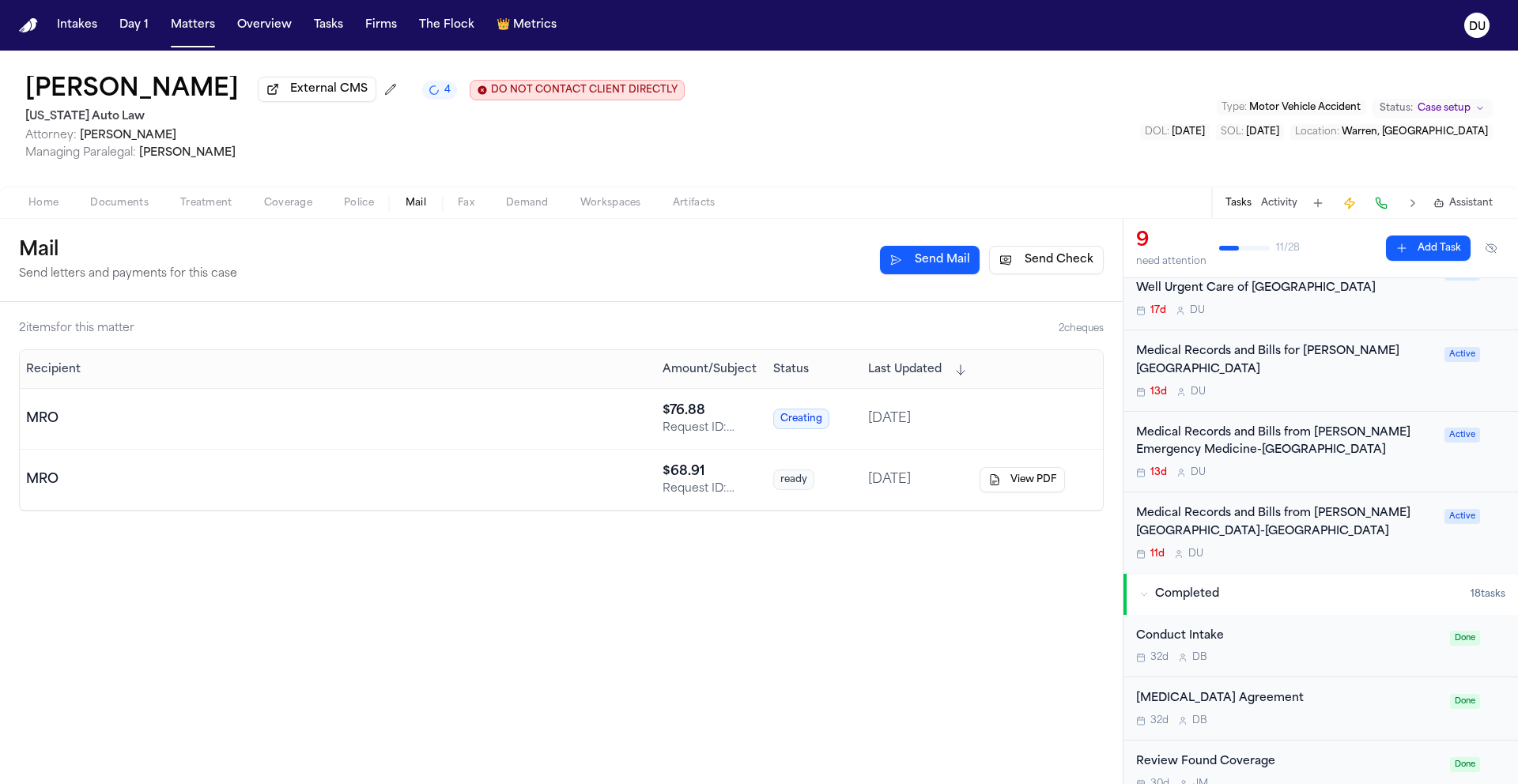
scroll to position [487, 0]
click at [1303, 509] on div "Medical Records and Bills from [PERSON_NAME][GEOGRAPHIC_DATA]-[GEOGRAPHIC_DATA]" at bounding box center [1285, 525] width 299 height 36
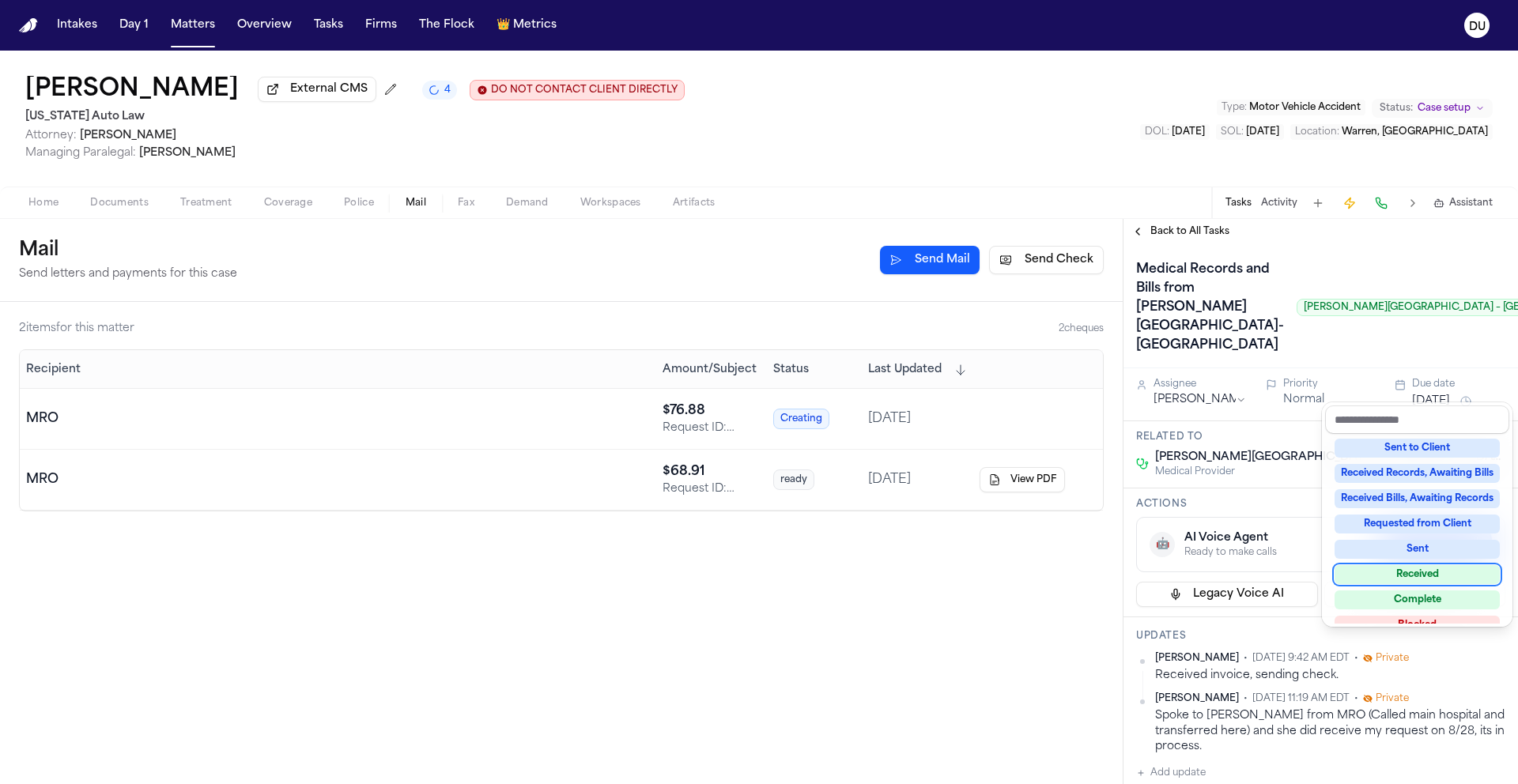
click at [1430, 572] on div "Received" at bounding box center [1417, 574] width 165 height 19
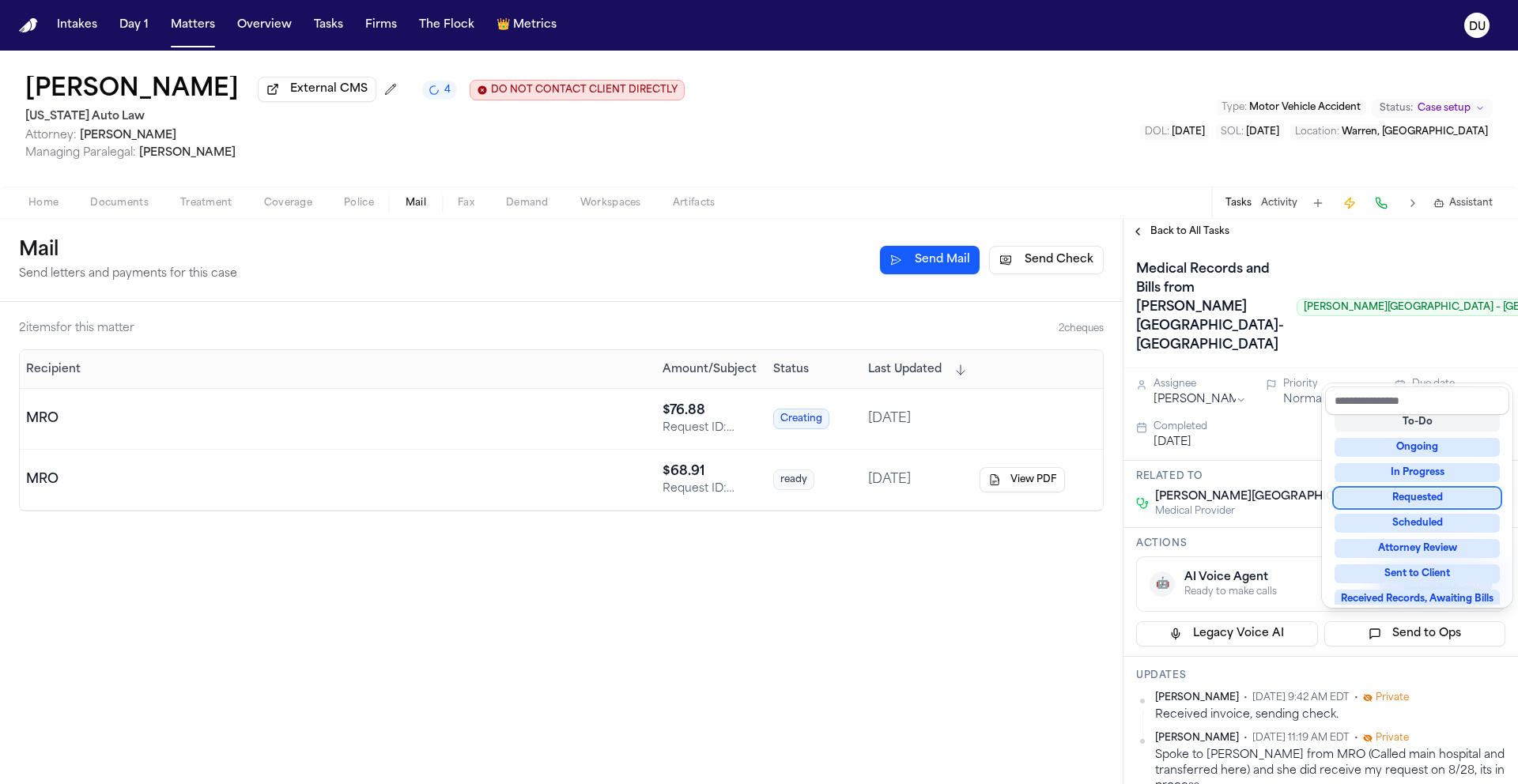
click at [1293, 358] on div "Medical Records and Bills from [PERSON_NAME][GEOGRAPHIC_DATA]-[GEOGRAPHIC_DATA]…" at bounding box center [1320, 307] width 369 height 101
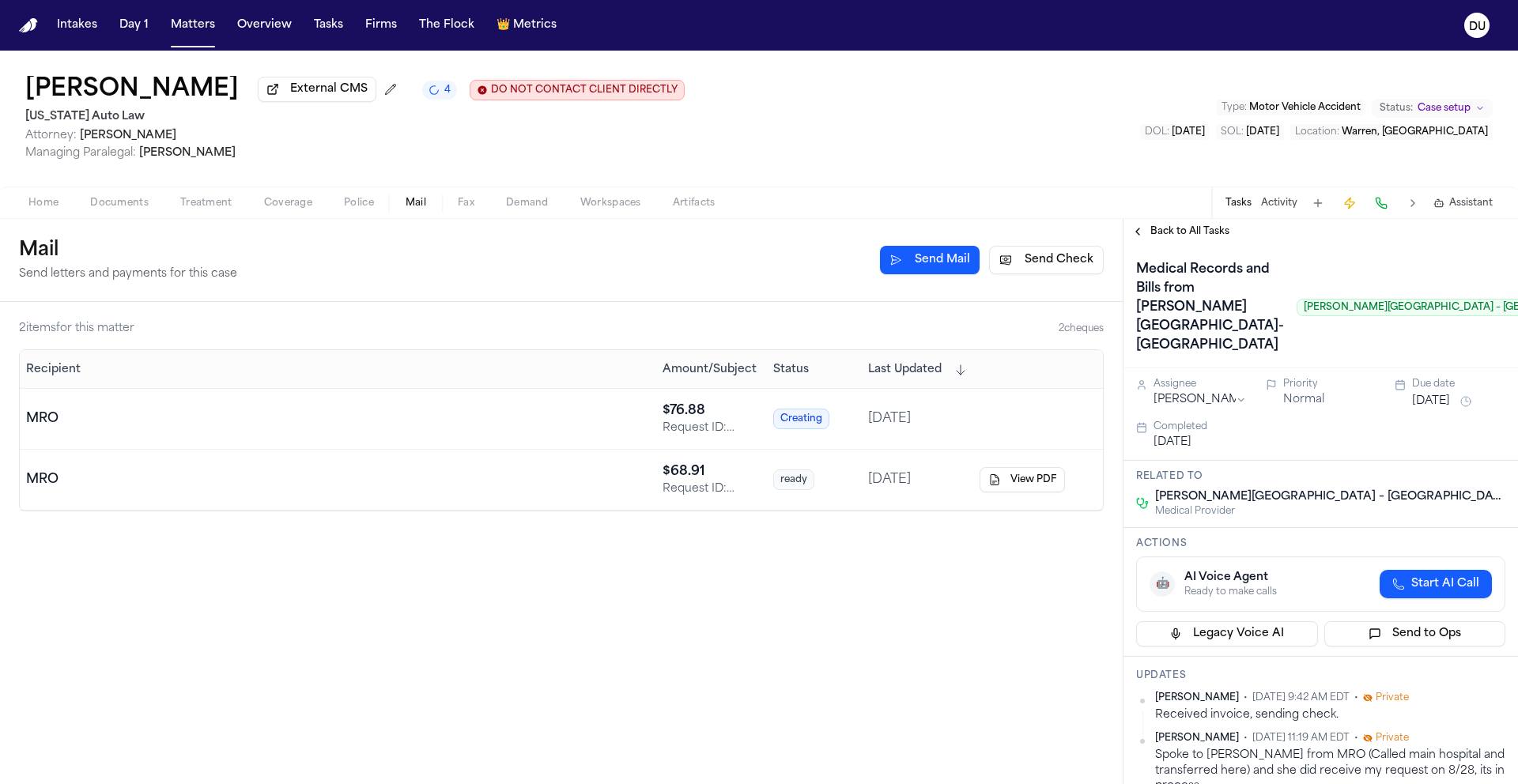
scroll to position [491, 0]
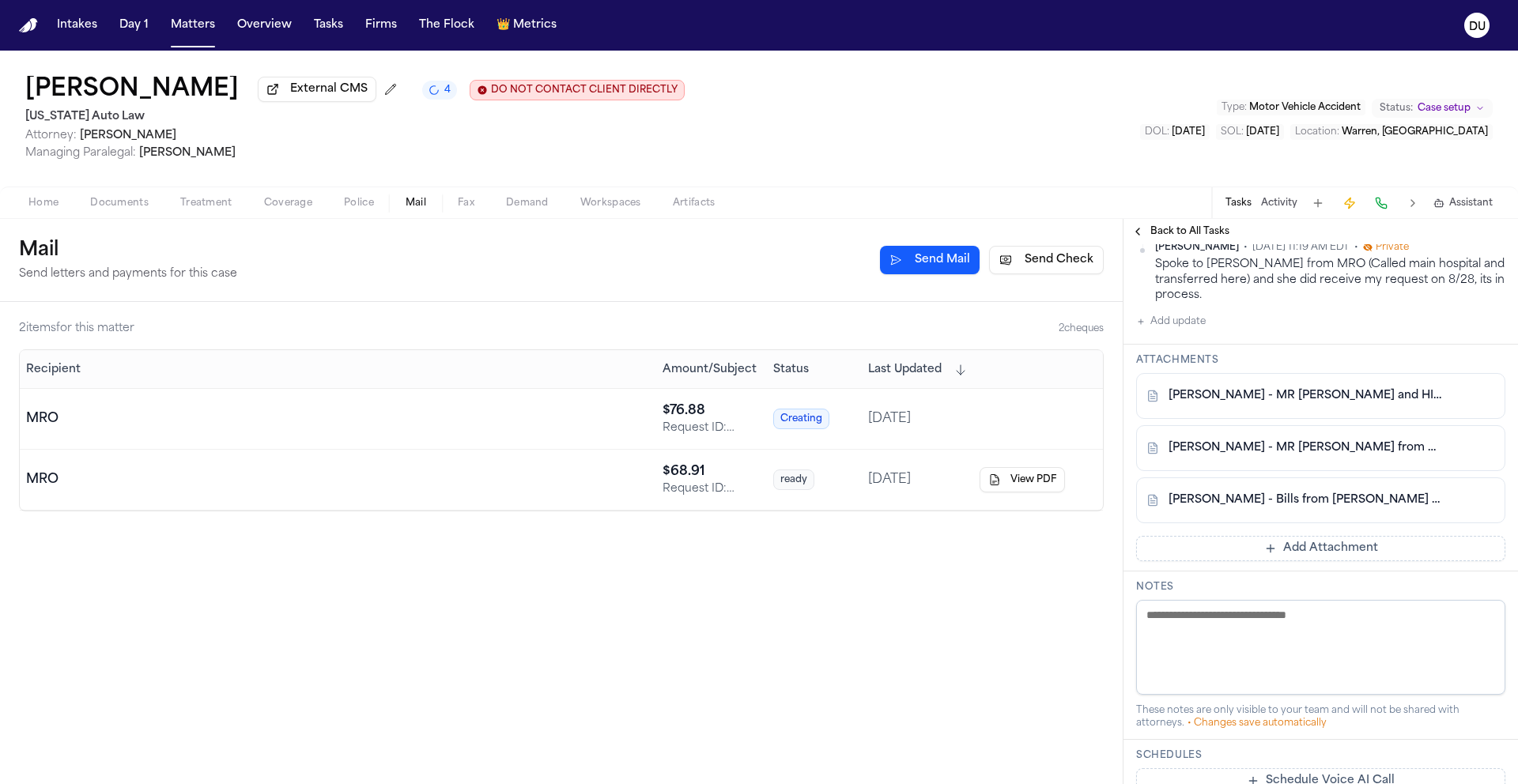
click at [1308, 561] on button "Add Attachment" at bounding box center [1320, 548] width 369 height 25
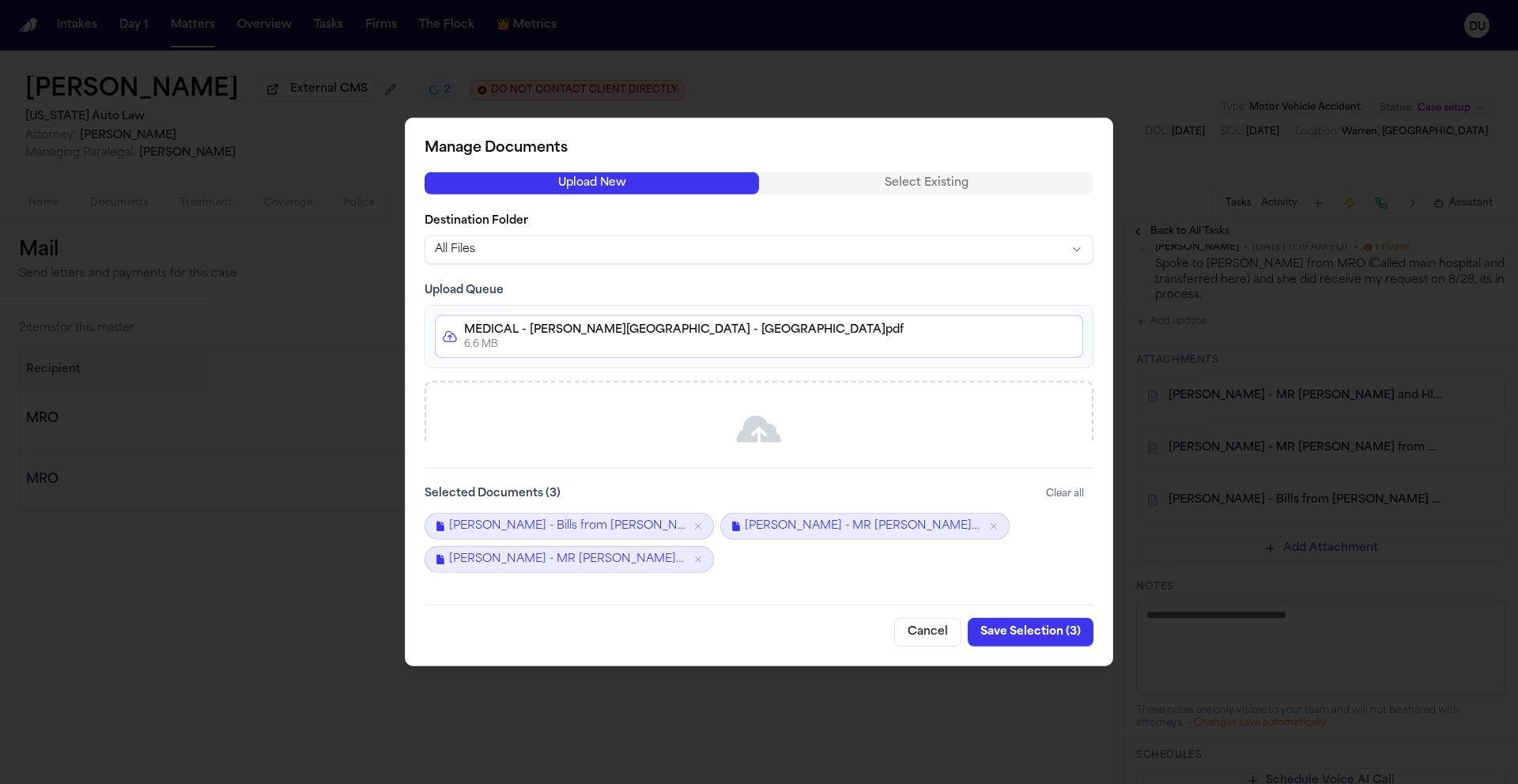
click at [1048, 632] on button "Save Selection ( 3 )" at bounding box center [1030, 632] width 125 height 29
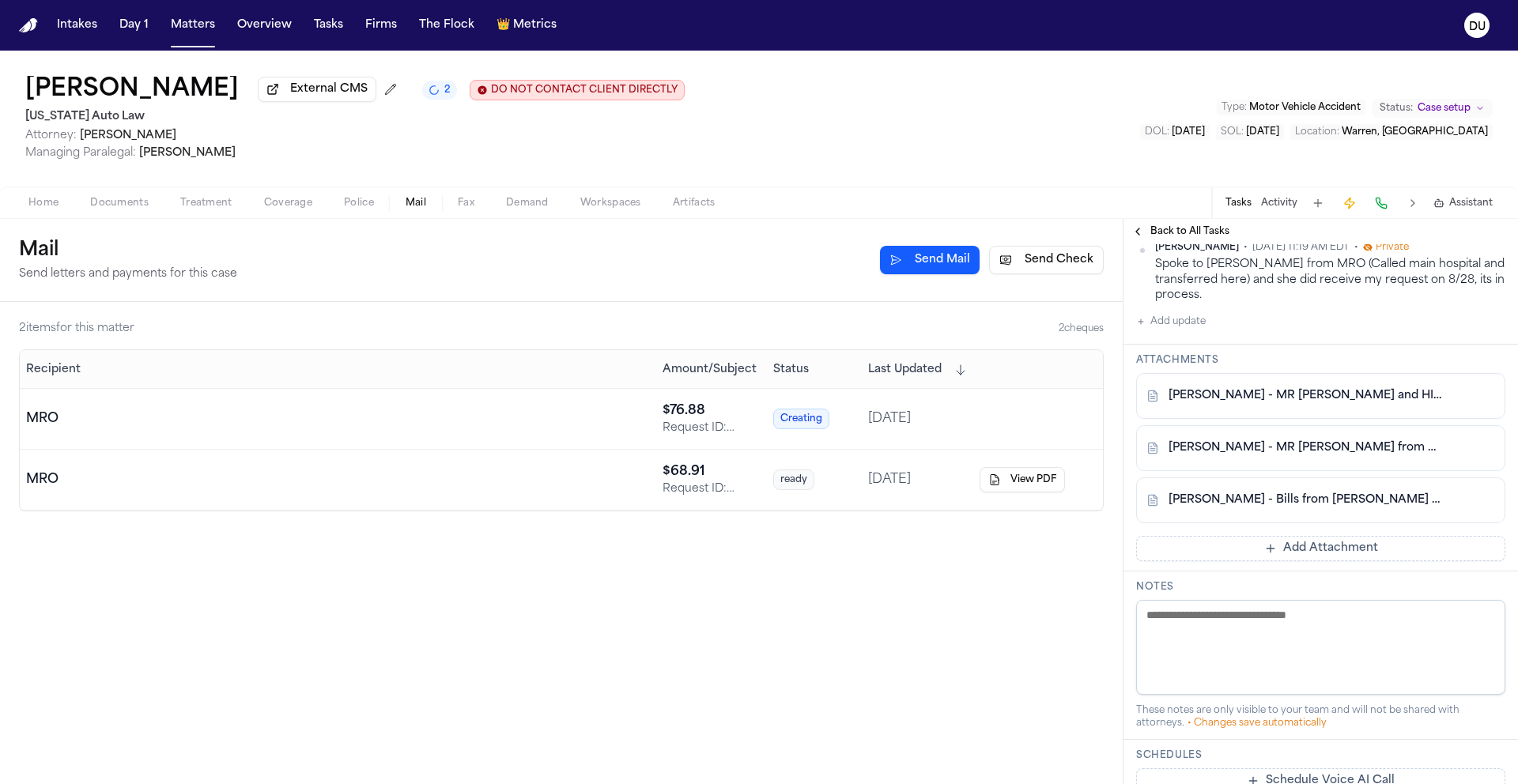
click at [1326, 561] on button "Add Attachment" at bounding box center [1320, 548] width 369 height 25
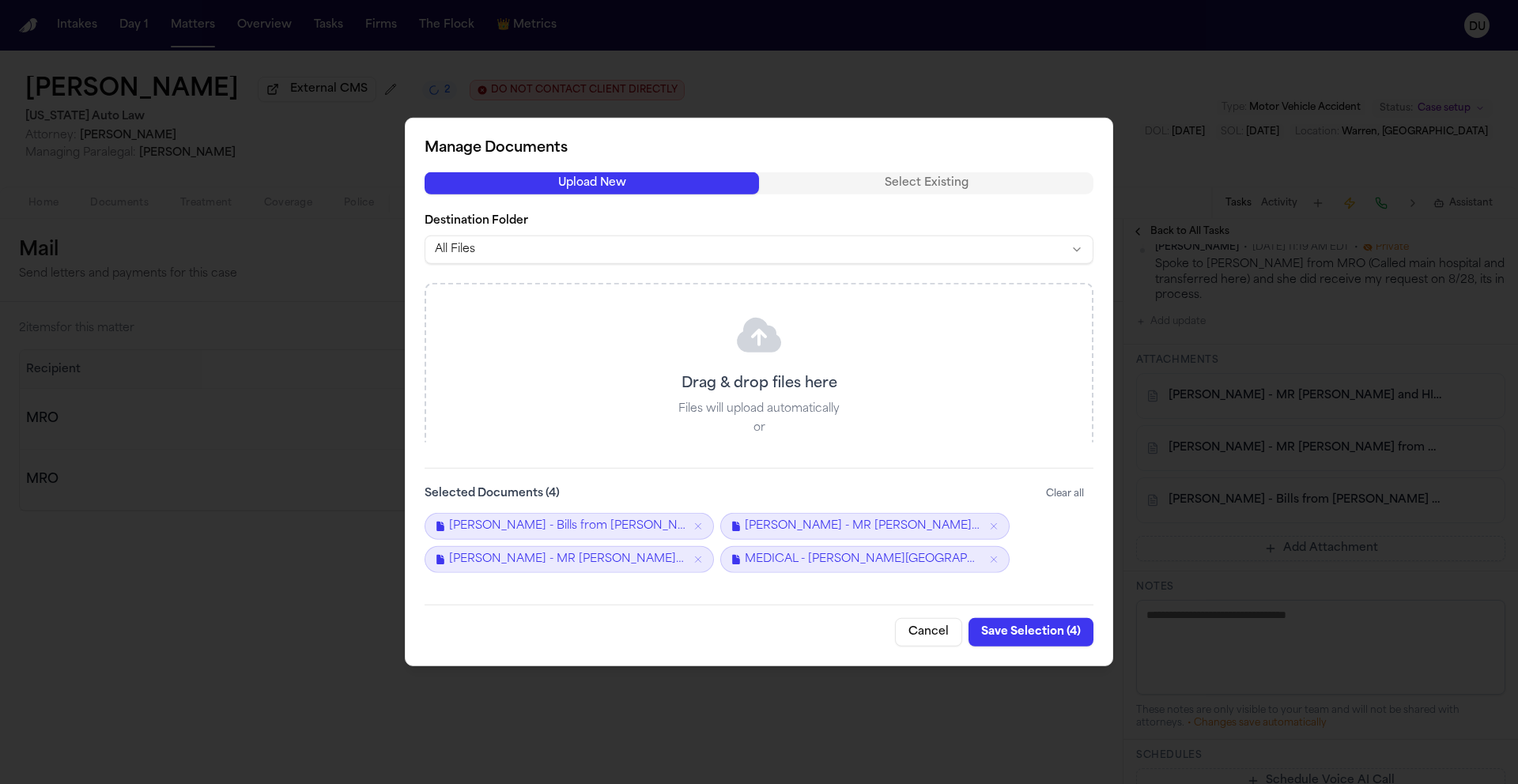
click at [1014, 634] on button "Save Selection ( 4 )" at bounding box center [1030, 632] width 125 height 29
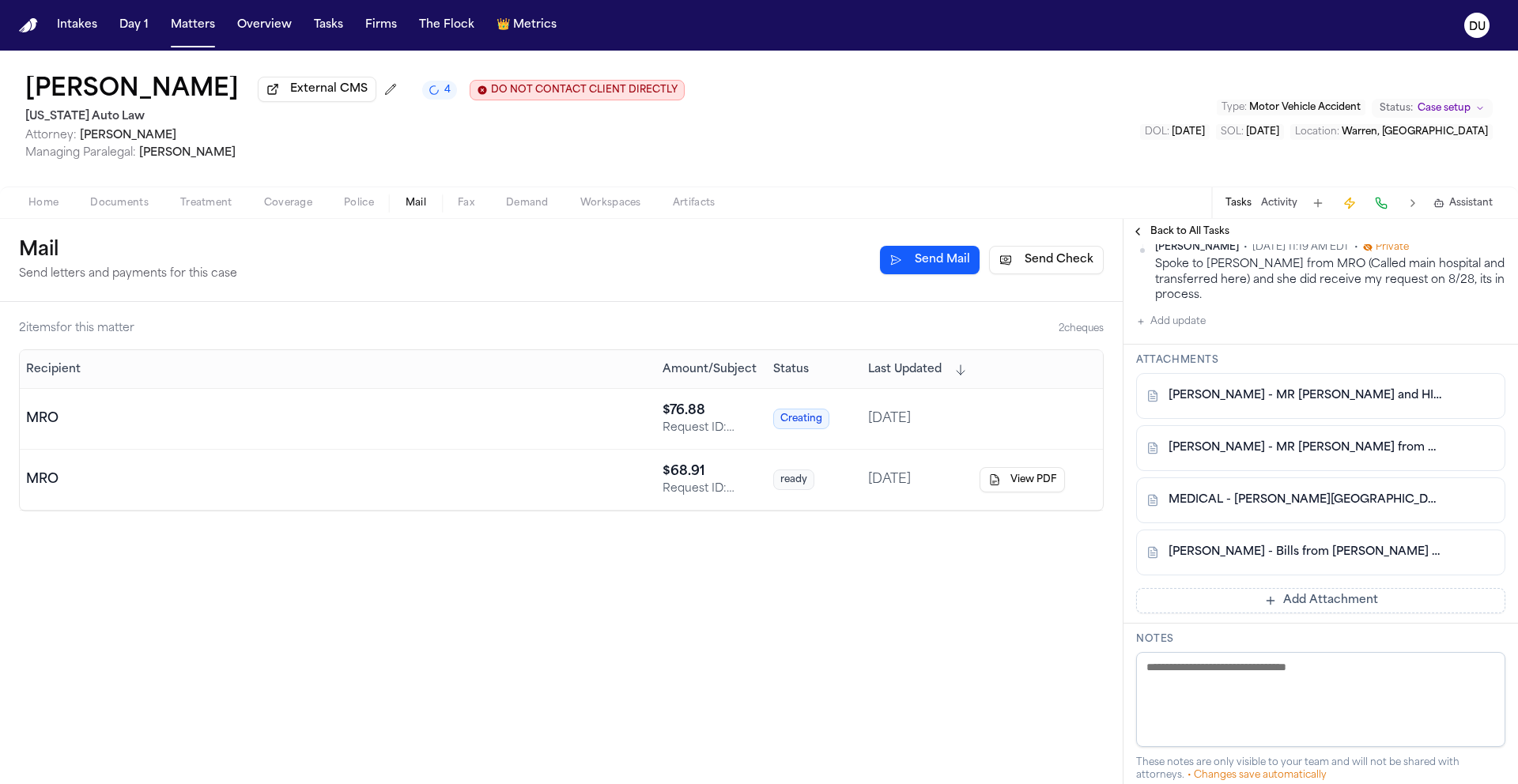
click at [22, 28] on img "Home" at bounding box center [28, 26] width 19 height 15
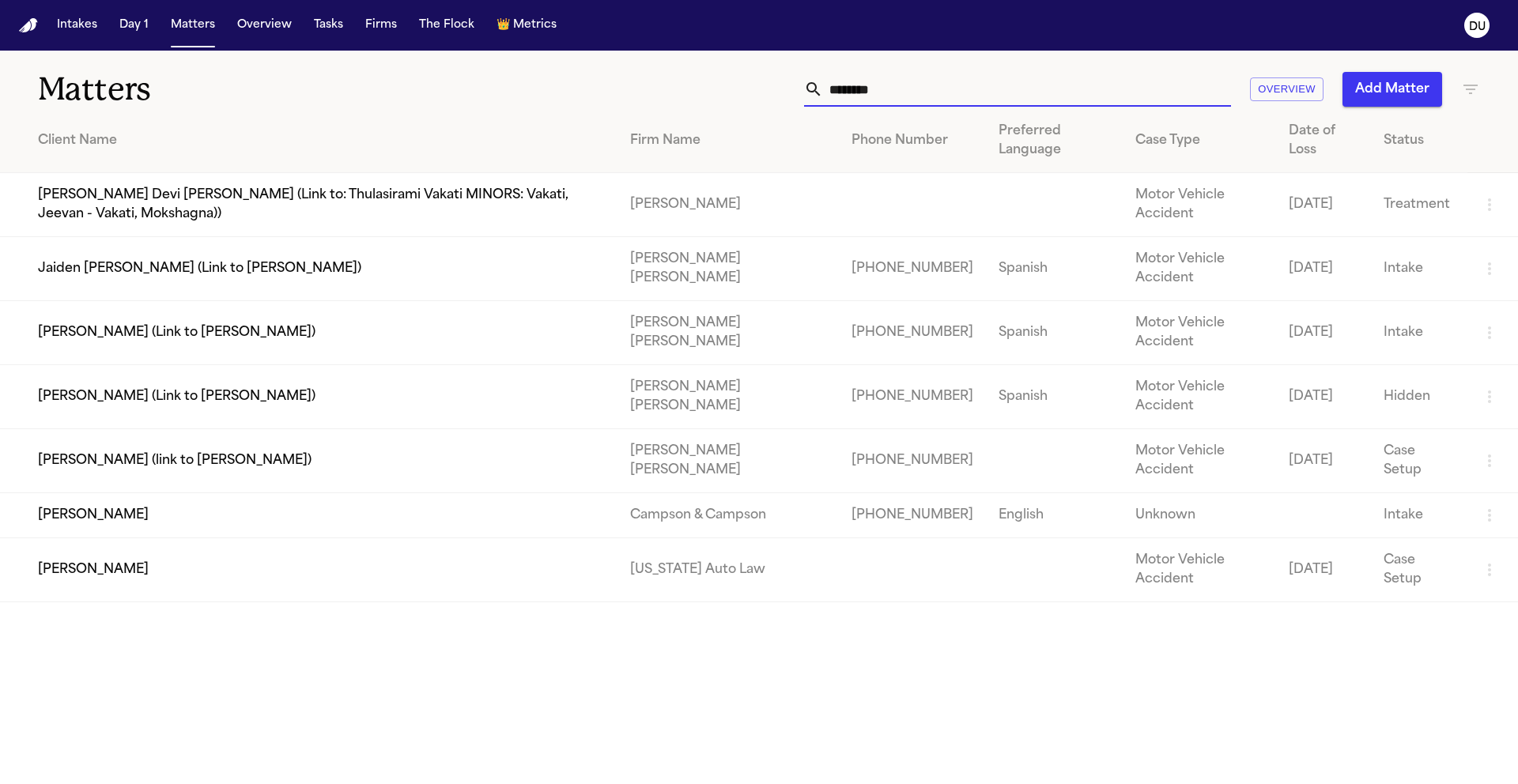
drag, startPoint x: 914, startPoint y: 99, endPoint x: 701, endPoint y: 99, distance: 213.0
click at [701, 99] on div "******** Overview Add Matter" at bounding box center [968, 89] width 1022 height 34
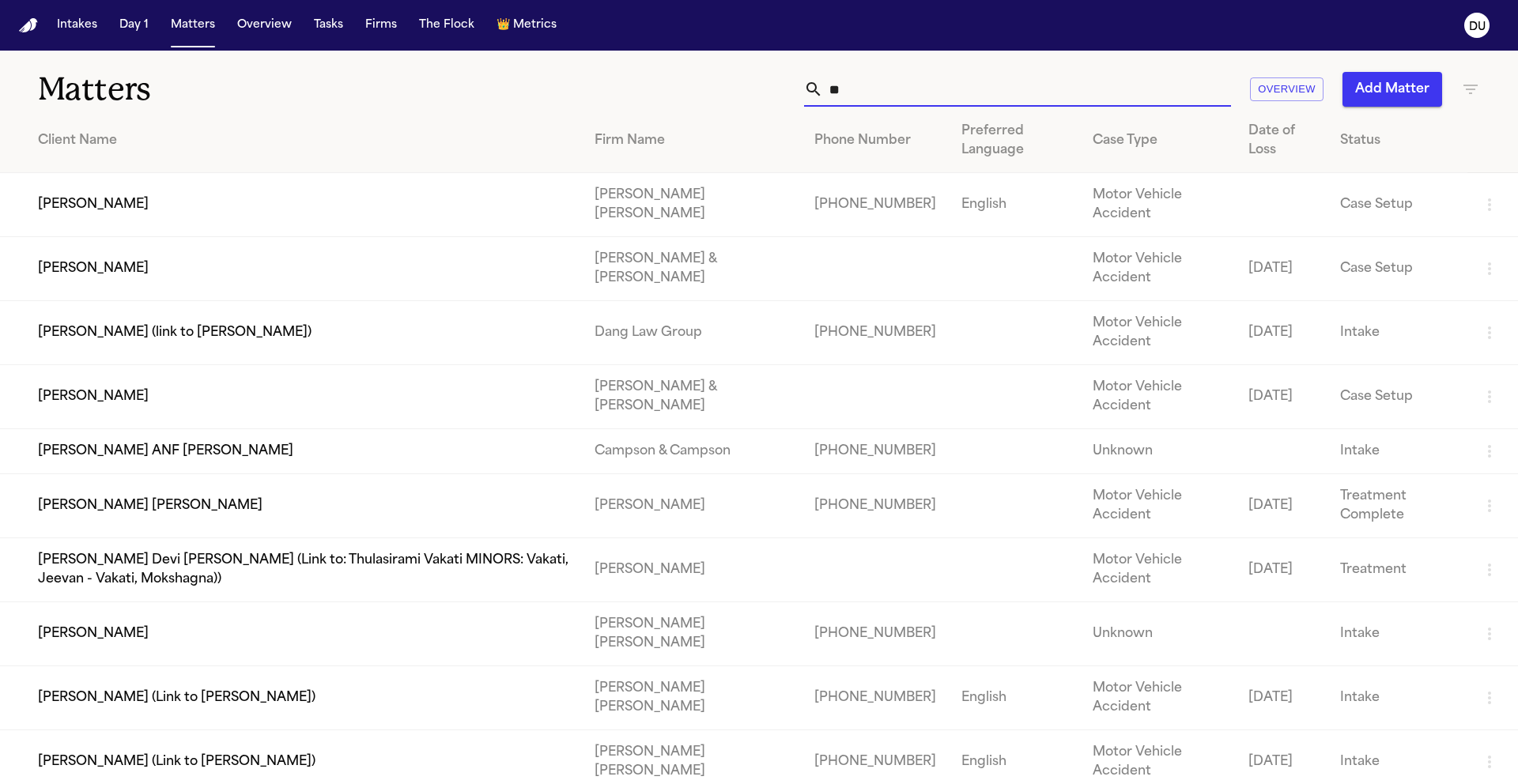
type input "*"
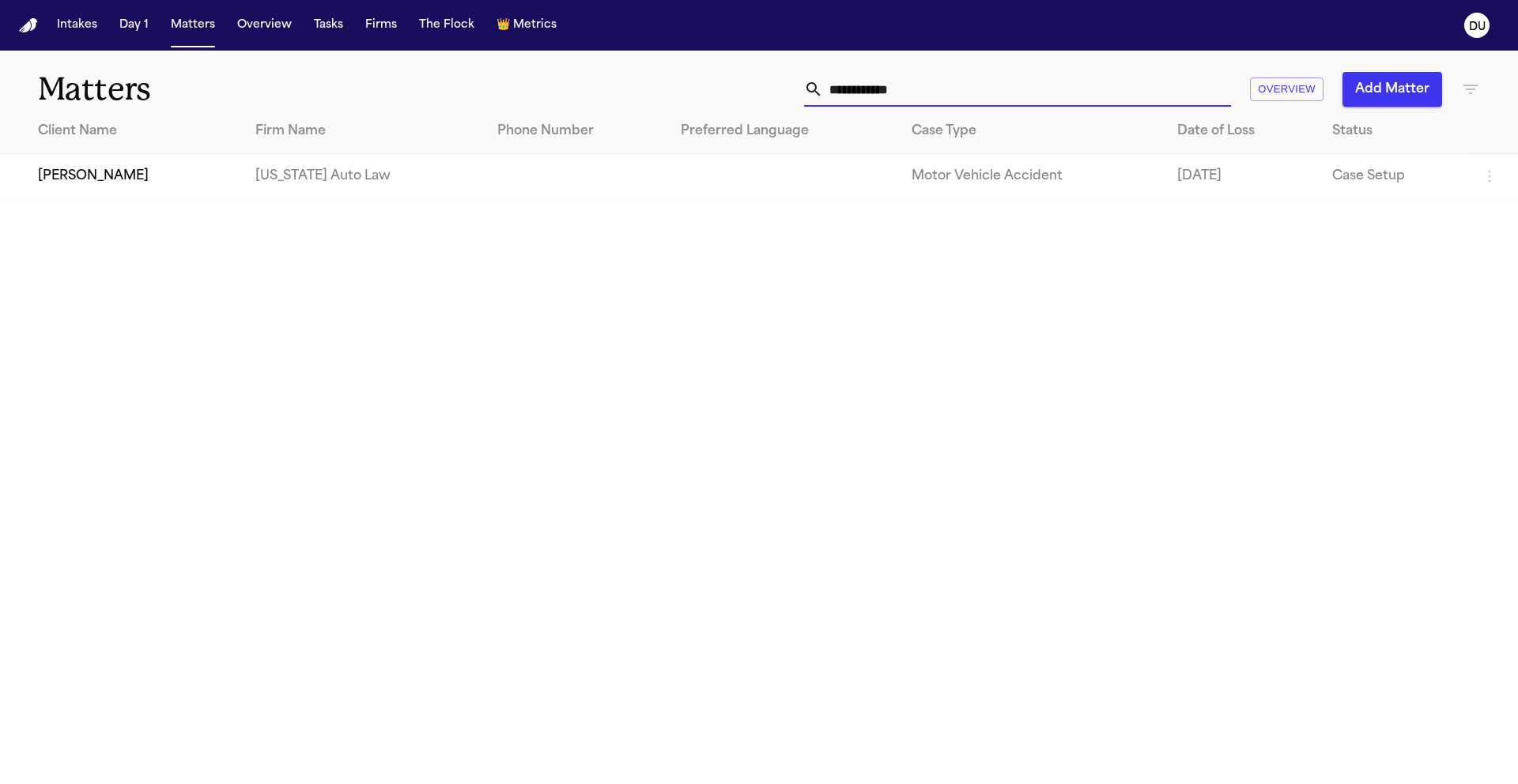
type input "**********"
click at [249, 171] on td "[US_STATE] Auto Law" at bounding box center [364, 176] width 242 height 45
click at [66, 181] on td "[PERSON_NAME]" at bounding box center [122, 176] width 243 height 45
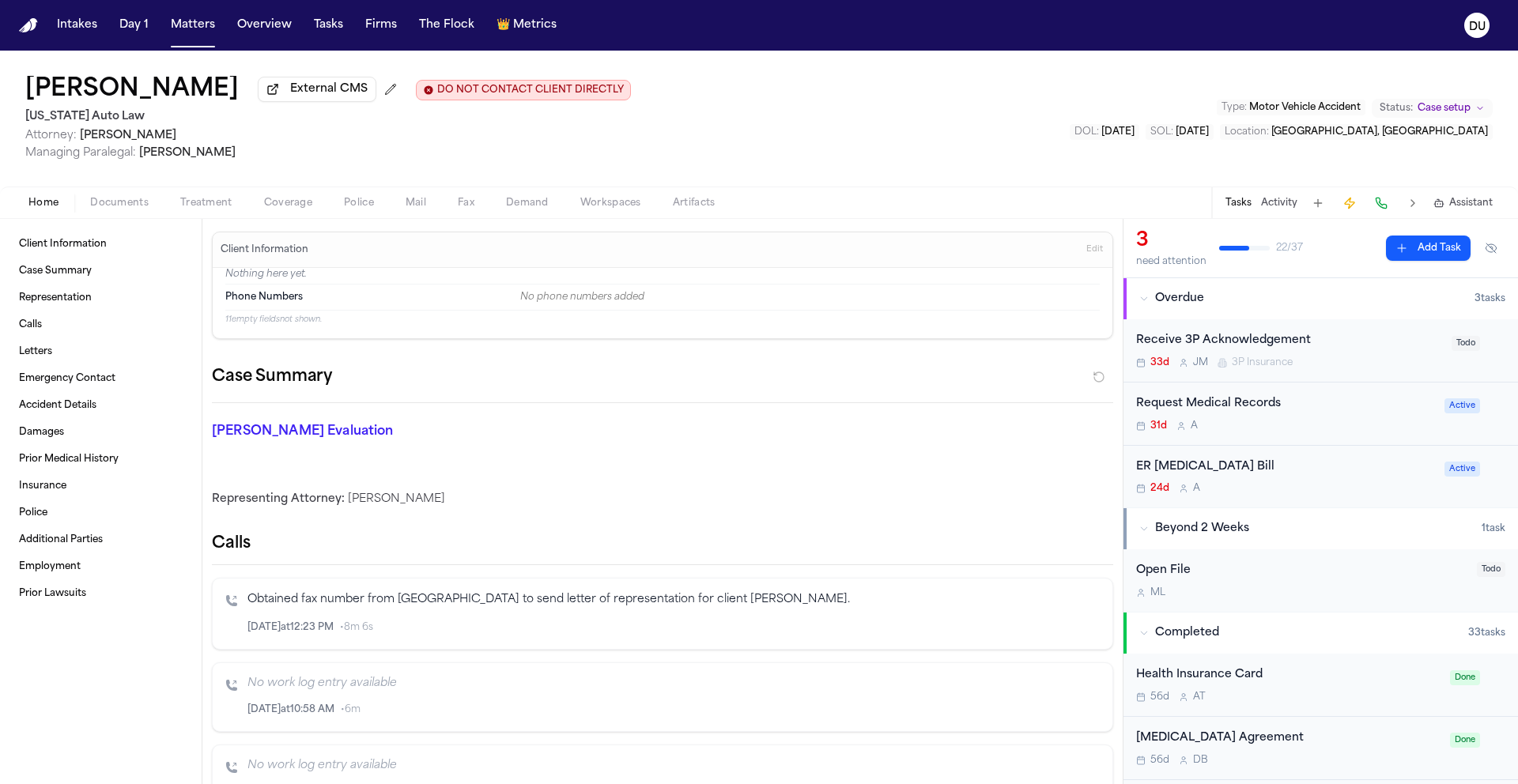
click at [1242, 405] on div "Request Medical Records" at bounding box center [1285, 405] width 299 height 19
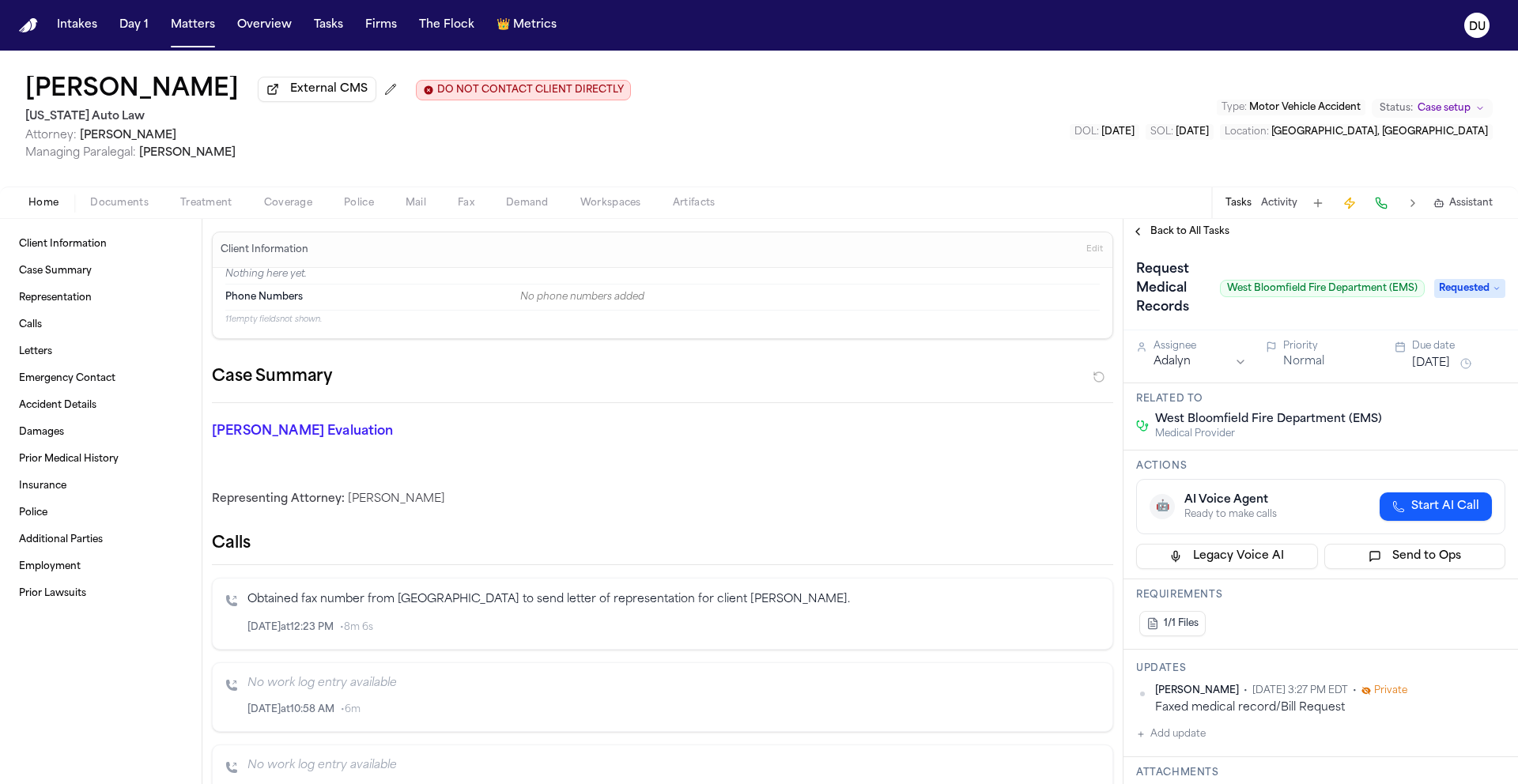
click at [1188, 238] on span "Back to All Tasks" at bounding box center [1189, 232] width 79 height 13
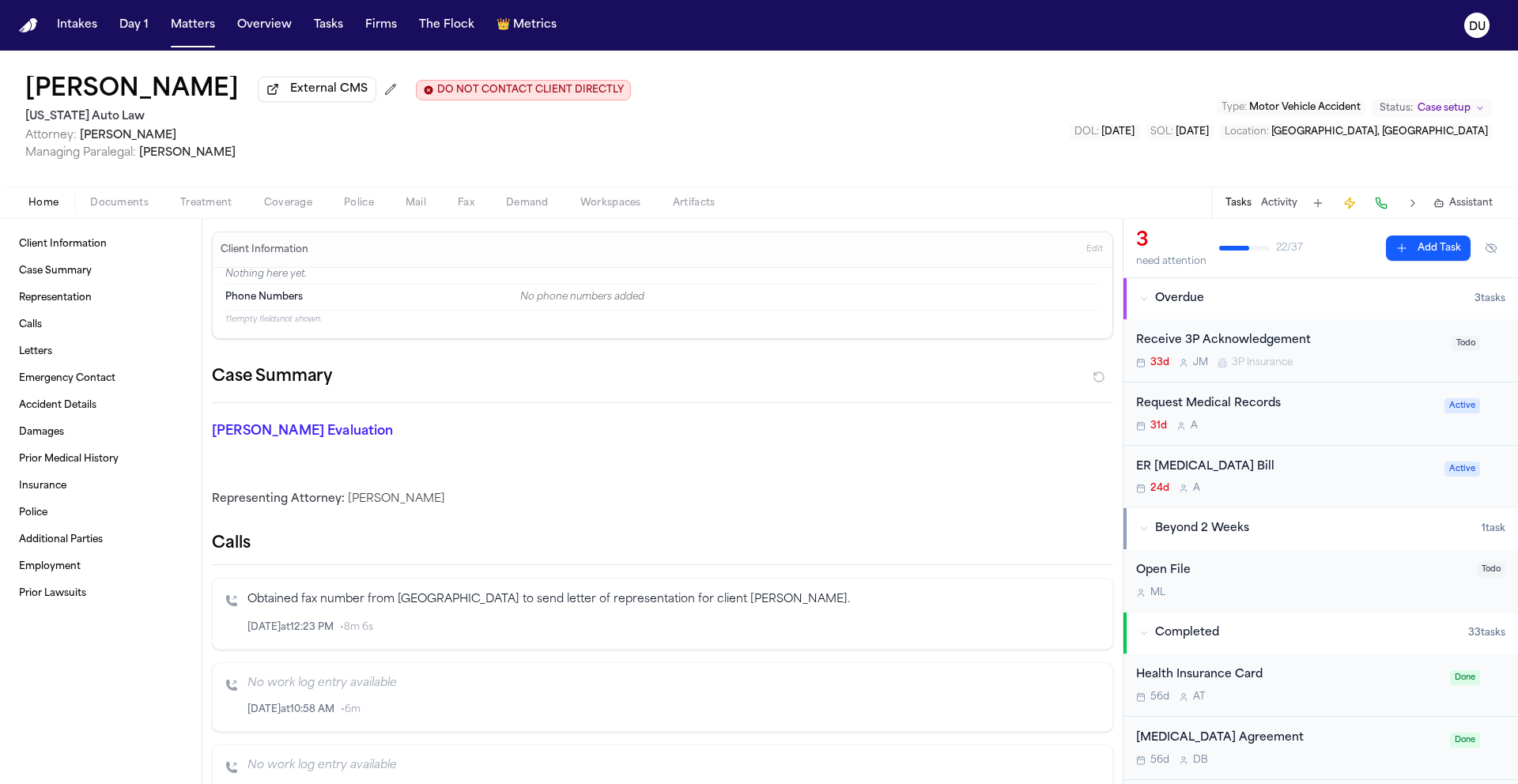
click at [1194, 477] on div "ER [MEDICAL_DATA] Bill" at bounding box center [1285, 468] width 299 height 19
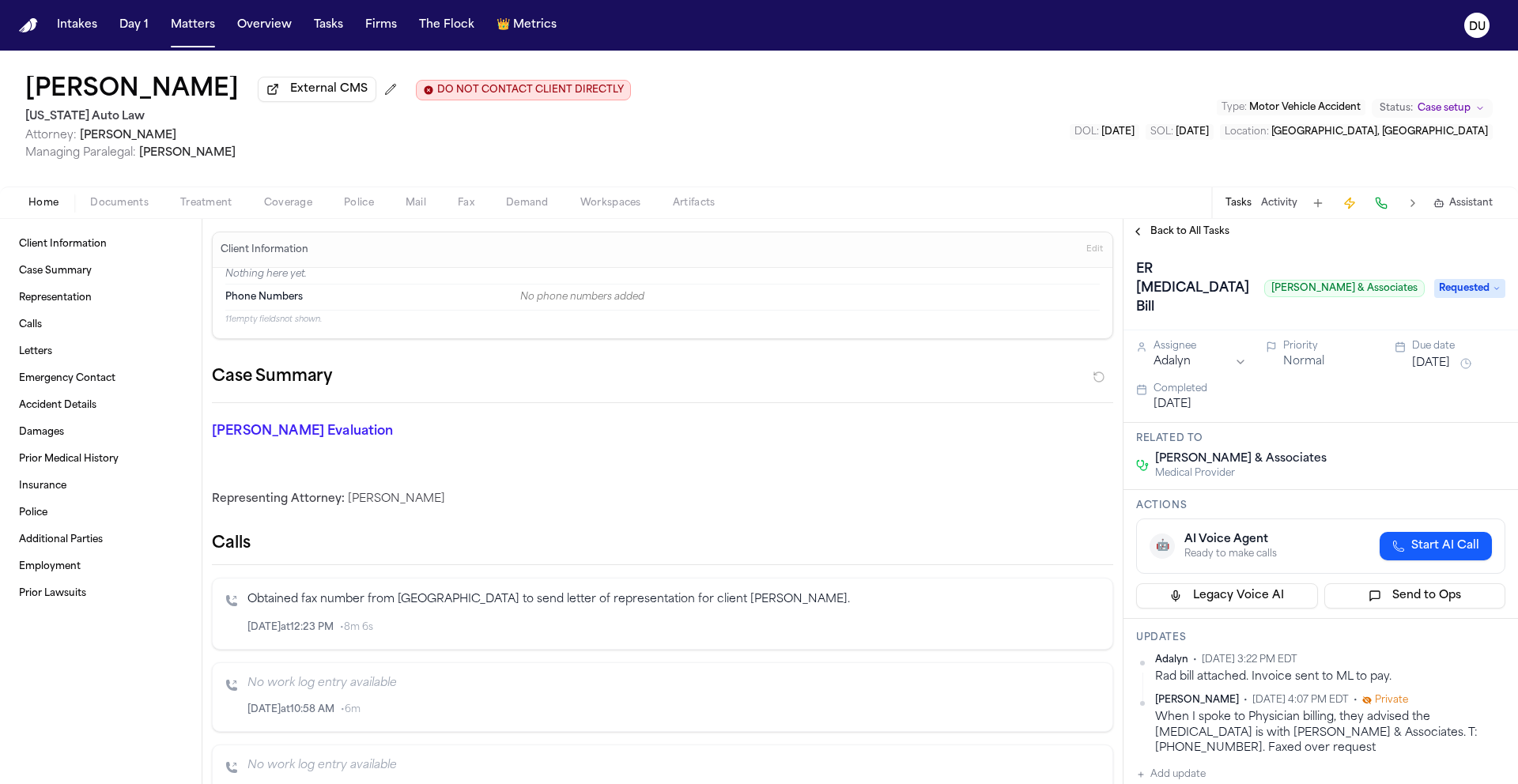
click at [1187, 235] on span "Back to All Tasks" at bounding box center [1189, 232] width 79 height 13
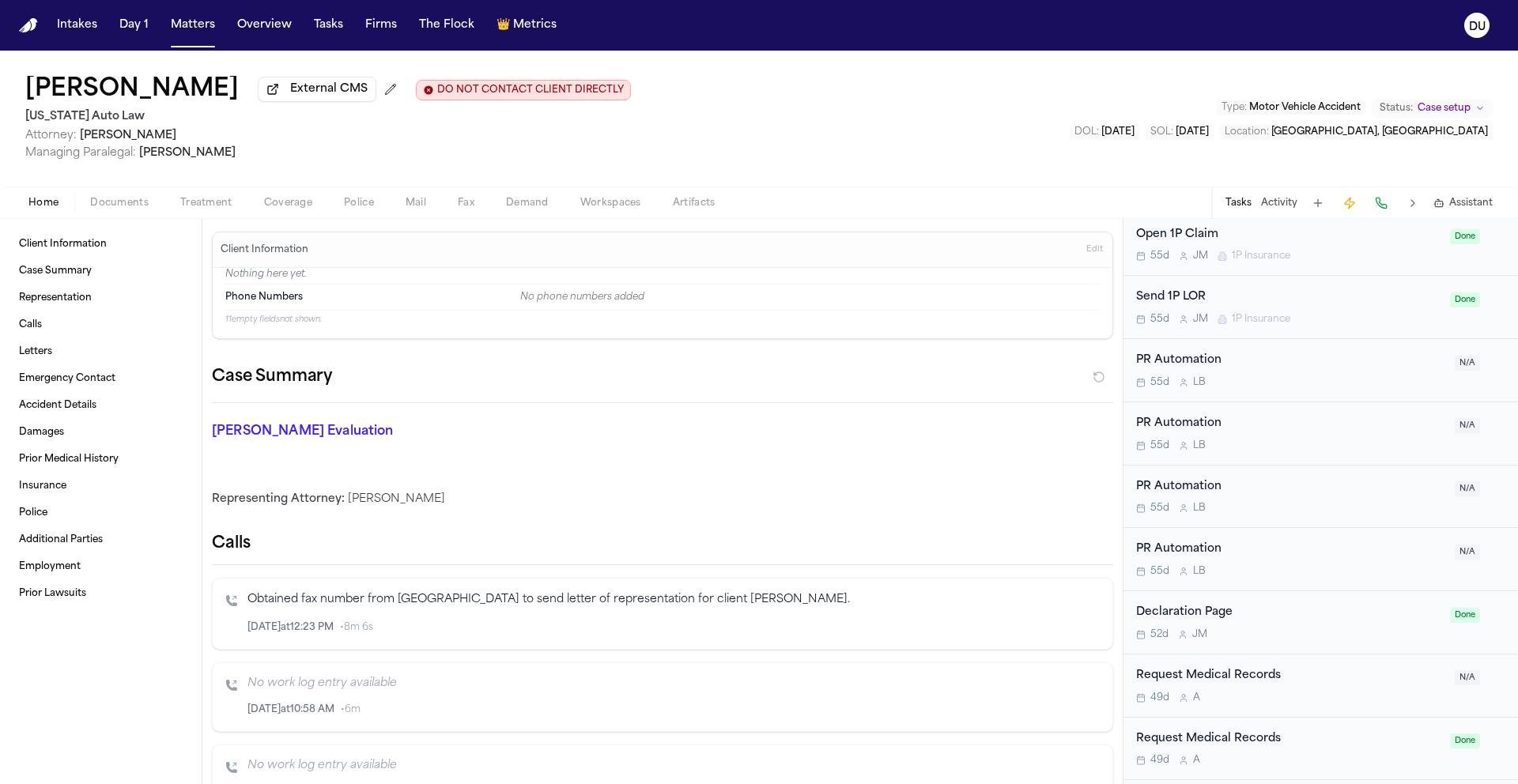
scroll to position [1521, 0]
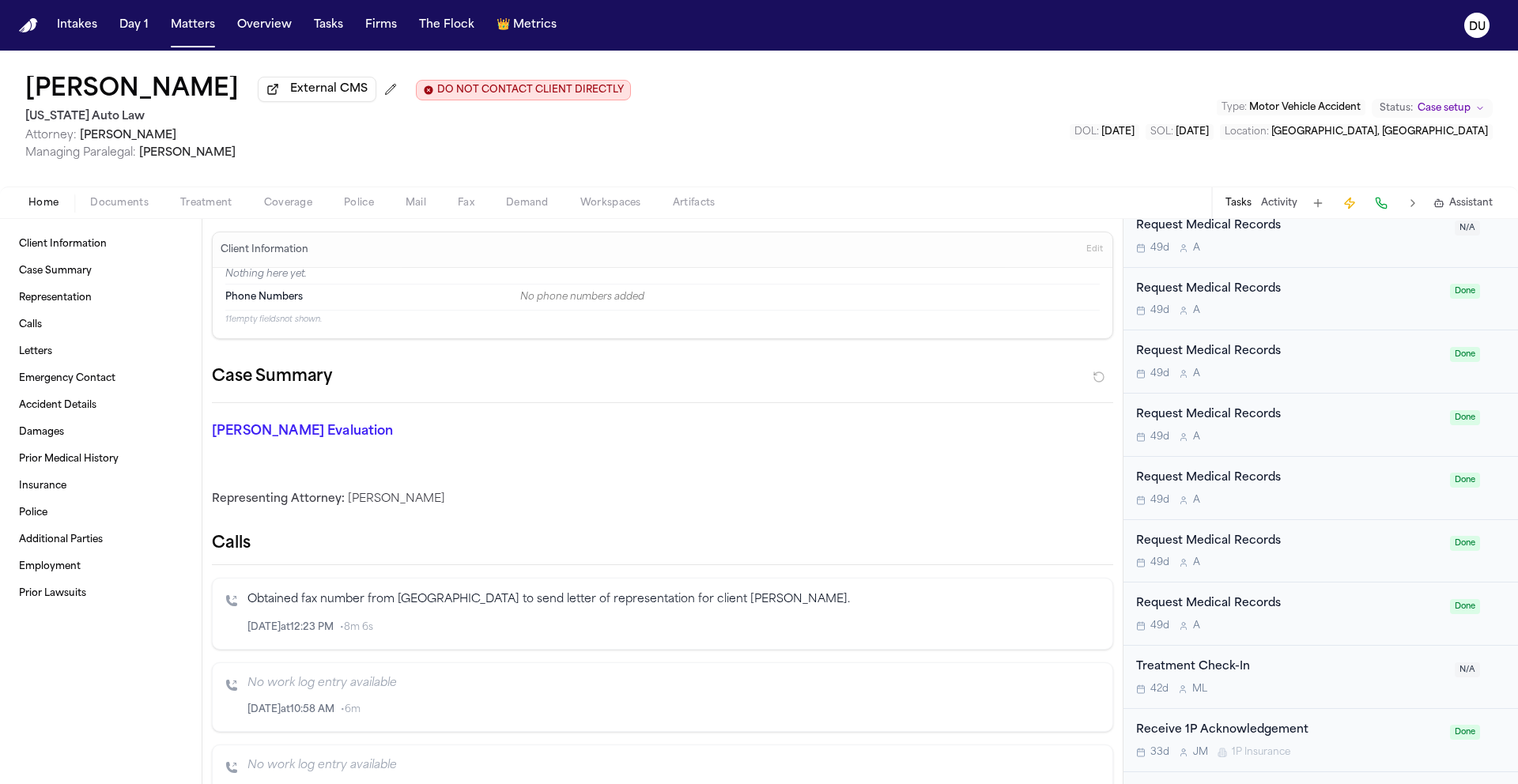
click at [1244, 431] on div "Request Medical Records 49d A" at bounding box center [1288, 425] width 304 height 37
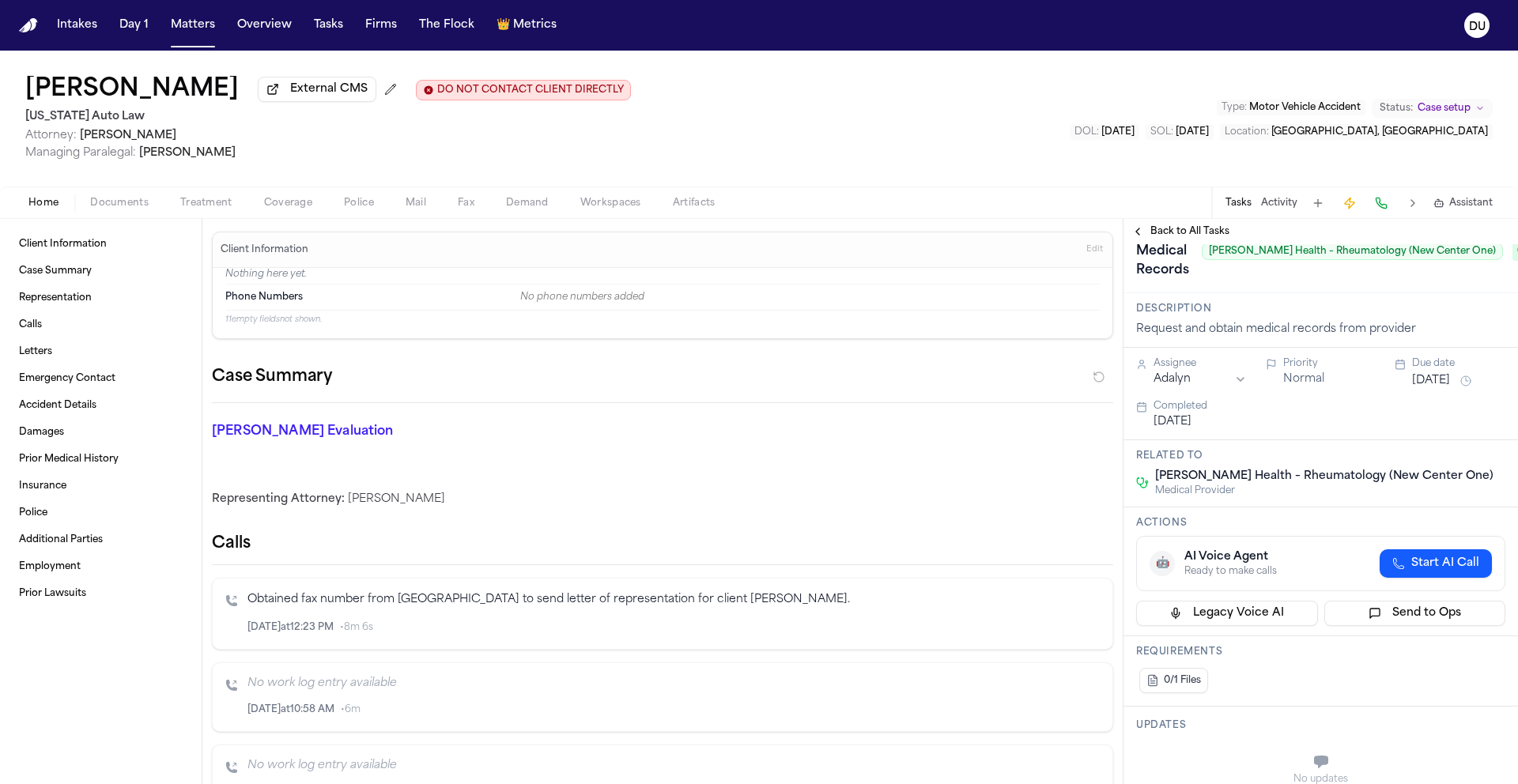
scroll to position [295, 0]
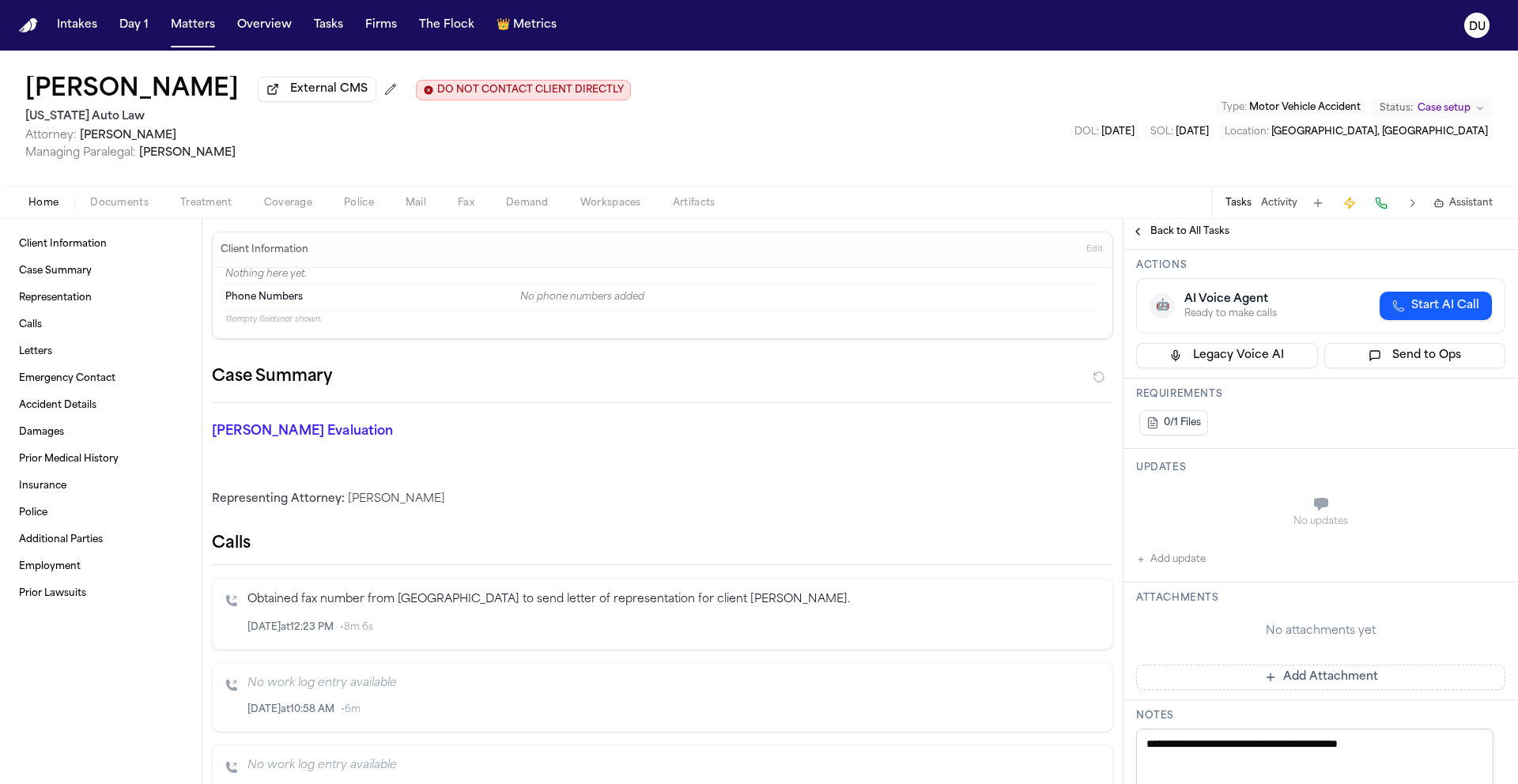
click at [1159, 243] on div "Back to All Tasks" at bounding box center [1319, 231] width 394 height 25
click at [1165, 237] on span "Back to All Tasks" at bounding box center [1189, 232] width 79 height 13
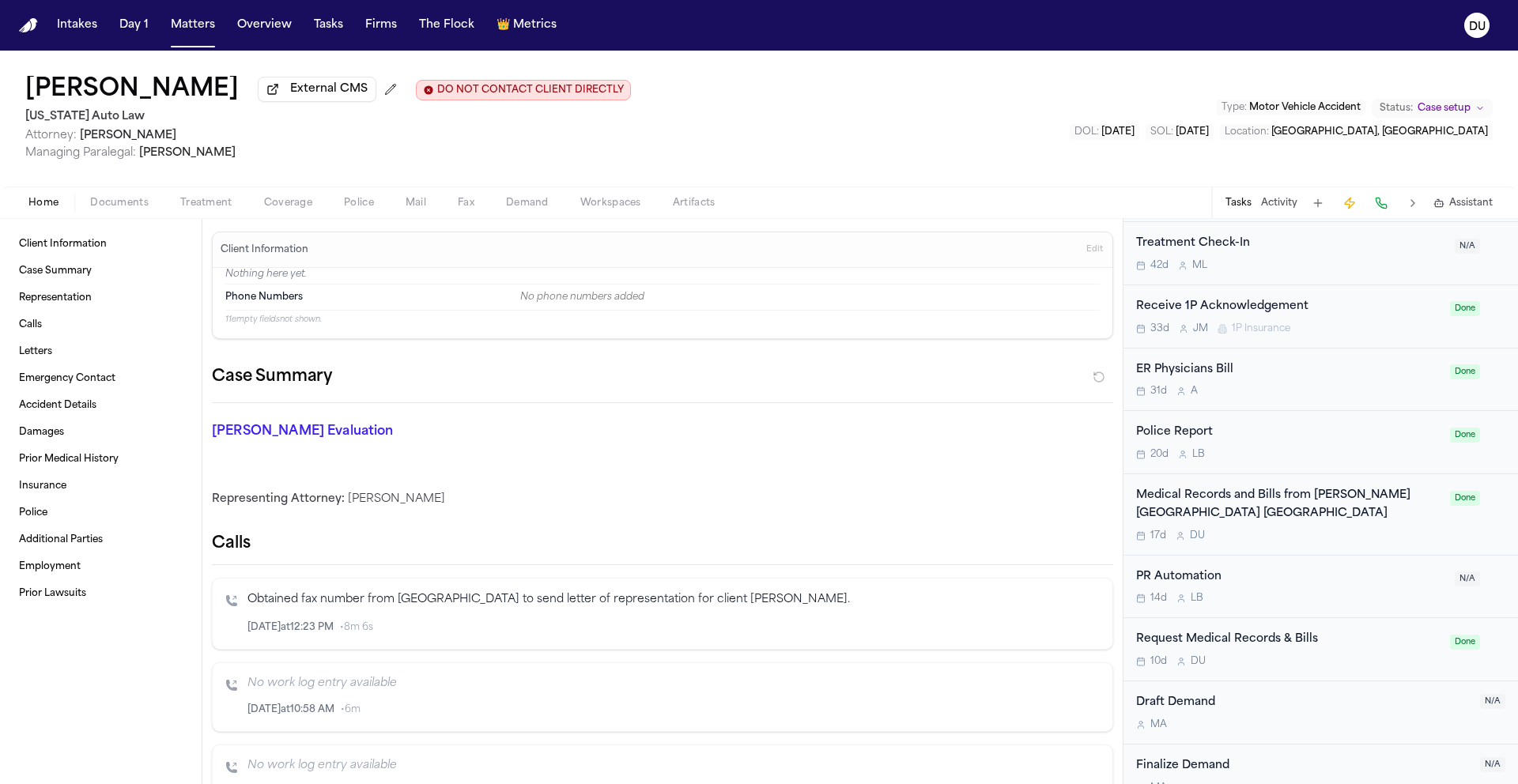
scroll to position [1971, 0]
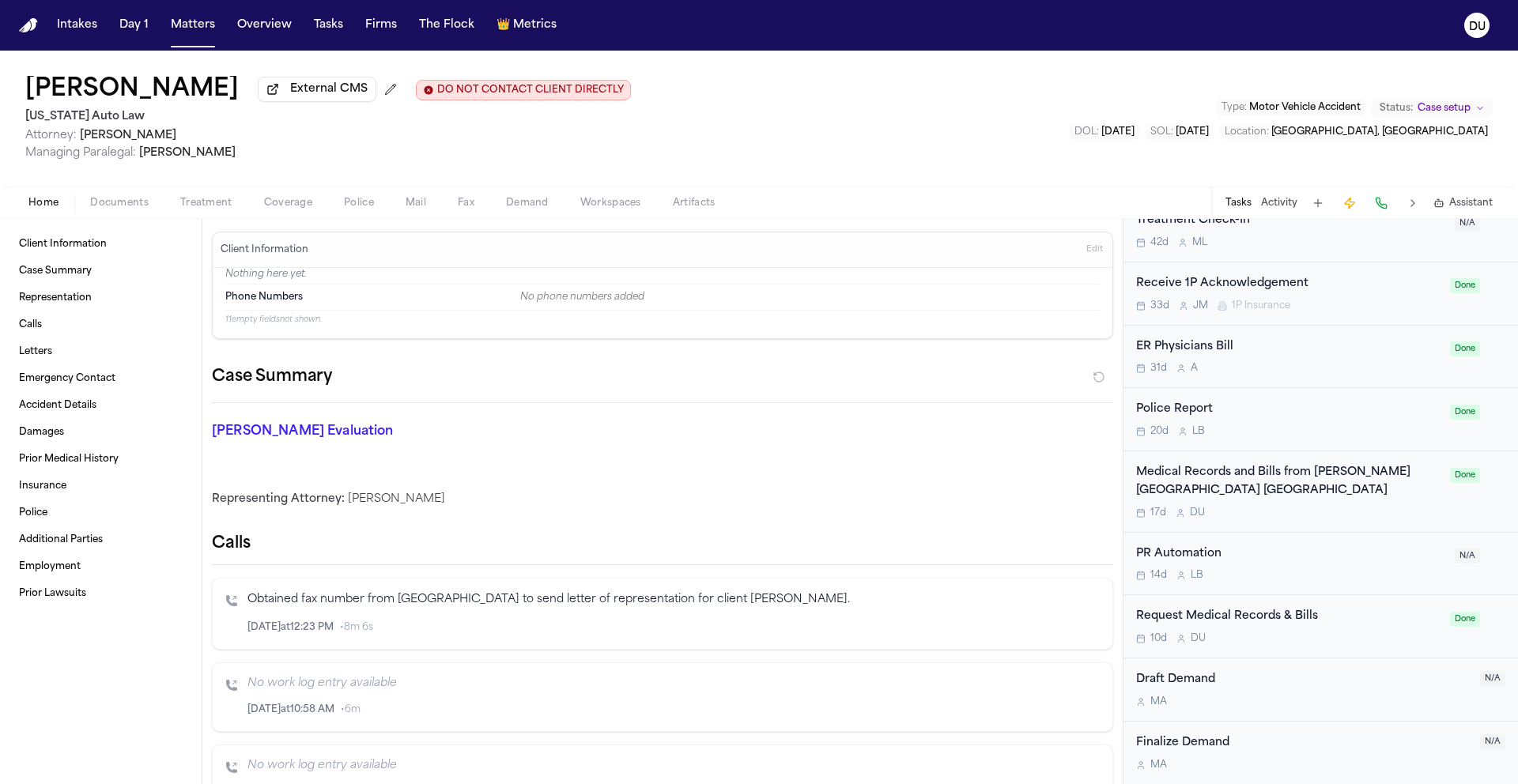
click at [1253, 621] on div "Request Medical Records & Bills" at bounding box center [1288, 617] width 304 height 19
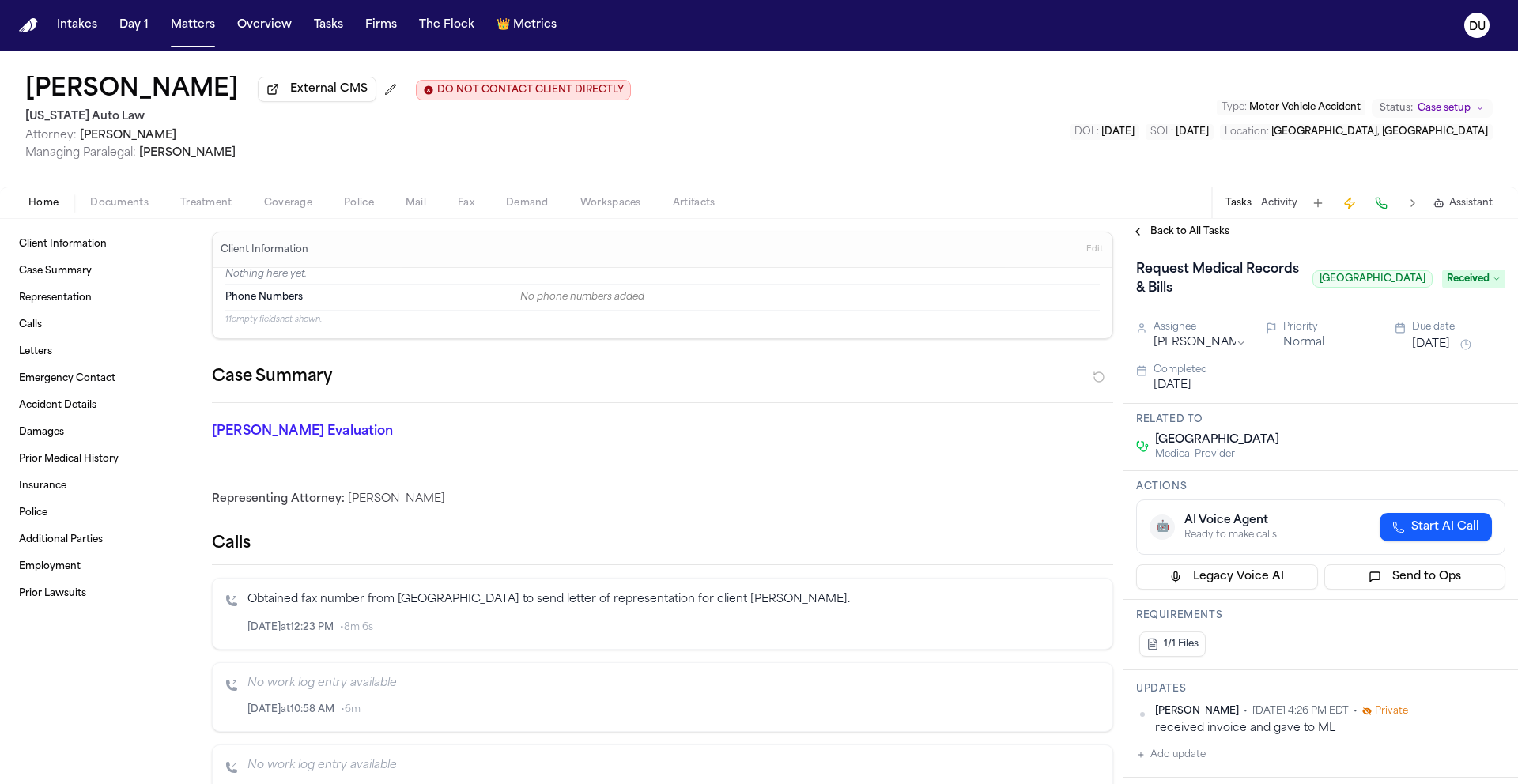
click at [1203, 235] on span "Back to All Tasks" at bounding box center [1189, 232] width 79 height 13
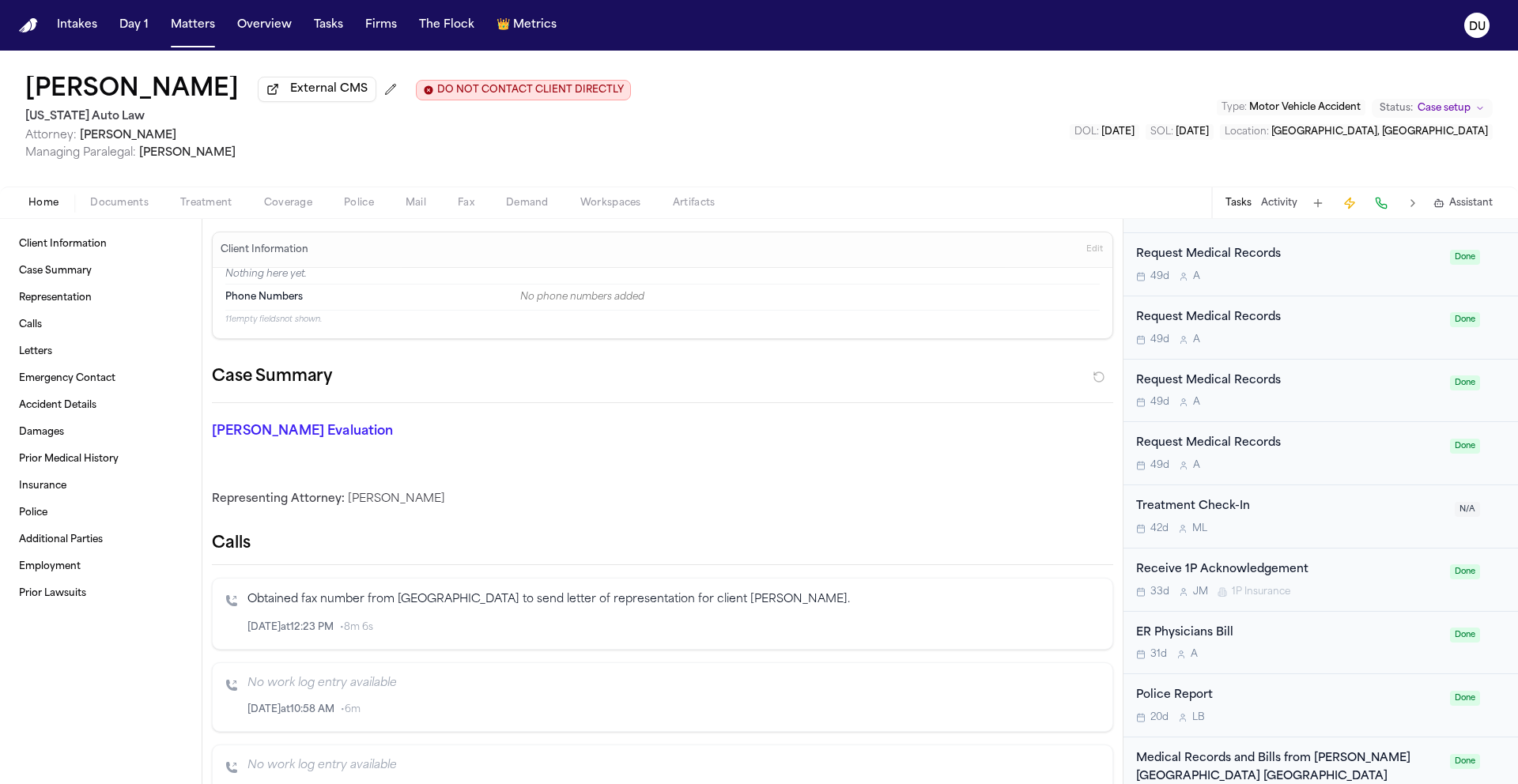
scroll to position [1971, 0]
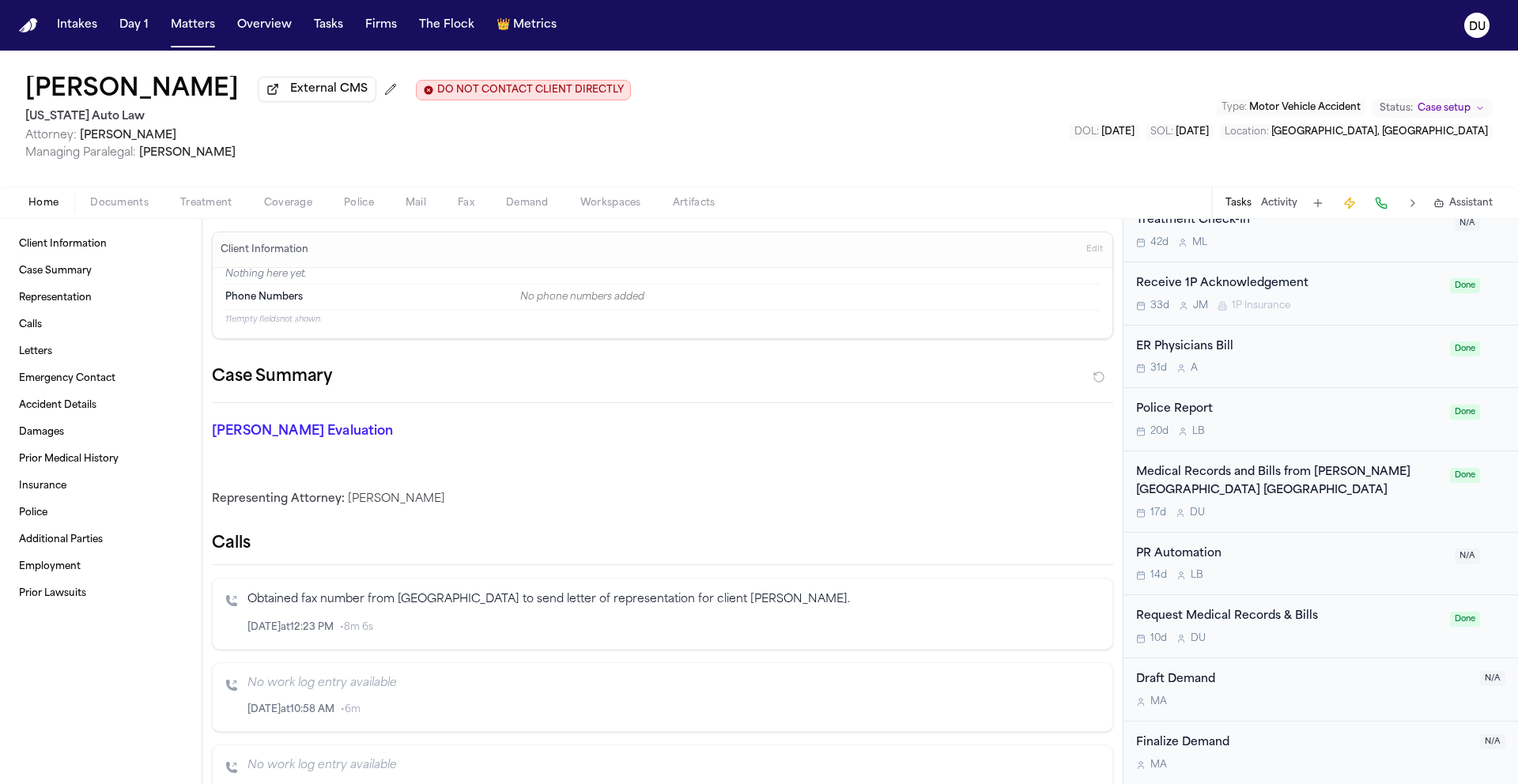
click at [1330, 484] on div "Medical Records and Bills from [PERSON_NAME][GEOGRAPHIC_DATA] [GEOGRAPHIC_DATA]" at bounding box center [1288, 482] width 304 height 36
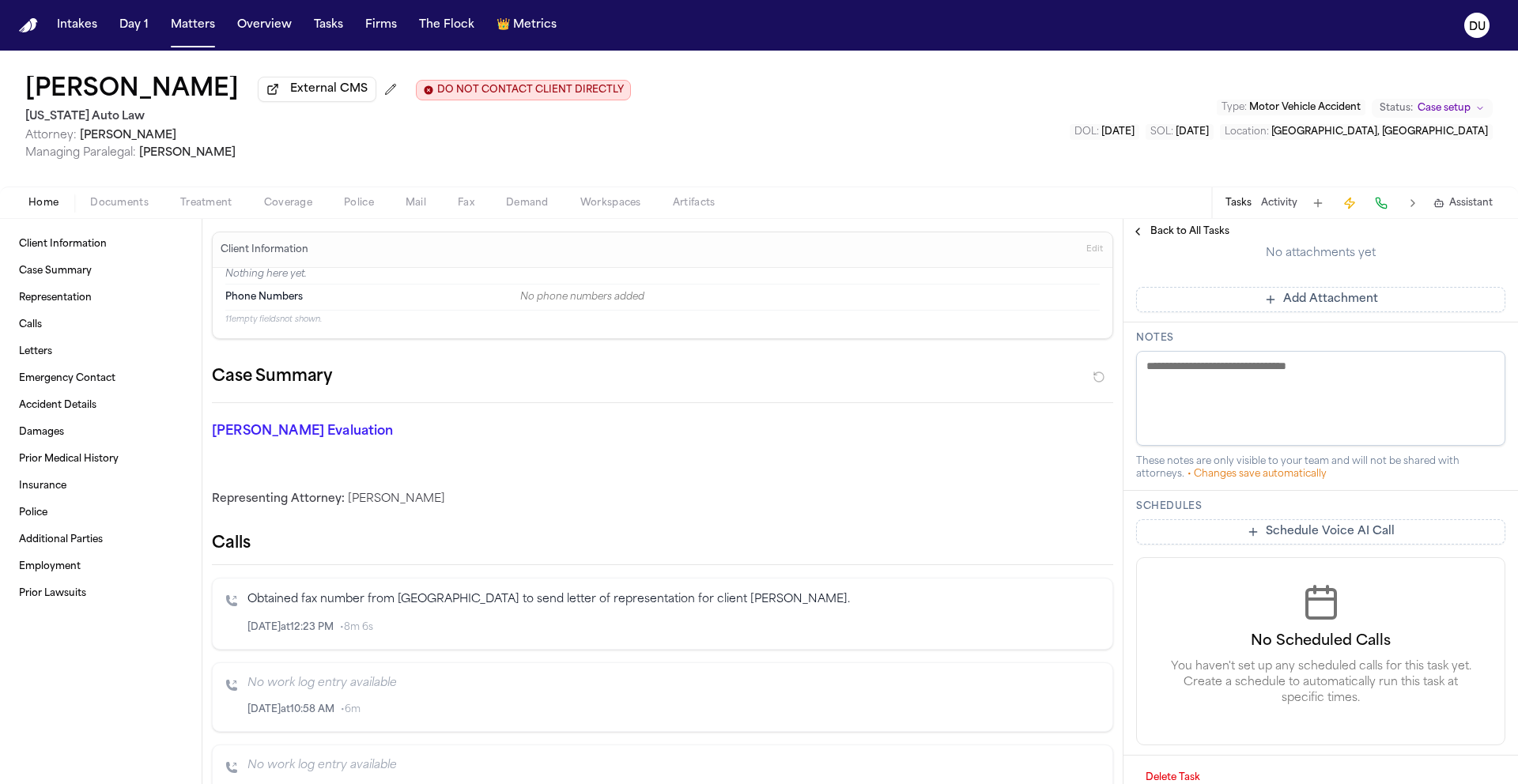
scroll to position [444, 0]
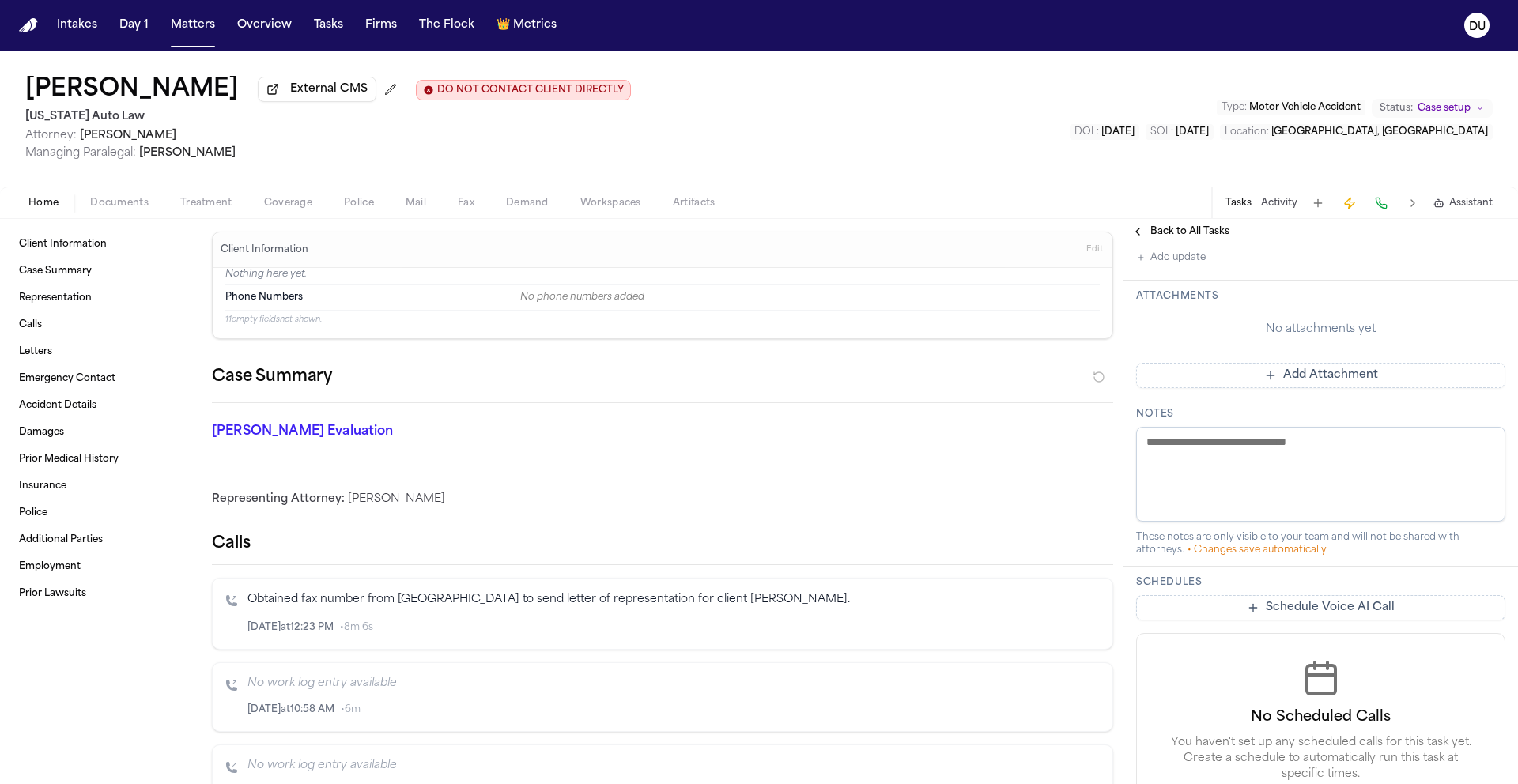
click at [1326, 388] on button "Add Attachment" at bounding box center [1320, 375] width 369 height 25
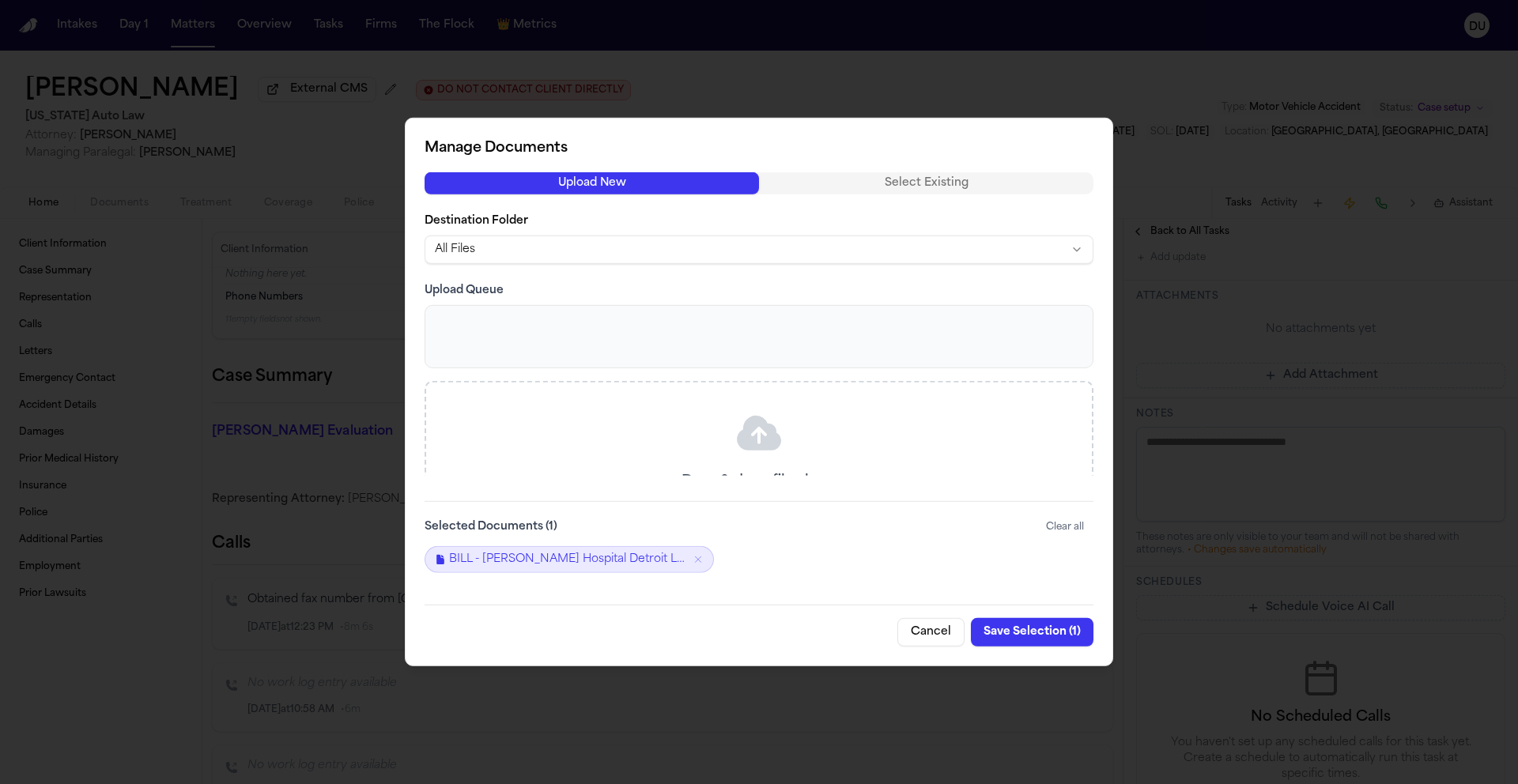
click at [1020, 633] on button "Save Selection ( 1 )" at bounding box center [1032, 632] width 122 height 29
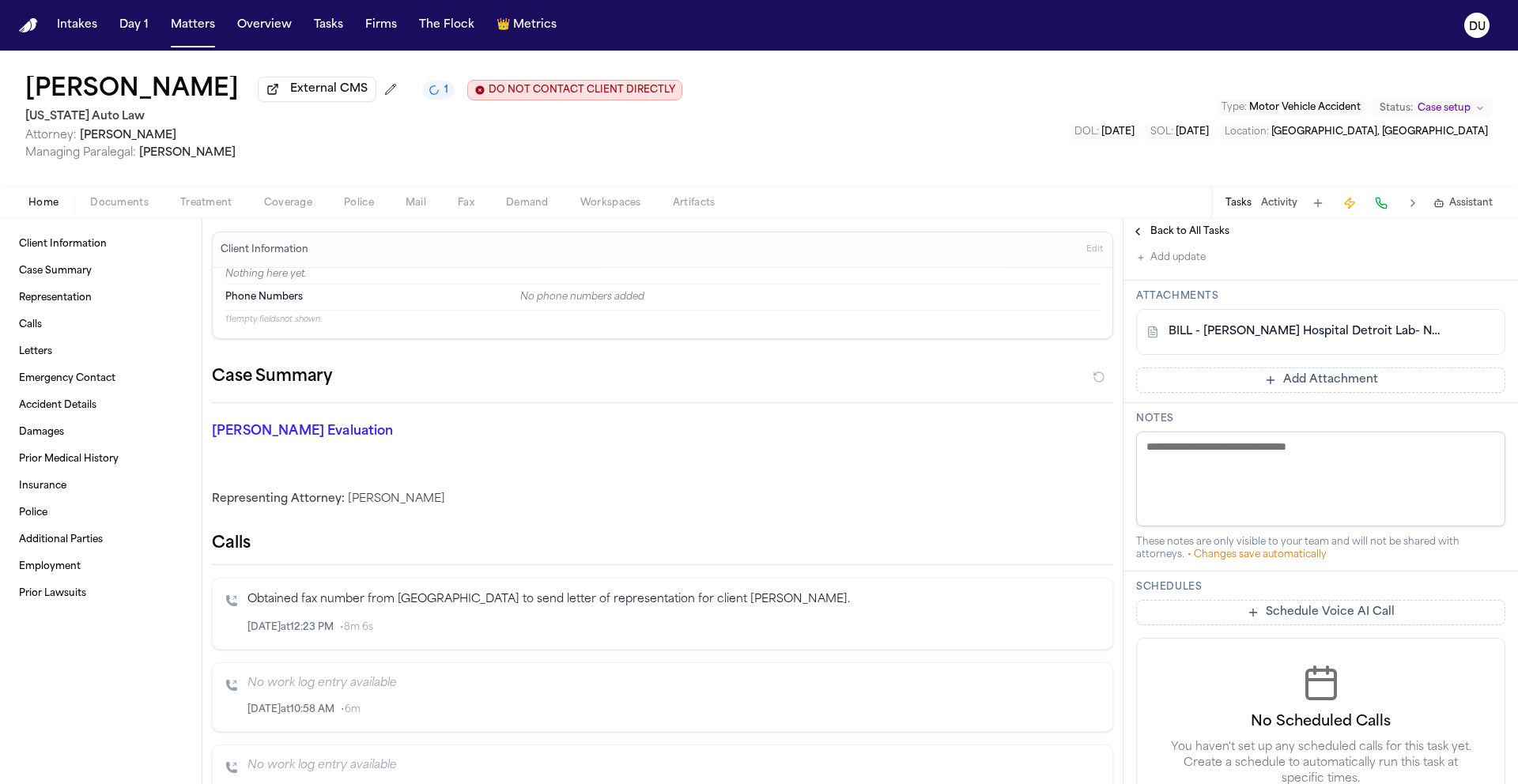
click at [24, 29] on img "Home" at bounding box center [28, 26] width 19 height 15
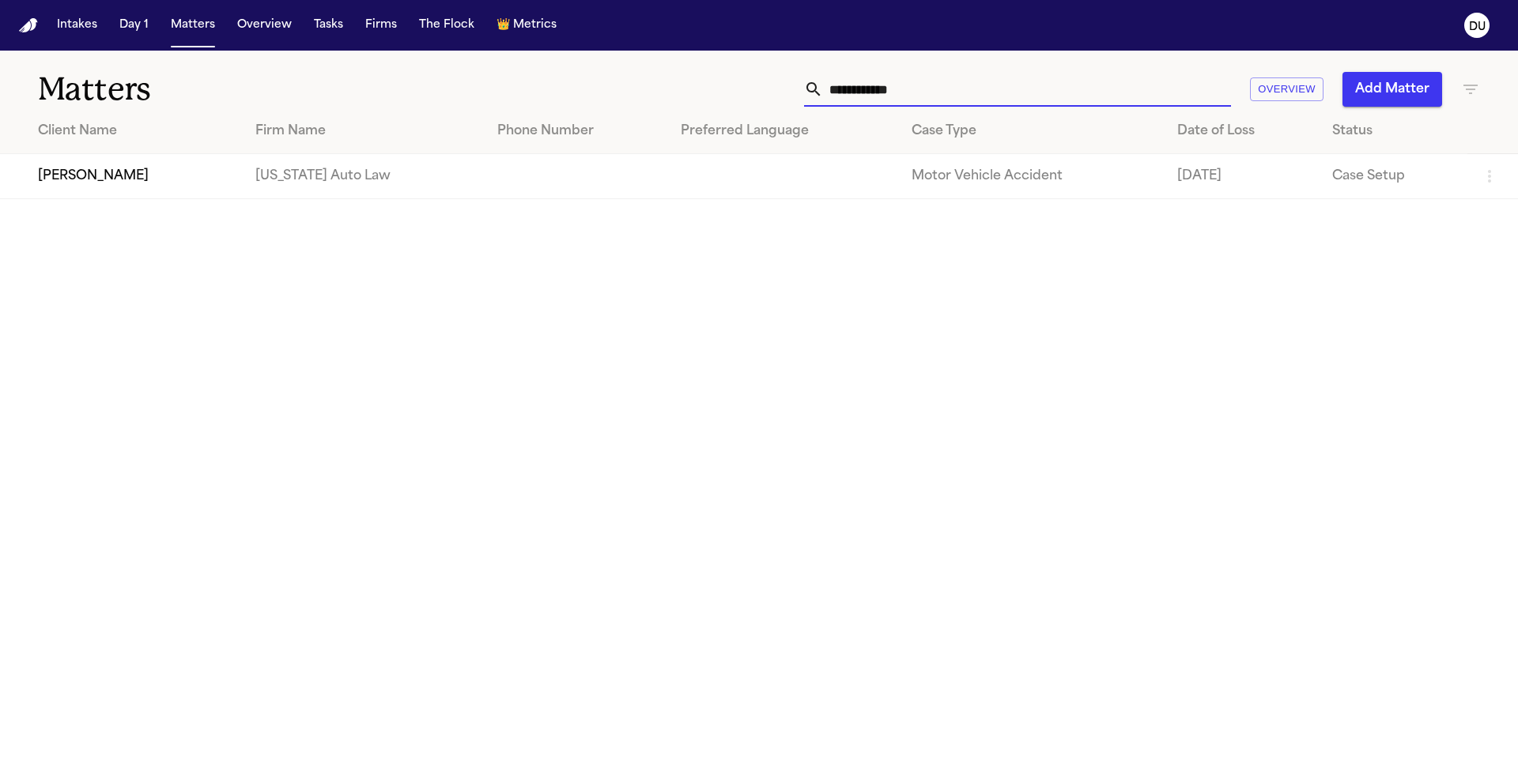
drag, startPoint x: 937, startPoint y: 85, endPoint x: 708, endPoint y: 86, distance: 229.0
click at [709, 85] on div "**********" at bounding box center [968, 89] width 1022 height 34
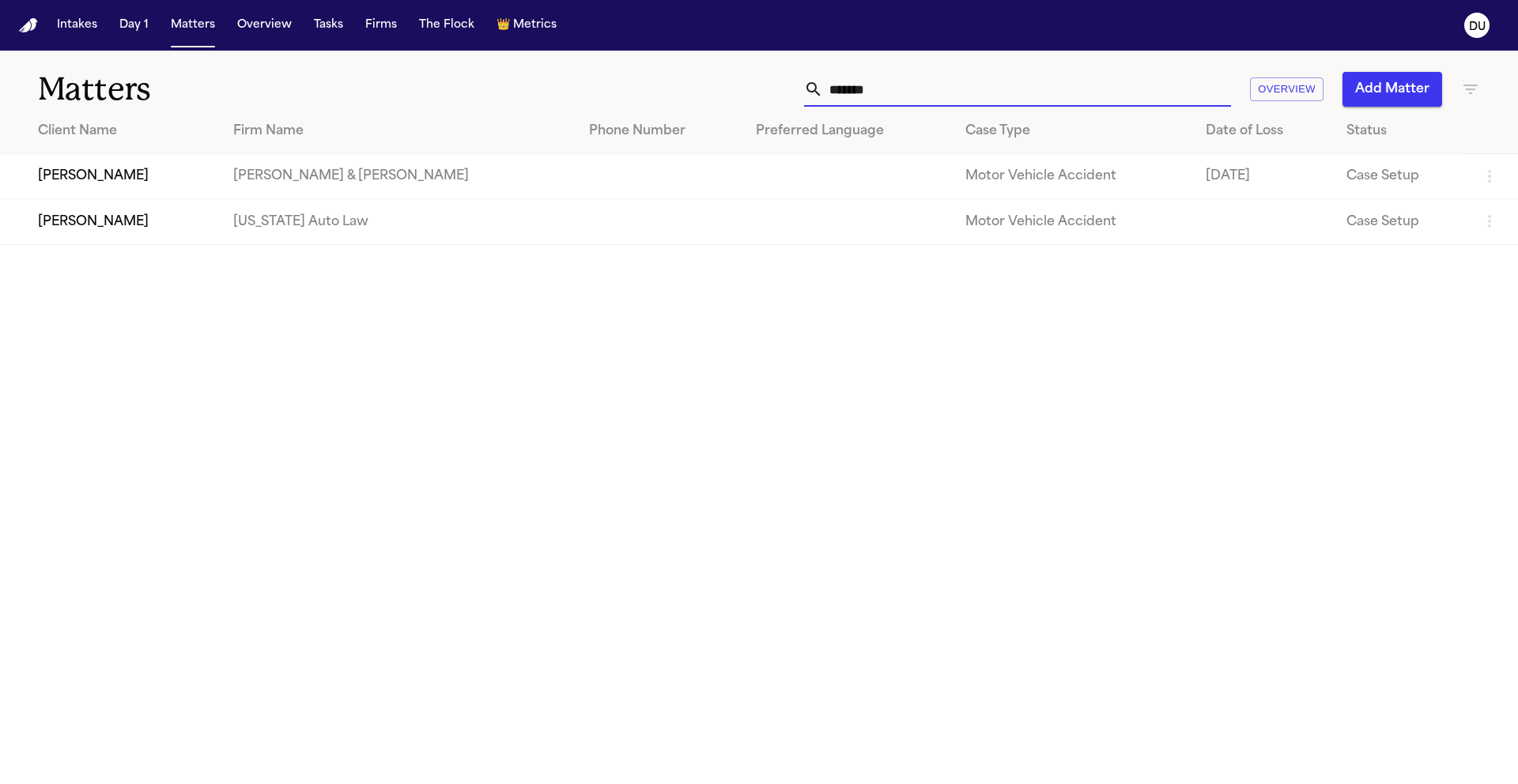
type input "*******"
click at [372, 213] on td "[US_STATE] Auto Law" at bounding box center [399, 222] width 356 height 45
click at [139, 242] on td "[PERSON_NAME]" at bounding box center [110, 222] width 221 height 45
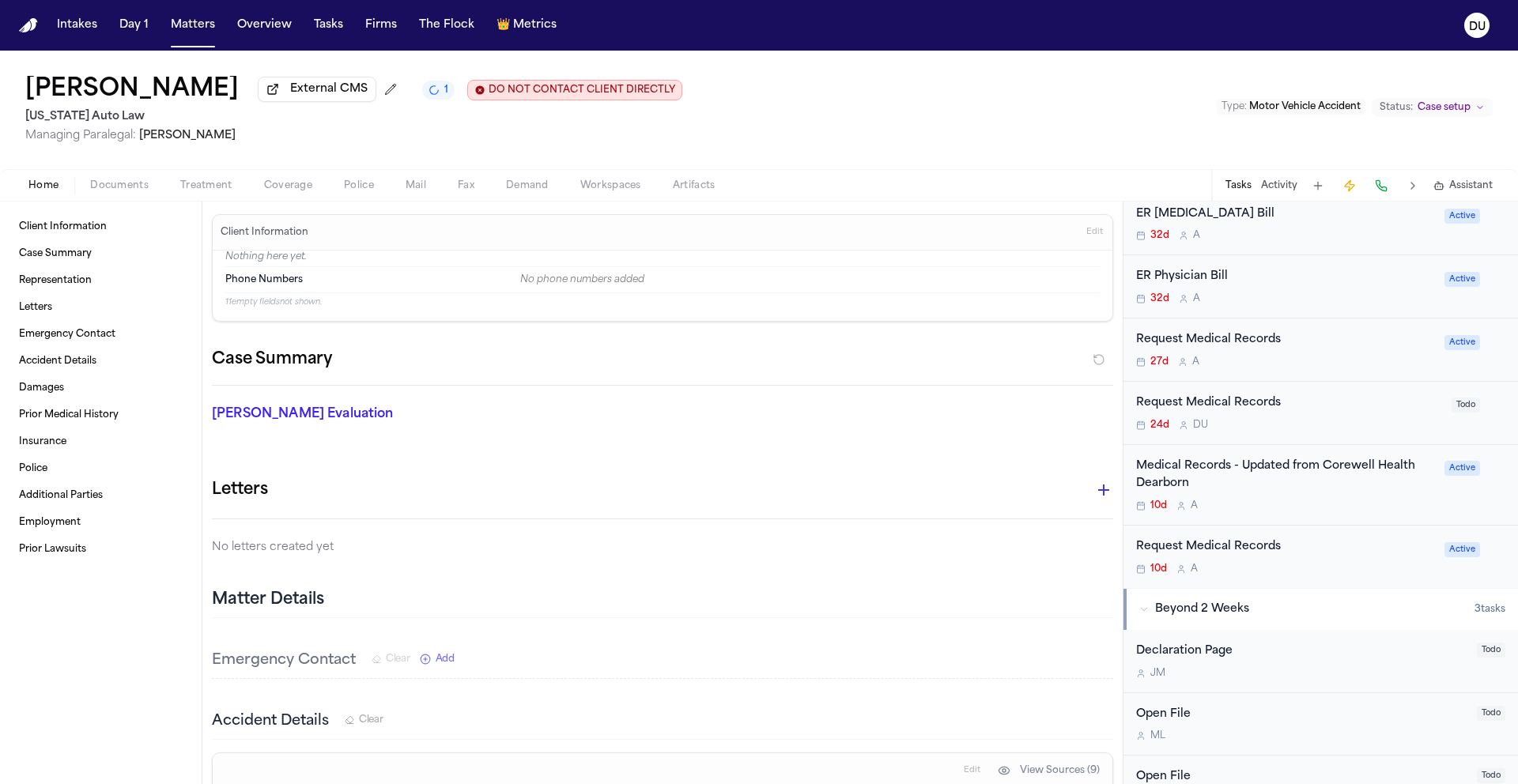
scroll to position [743, 0]
click at [1254, 475] on div "Medical Records - Updated from Corewell Health Dearborn" at bounding box center [1285, 472] width 299 height 36
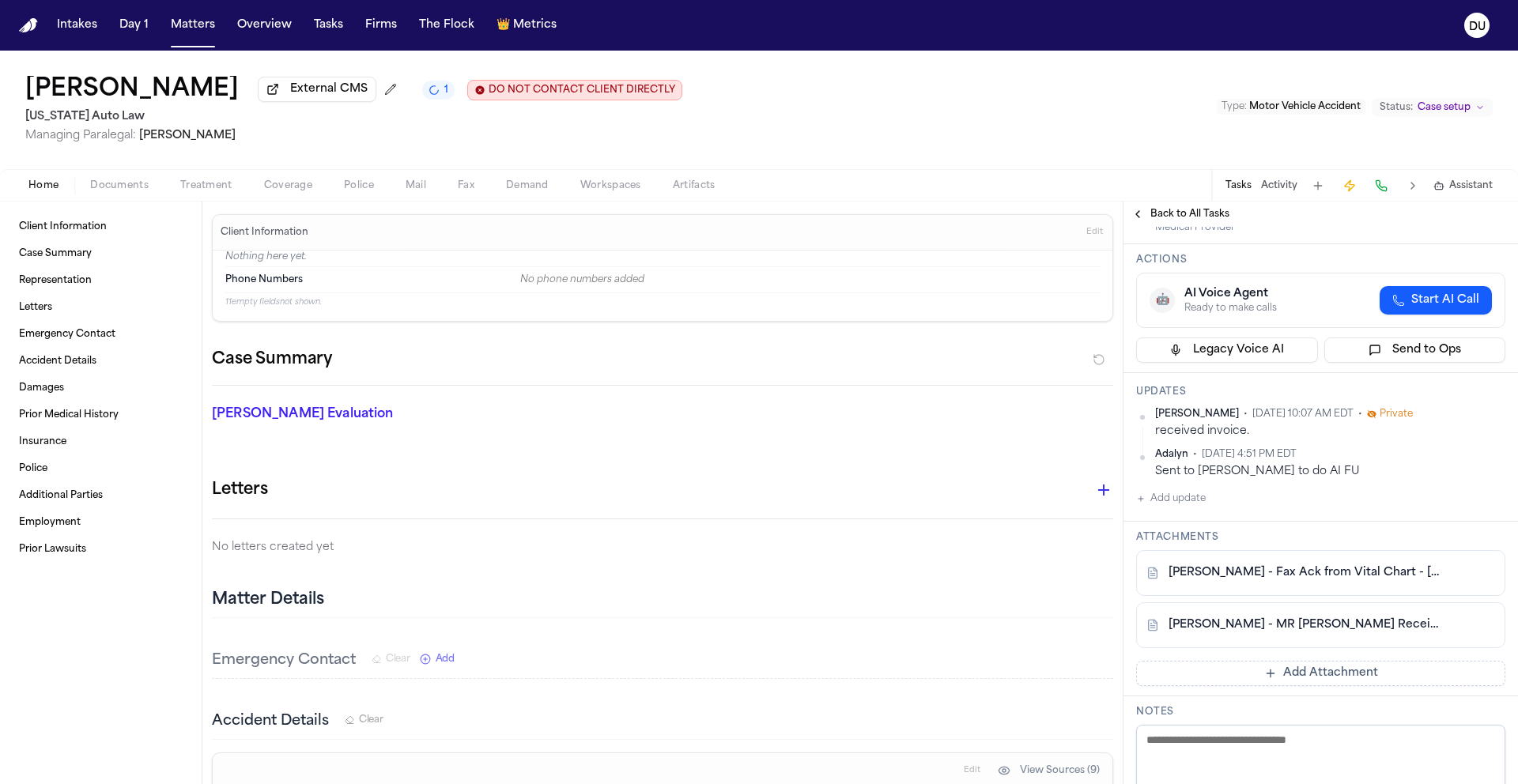
scroll to position [267, 0]
click at [1310, 579] on link "[PERSON_NAME] - Fax Ack from Vital Chart - [DATE]" at bounding box center [1305, 570] width 273 height 16
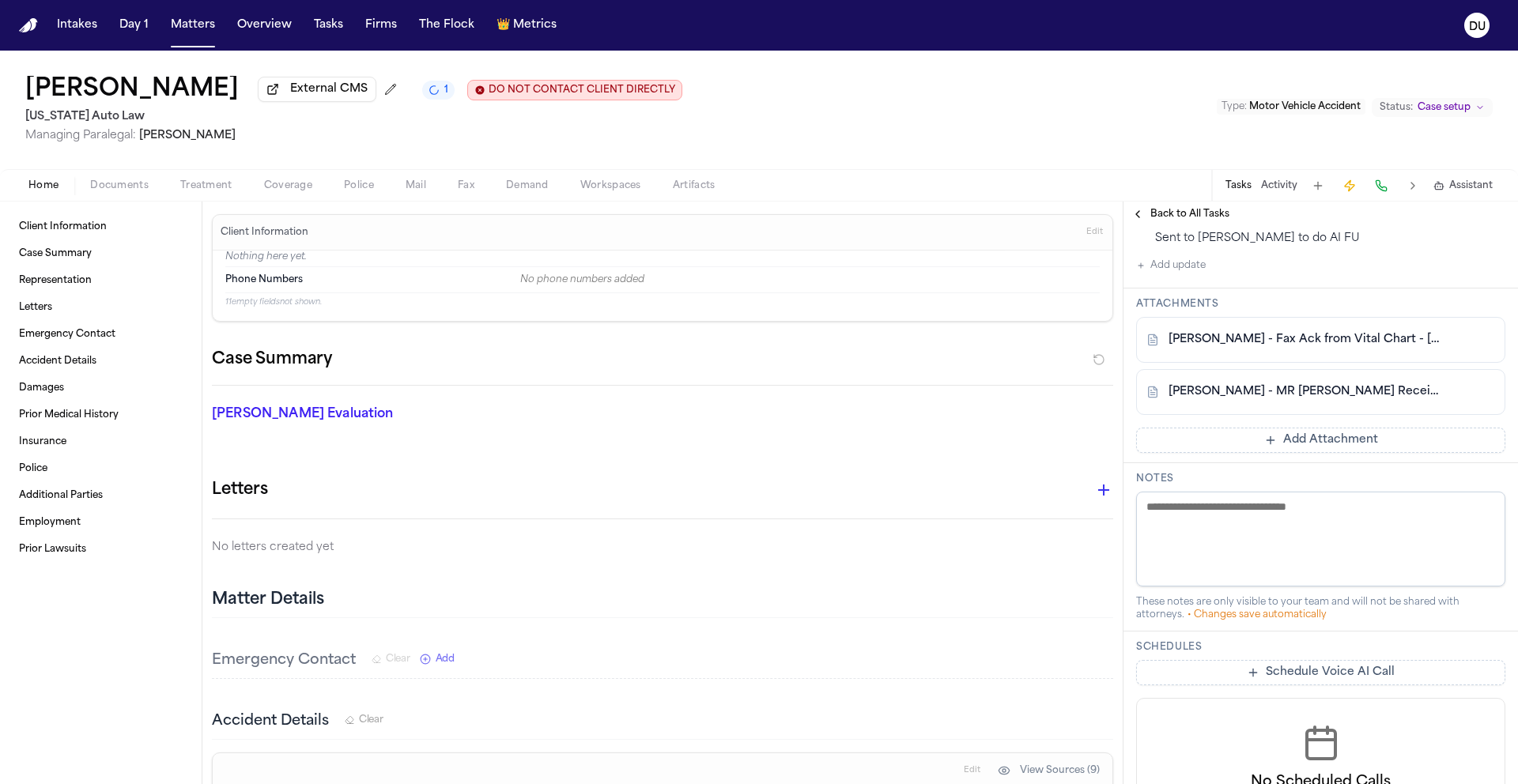
scroll to position [501, 0]
click at [1272, 442] on button "Add Attachment" at bounding box center [1320, 436] width 369 height 25
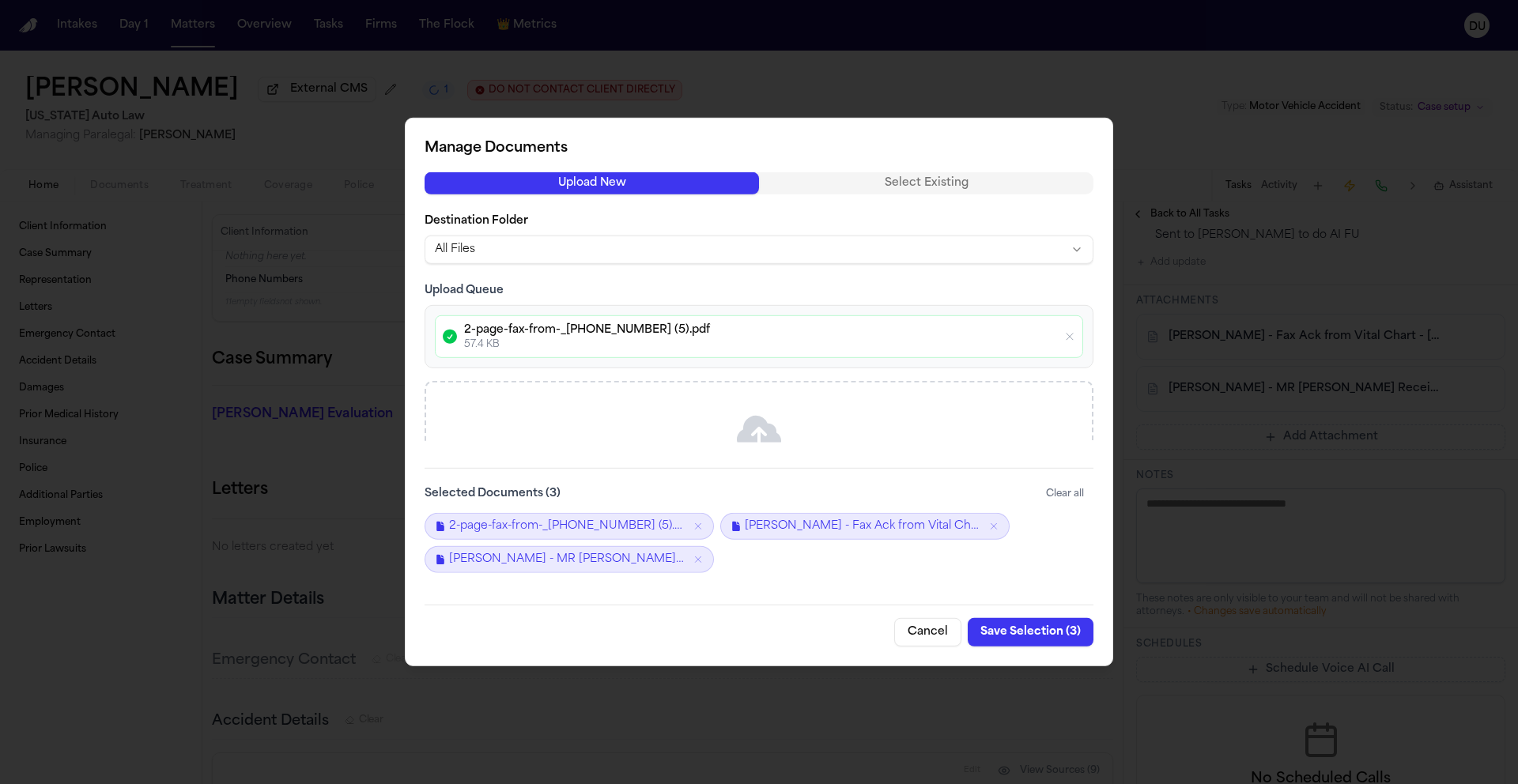
click at [1024, 636] on button "Save Selection ( 3 )" at bounding box center [1030, 632] width 125 height 29
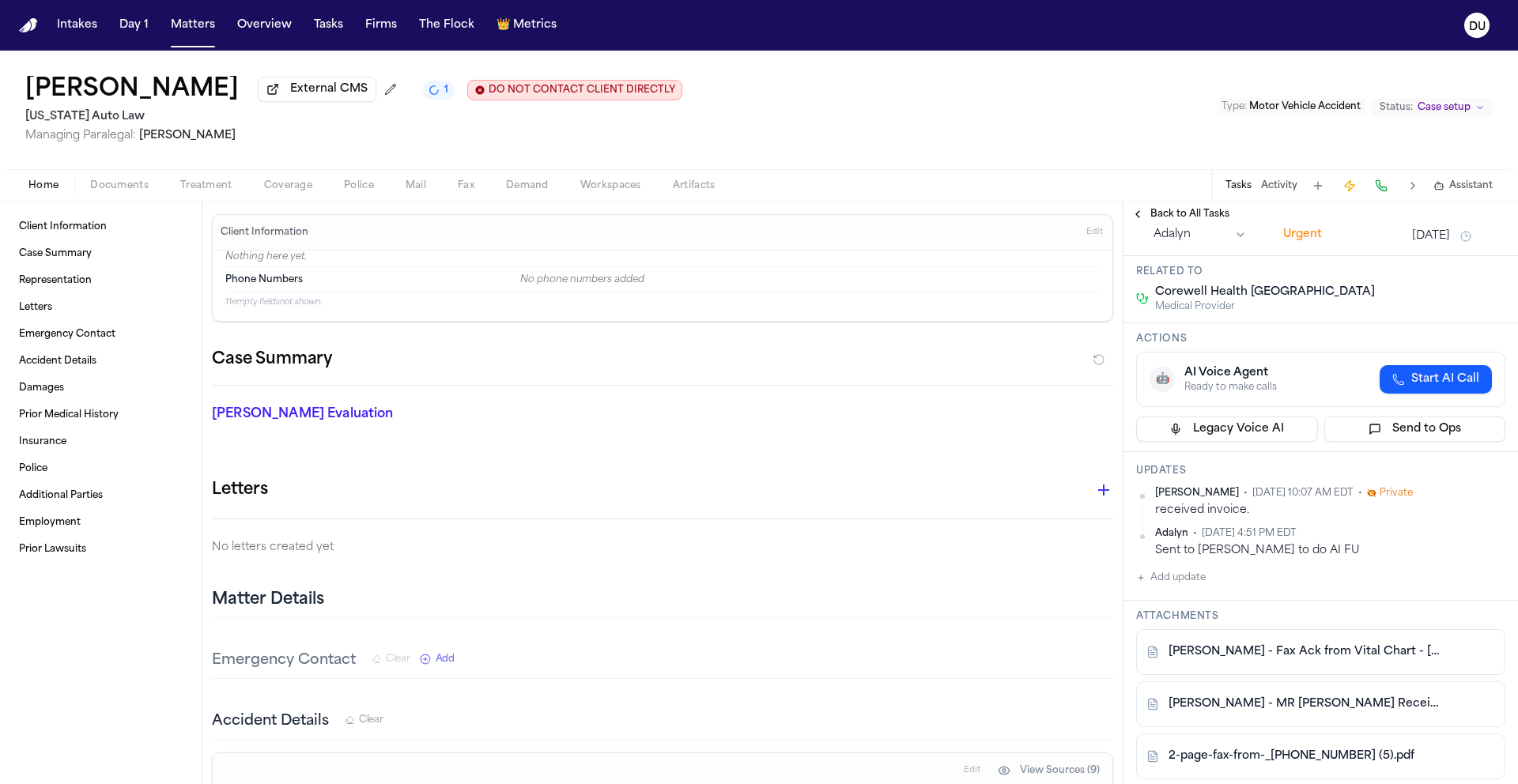
scroll to position [0, 0]
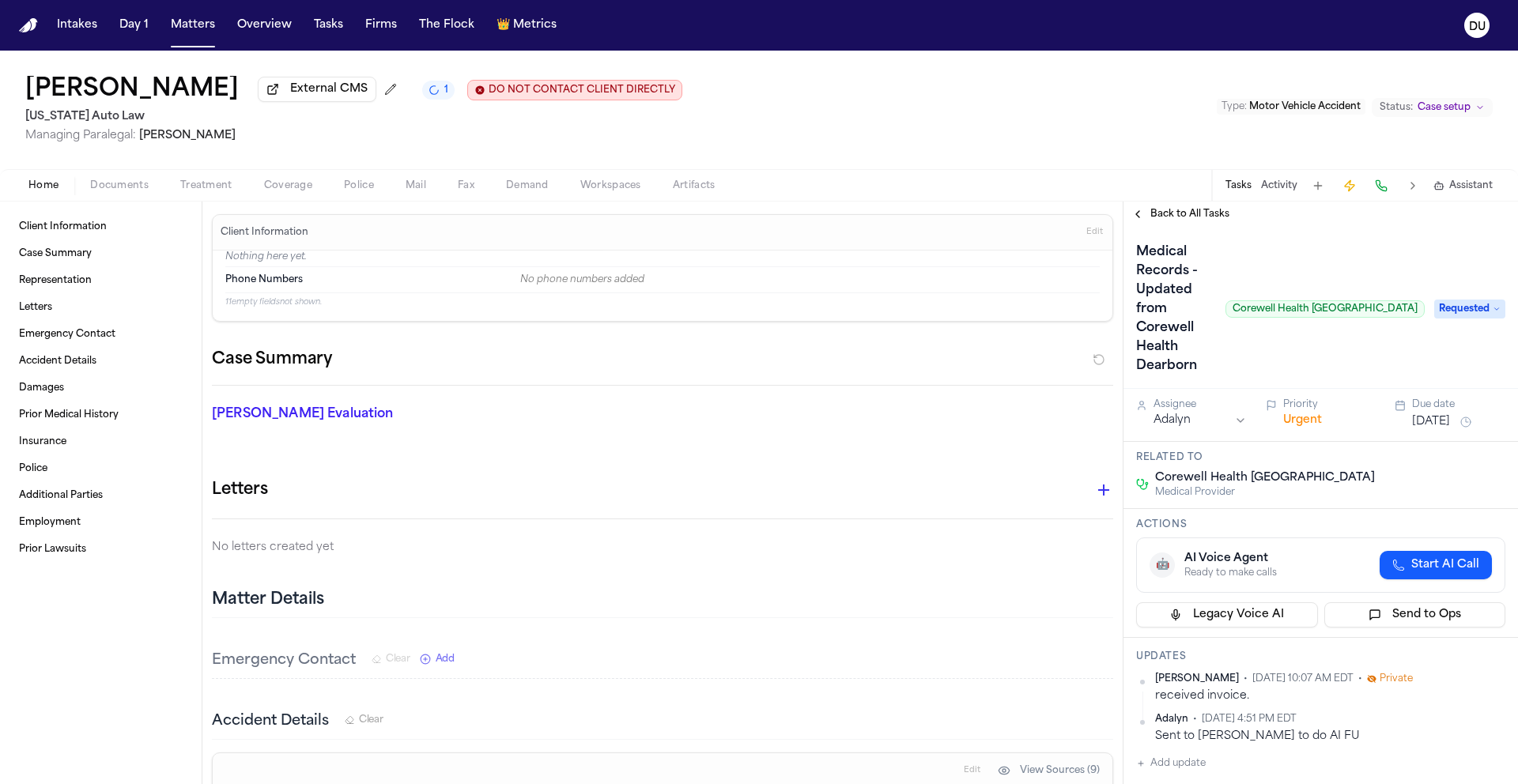
click at [409, 191] on span "Mail" at bounding box center [416, 186] width 20 height 13
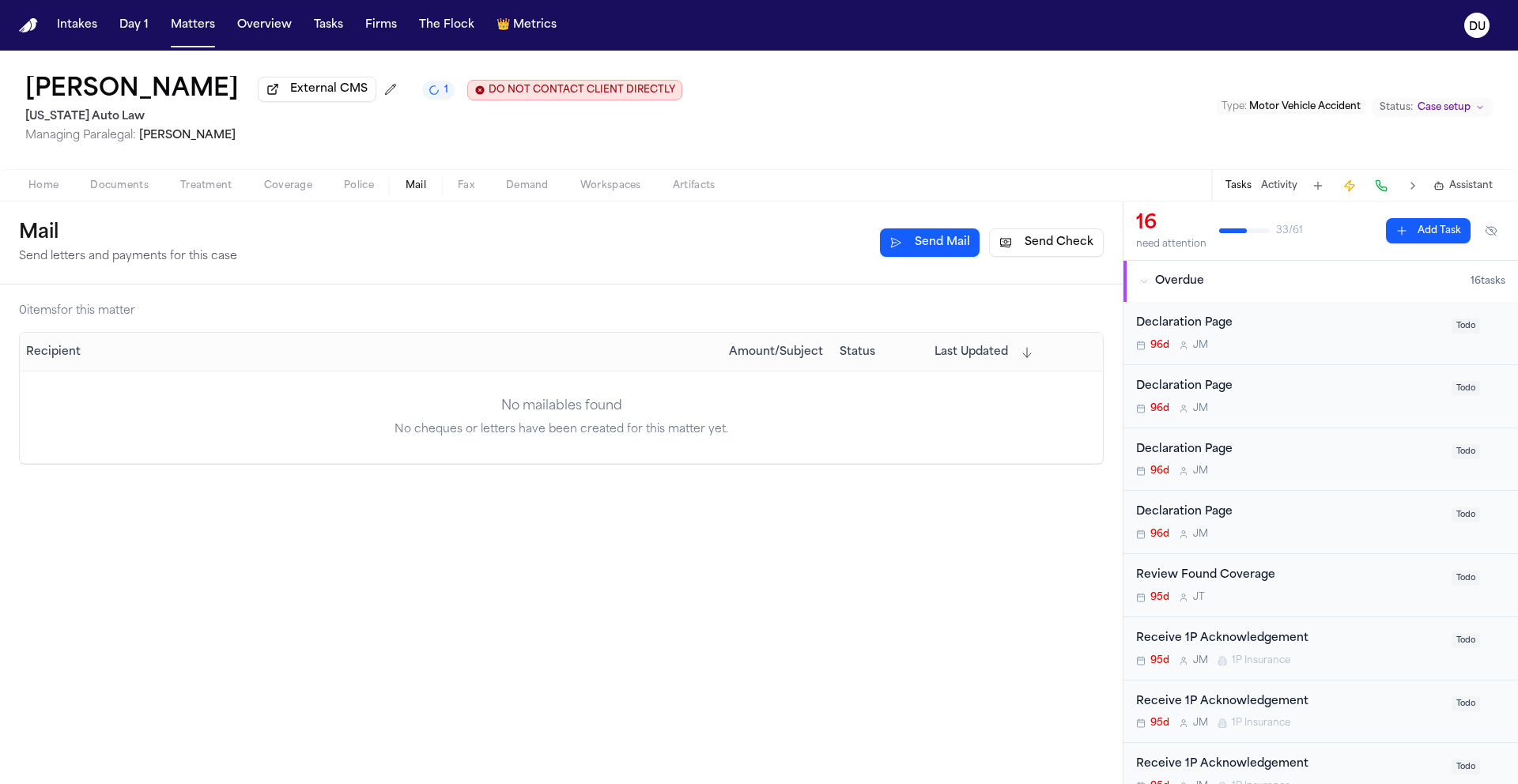
click at [1042, 243] on button "Send Check" at bounding box center [1047, 242] width 115 height 29
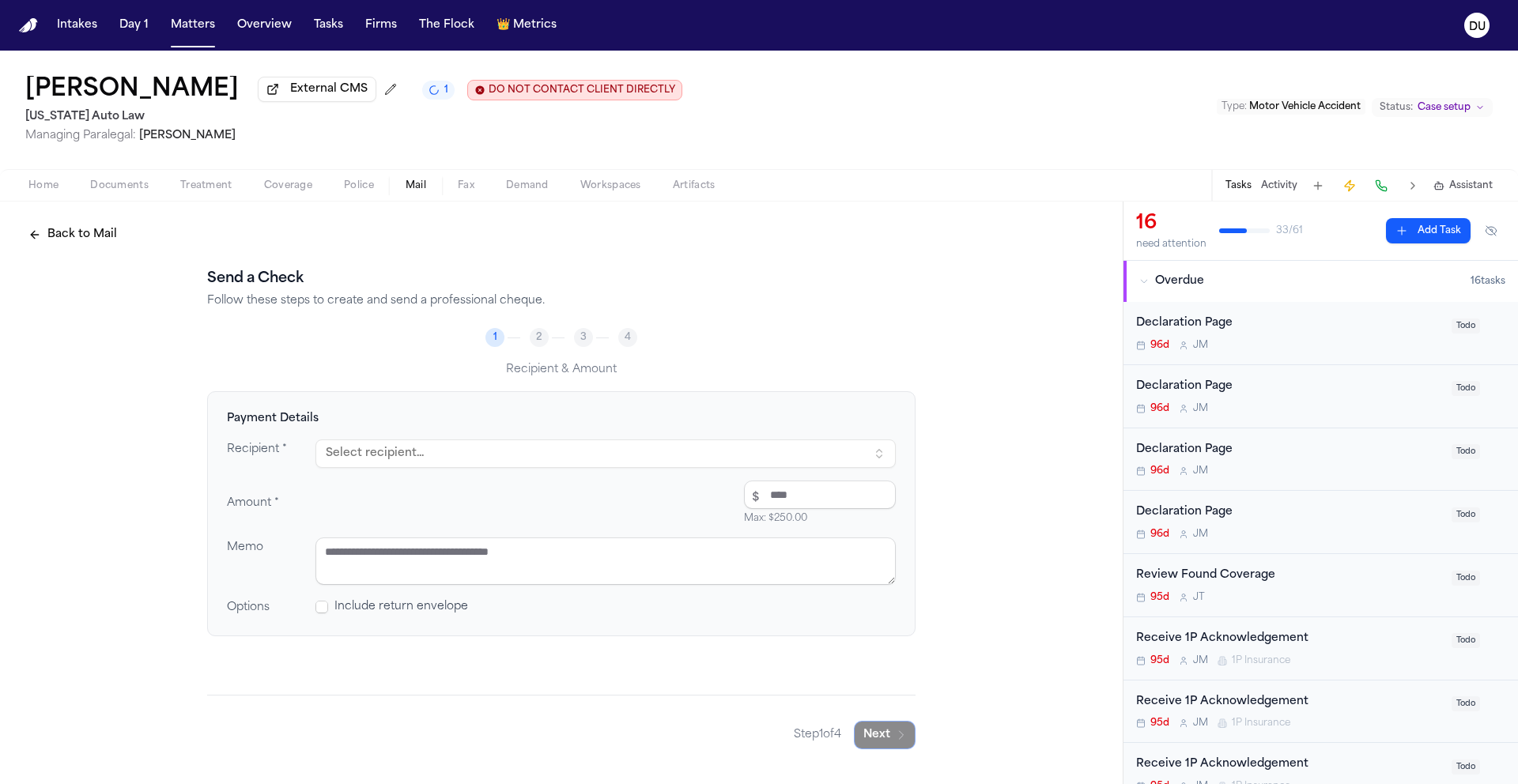
click at [516, 461] on button "Select recipient..." at bounding box center [605, 454] width 580 height 29
type input "***"
click at [544, 524] on div "MRO" at bounding box center [482, 522] width 277 height 16
click at [784, 501] on input "number" at bounding box center [820, 495] width 152 height 29
type input "*****"
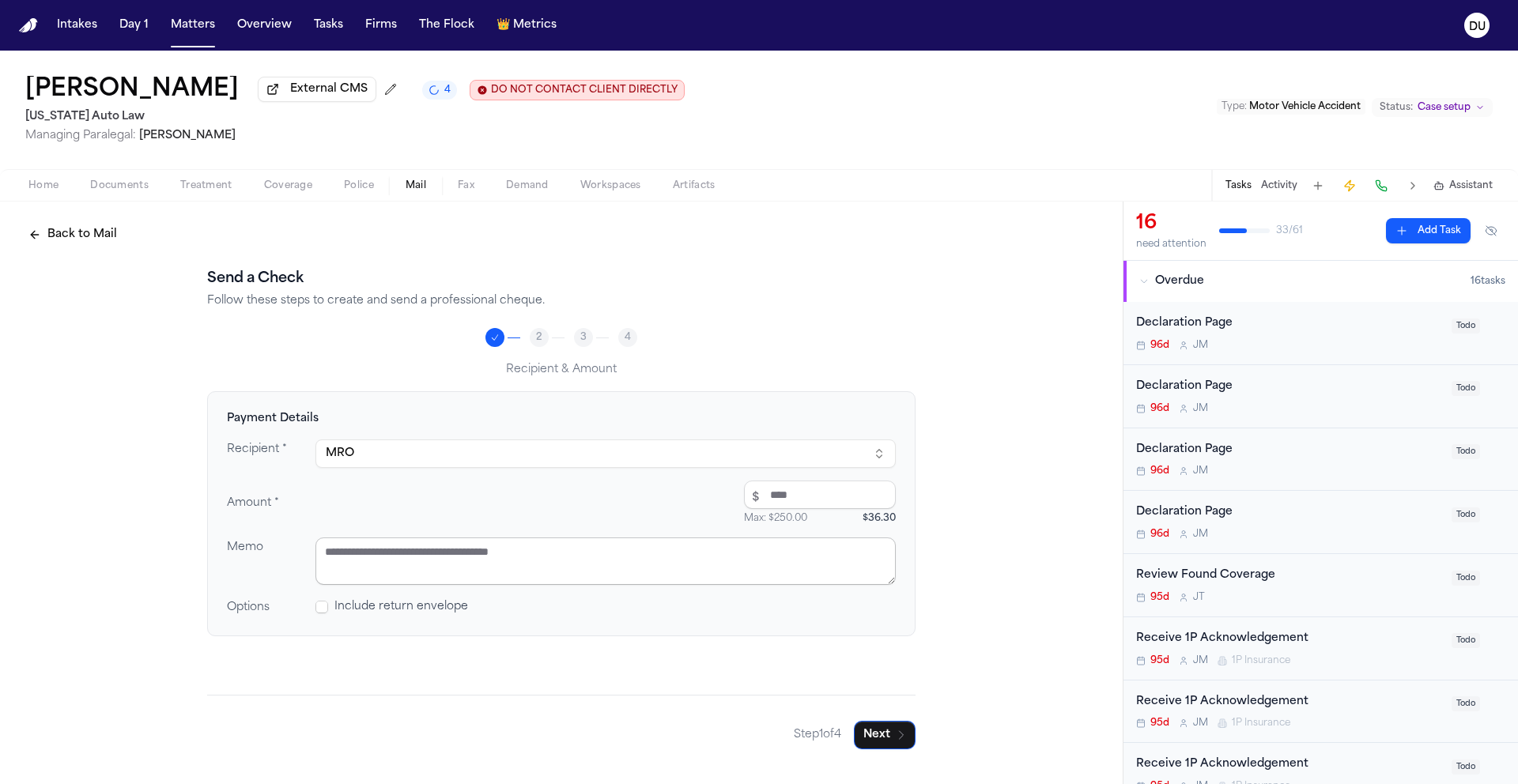
click at [613, 572] on textarea at bounding box center [605, 560] width 580 height 47
type textarea "*"
type textarea "**********"
click at [876, 734] on button "Next" at bounding box center [884, 735] width 61 height 29
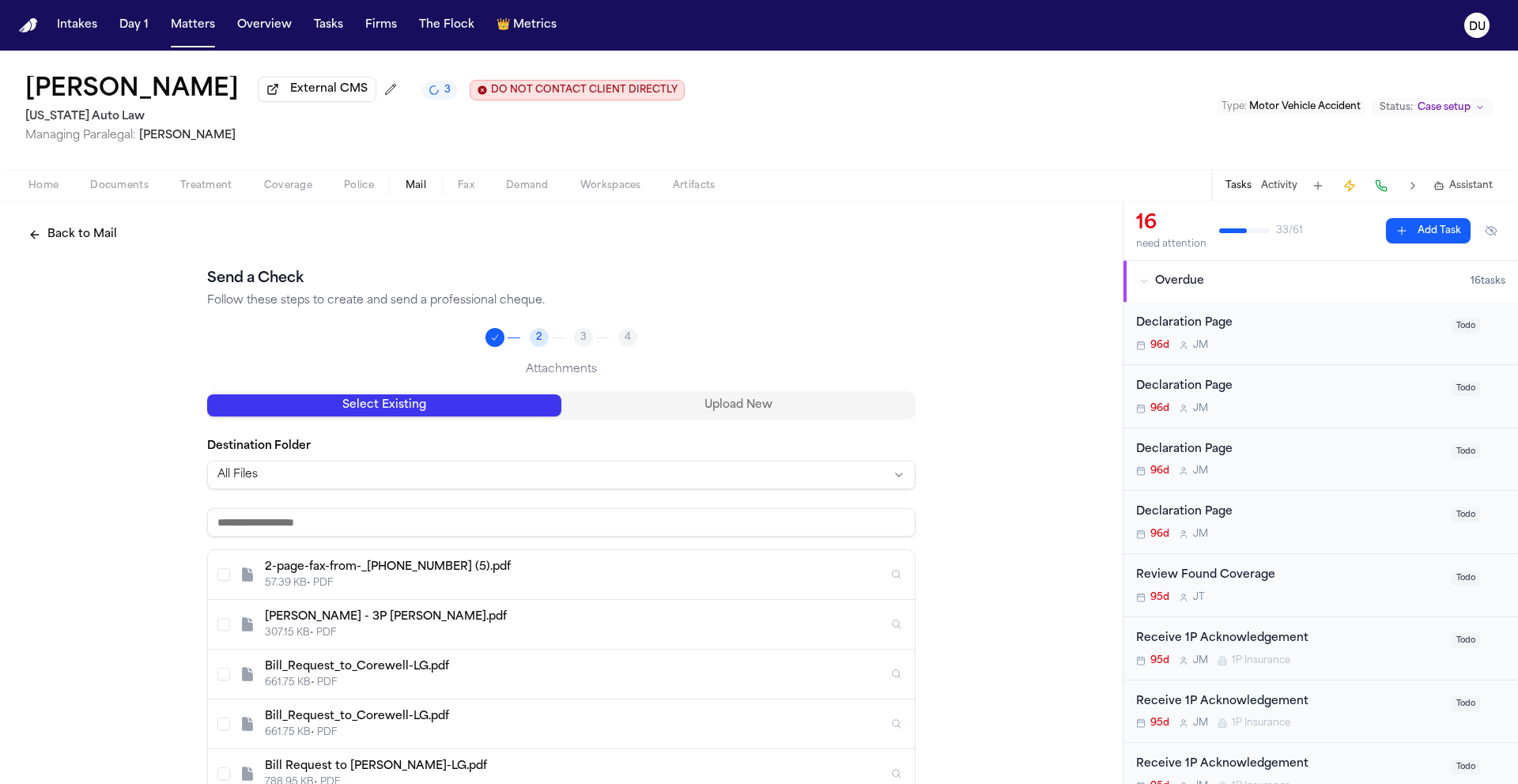
click at [546, 567] on div "2-page-fax-from-_[PHONE_NUMBER] (5).pdf" at bounding box center [575, 567] width 623 height 16
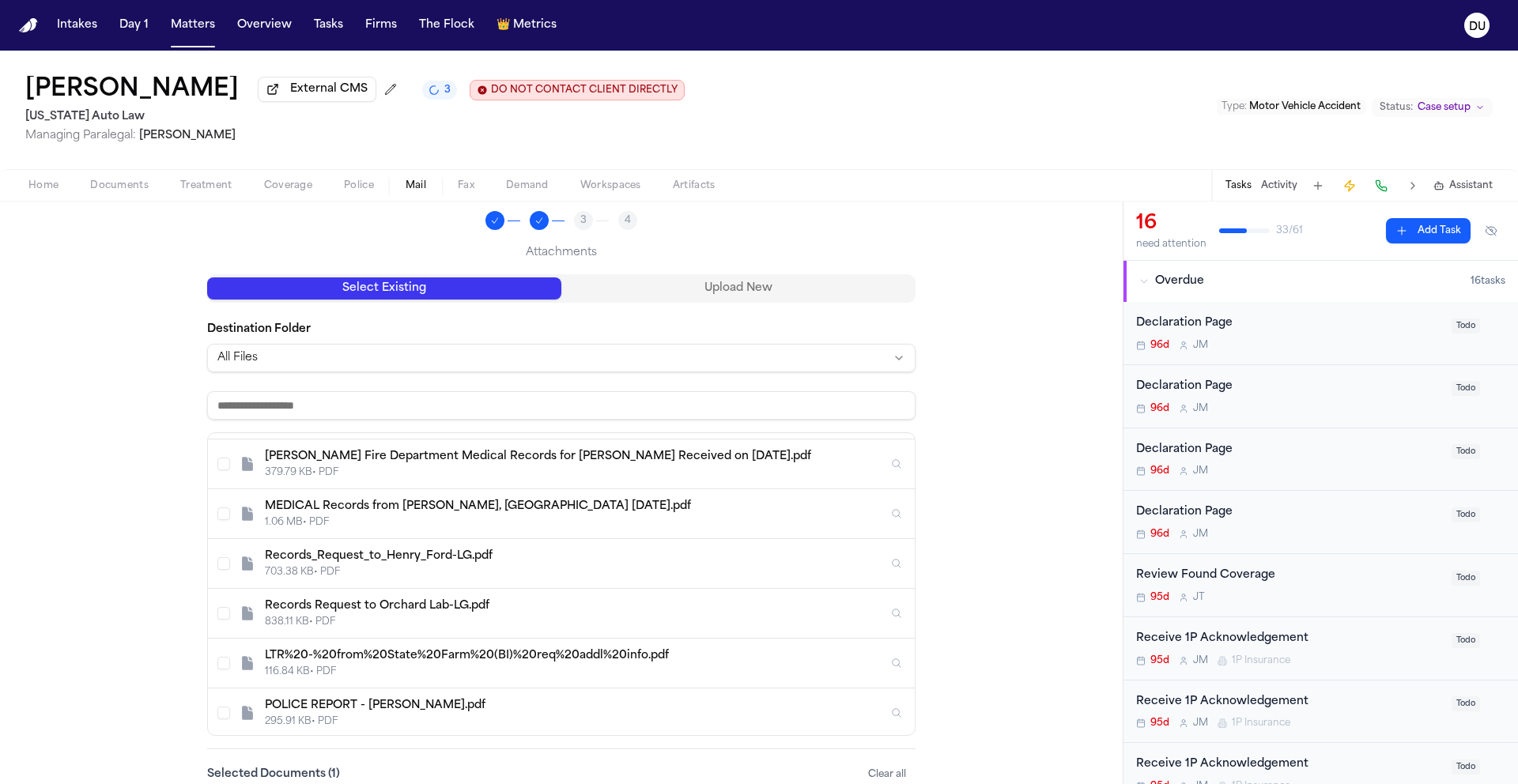
scroll to position [230, 0]
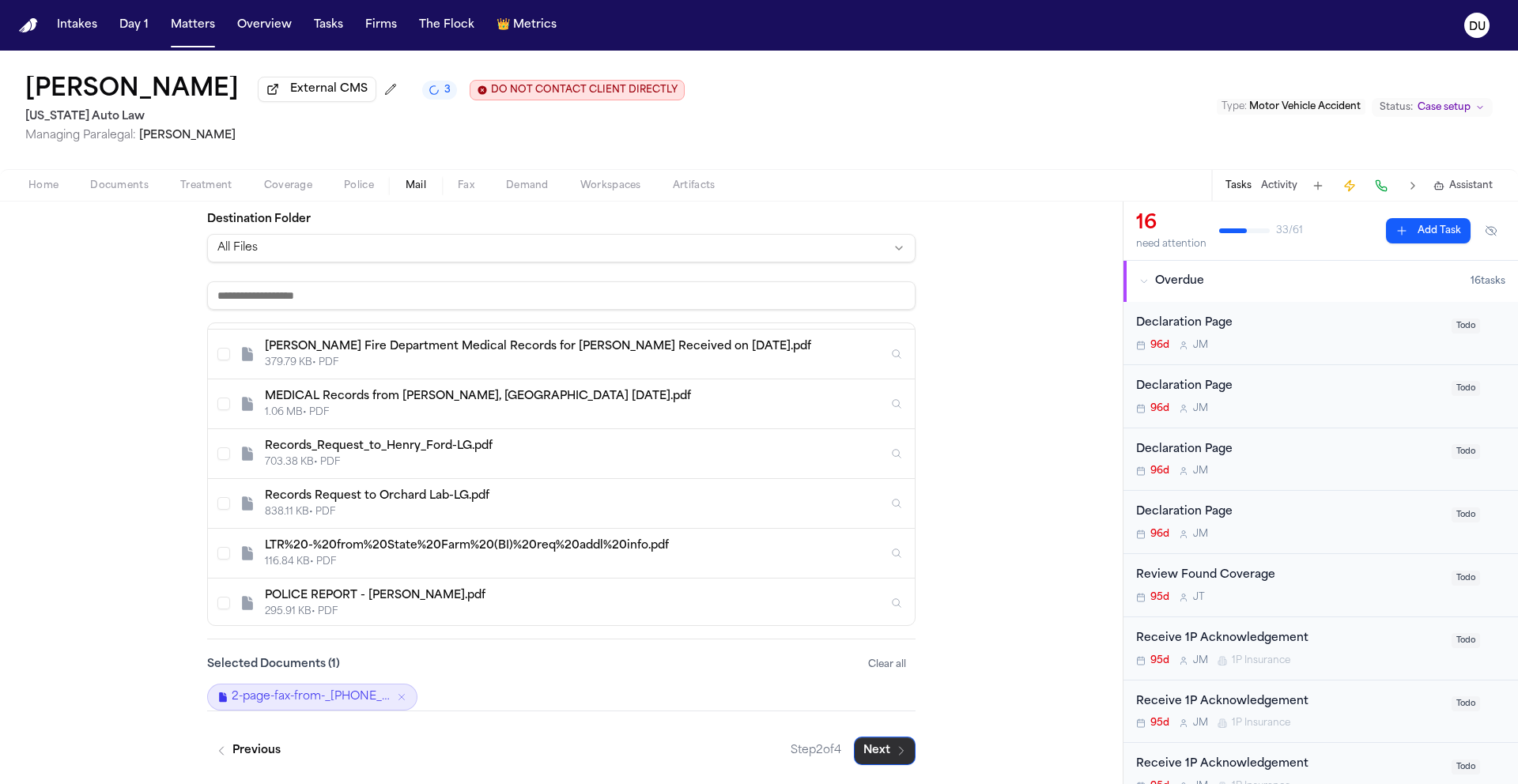
click at [866, 755] on button "Next" at bounding box center [884, 751] width 61 height 29
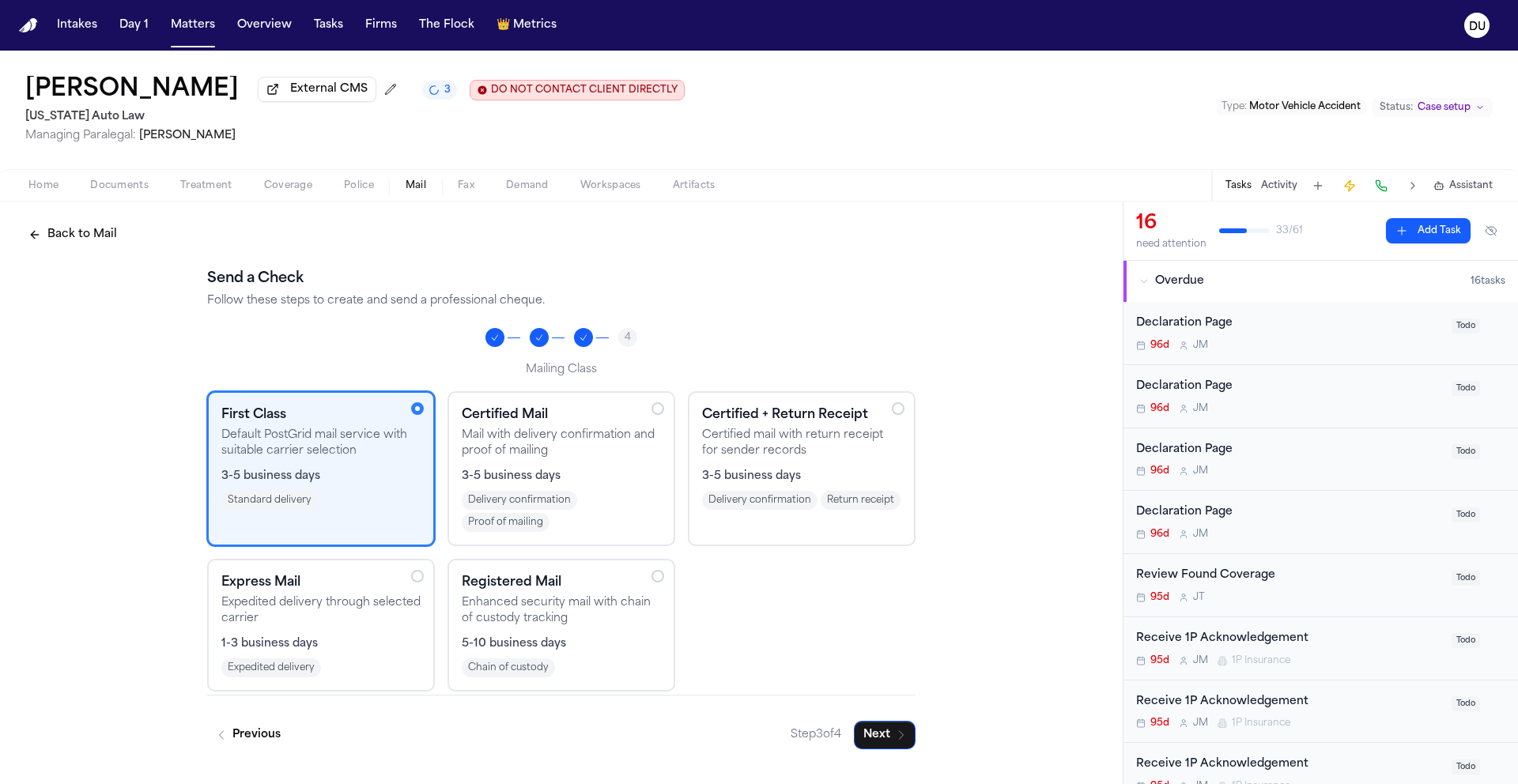
scroll to position [0, 0]
click at [888, 744] on button "Next" at bounding box center [884, 735] width 61 height 29
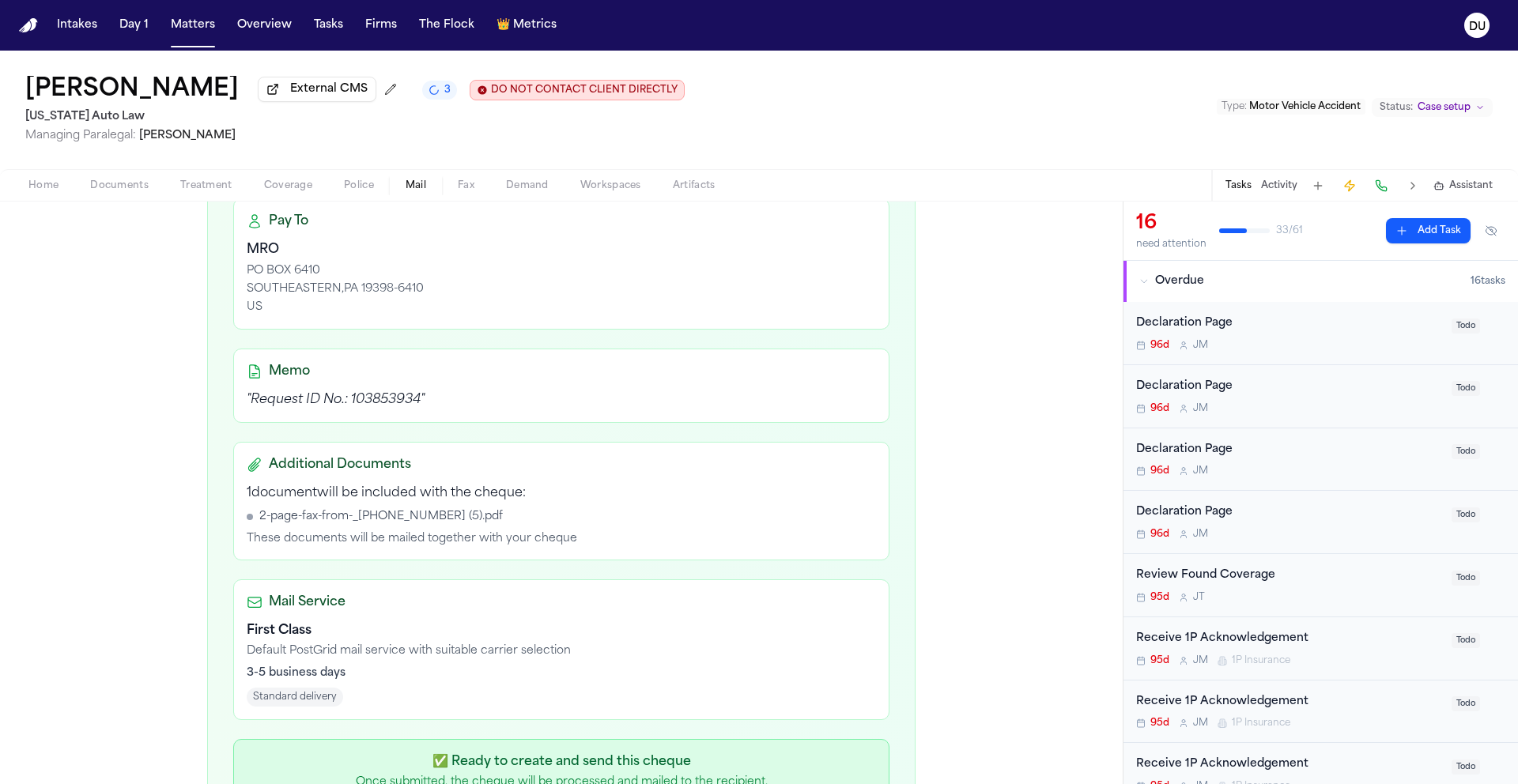
scroll to position [446, 0]
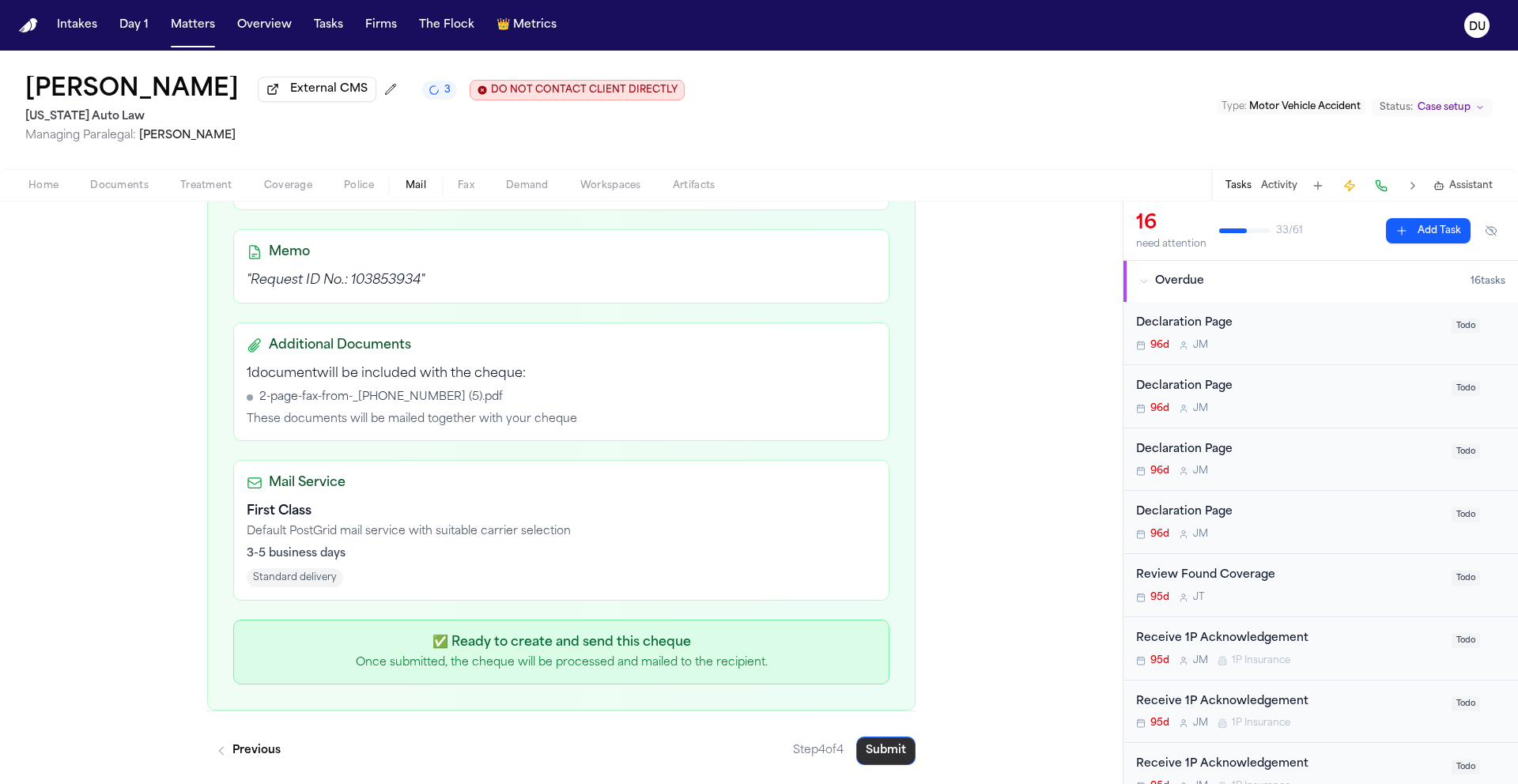
click at [883, 748] on button "Submit" at bounding box center [886, 751] width 59 height 29
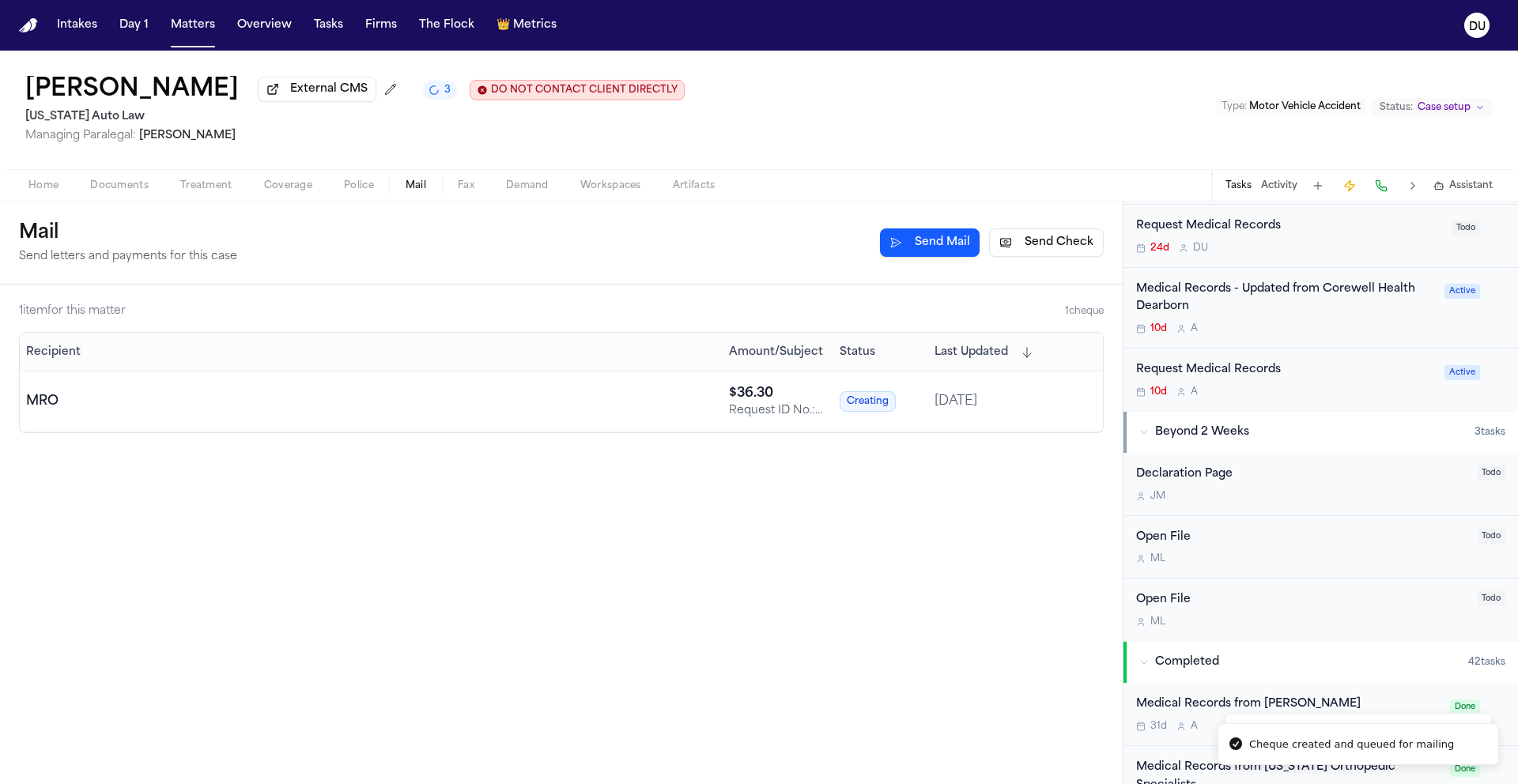
scroll to position [853, 0]
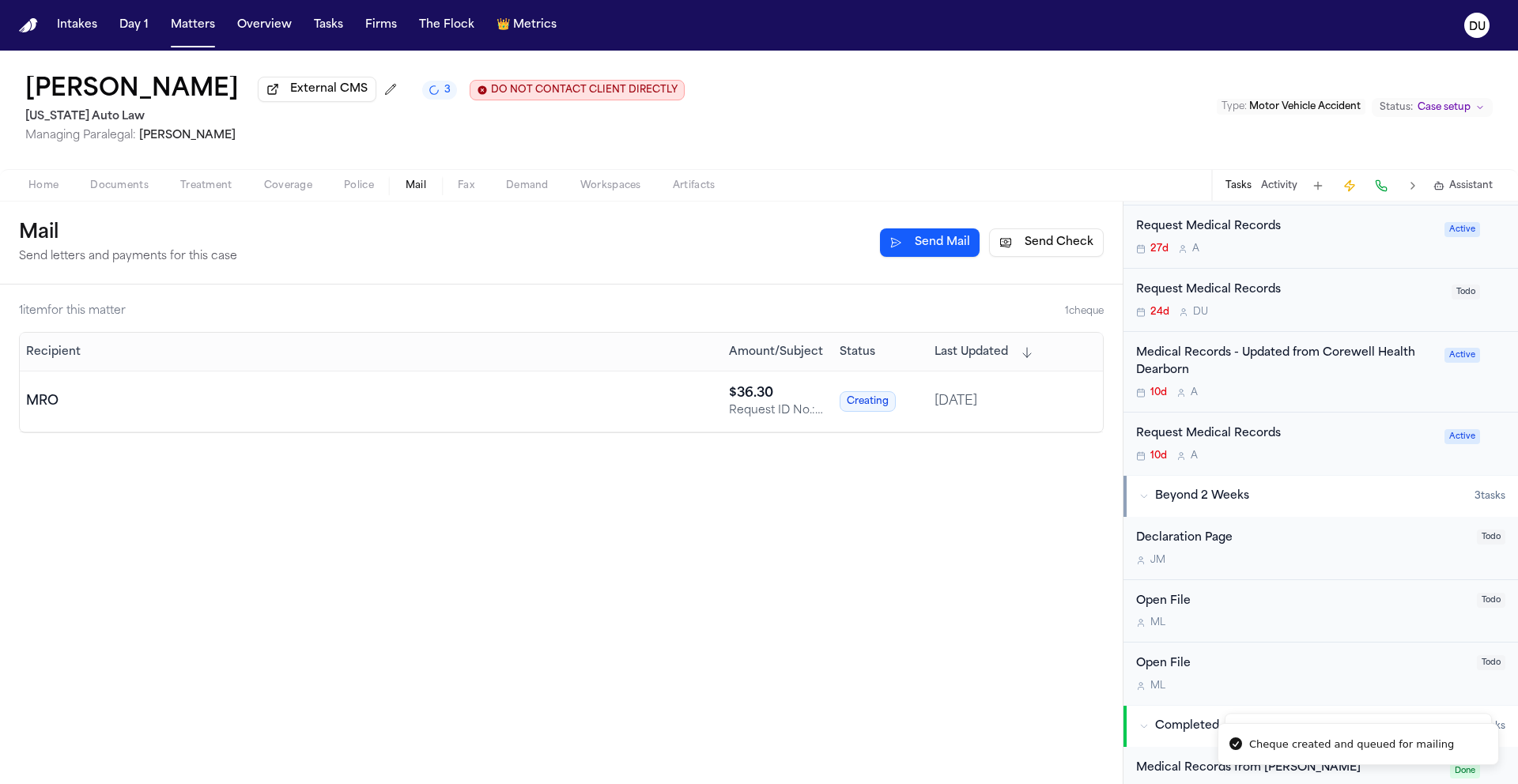
click at [1206, 360] on div "Medical Records - Updated from Corewell Health Dearborn" at bounding box center [1285, 362] width 299 height 36
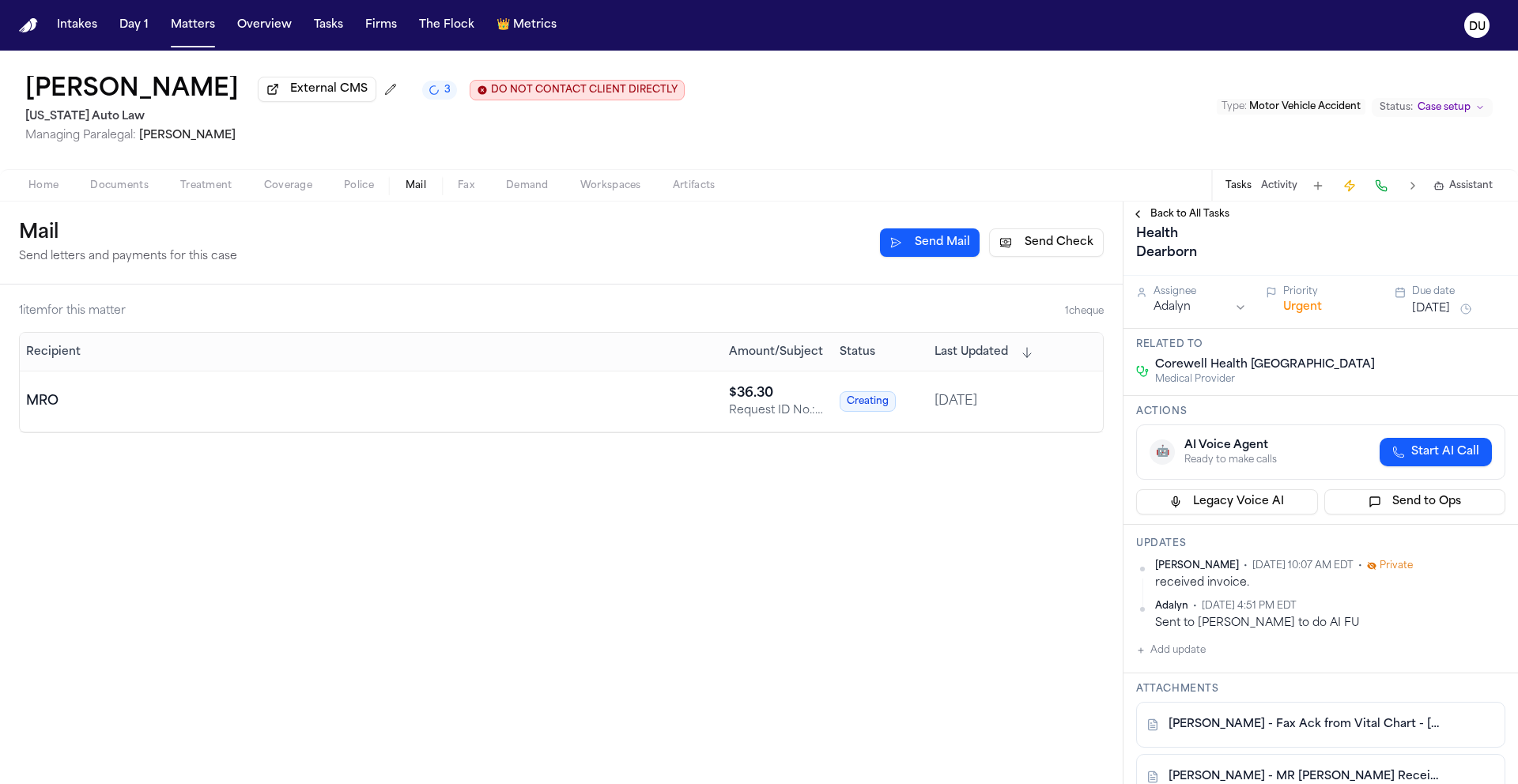
scroll to position [120, 0]
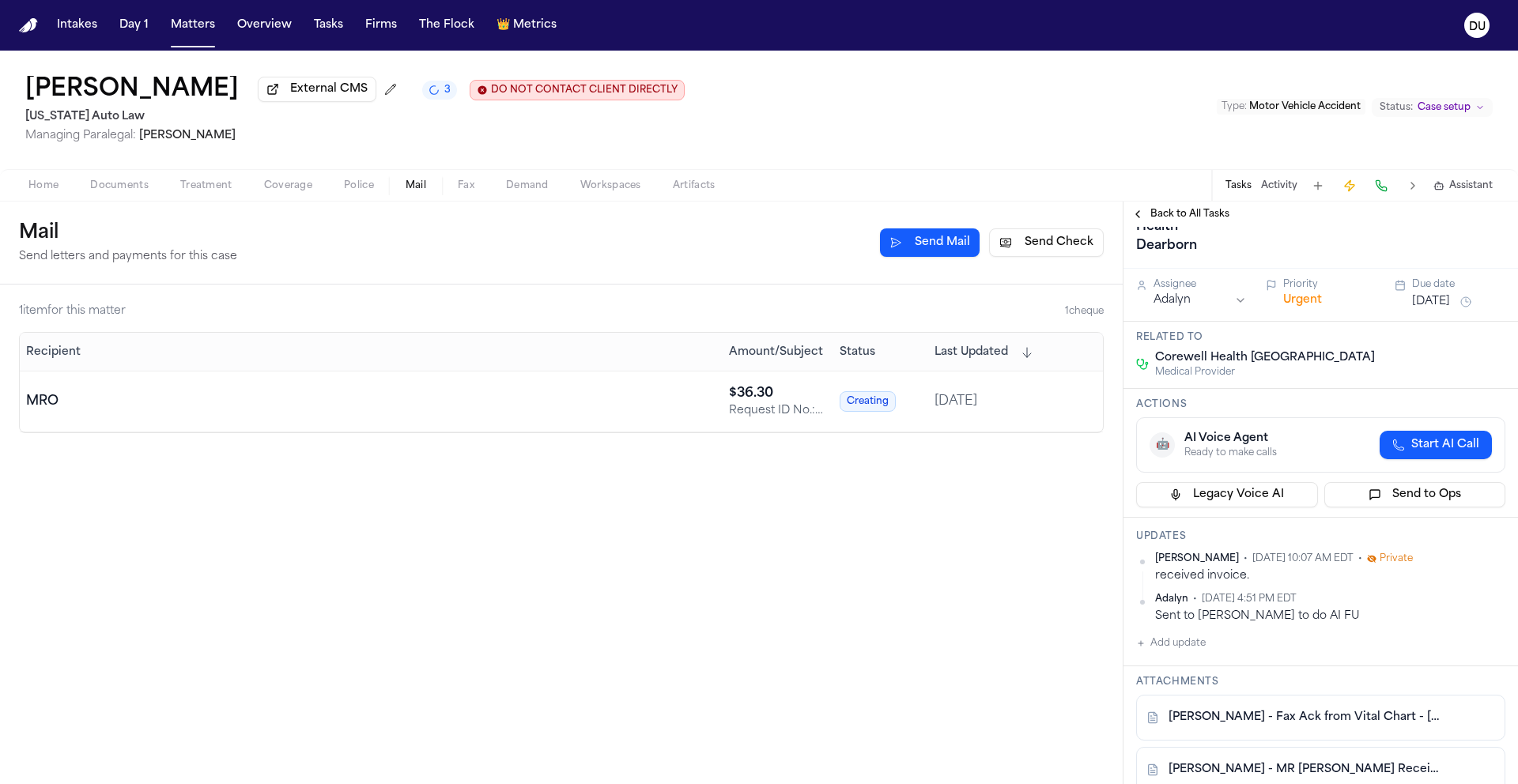
click at [1171, 648] on button "Add update" at bounding box center [1170, 643] width 70 height 19
click at [1222, 660] on textarea "Add your update" at bounding box center [1330, 656] width 338 height 32
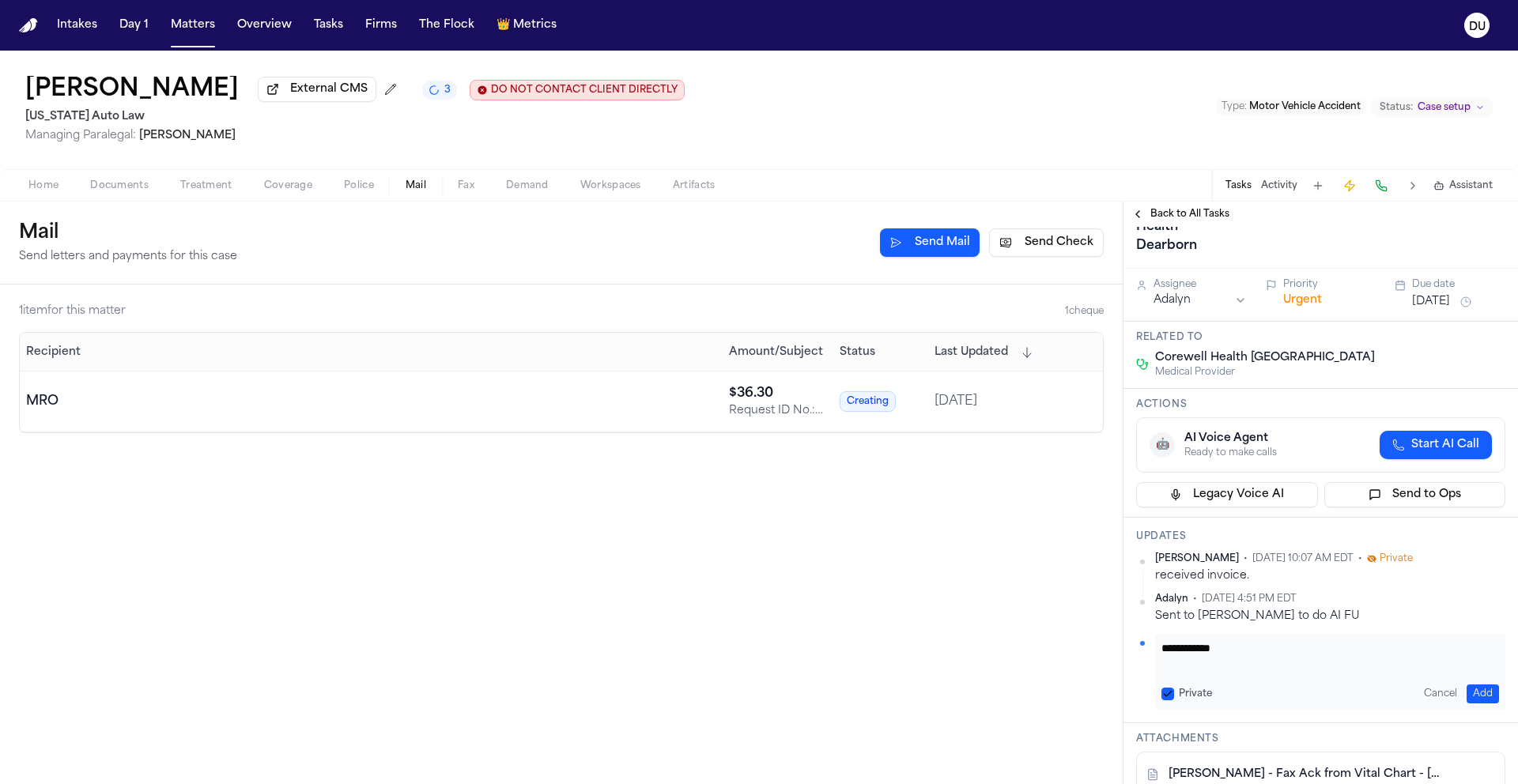
type textarea "**********"
click at [1467, 688] on button "Add" at bounding box center [1482, 694] width 32 height 19
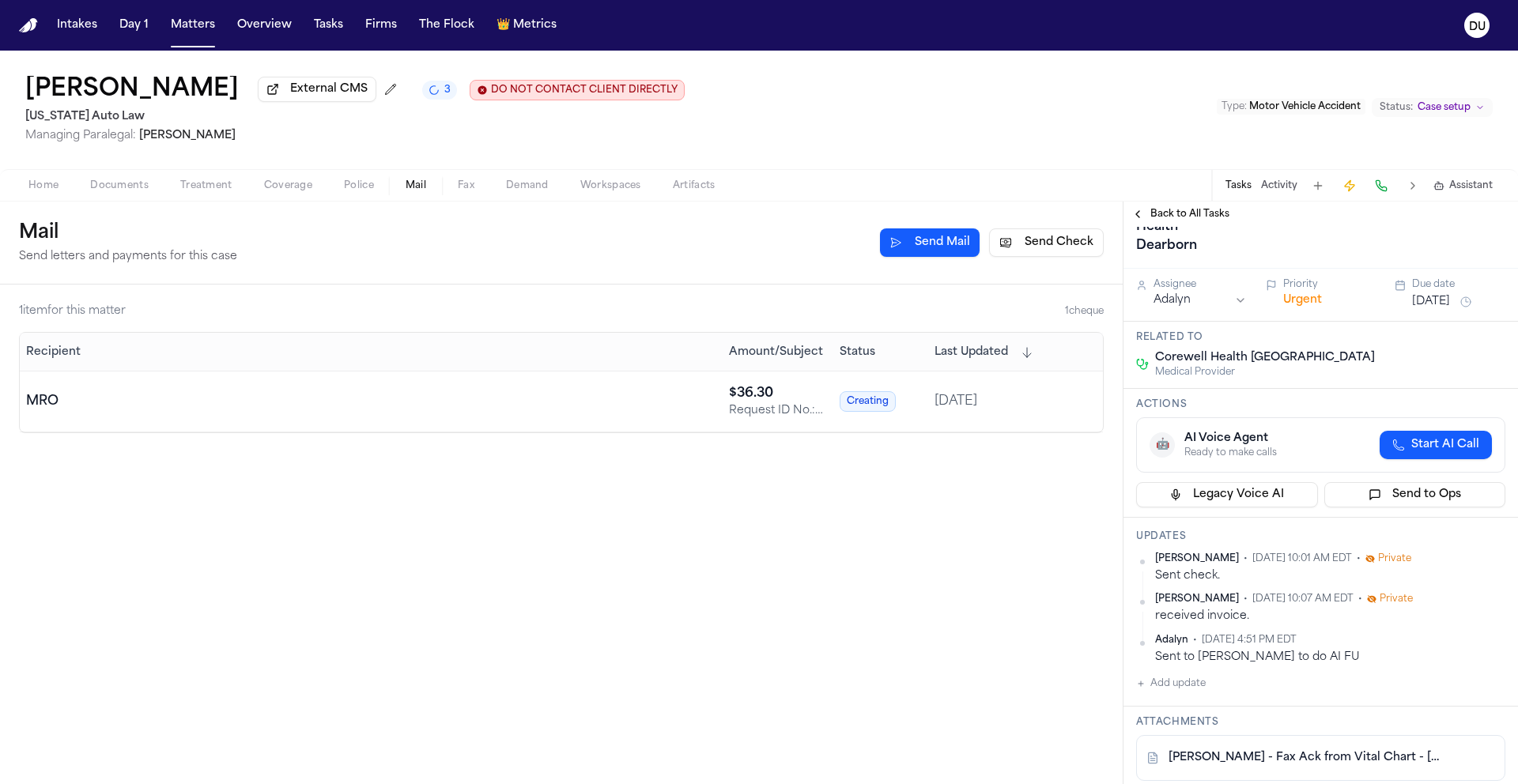
scroll to position [0, 0]
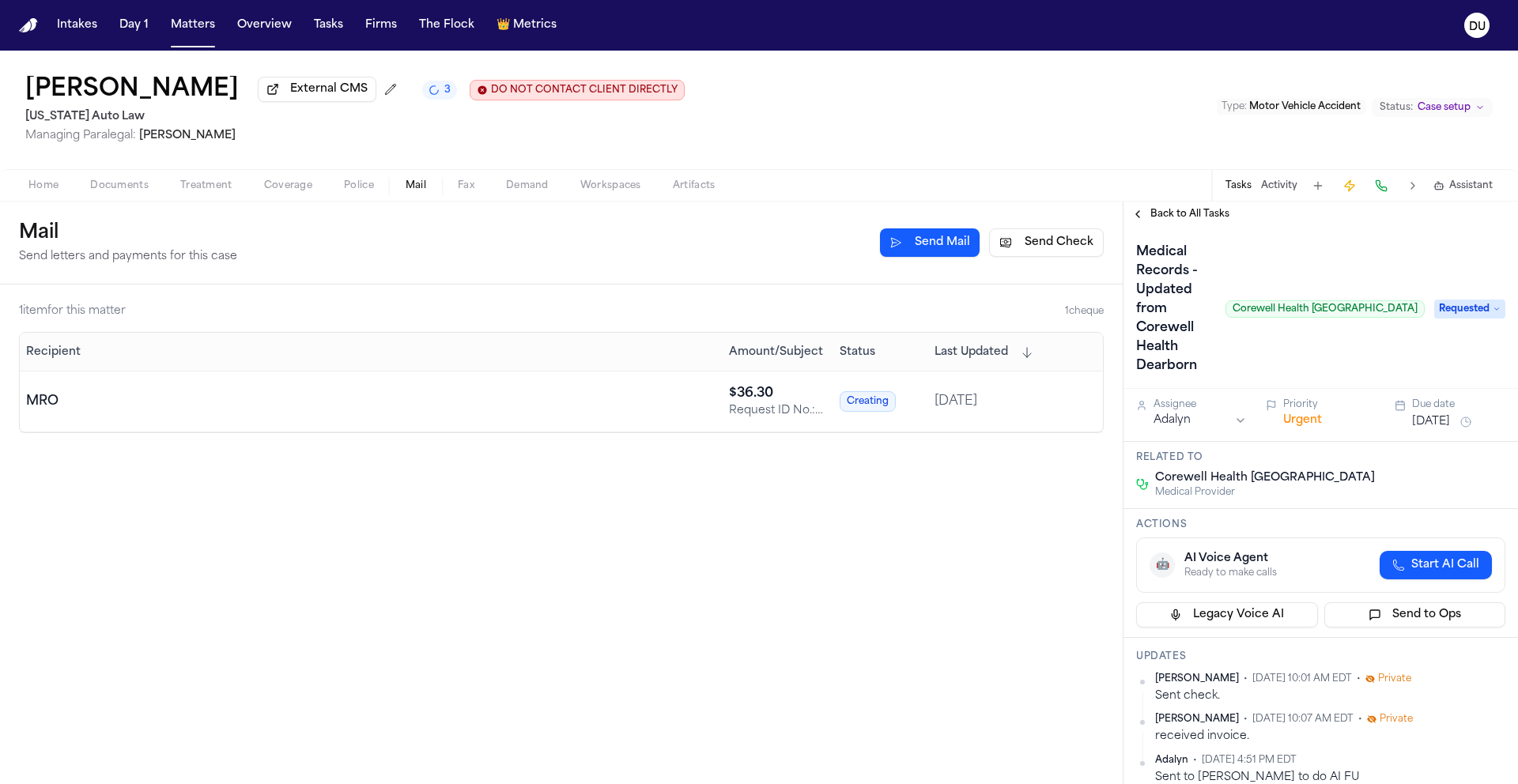
click at [1425, 424] on button "[DATE]" at bounding box center [1430, 421] width 38 height 16
click at [1372, 648] on button "29" at bounding box center [1368, 646] width 25 height 25
click at [1374, 356] on div "Medical Records - Updated from Corewell Health Dearborn Corewell Health [GEOGRA…" at bounding box center [1280, 309] width 289 height 139
click at [1178, 221] on span "Back to All Tasks" at bounding box center [1189, 214] width 79 height 13
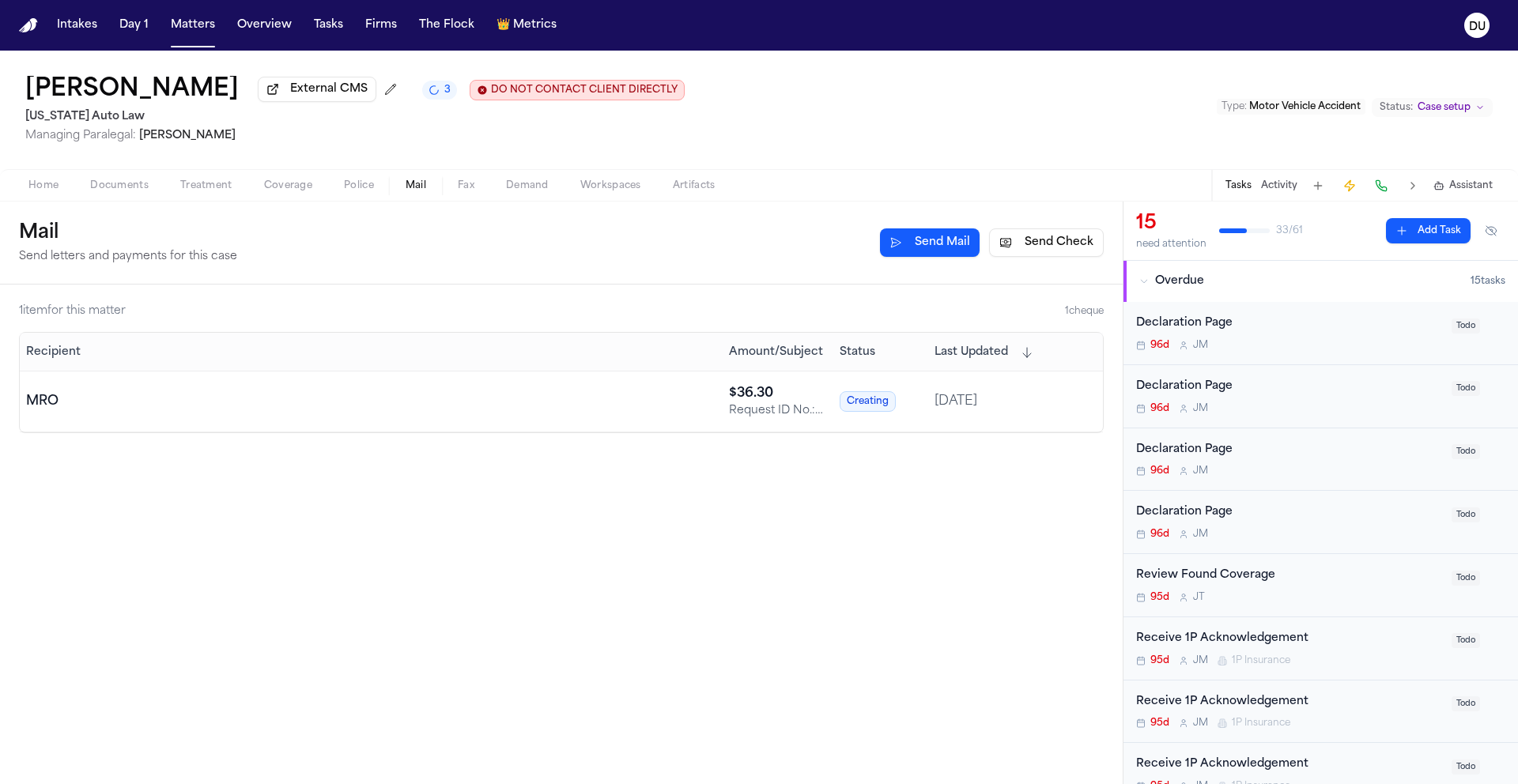
click at [39, 34] on nav "Intakes Day 1 Matters Overview Tasks Firms The Flock 👑 Metrics DU" at bounding box center [759, 25] width 1518 height 51
click at [29, 33] on nav "Intakes Day 1 Matters Overview Tasks Firms The Flock 👑 Metrics DU" at bounding box center [759, 25] width 1518 height 51
click at [30, 28] on img "Home" at bounding box center [28, 26] width 19 height 15
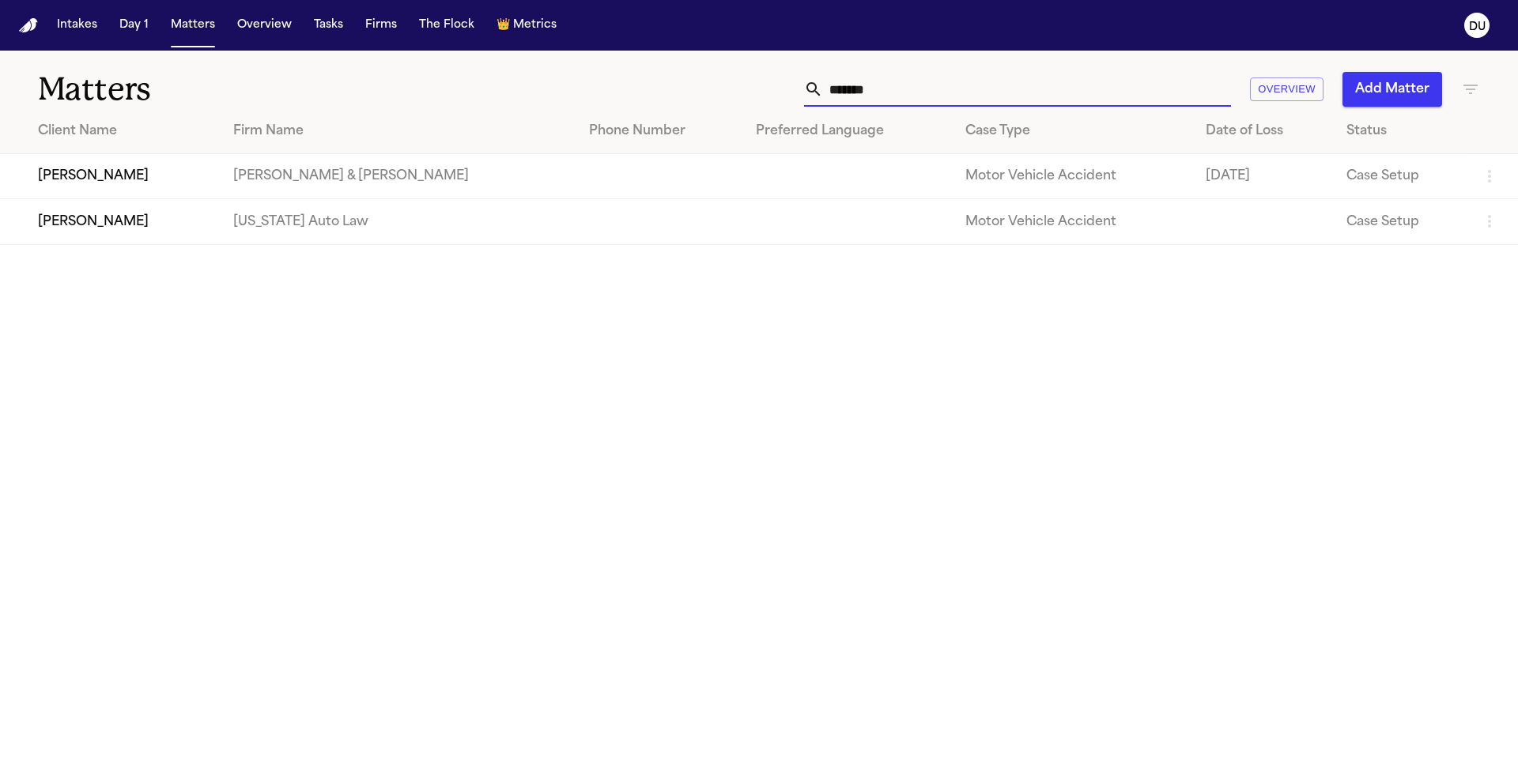
drag, startPoint x: 989, startPoint y: 94, endPoint x: 757, endPoint y: 94, distance: 232.0
click at [758, 94] on div "******* Overview Add Matter" at bounding box center [968, 89] width 1022 height 34
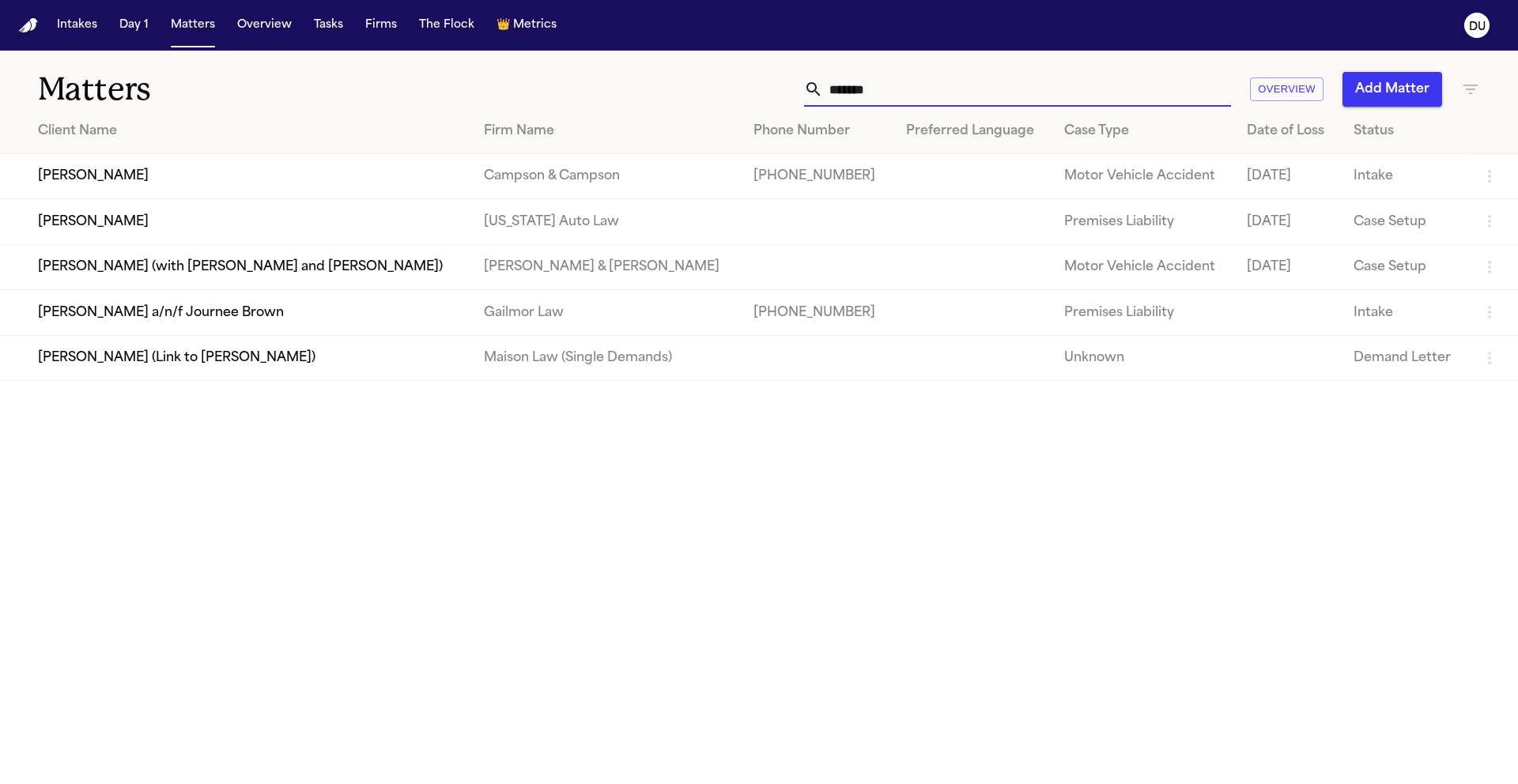
type input "******"
click at [141, 232] on td "[PERSON_NAME]" at bounding box center [236, 222] width 471 height 45
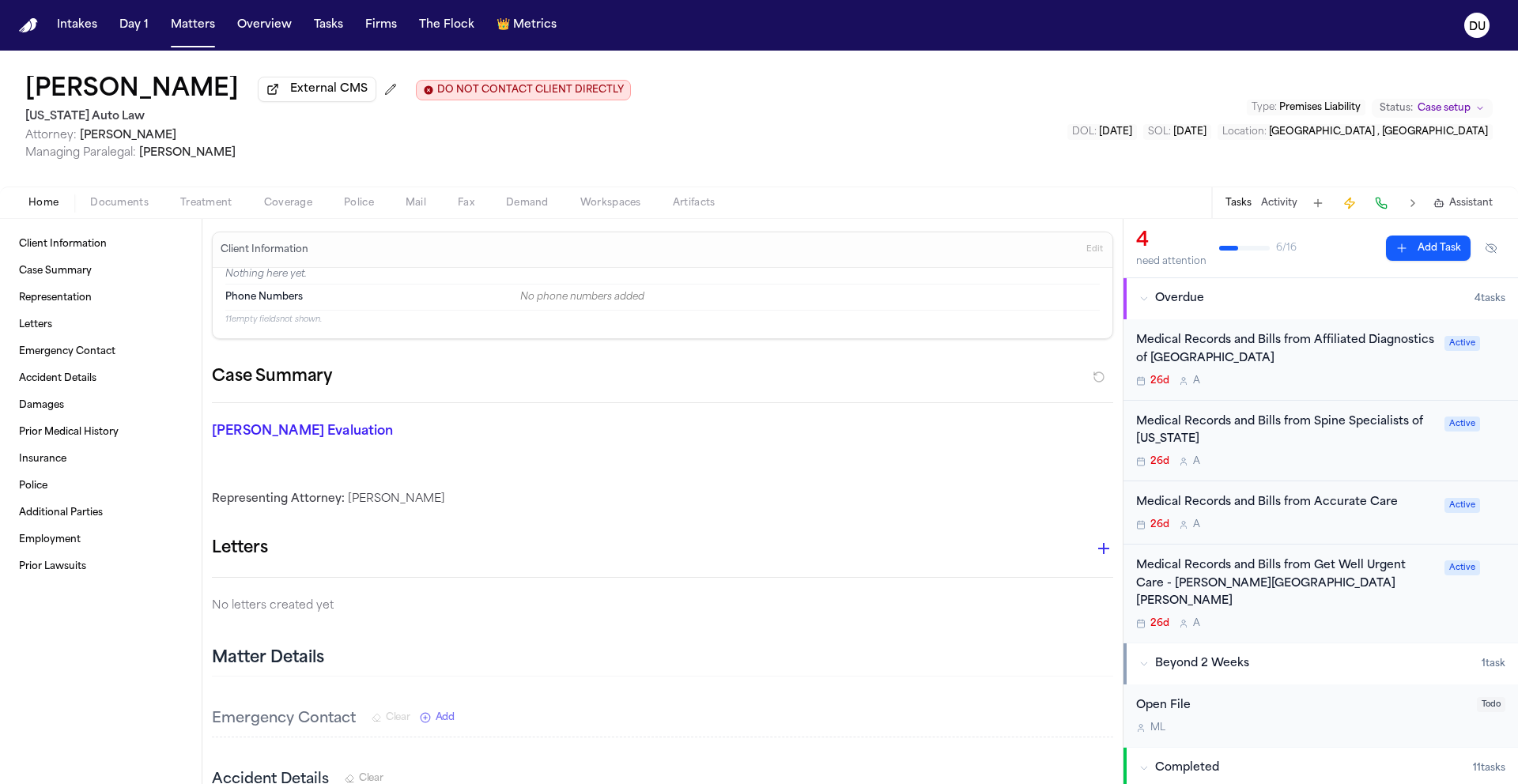
click at [1324, 429] on div "Medical Records and Bills from Spine Specialists of [US_STATE]" at bounding box center [1285, 431] width 299 height 36
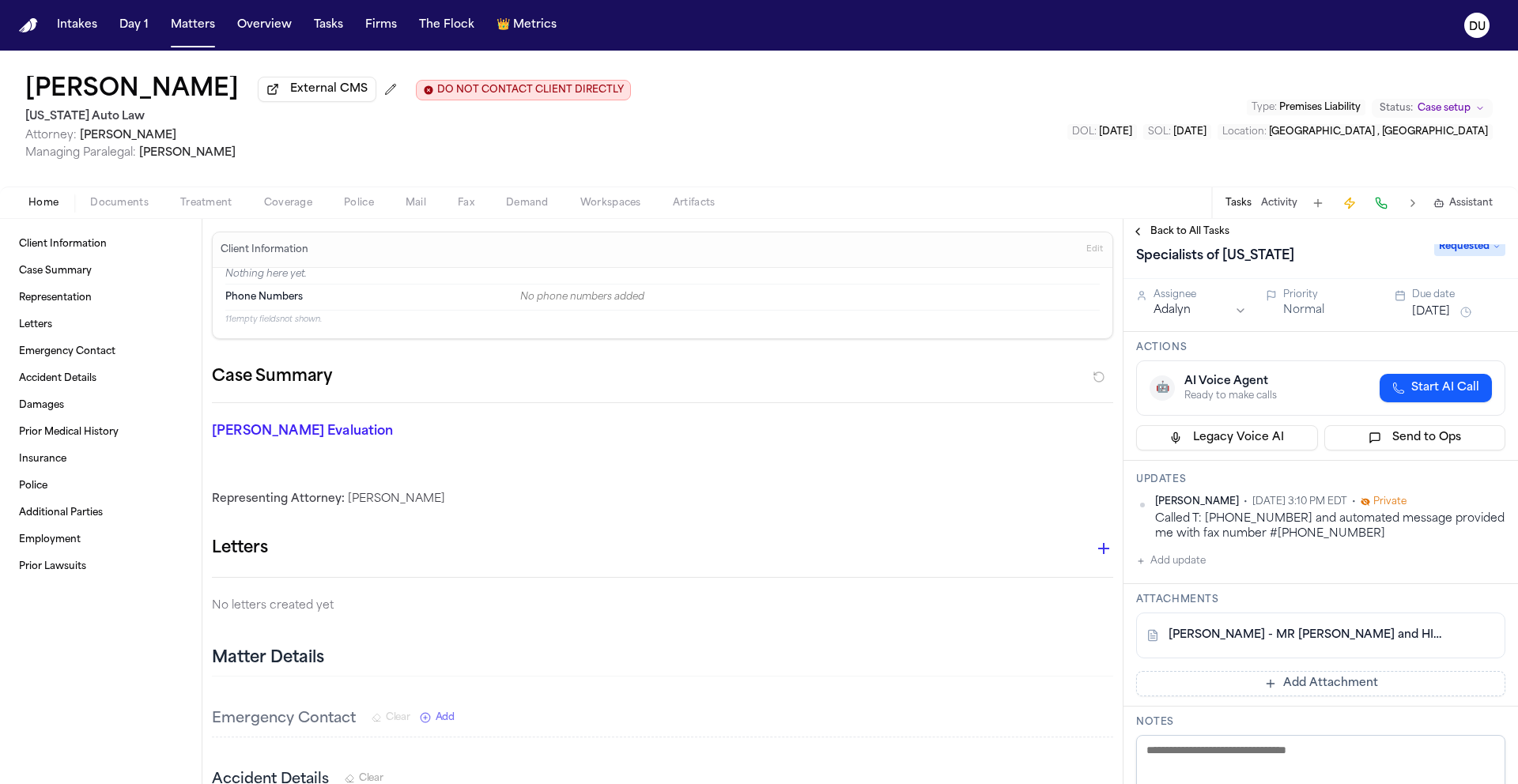
click at [1181, 576] on div "Updates [PERSON_NAME] • [DATE] 3:10 PM EDT • Private Called T: [PHONE_NUMBER] a…" at bounding box center [1319, 522] width 394 height 123
click at [1183, 570] on button "Add update" at bounding box center [1170, 560] width 70 height 19
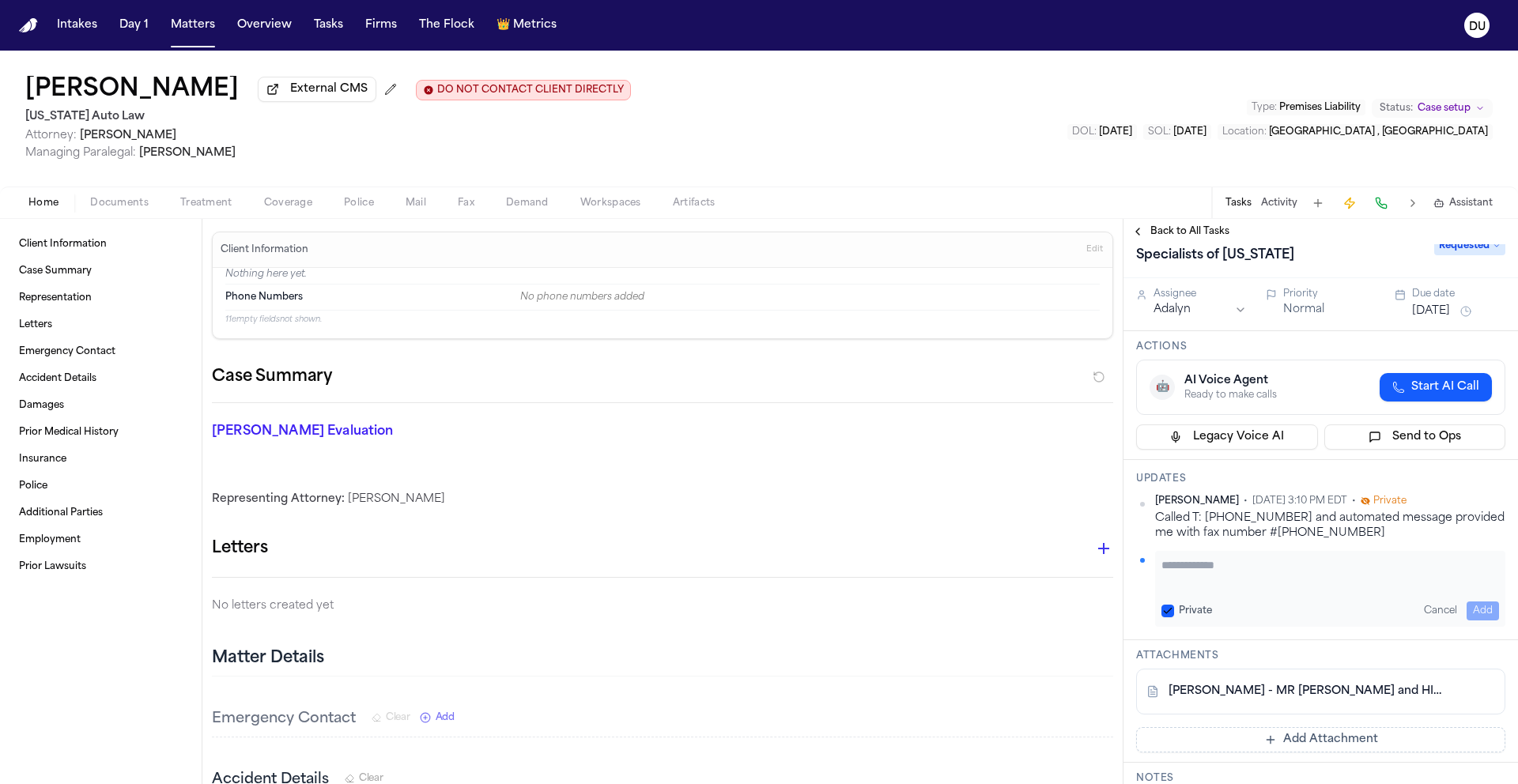
click at [1240, 587] on textarea "Add your update" at bounding box center [1330, 573] width 338 height 32
type textarea "**********"
click at [1466, 610] on button "Add" at bounding box center [1482, 610] width 32 height 19
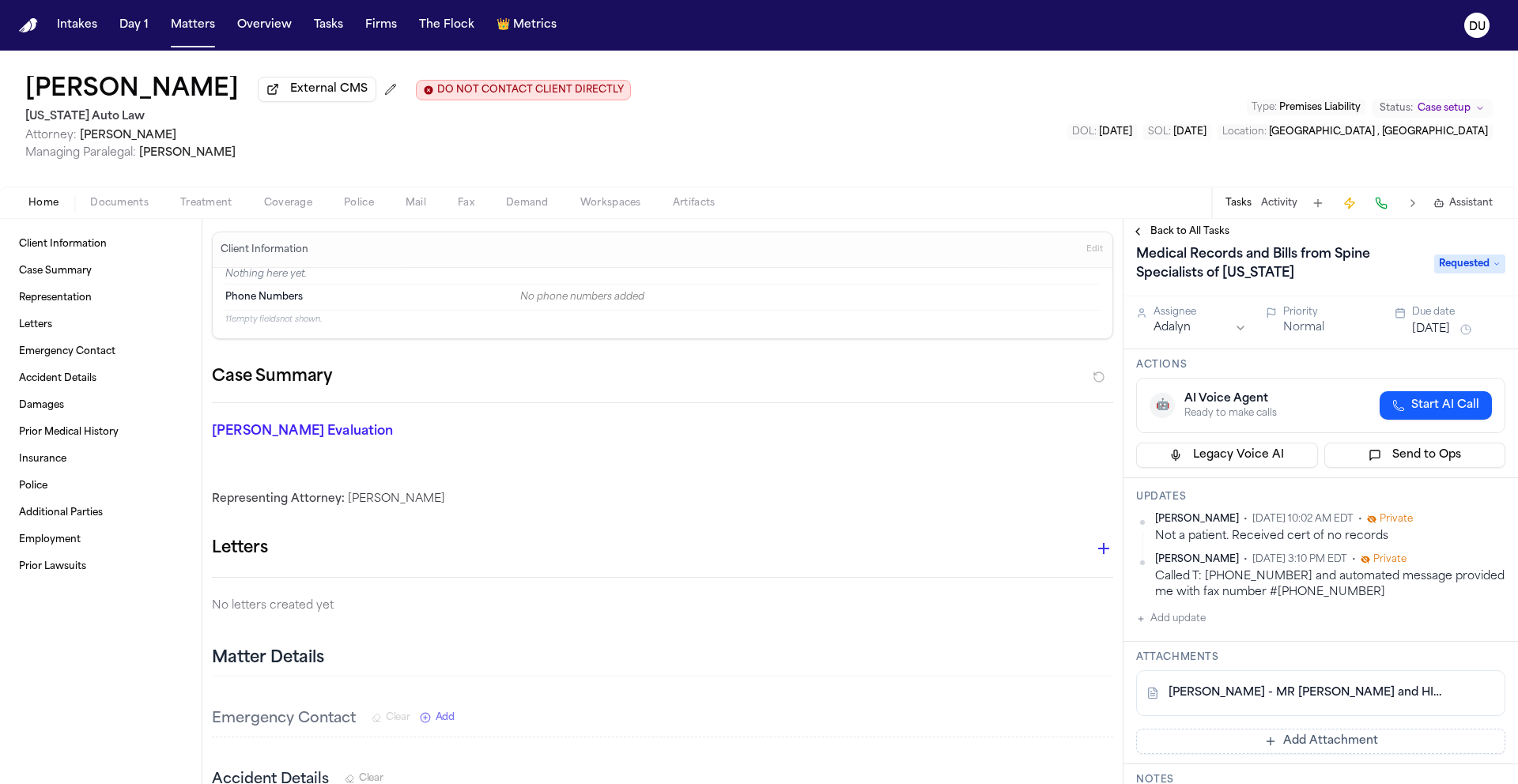
scroll to position [0, 0]
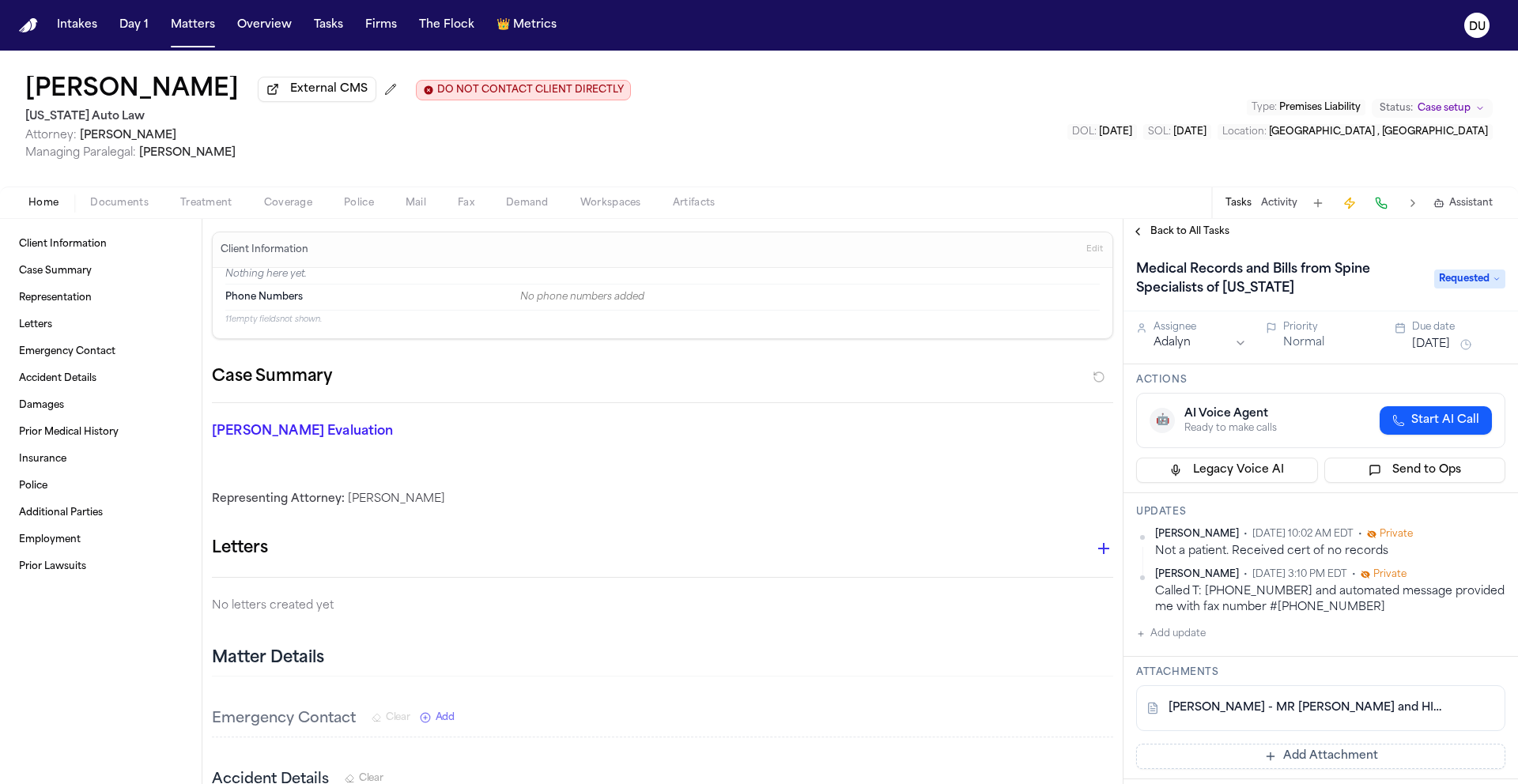
click at [1470, 278] on span "Requested" at bounding box center [1469, 278] width 71 height 19
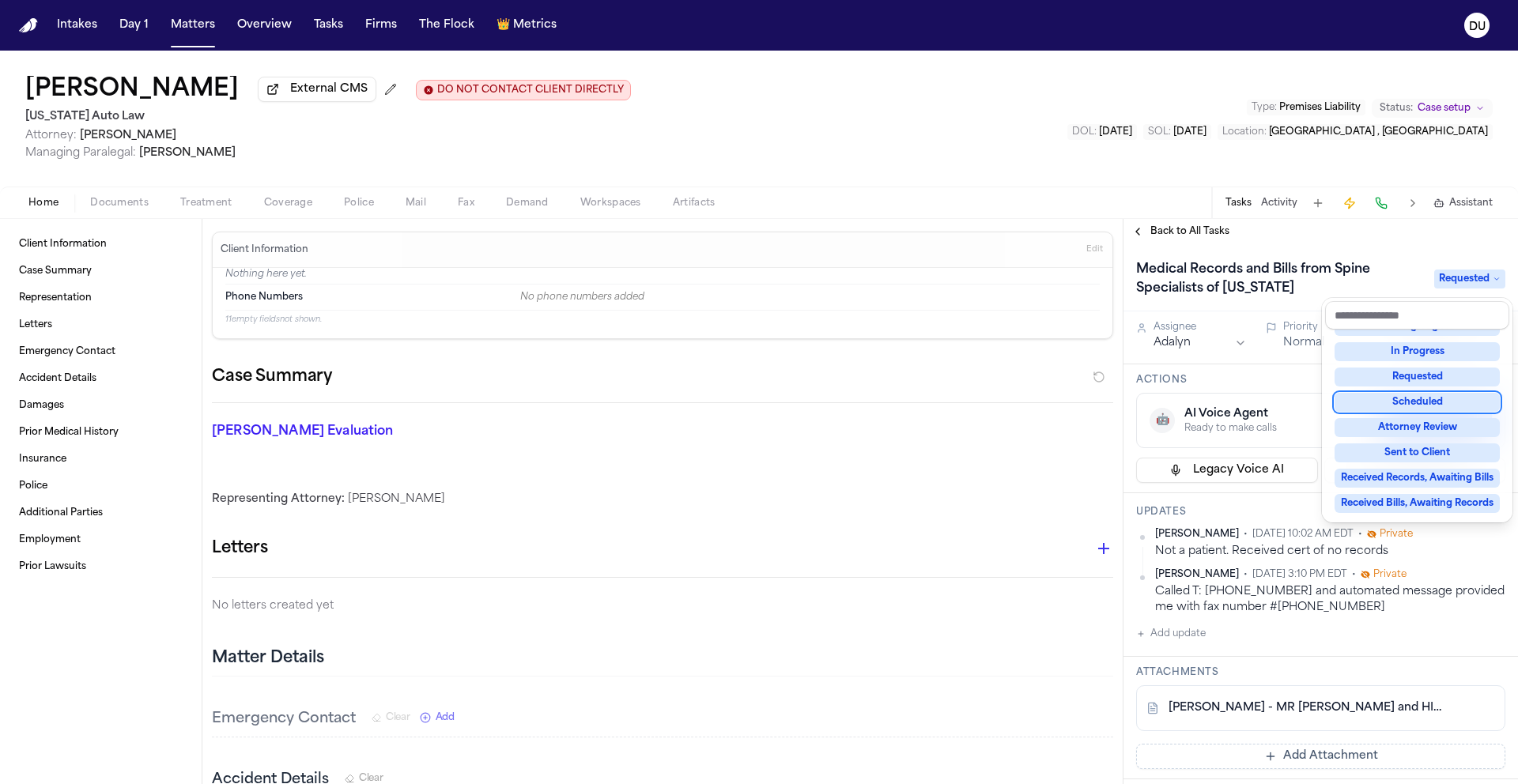
scroll to position [247, 0]
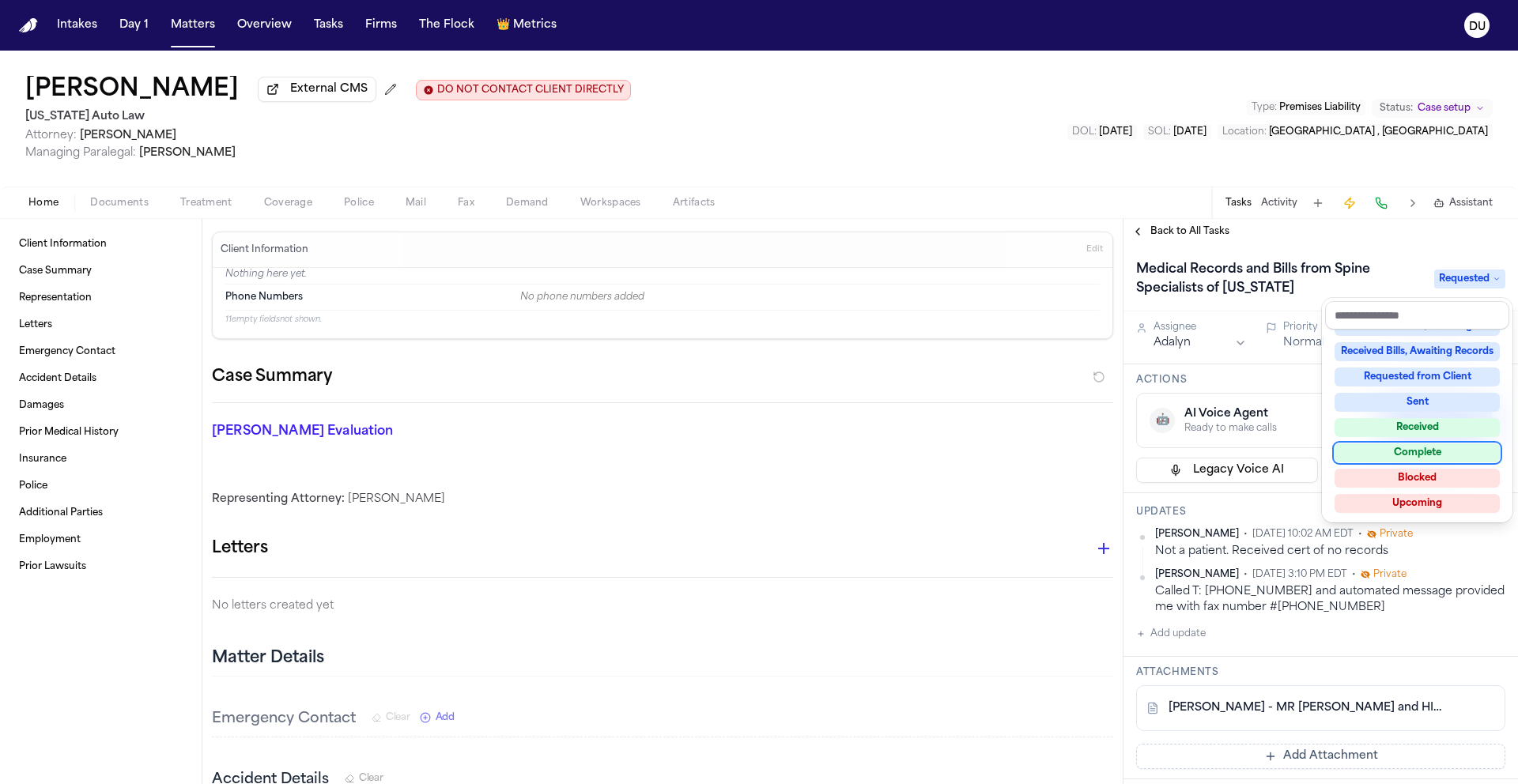
click at [1441, 456] on div "Complete" at bounding box center [1417, 453] width 165 height 19
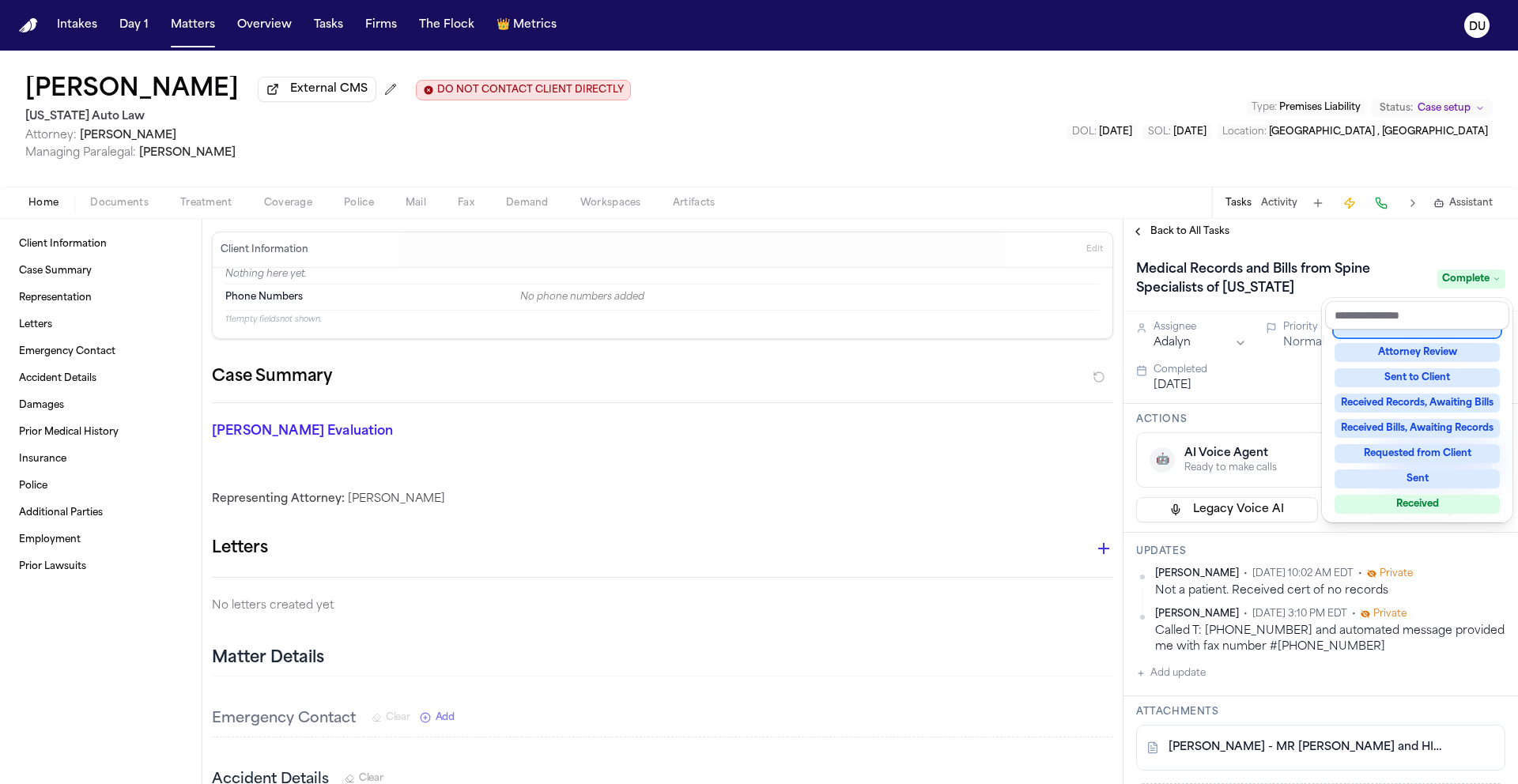
scroll to position [158, 0]
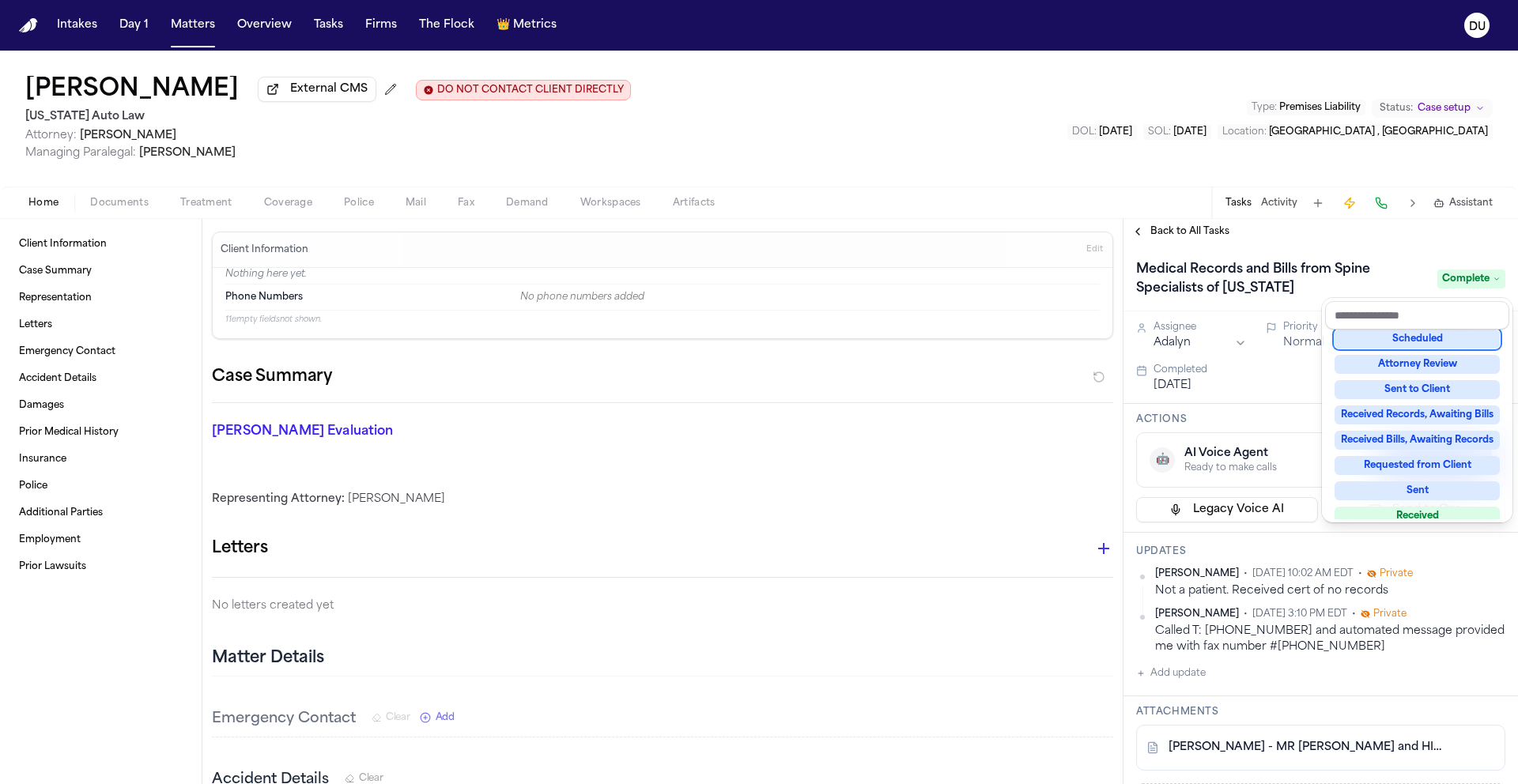
click at [1302, 263] on div "Medical Records and Bills from Spine Specialists of [US_STATE] Complete" at bounding box center [1320, 279] width 369 height 45
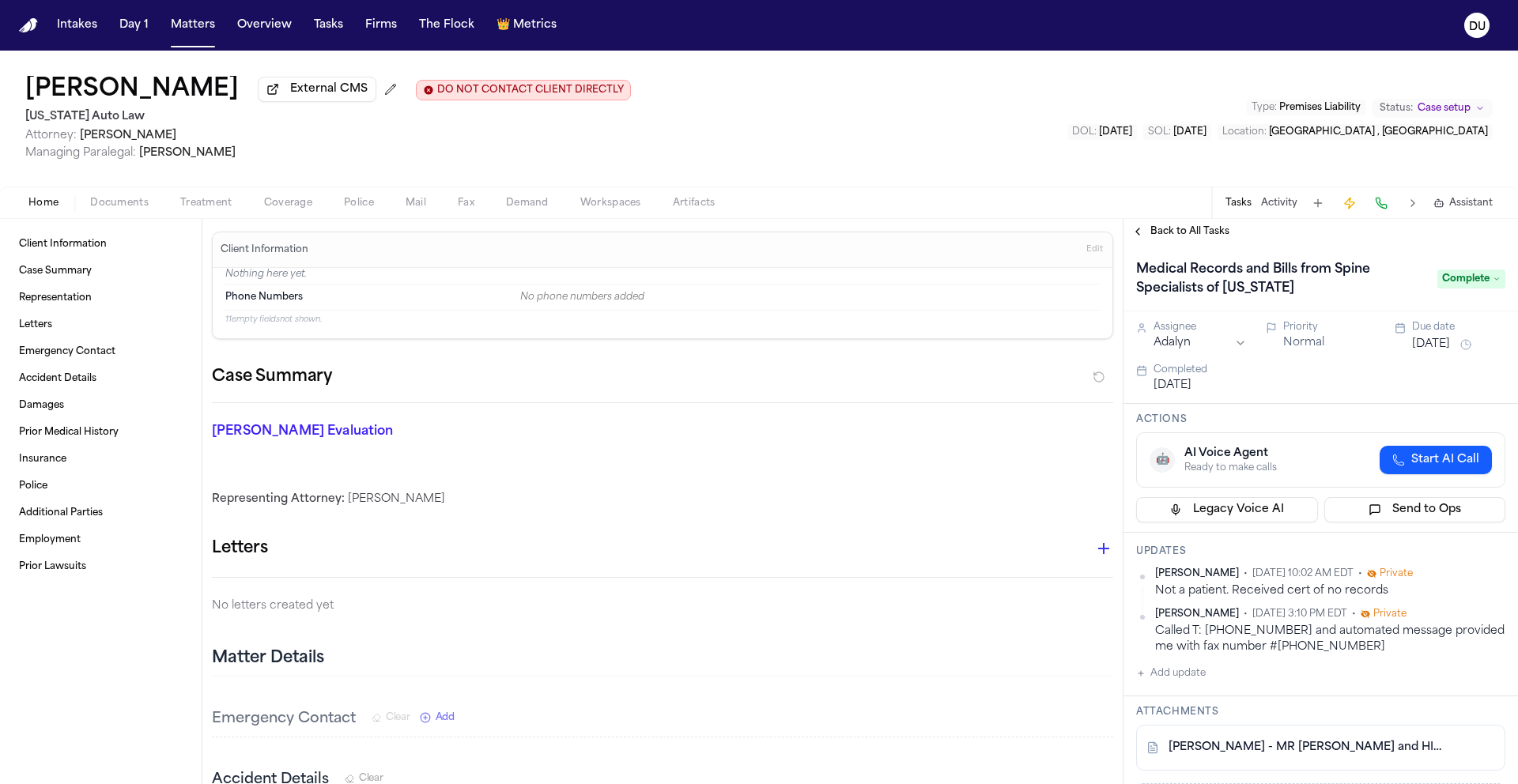
scroll to position [328, 0]
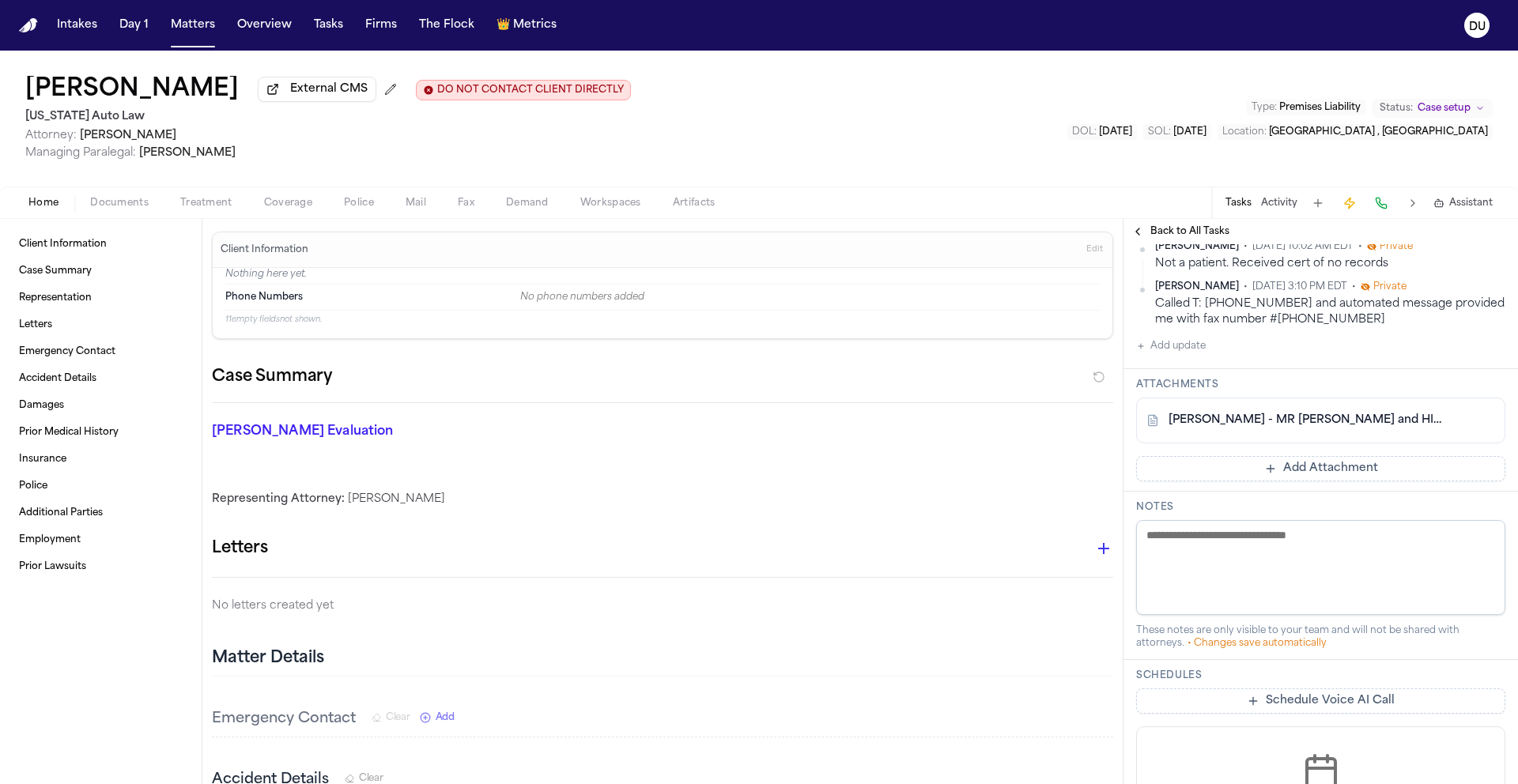
click at [1214, 456] on div "[PERSON_NAME] - MR [PERSON_NAME] and HIPAA Auth to Spine Specialists of [US_STA…" at bounding box center [1320, 439] width 369 height 84
click at [1291, 482] on button "Add Attachment" at bounding box center [1320, 469] width 369 height 25
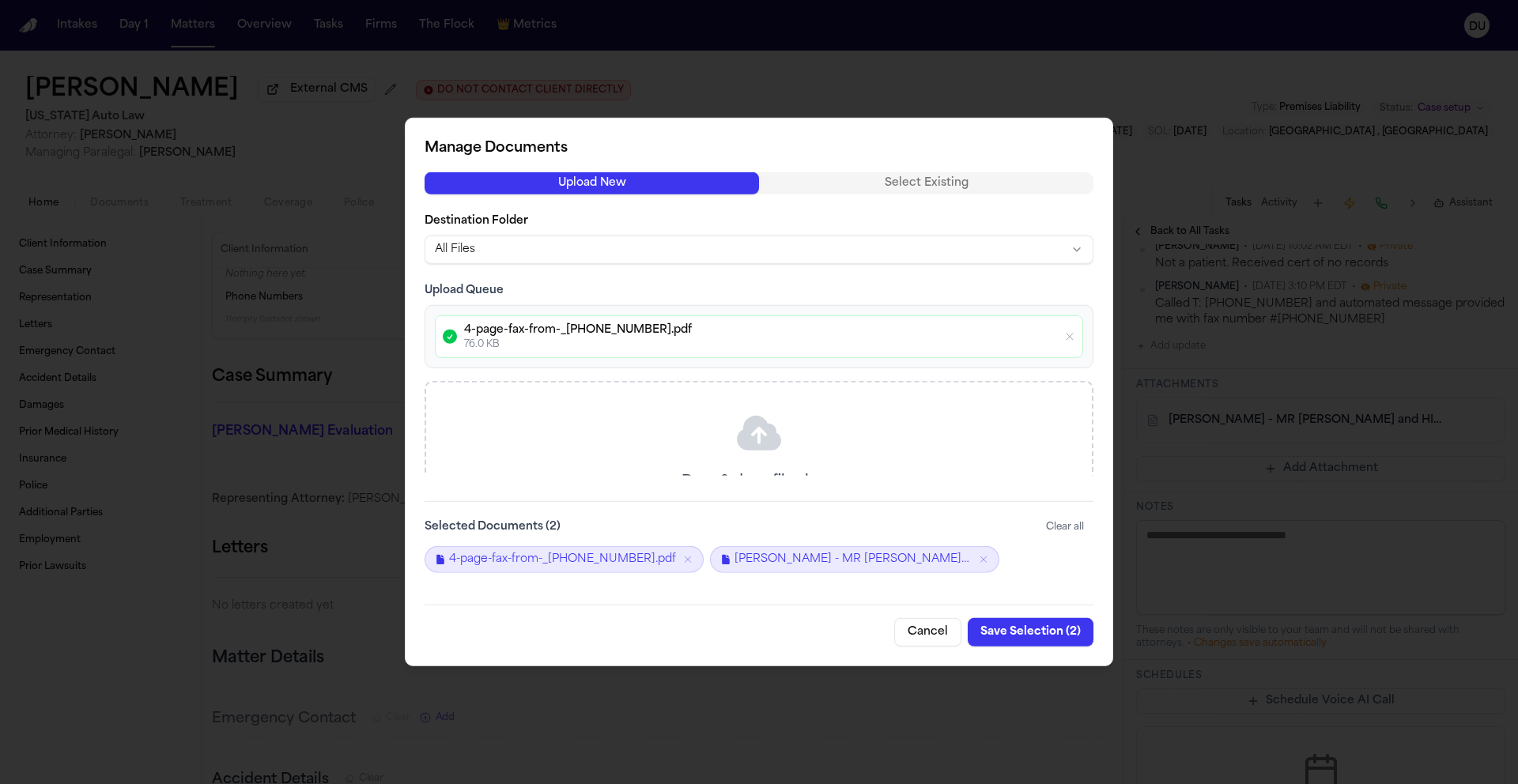
click at [1039, 630] on button "Save Selection ( 2 )" at bounding box center [1030, 632] width 125 height 29
